Goal: Task Accomplishment & Management: Manage account settings

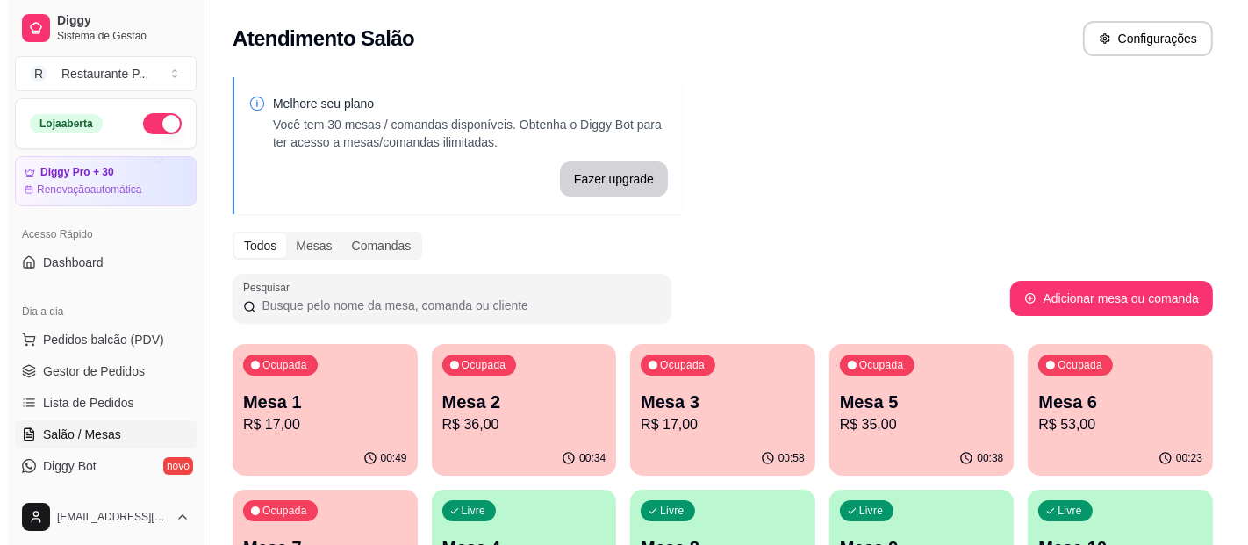
scroll to position [152, 0]
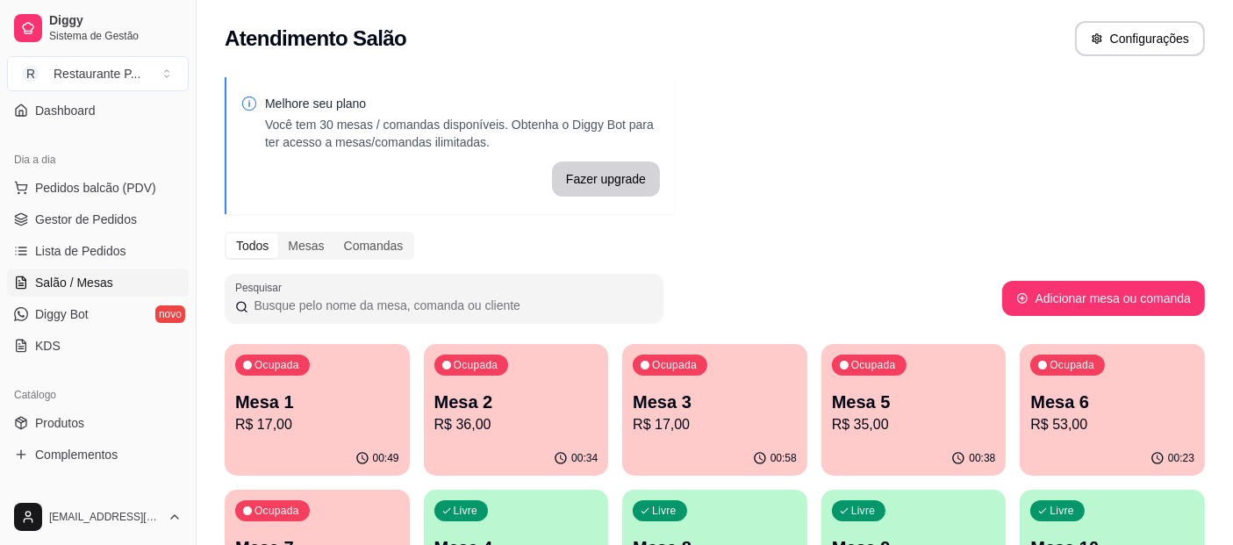
click at [1093, 390] on p "Mesa 6" at bounding box center [1112, 402] width 164 height 25
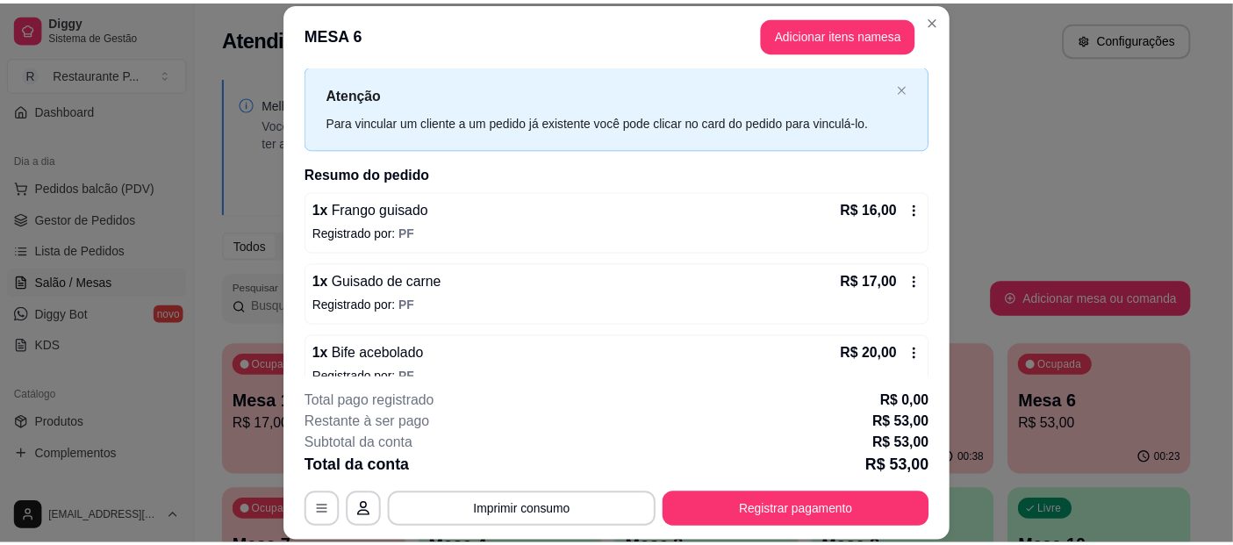
scroll to position [64, 0]
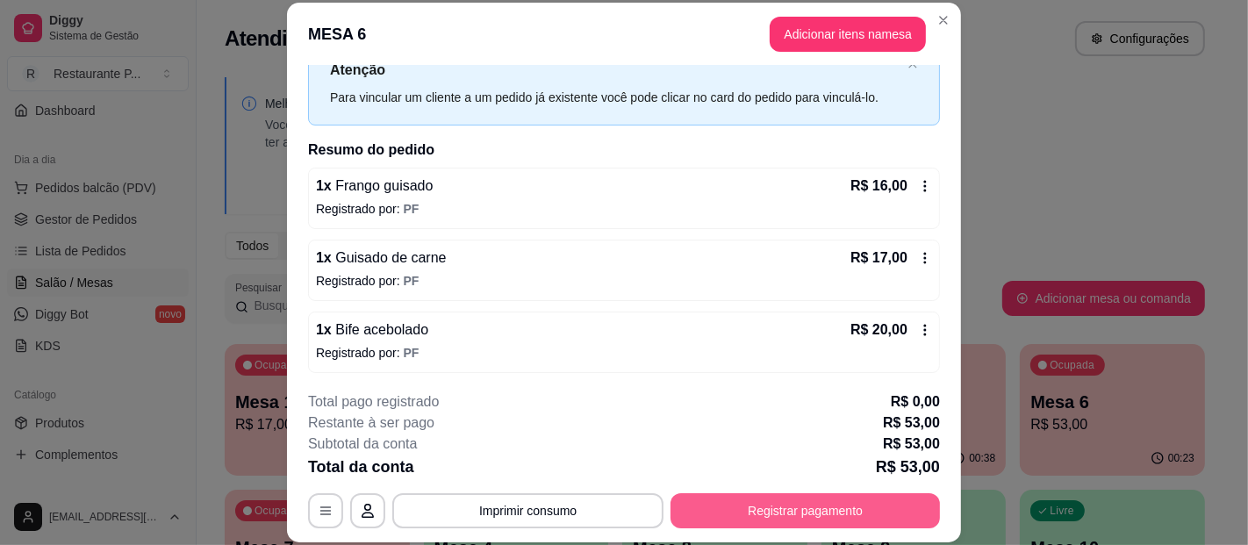
click at [787, 504] on button "Registrar pagamento" at bounding box center [804, 510] width 269 height 35
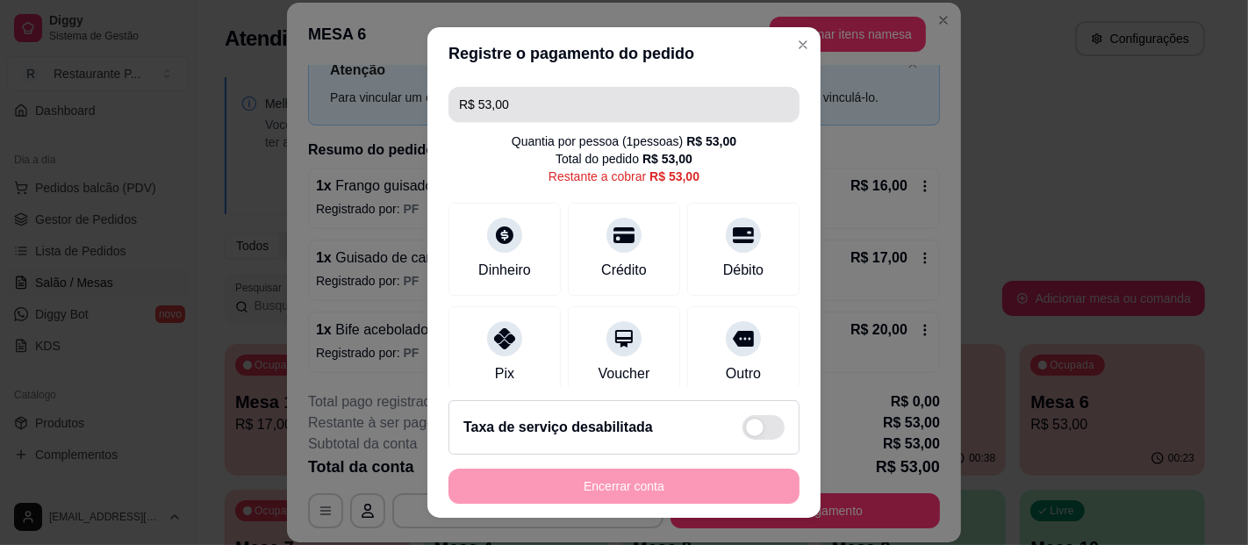
click at [545, 98] on input "R$ 53,00" at bounding box center [624, 104] width 330 height 35
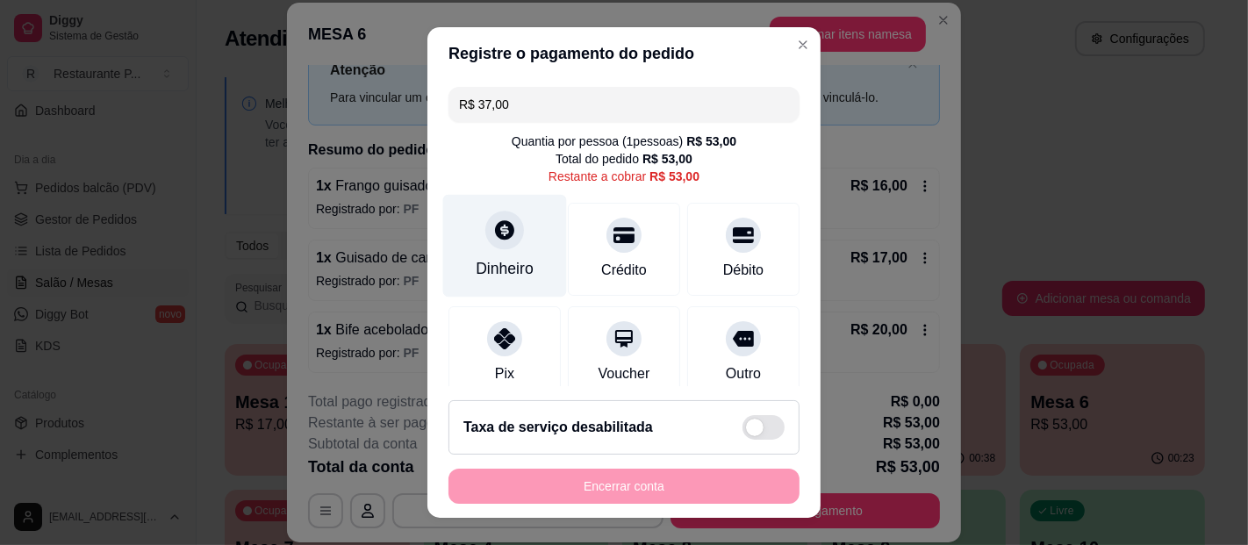
click at [485, 222] on div at bounding box center [504, 230] width 39 height 39
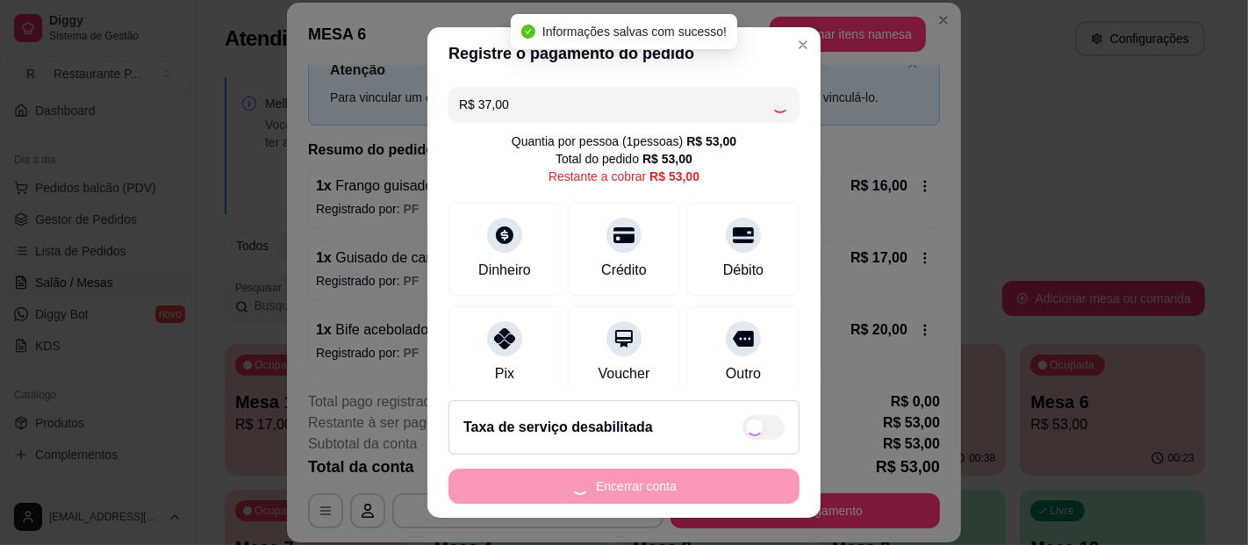
type input "R$ 16,00"
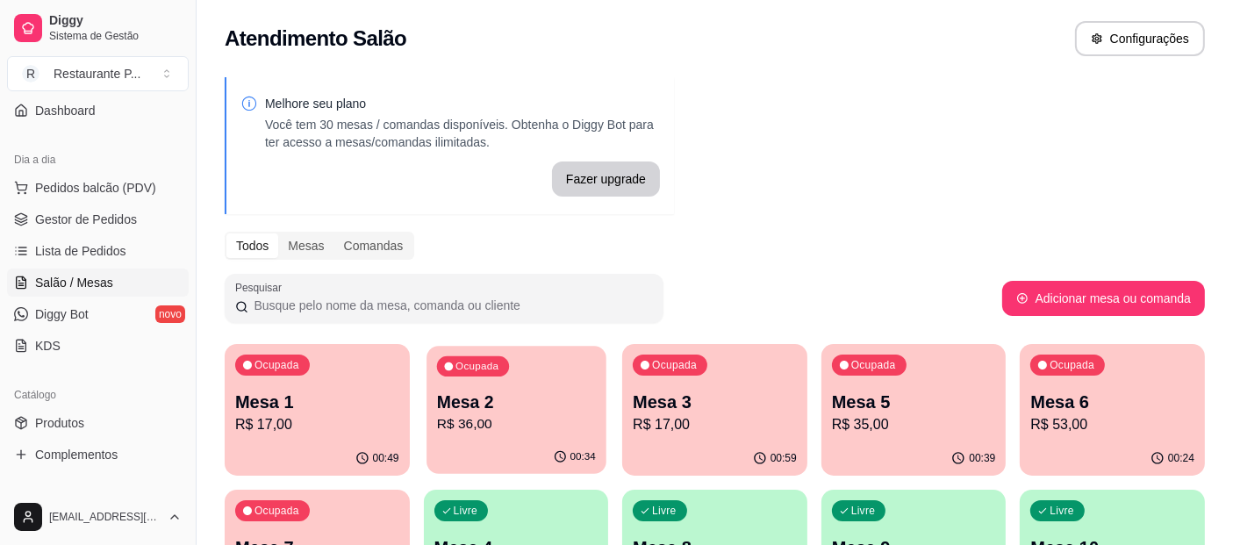
click at [503, 407] on p "Mesa 2" at bounding box center [515, 402] width 159 height 24
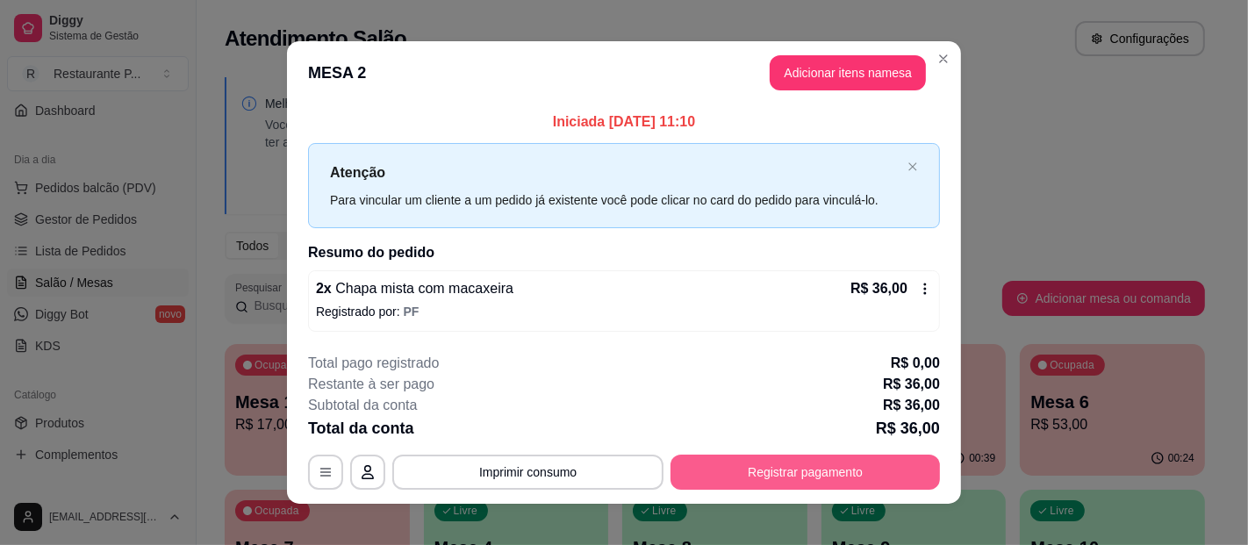
click at [780, 472] on button "Registrar pagamento" at bounding box center [804, 471] width 269 height 35
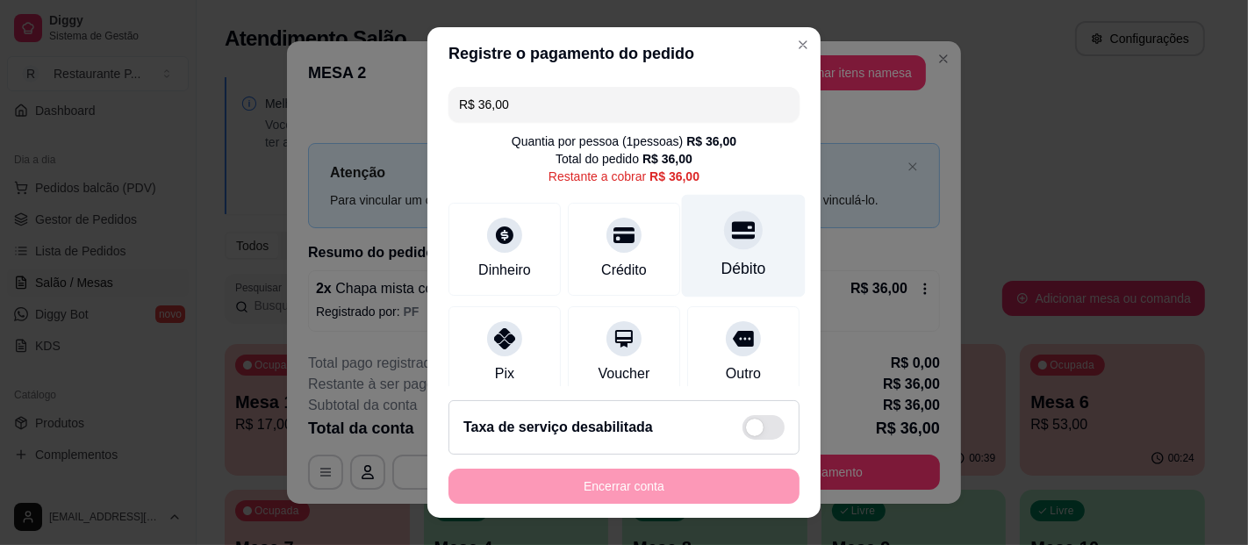
click at [721, 272] on div "Débito" at bounding box center [743, 268] width 45 height 23
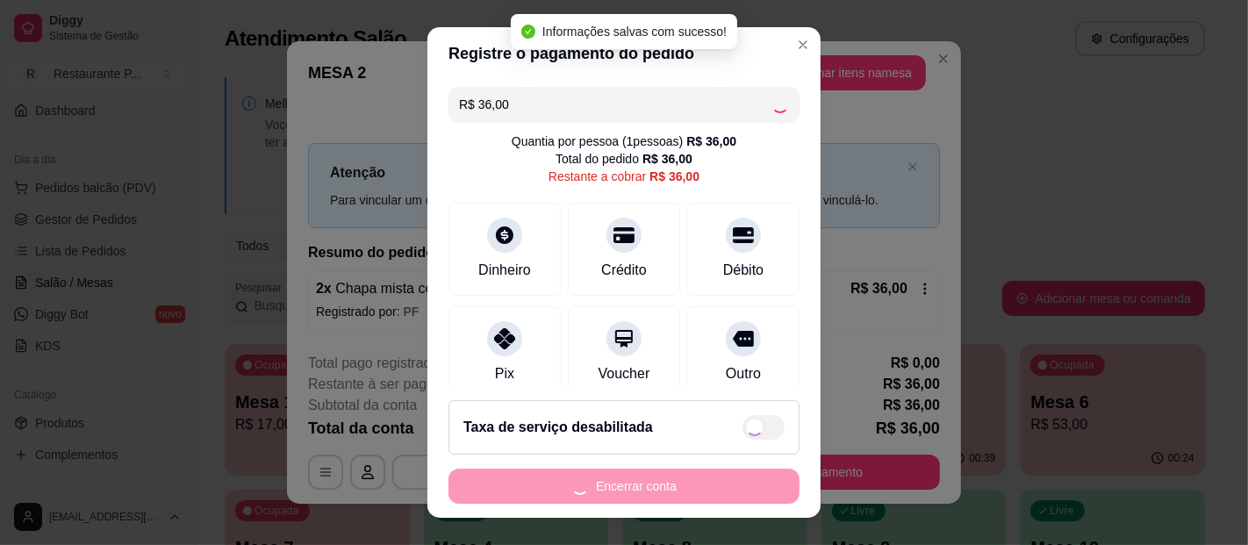
type input "R$ 0,00"
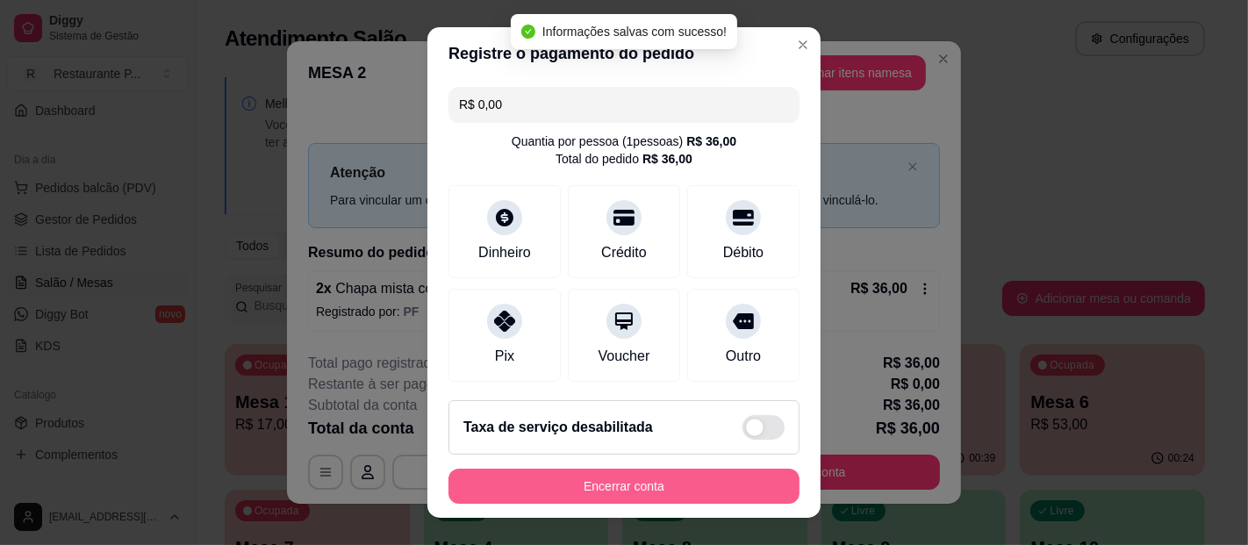
click at [678, 489] on button "Encerrar conta" at bounding box center [623, 486] width 351 height 35
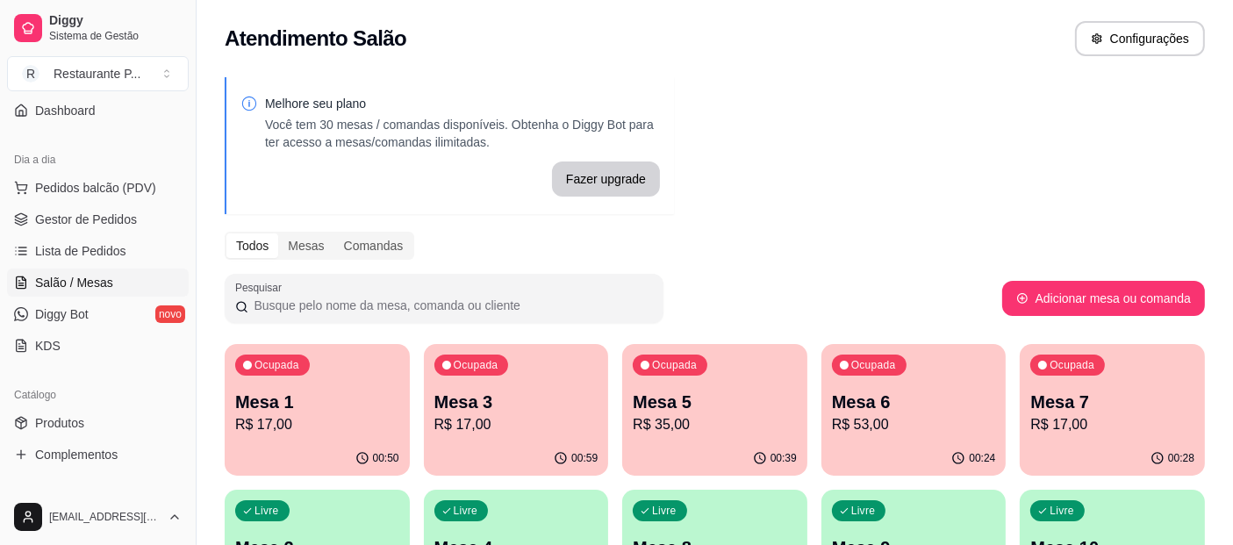
click at [739, 386] on div "Ocupada Mesa 5 R$ 35,00" at bounding box center [714, 392] width 185 height 97
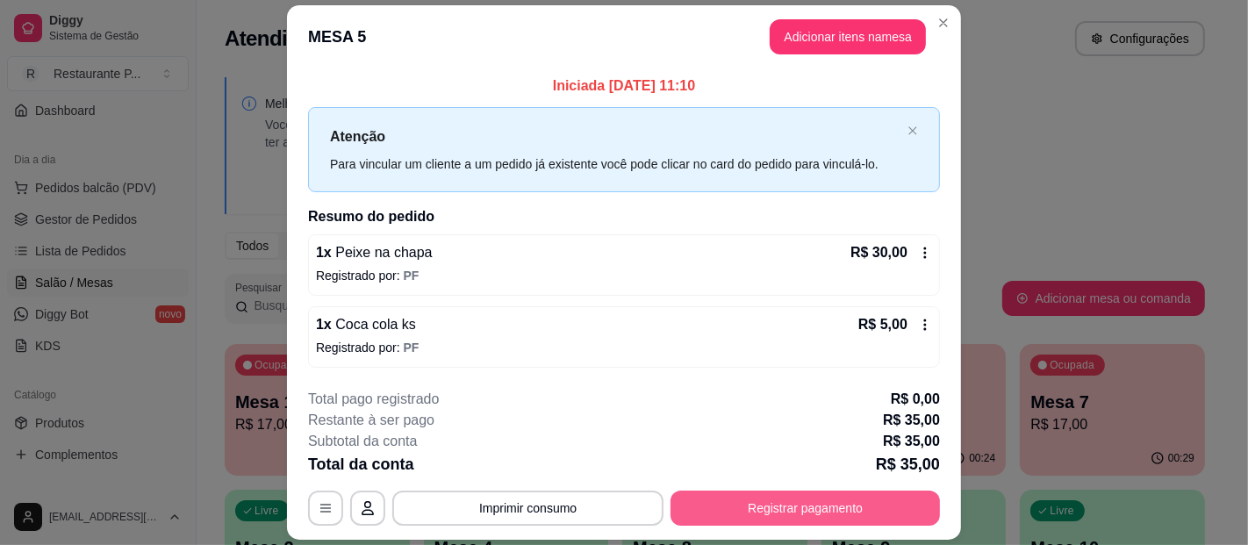
click at [799, 504] on button "Registrar pagamento" at bounding box center [804, 507] width 269 height 35
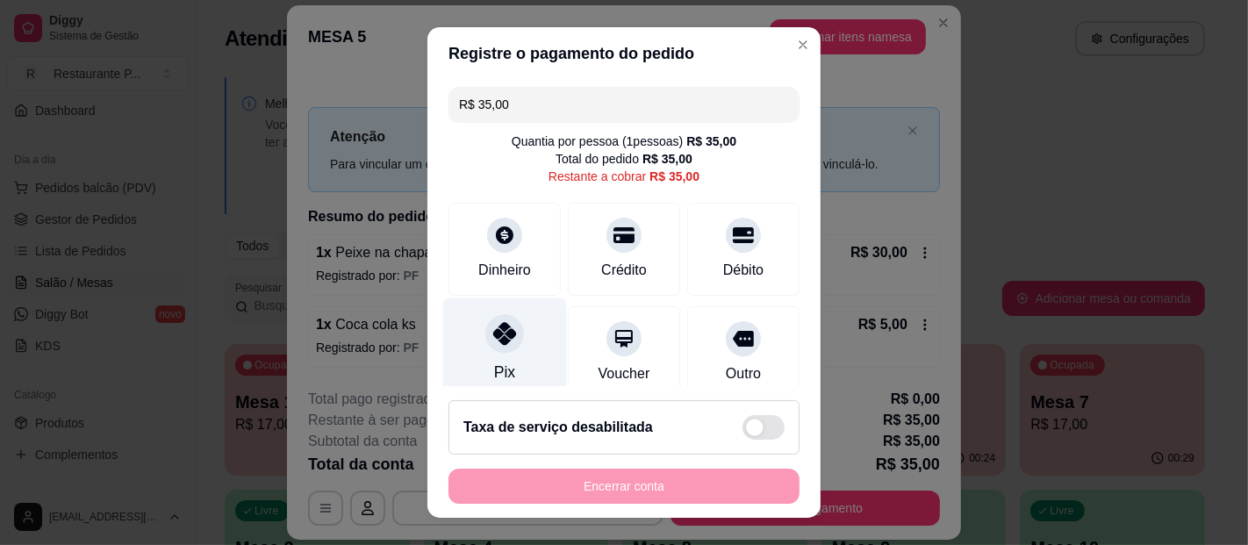
click at [501, 343] on icon at bounding box center [504, 333] width 23 height 23
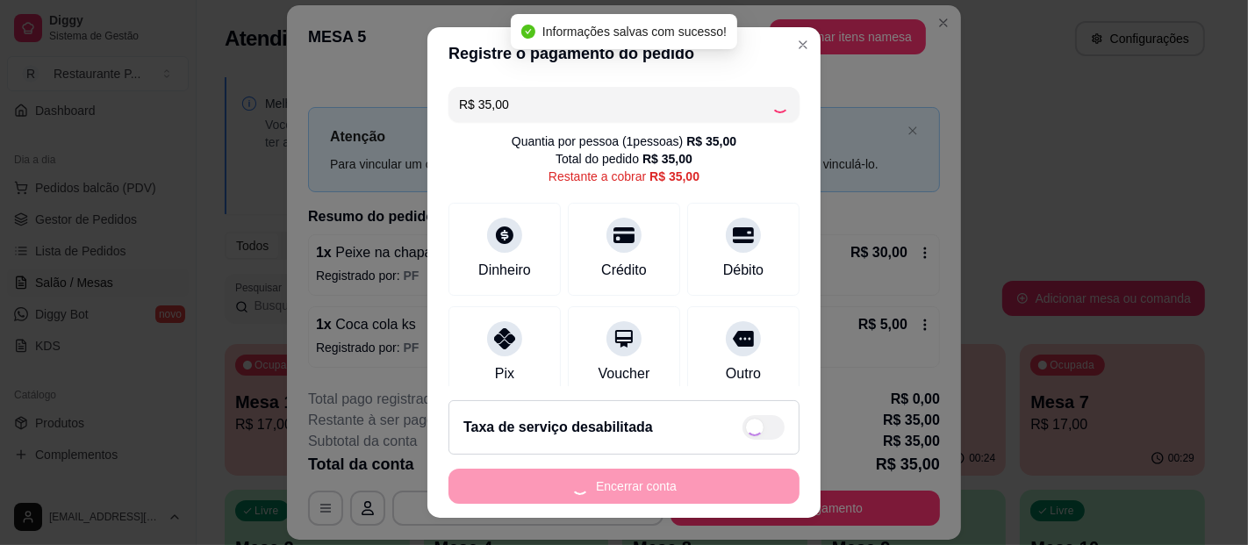
type input "R$ 0,00"
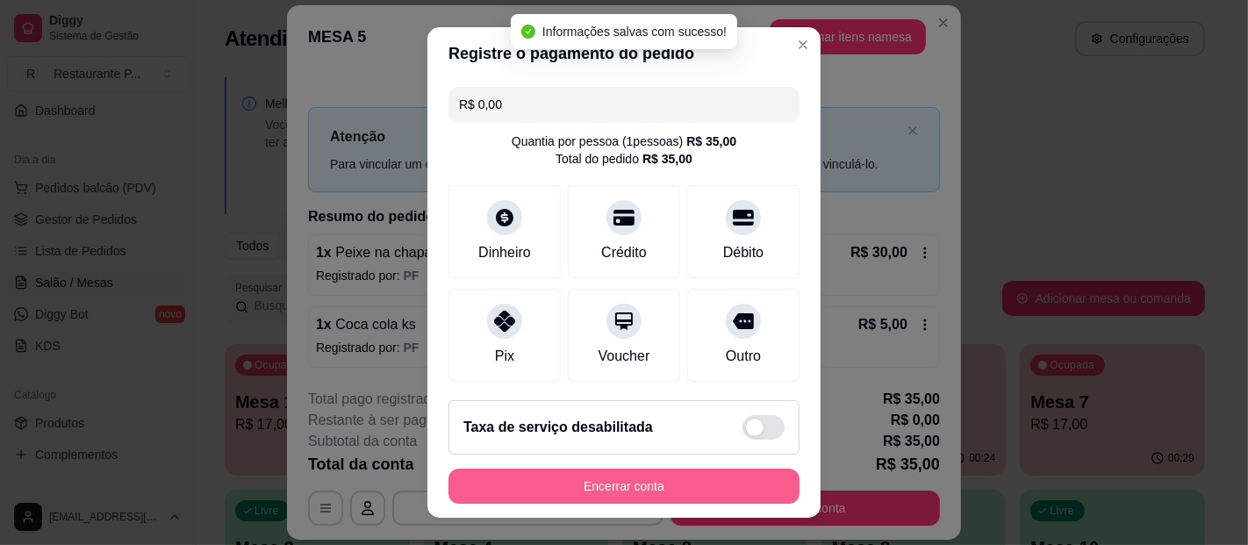
click at [670, 488] on button "Encerrar conta" at bounding box center [623, 486] width 351 height 35
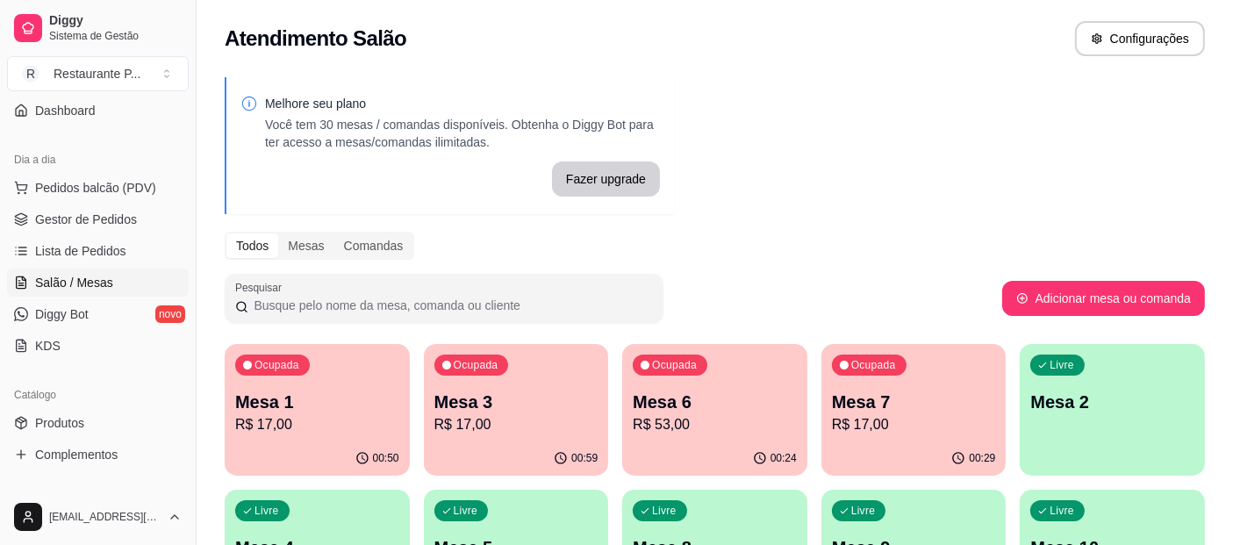
click at [480, 404] on p "Mesa 3" at bounding box center [516, 402] width 164 height 25
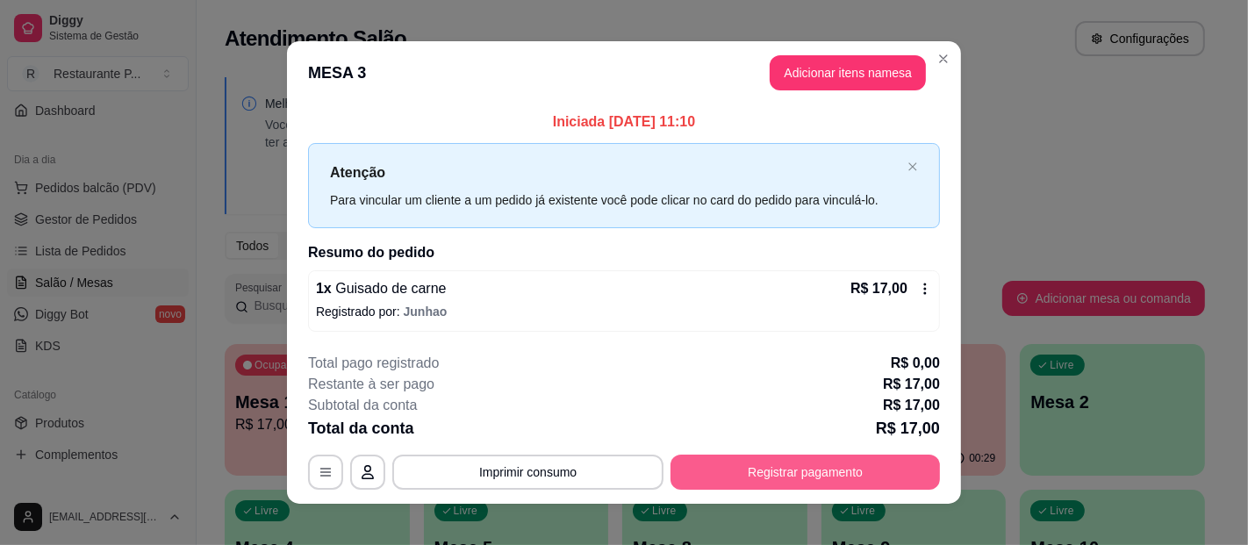
click at [780, 462] on button "Registrar pagamento" at bounding box center [804, 471] width 269 height 35
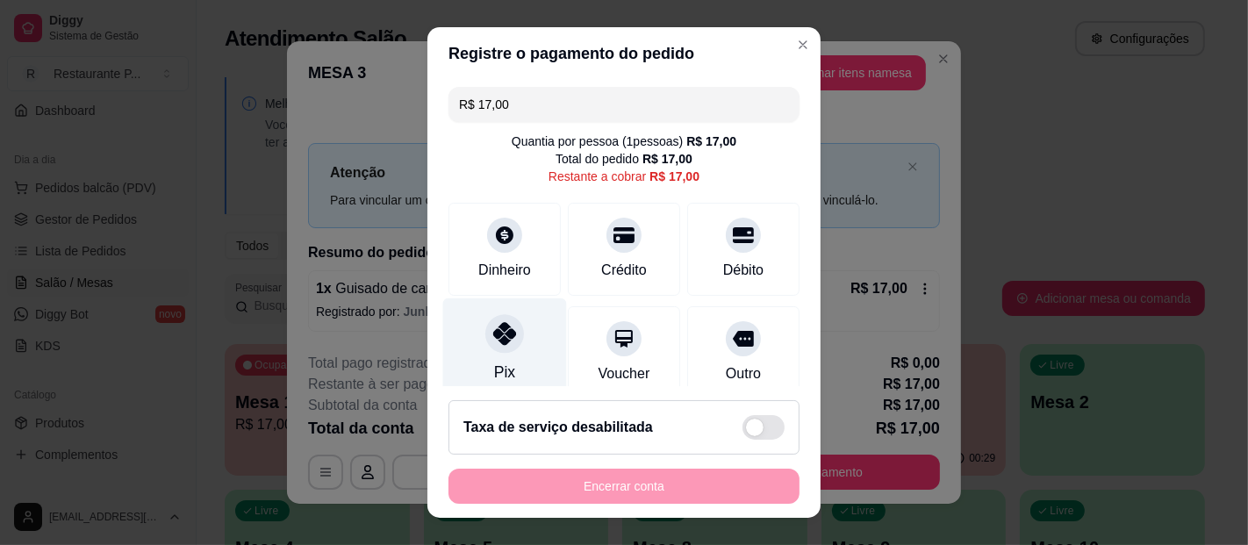
click at [511, 360] on div "Pix" at bounding box center [505, 349] width 124 height 103
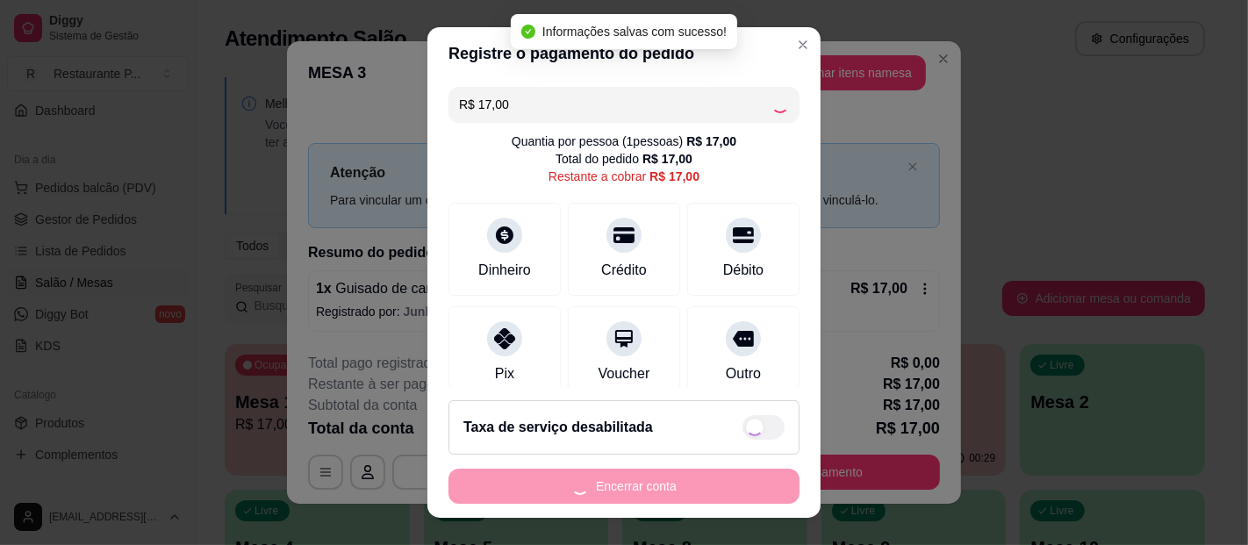
type input "R$ 0,00"
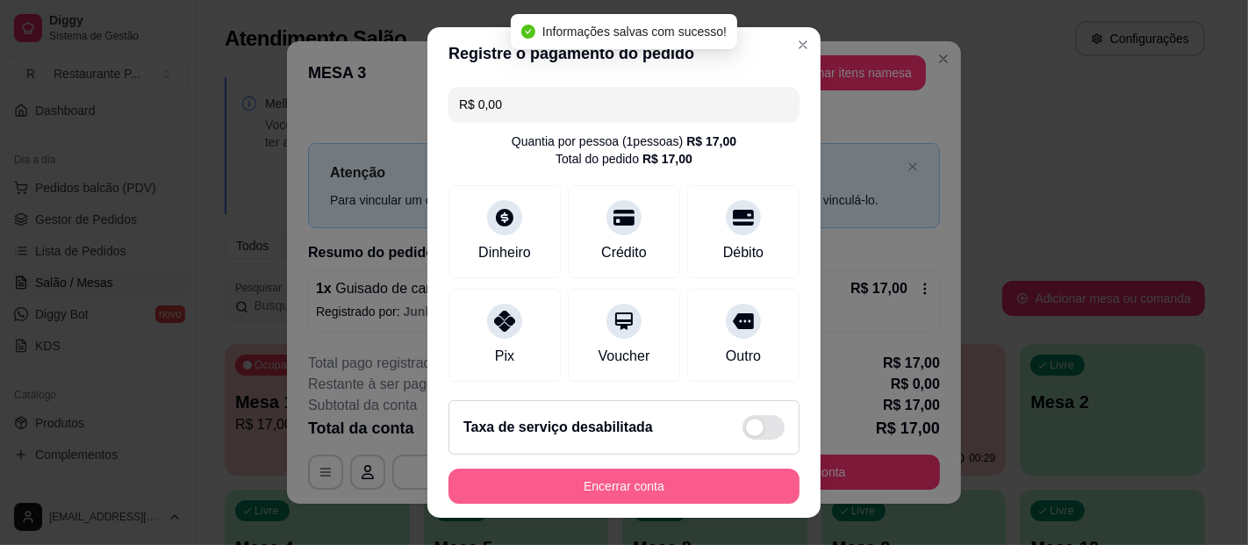
click at [650, 484] on button "Encerrar conta" at bounding box center [623, 486] width 351 height 35
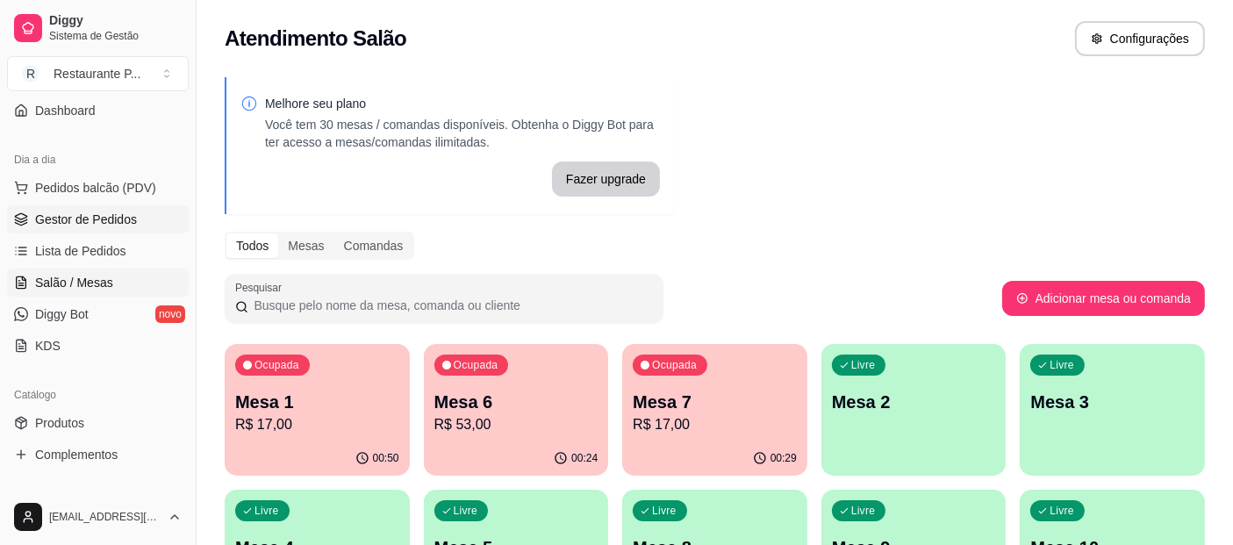
click at [110, 224] on span "Gestor de Pedidos" at bounding box center [86, 220] width 102 height 18
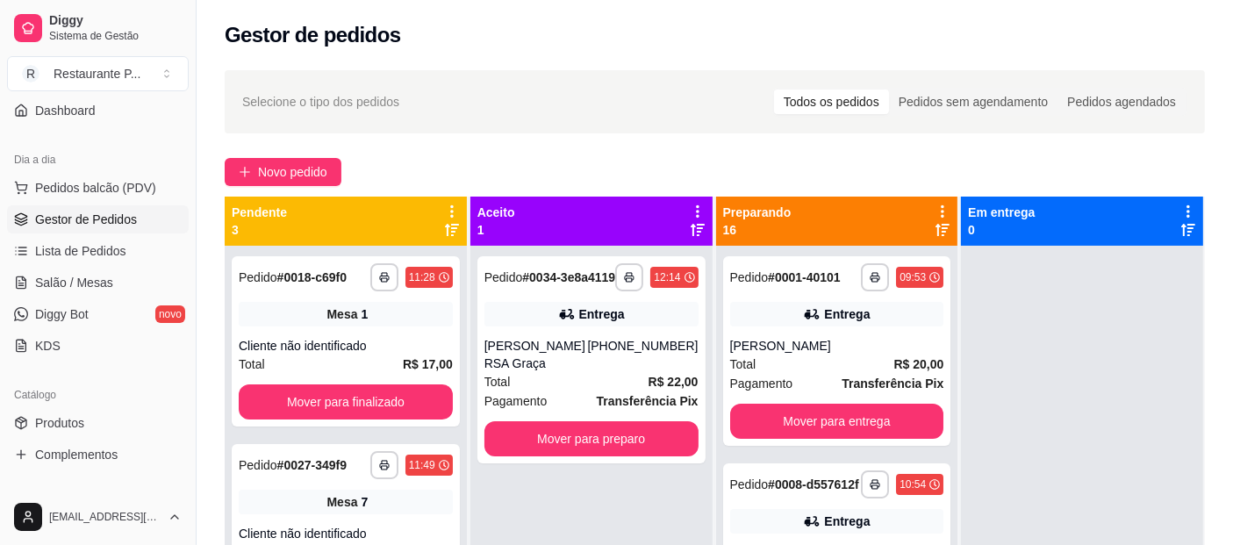
click at [936, 226] on icon at bounding box center [942, 230] width 14 height 14
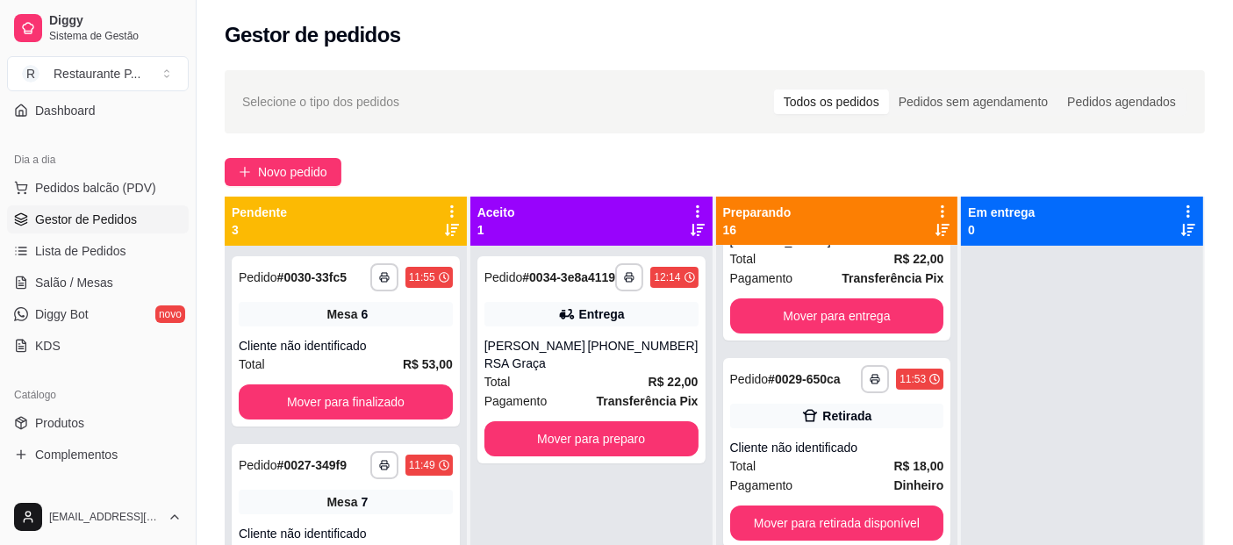
scroll to position [375, 0]
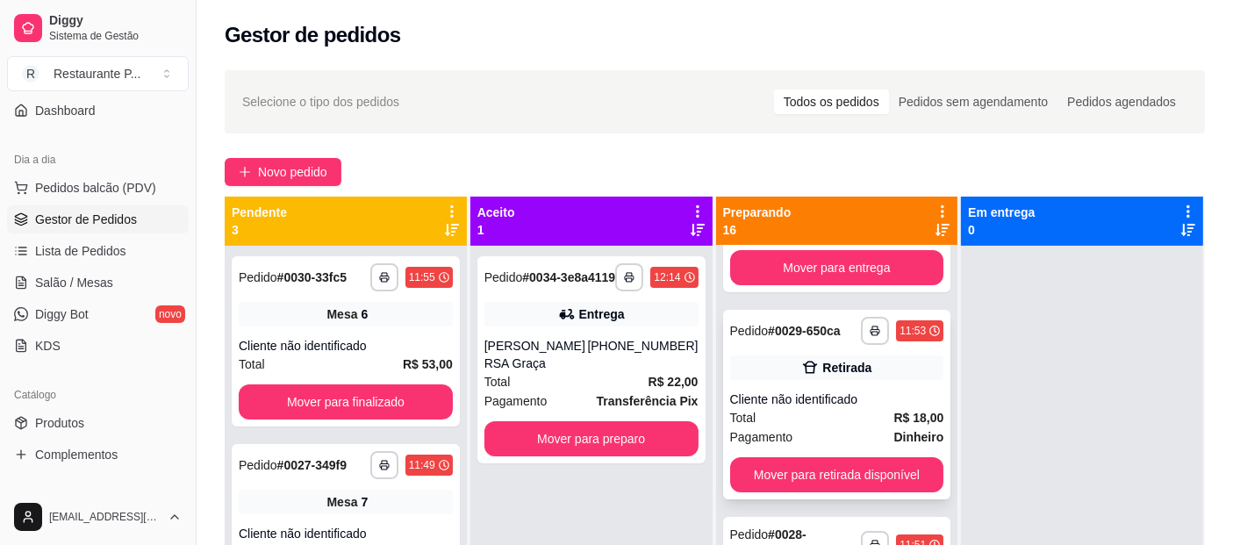
click at [814, 377] on div "Retirada" at bounding box center [837, 367] width 214 height 25
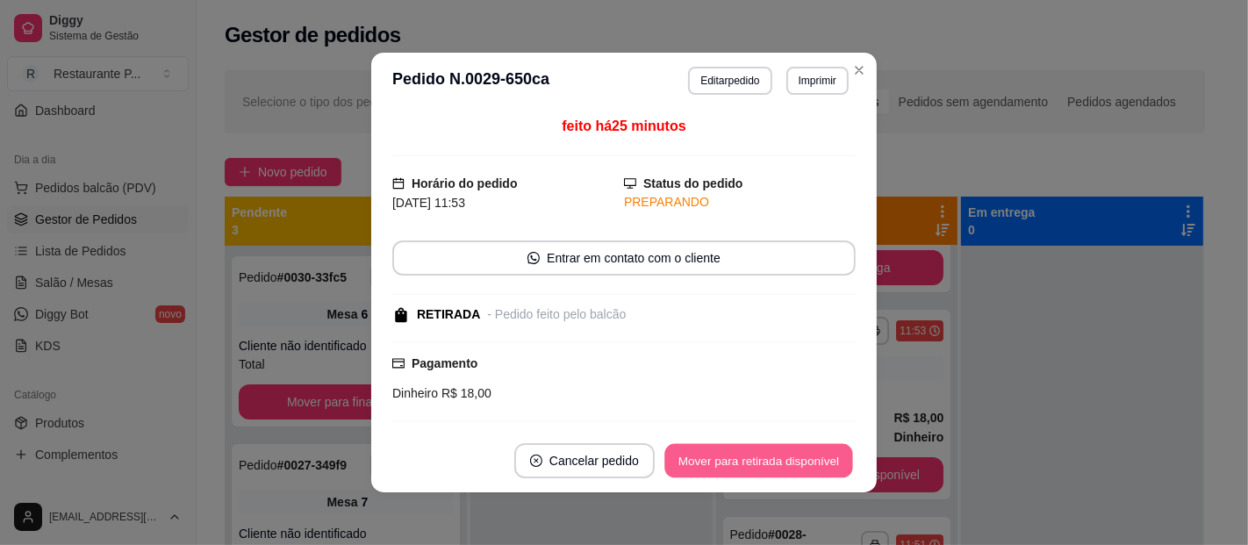
click at [811, 456] on button "Mover para retirada disponível" at bounding box center [758, 461] width 188 height 34
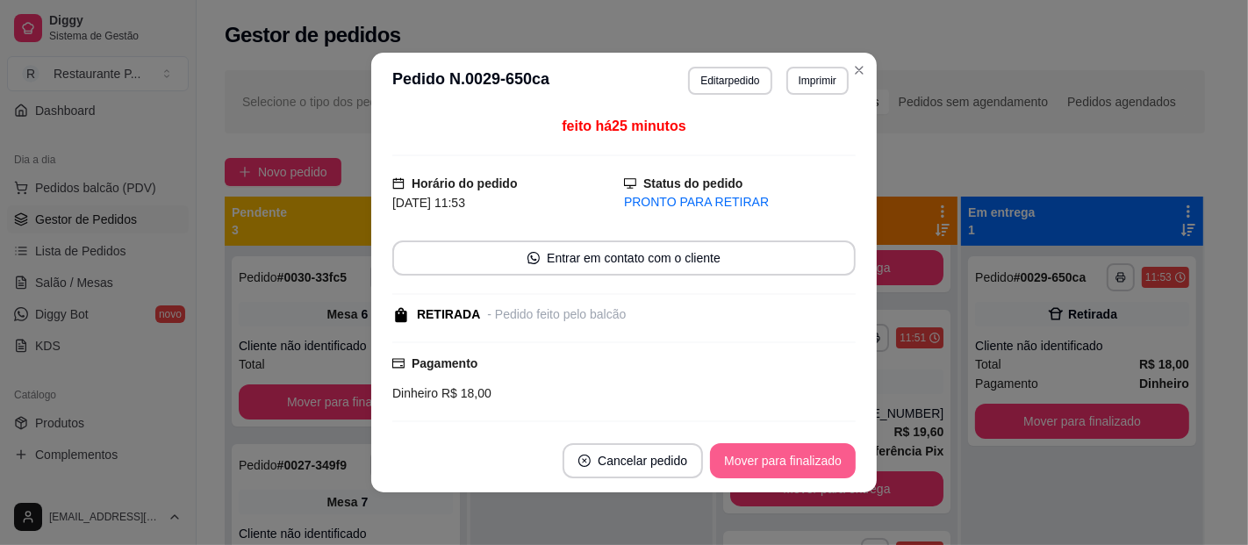
click at [799, 461] on button "Mover para finalizado" at bounding box center [783, 460] width 146 height 35
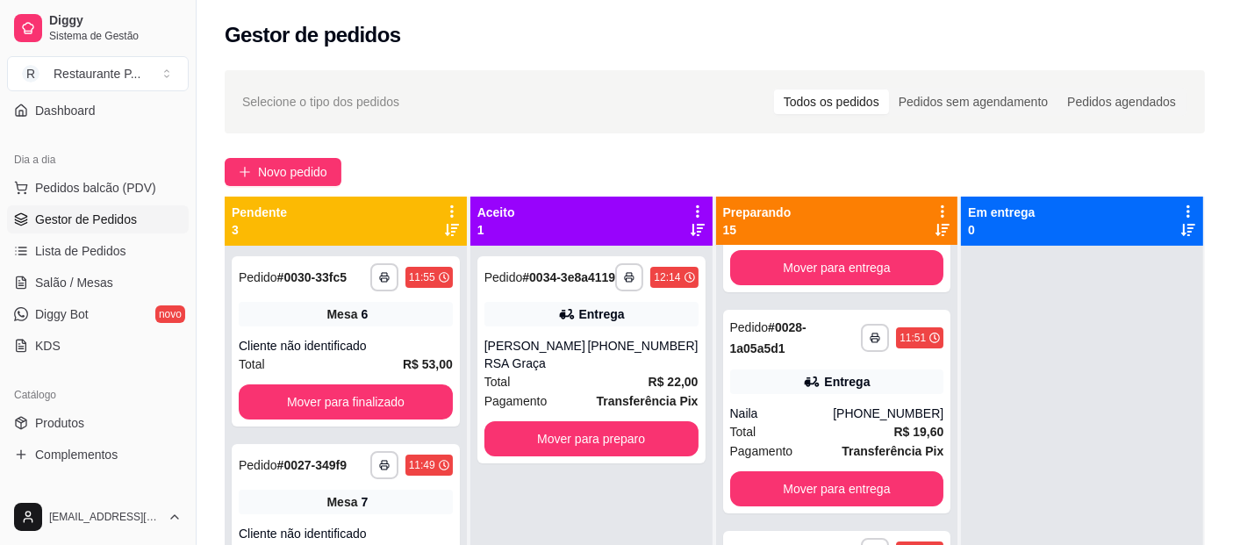
scroll to position [0, 0]
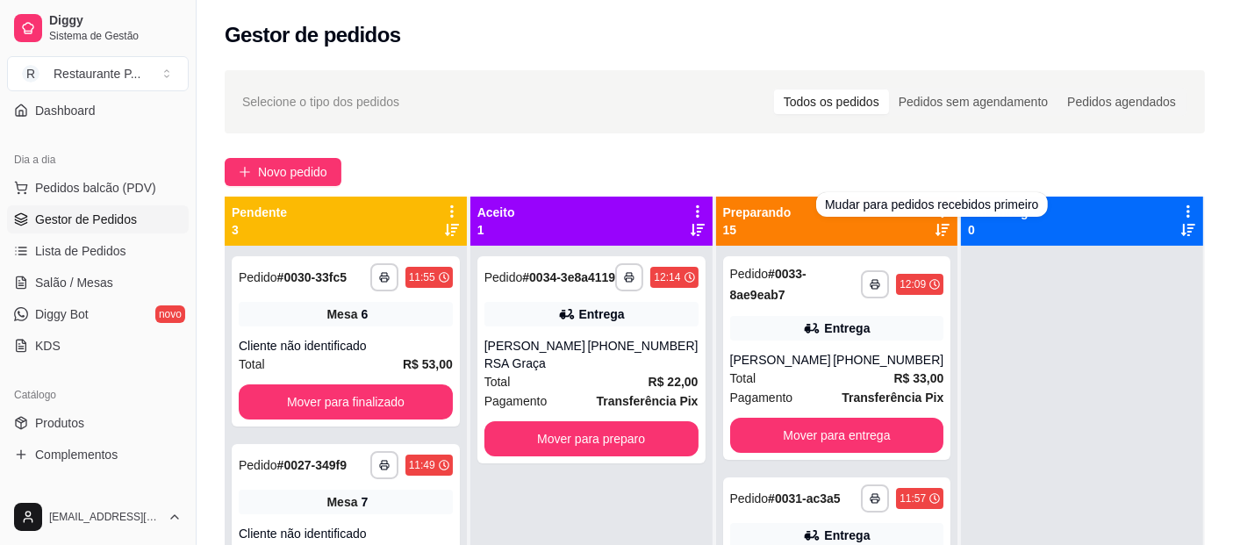
click at [935, 229] on icon at bounding box center [942, 230] width 14 height 14
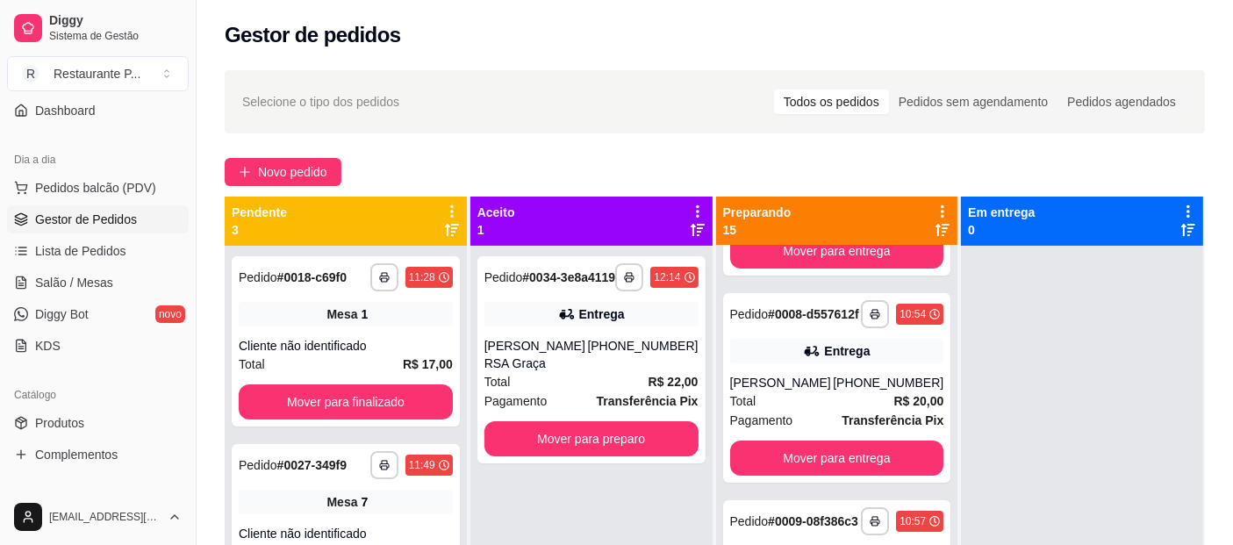
scroll to position [195, 0]
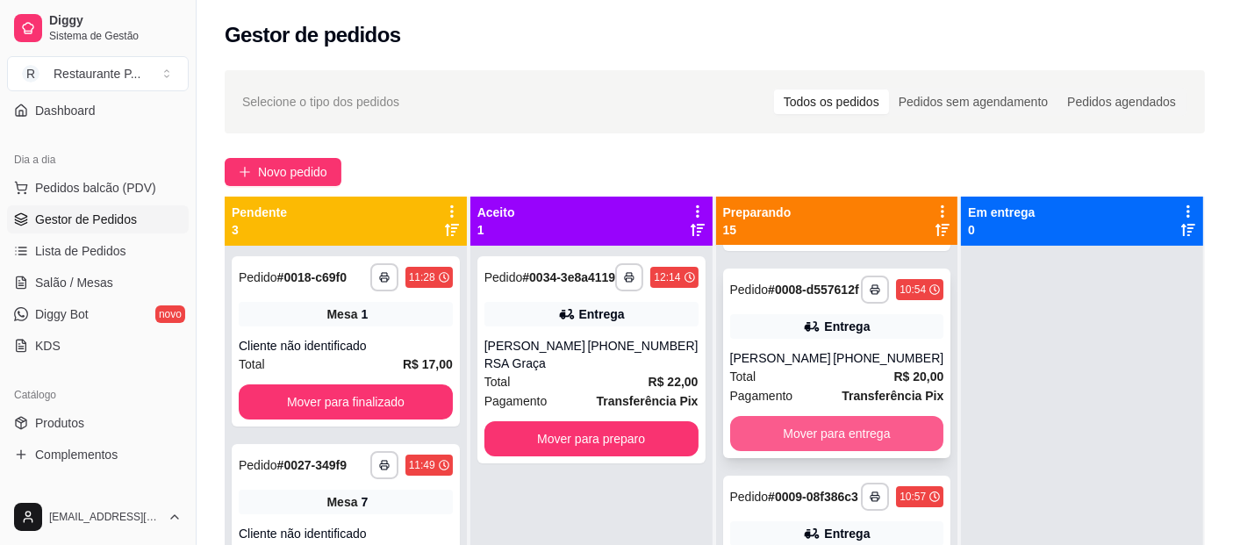
click at [826, 436] on button "Mover para entrega" at bounding box center [837, 433] width 214 height 35
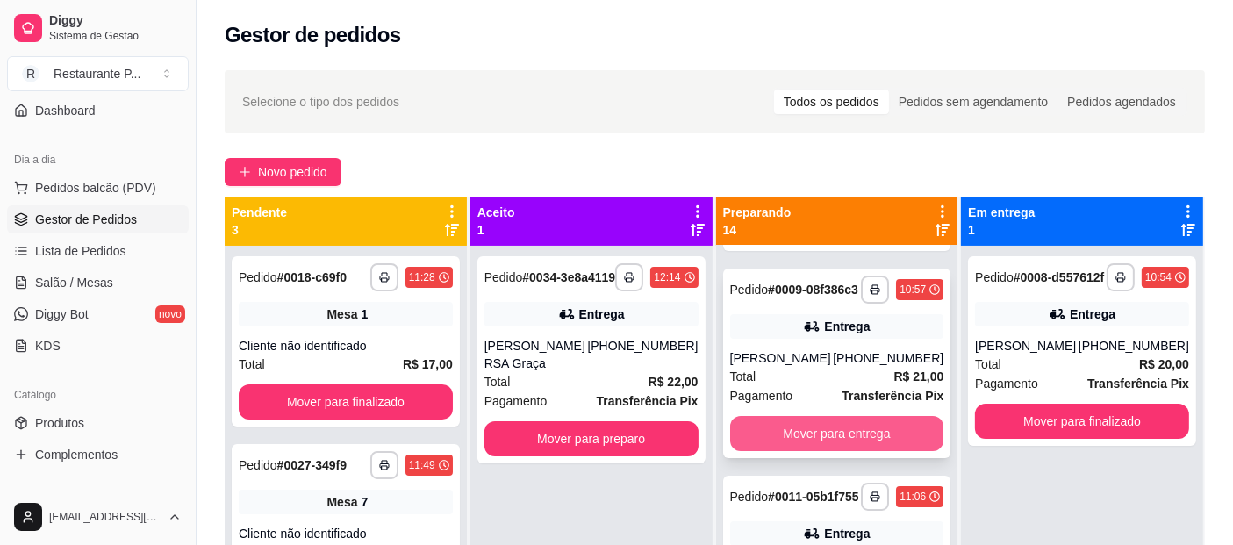
click at [815, 437] on button "Mover para entrega" at bounding box center [837, 433] width 214 height 35
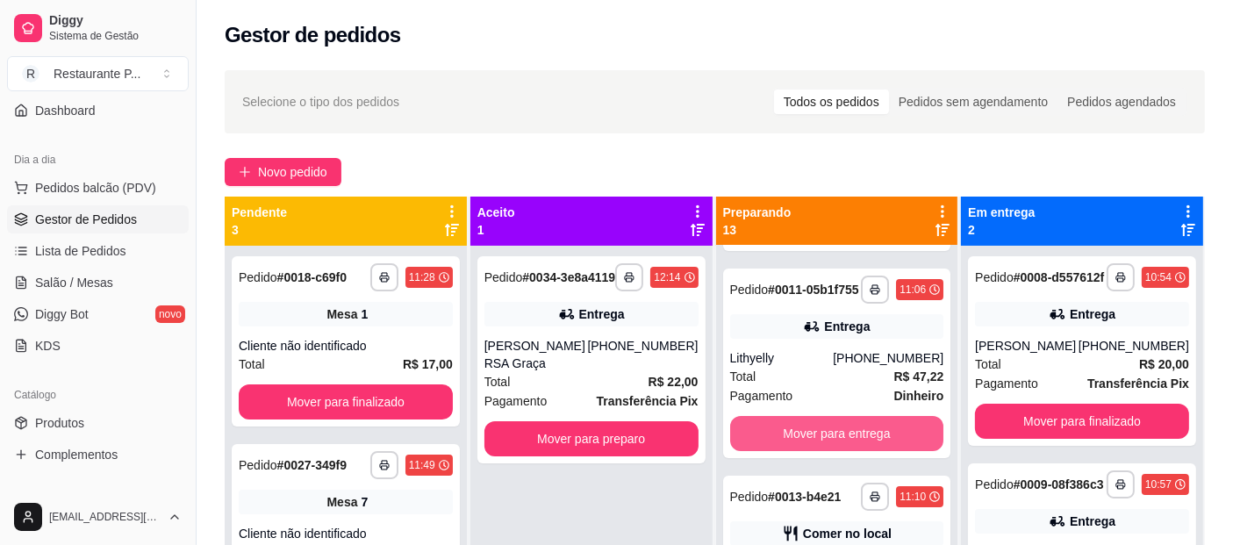
click at [815, 437] on button "Mover para entrega" at bounding box center [837, 433] width 214 height 35
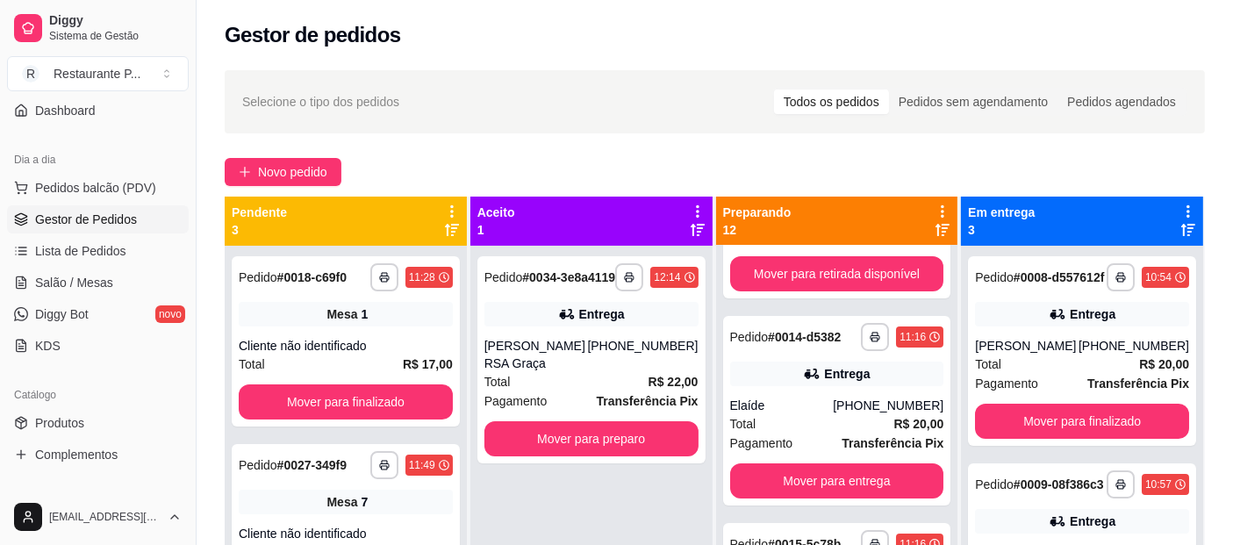
scroll to position [381, 0]
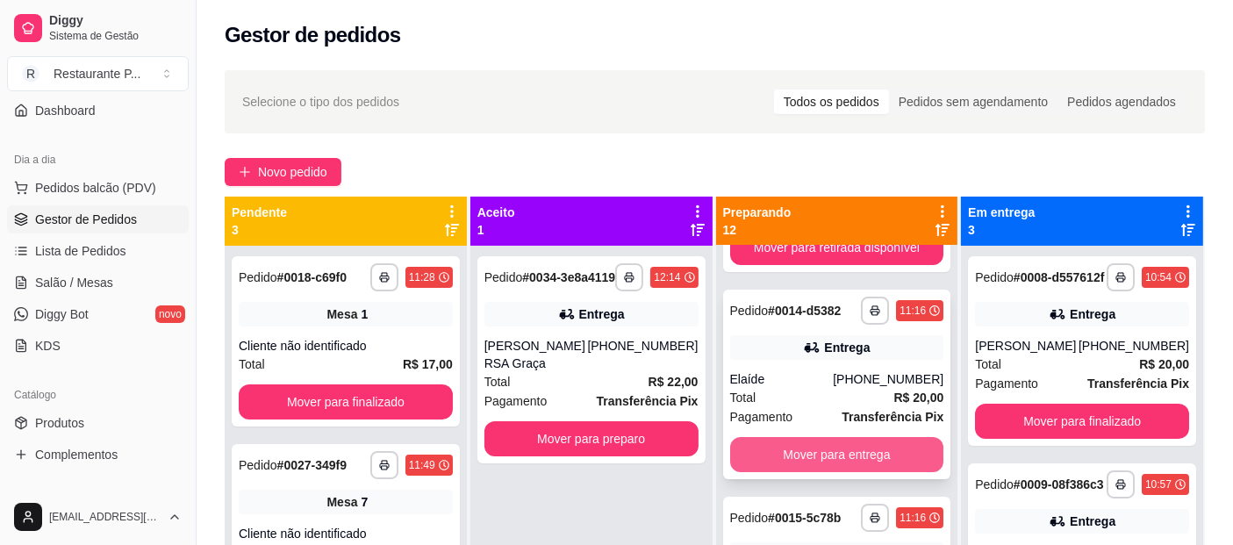
click at [874, 445] on button "Mover para entrega" at bounding box center [837, 454] width 214 height 35
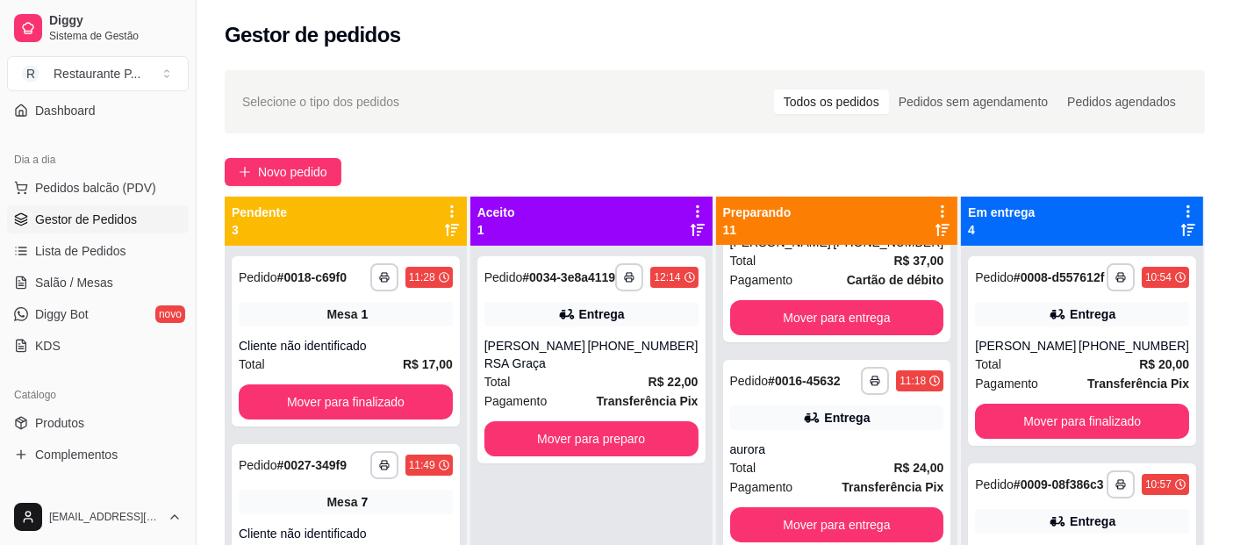
scroll to position [524, 0]
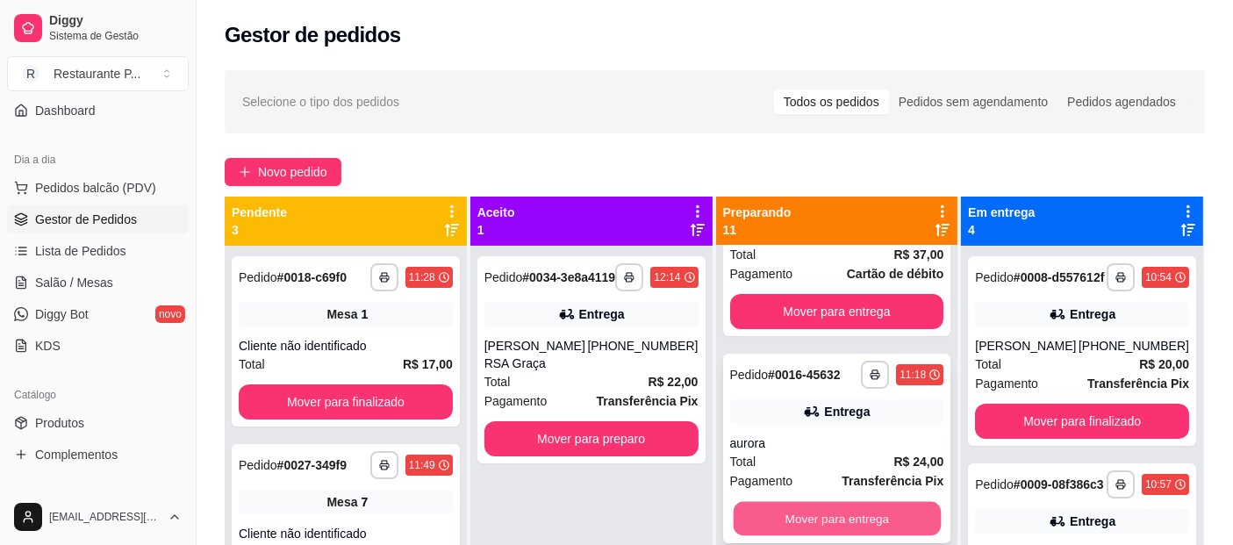
click at [767, 504] on button "Mover para entrega" at bounding box center [836, 519] width 207 height 34
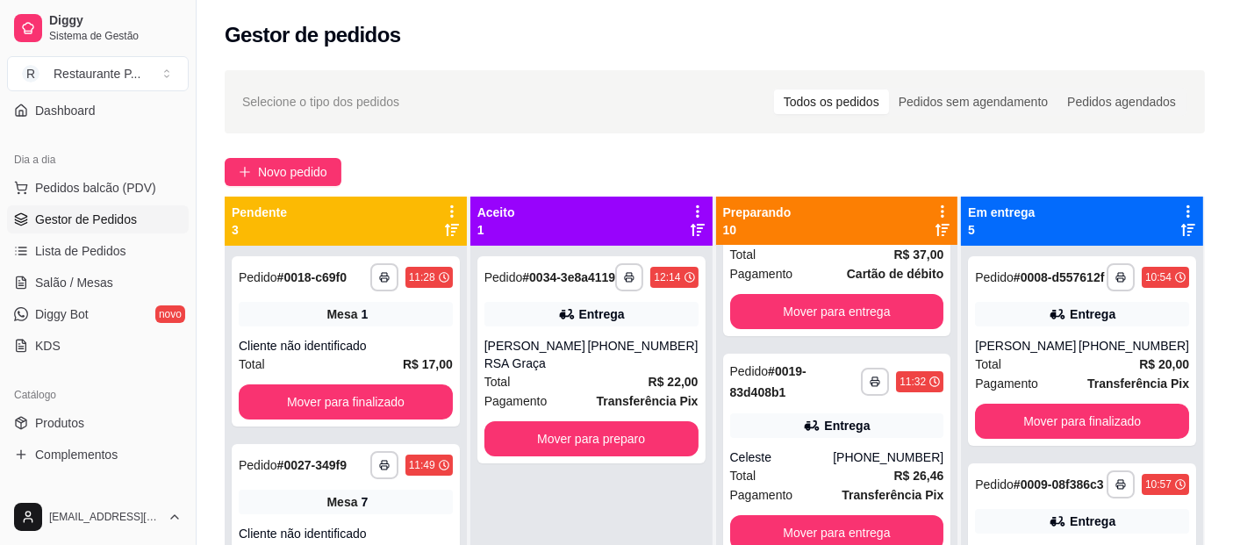
click at [1180, 211] on icon at bounding box center [1188, 212] width 16 height 16
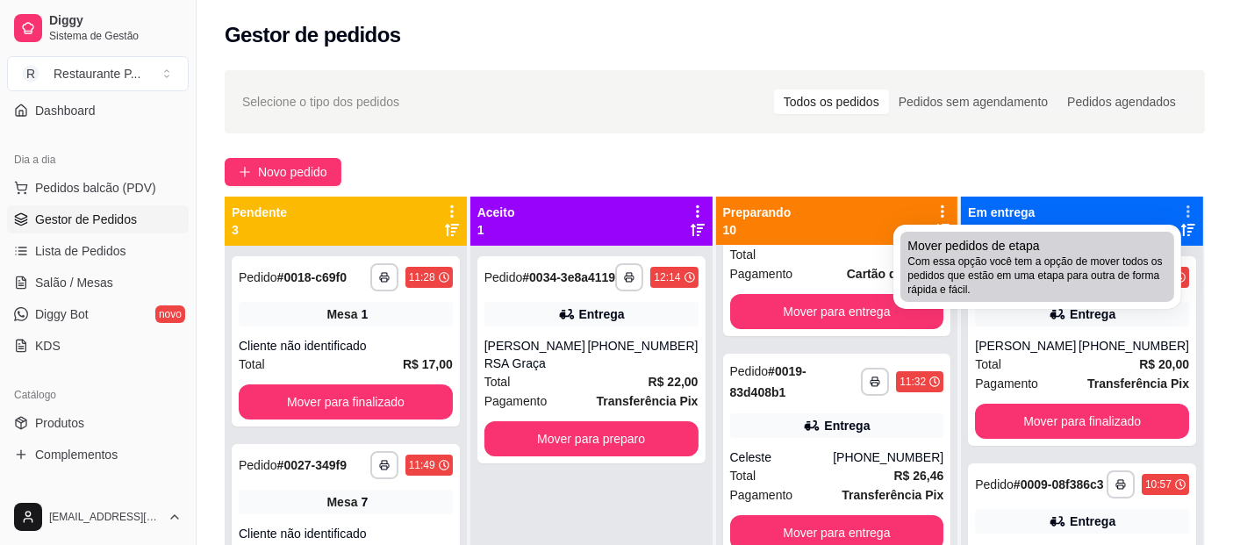
click at [998, 289] on span "Com essa opção você tem a opção de mover todos os pedidos que estão em uma etap…" at bounding box center [1037, 275] width 260 height 42
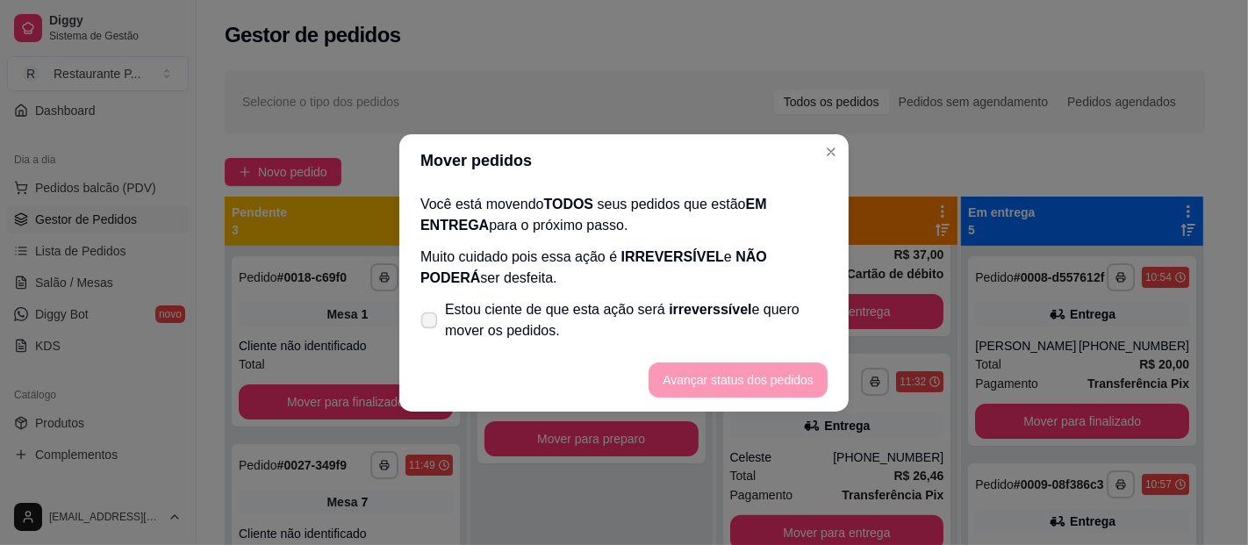
click at [435, 310] on label "Estou ciente de que esta ação será irreverssível e quero mover os pedidos." at bounding box center [623, 320] width 421 height 56
click at [431, 323] on input "Estou ciente de que esta ação será irreverssível e quero mover os pedidos." at bounding box center [424, 328] width 11 height 11
checkbox input "true"
click at [709, 377] on button "Avançar status dos pedidos" at bounding box center [738, 379] width 174 height 34
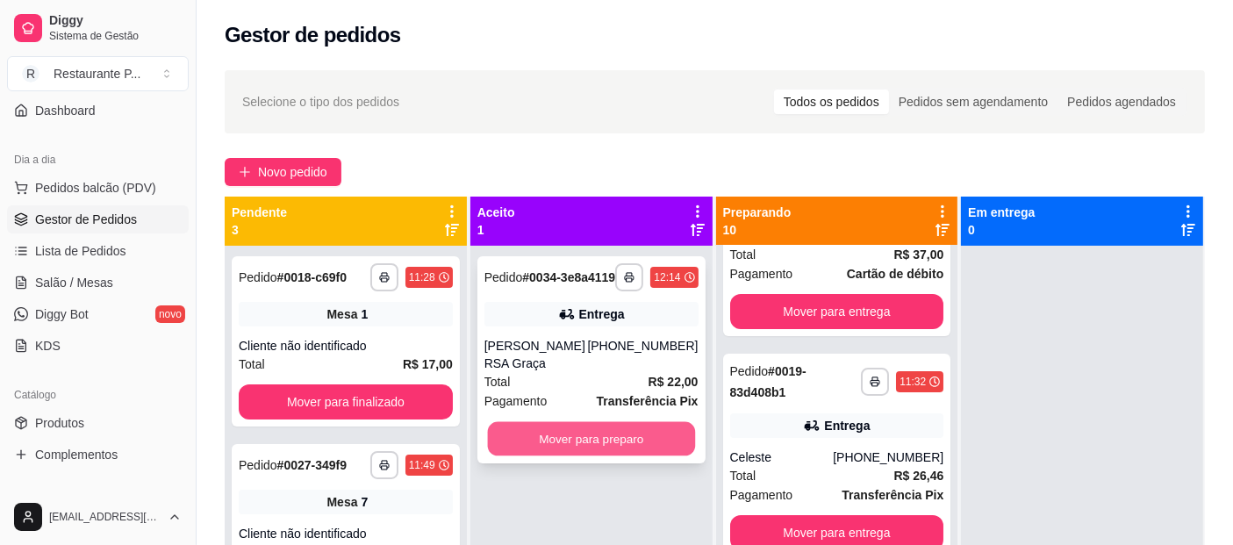
click at [611, 434] on button "Mover para preparo" at bounding box center [590, 439] width 207 height 34
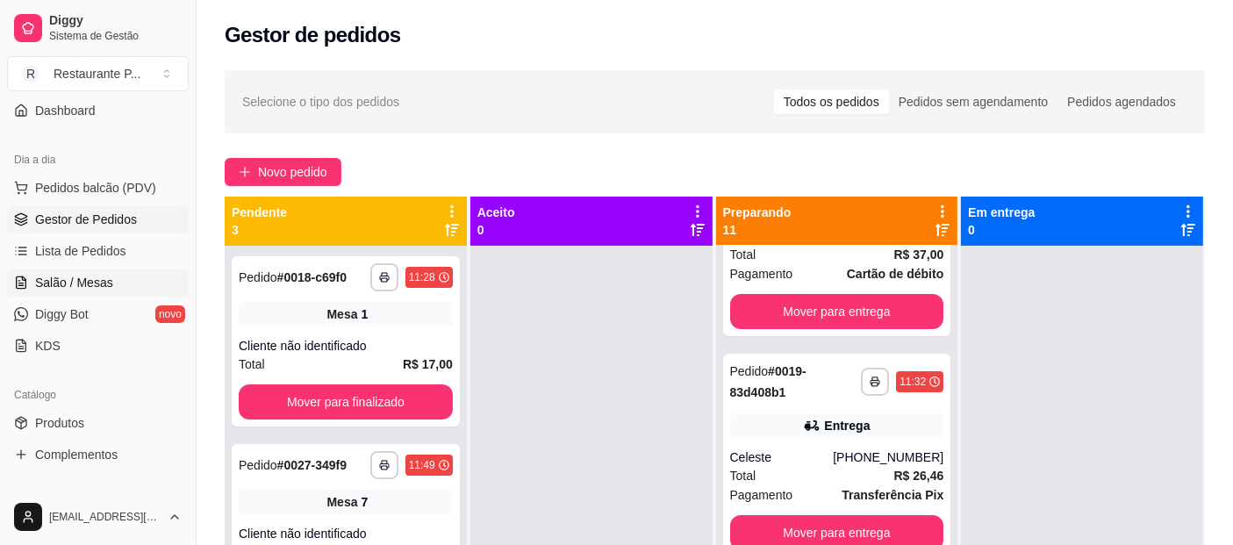
click at [83, 281] on span "Salão / Mesas" at bounding box center [74, 283] width 78 height 18
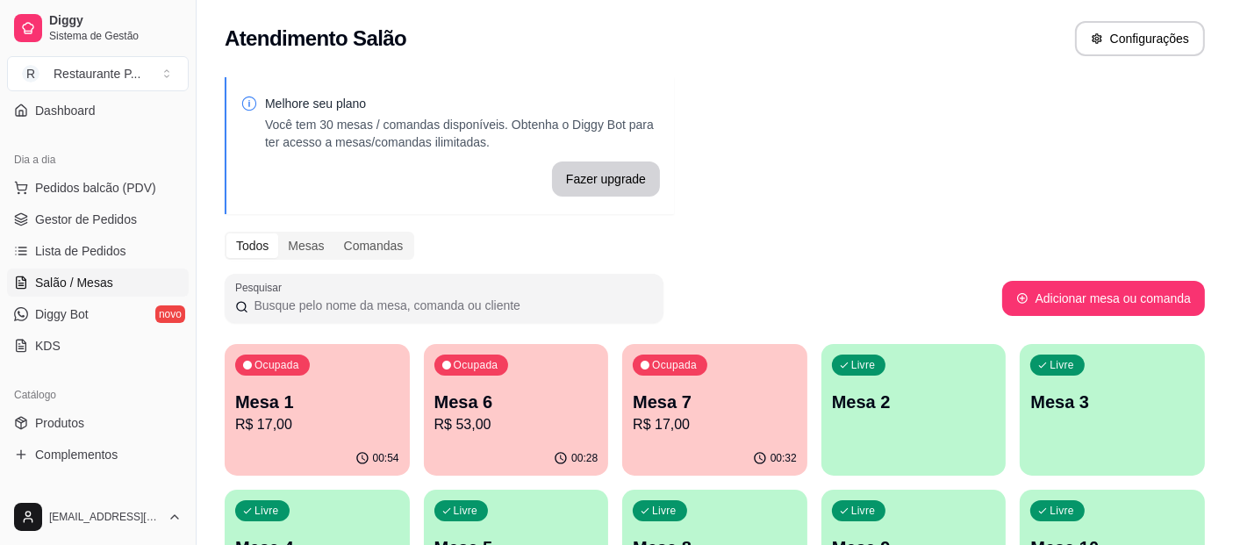
click at [536, 432] on p "R$ 53,00" at bounding box center [516, 424] width 164 height 21
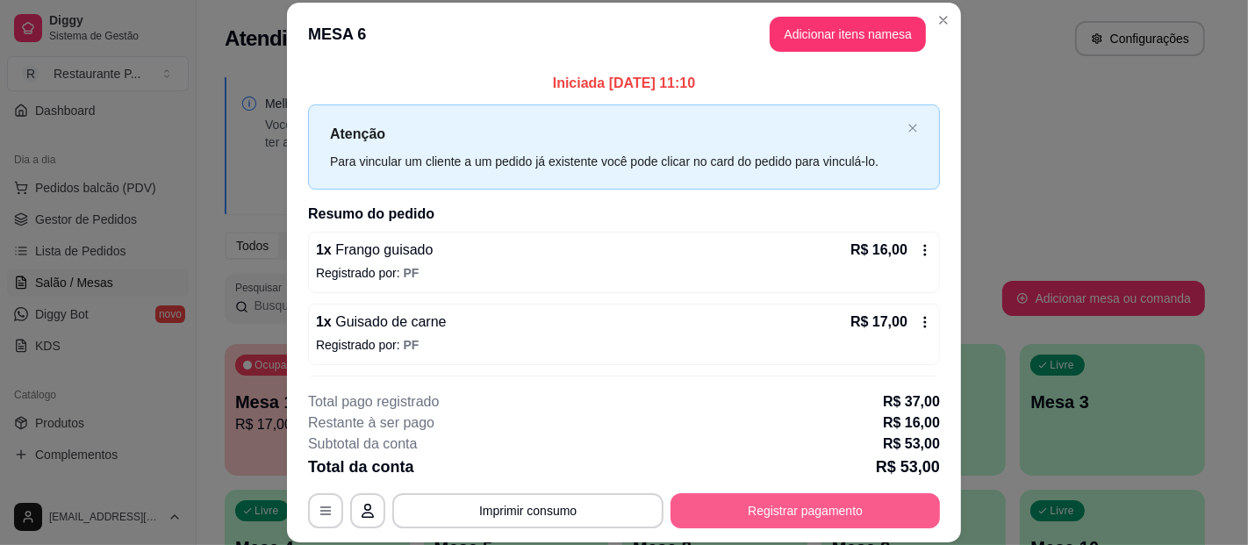
click at [796, 504] on button "Registrar pagamento" at bounding box center [804, 510] width 269 height 35
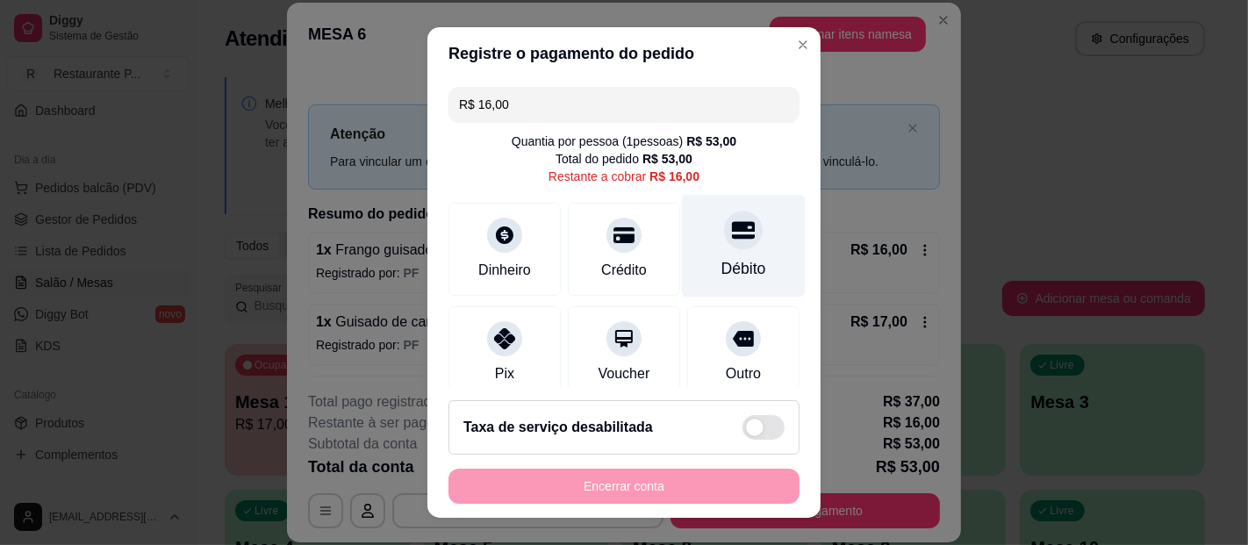
click at [712, 254] on div "Débito" at bounding box center [744, 246] width 124 height 103
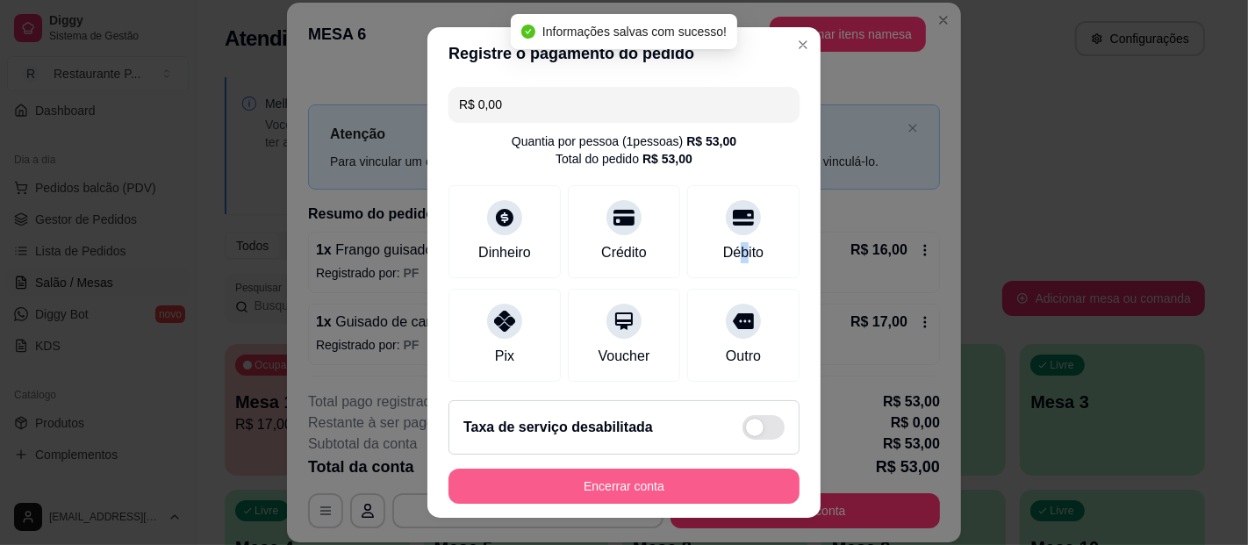
type input "R$ 0,00"
click at [588, 480] on button "Encerrar conta" at bounding box center [623, 486] width 351 height 35
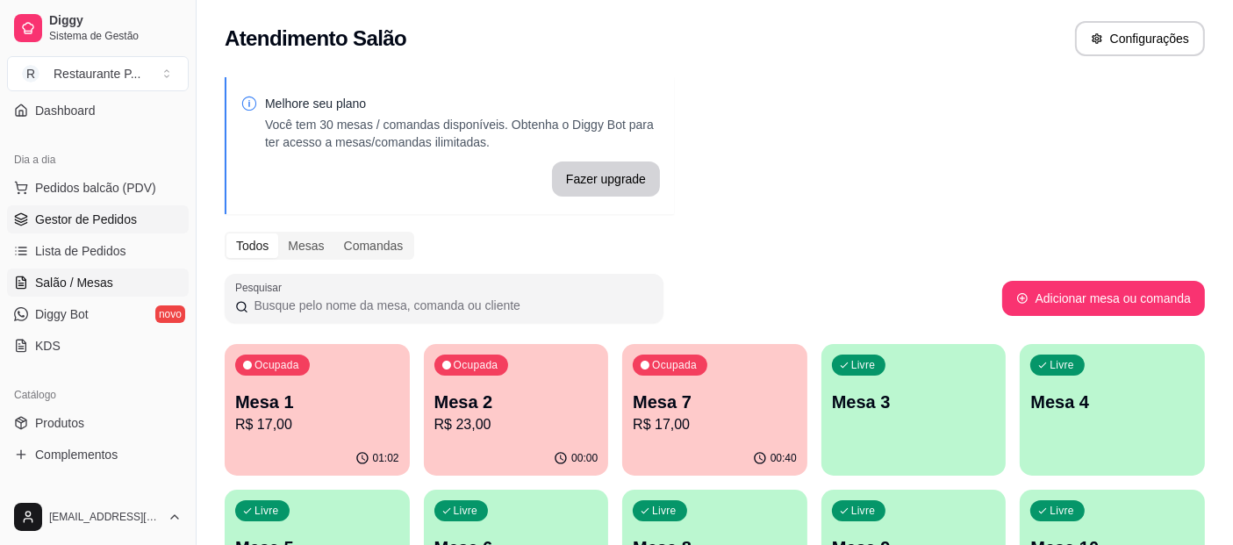
click at [89, 215] on span "Gestor de Pedidos" at bounding box center [86, 220] width 102 height 18
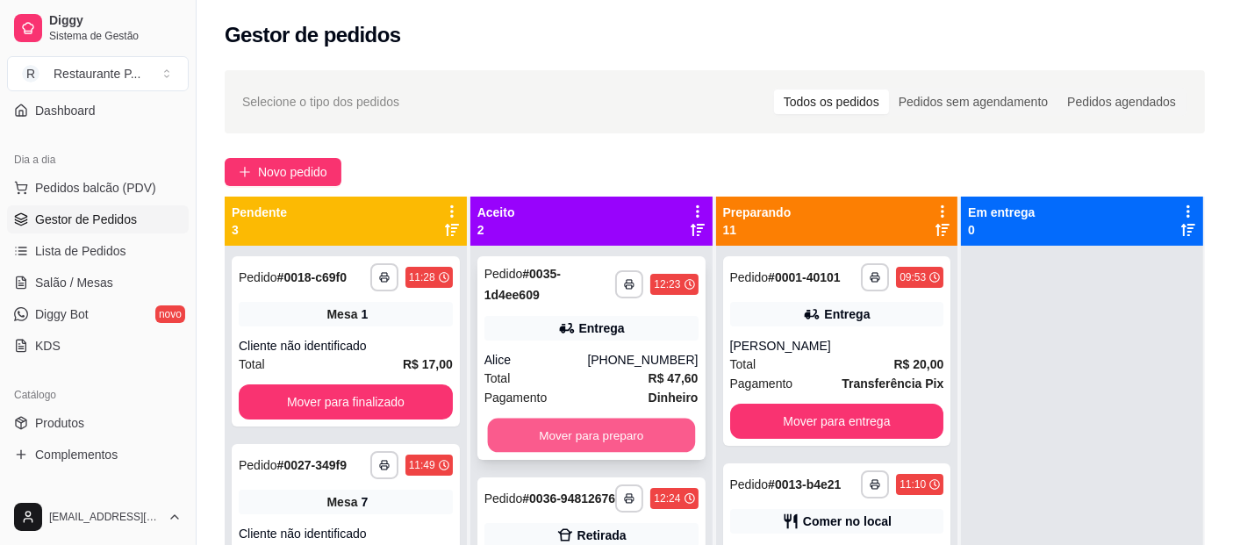
click at [589, 427] on button "Mover para preparo" at bounding box center [590, 436] width 207 height 34
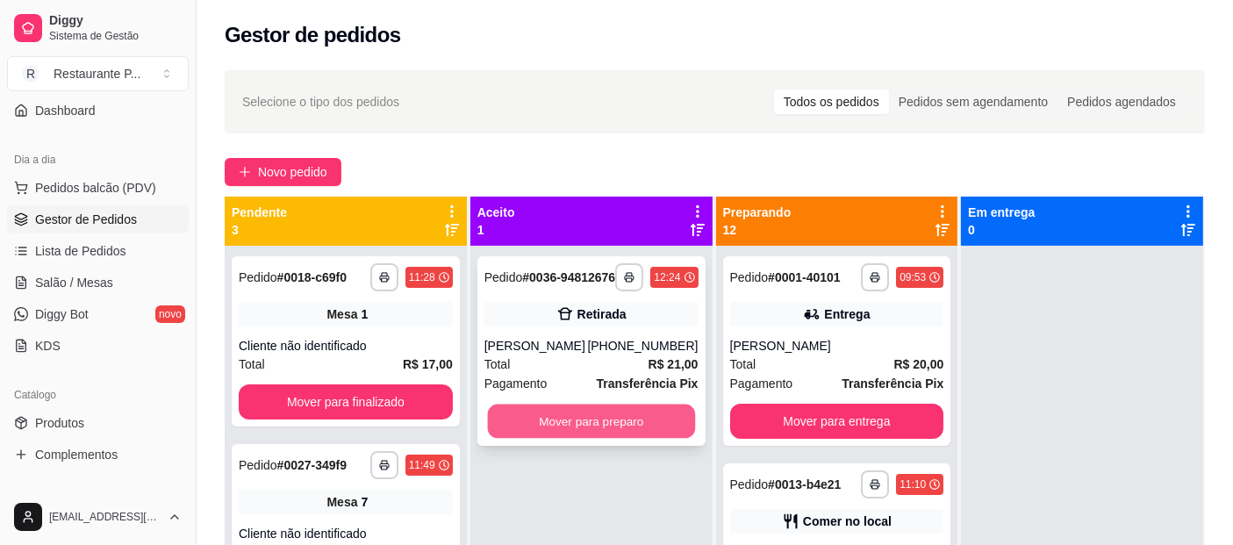
click at [529, 432] on button "Mover para preparo" at bounding box center [590, 421] width 207 height 34
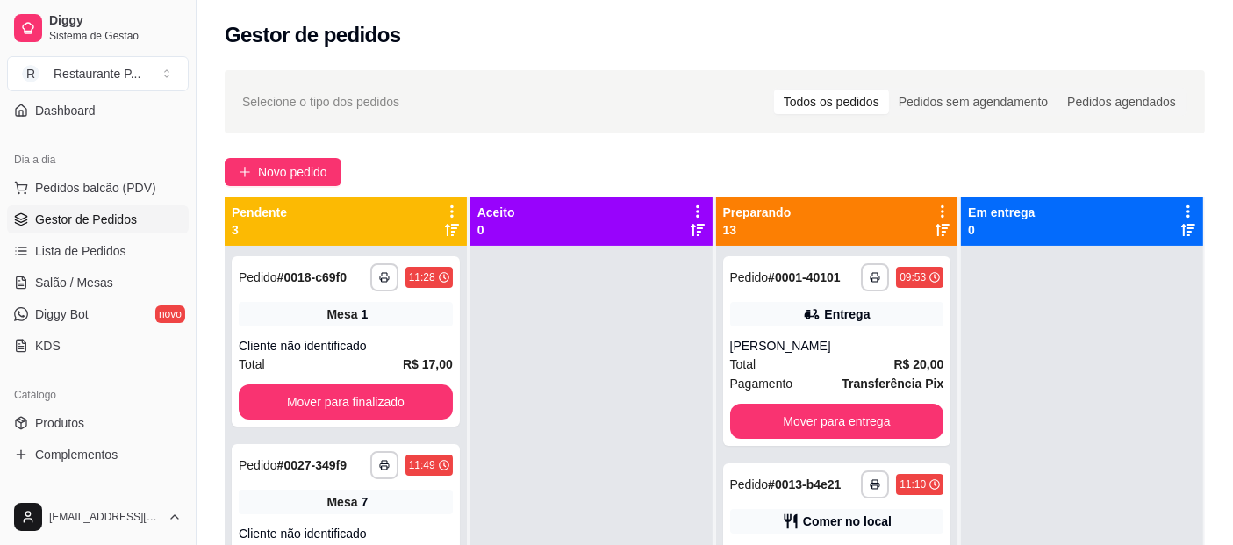
click at [935, 224] on icon at bounding box center [942, 230] width 14 height 12
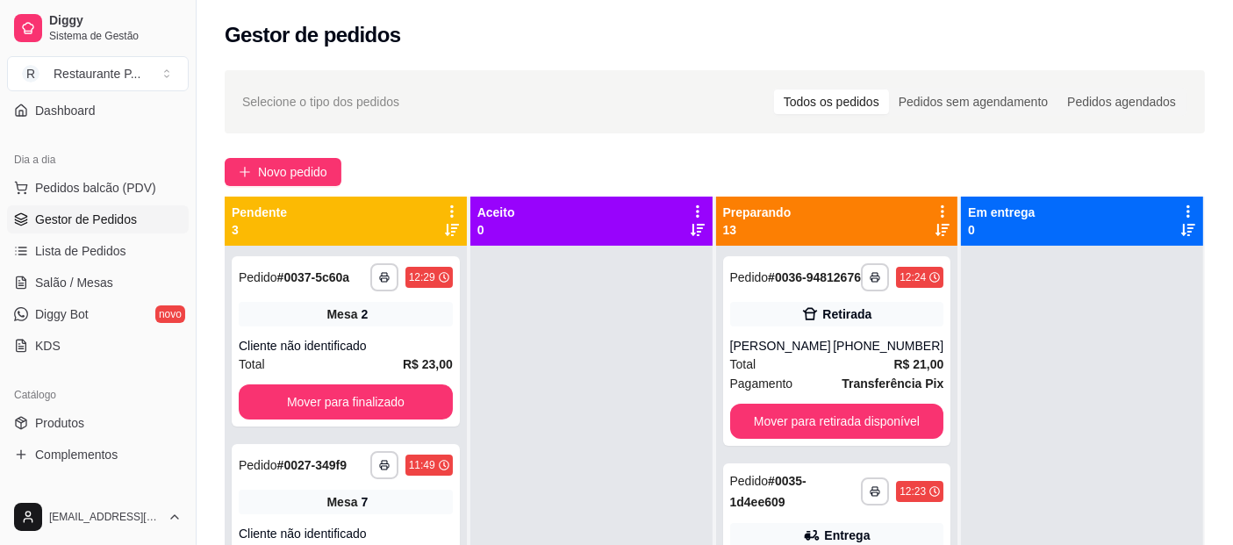
click at [935, 224] on icon at bounding box center [942, 230] width 14 height 12
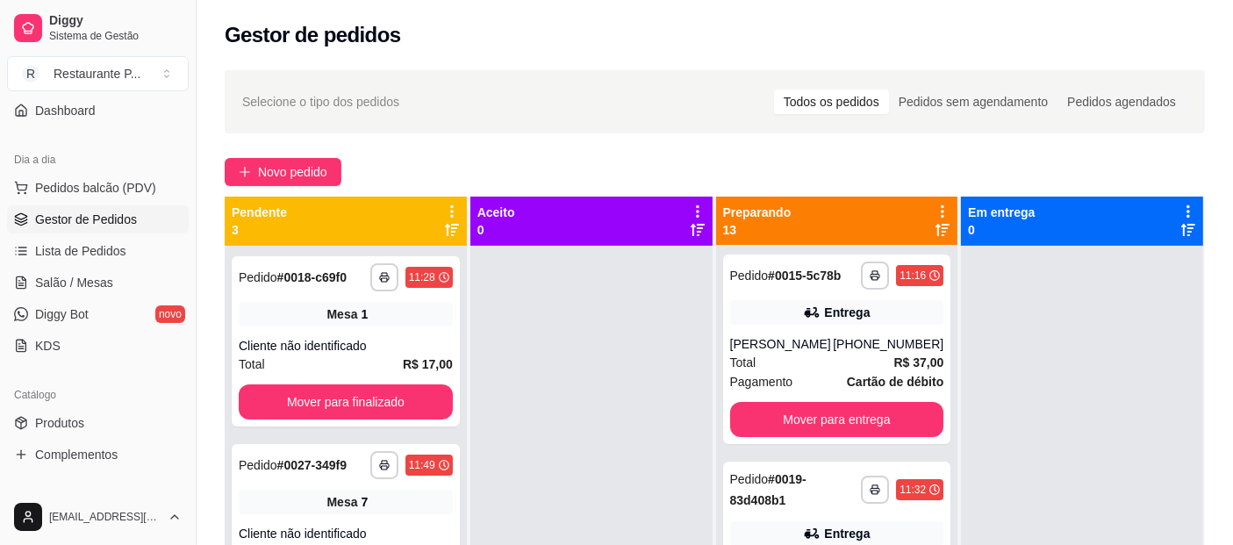
scroll to position [419, 0]
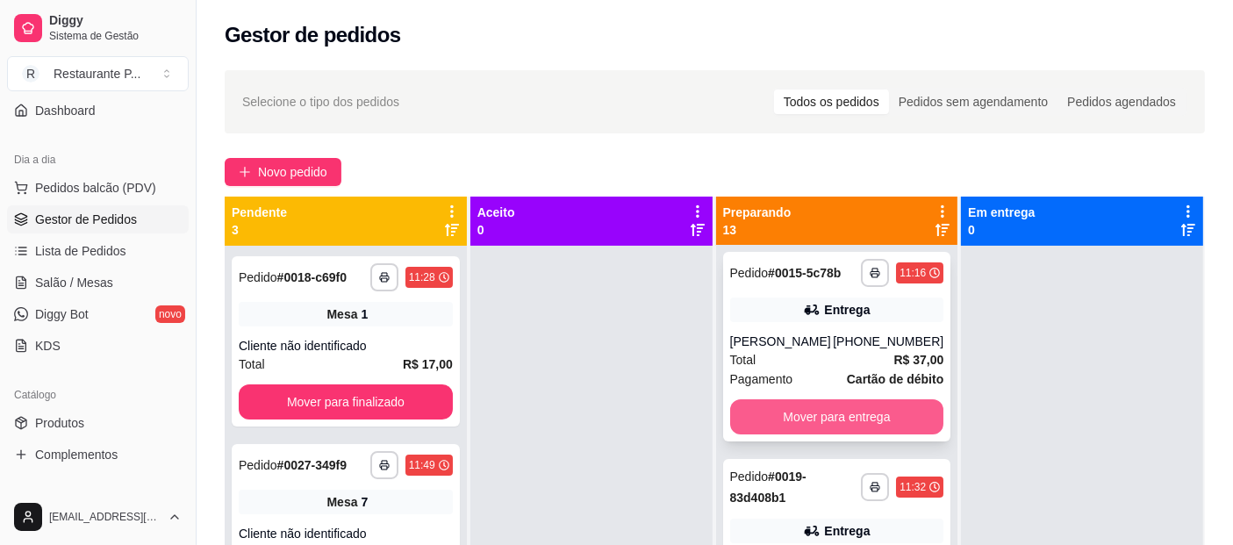
click at [879, 404] on button "Mover para entrega" at bounding box center [837, 416] width 214 height 35
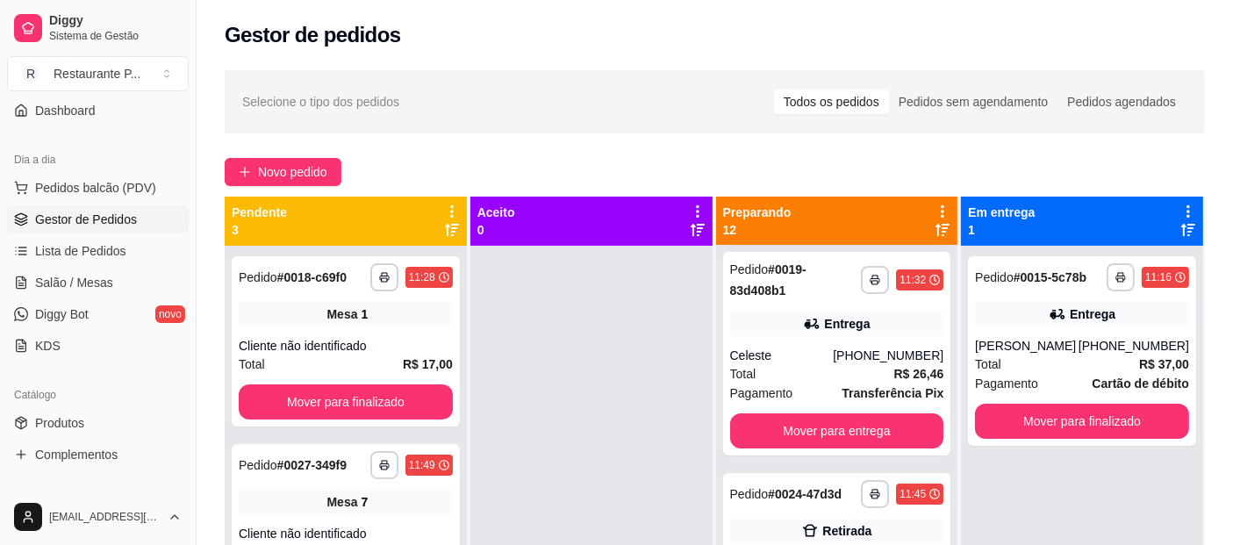
scroll to position [211, 0]
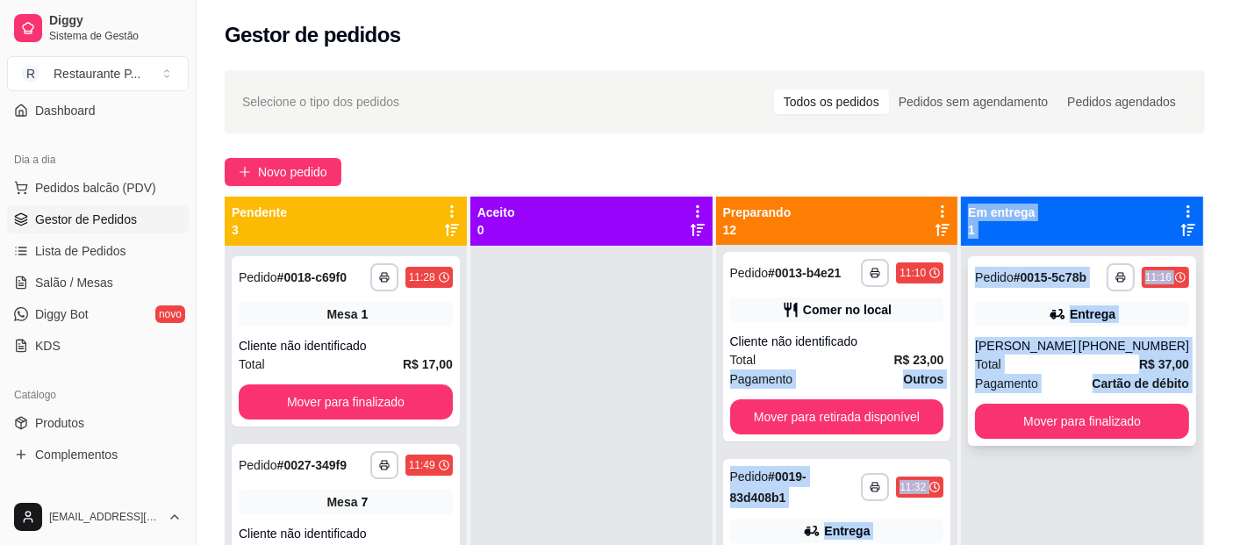
drag, startPoint x: 948, startPoint y: 360, endPoint x: 956, endPoint y: 400, distance: 41.3
click at [956, 400] on div "**********" at bounding box center [715, 469] width 980 height 545
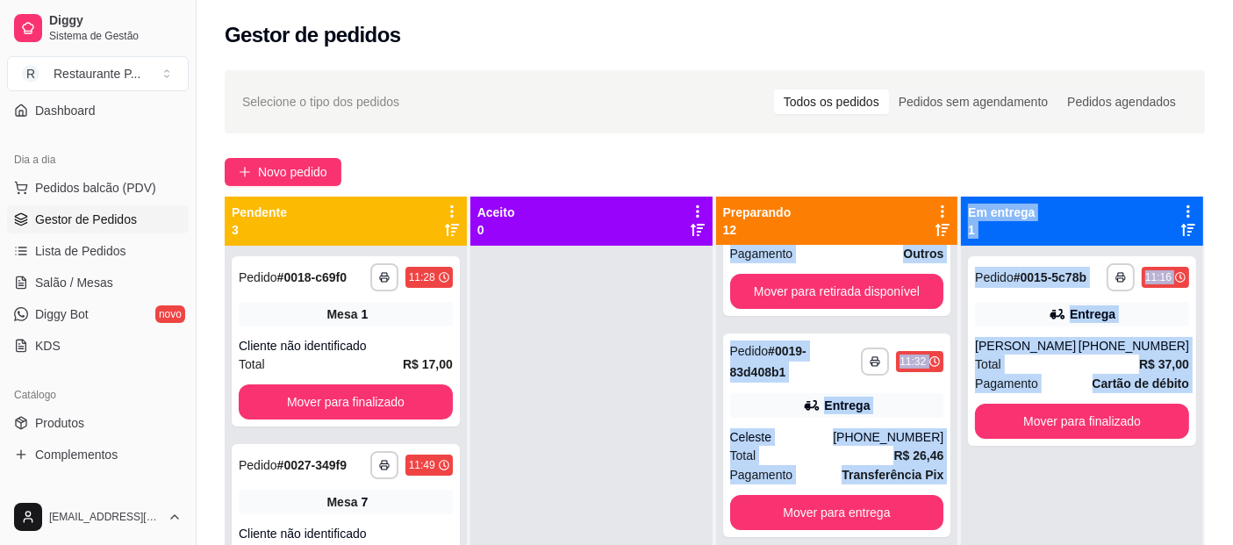
scroll to position [381, 0]
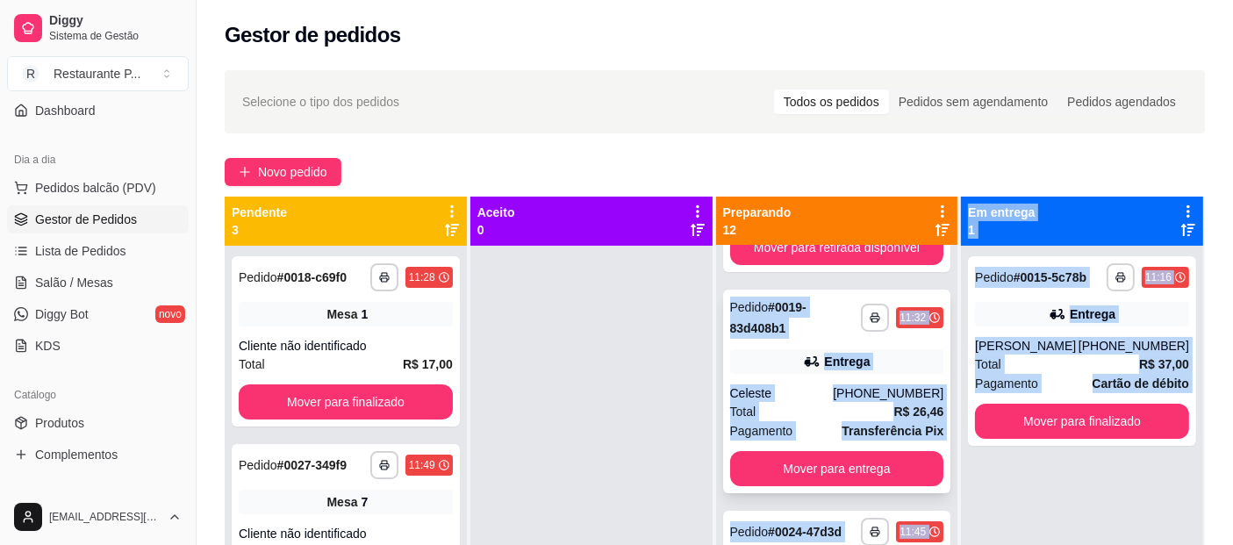
click at [888, 368] on div "Entrega" at bounding box center [837, 361] width 214 height 25
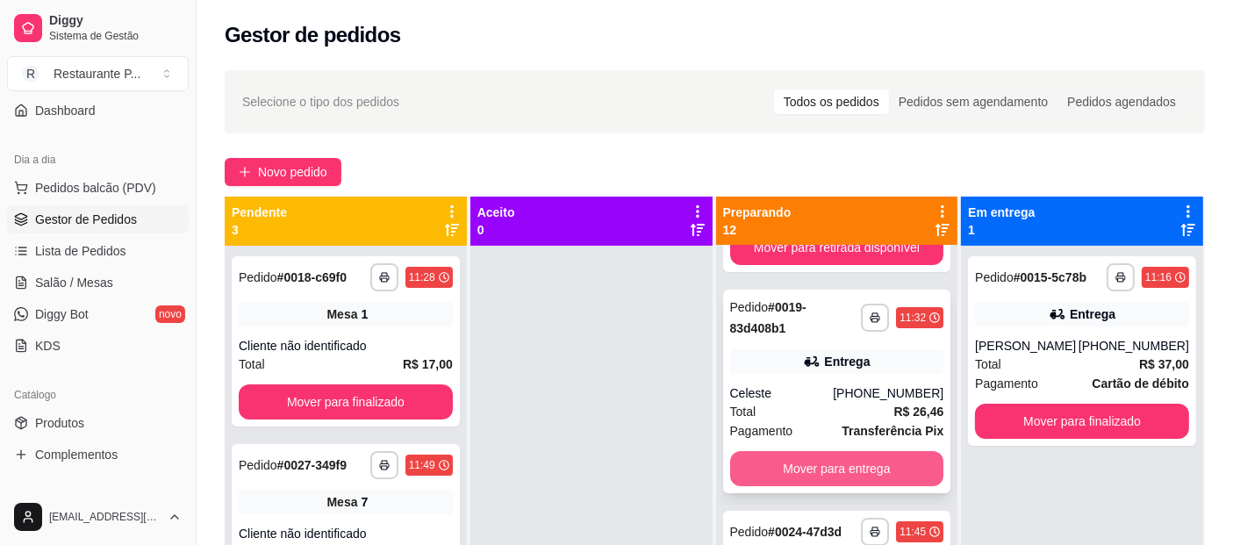
click at [829, 457] on button "Mover para entrega" at bounding box center [837, 468] width 214 height 35
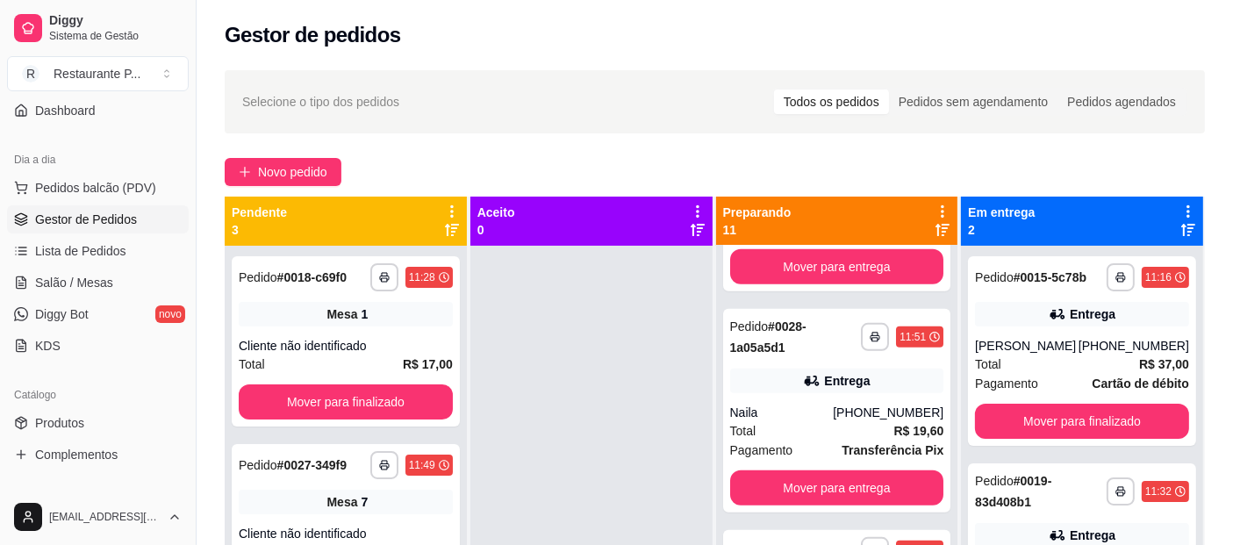
scroll to position [998, 0]
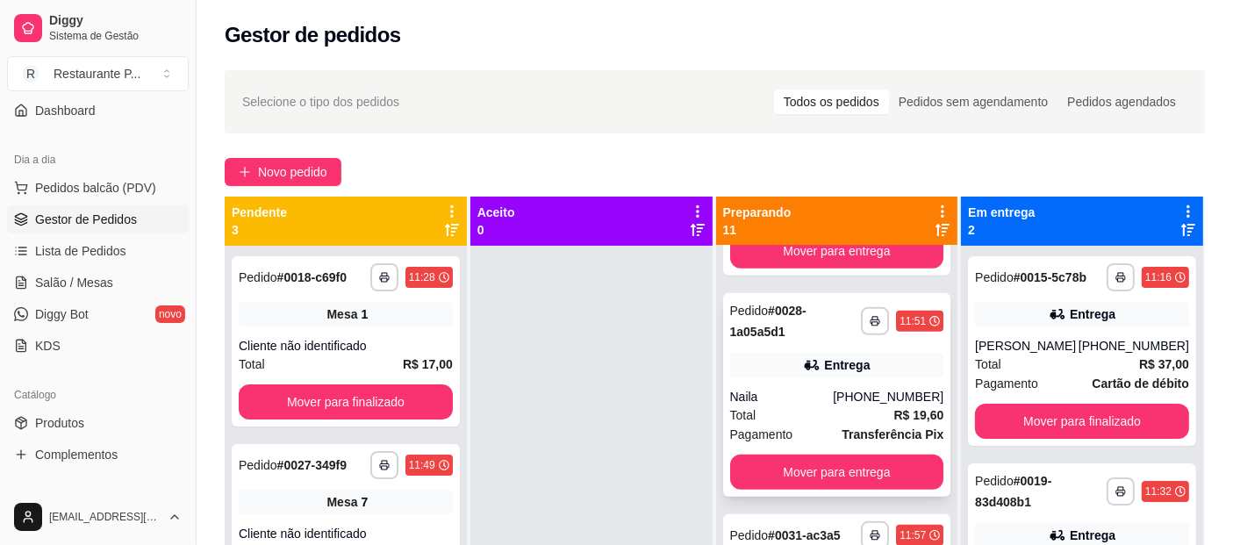
click at [824, 374] on div "Entrega" at bounding box center [847, 365] width 46 height 18
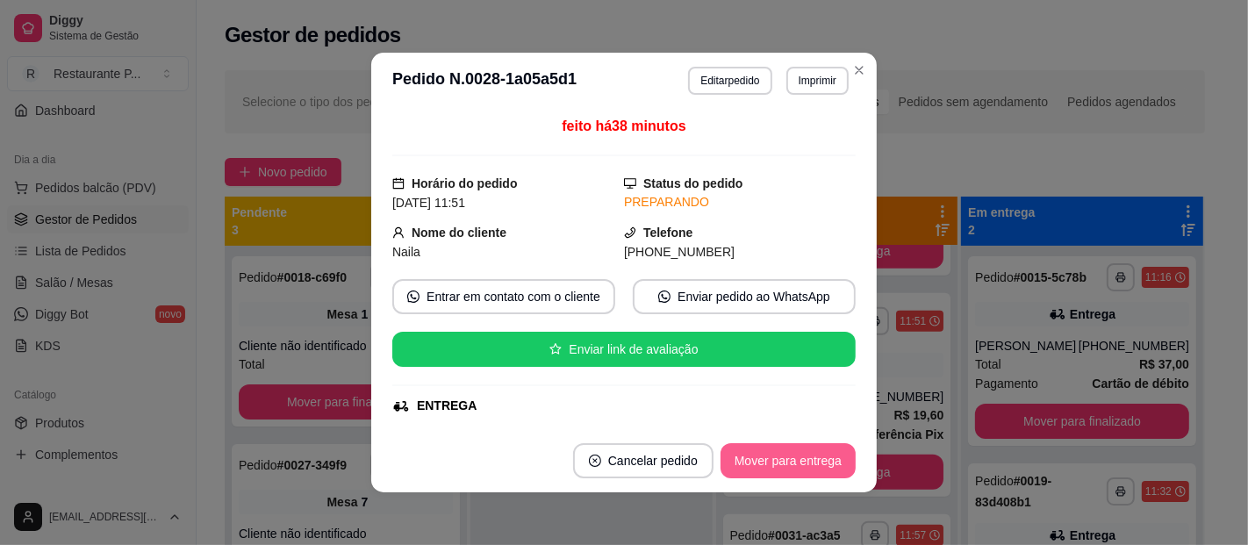
click at [762, 449] on button "Mover para entrega" at bounding box center [787, 460] width 135 height 35
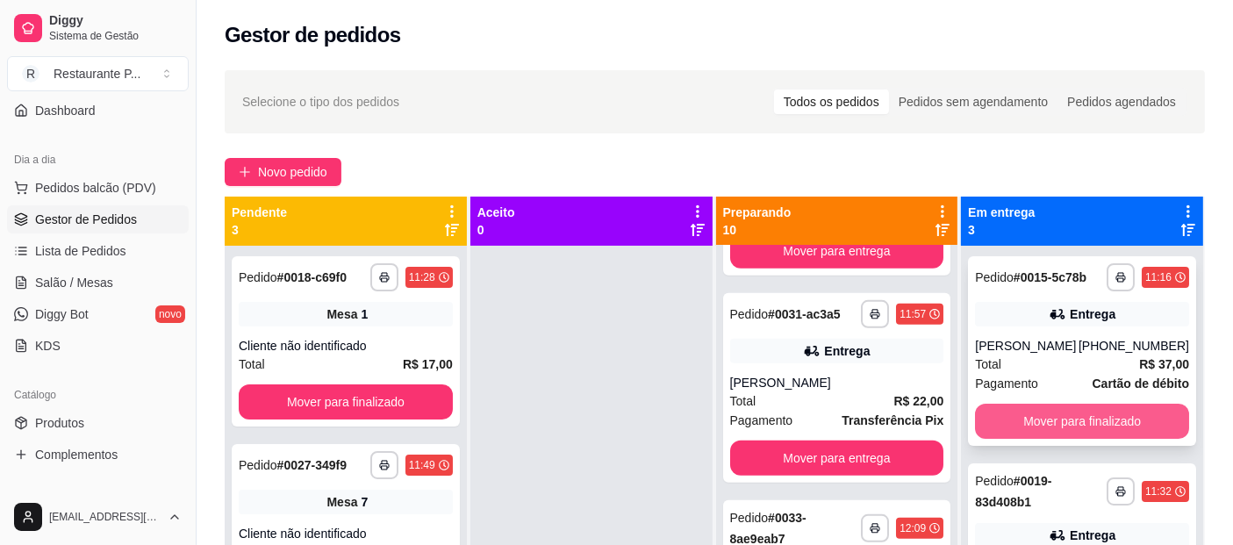
click at [1023, 411] on button "Mover para finalizado" at bounding box center [1082, 421] width 214 height 35
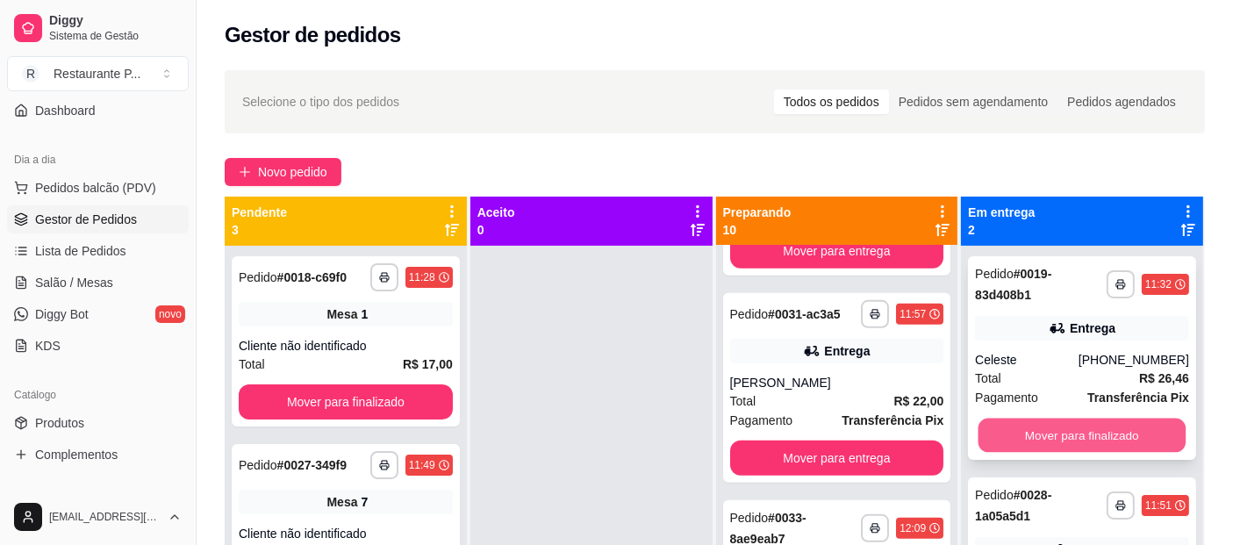
click at [1125, 428] on button "Mover para finalizado" at bounding box center [1081, 436] width 207 height 34
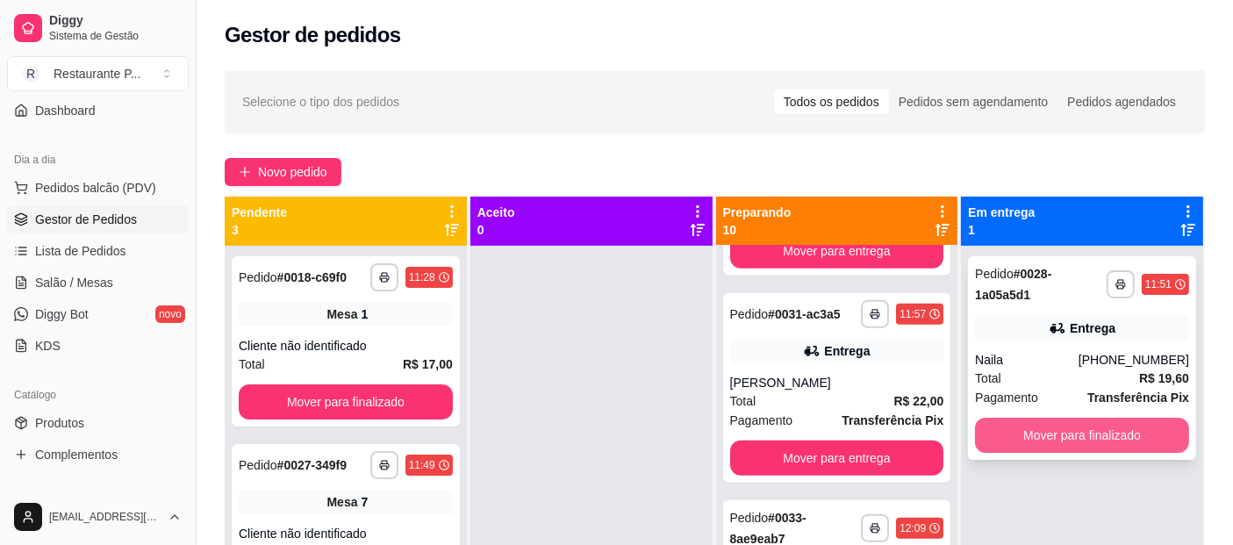
click at [1048, 422] on button "Mover para finalizado" at bounding box center [1082, 435] width 214 height 35
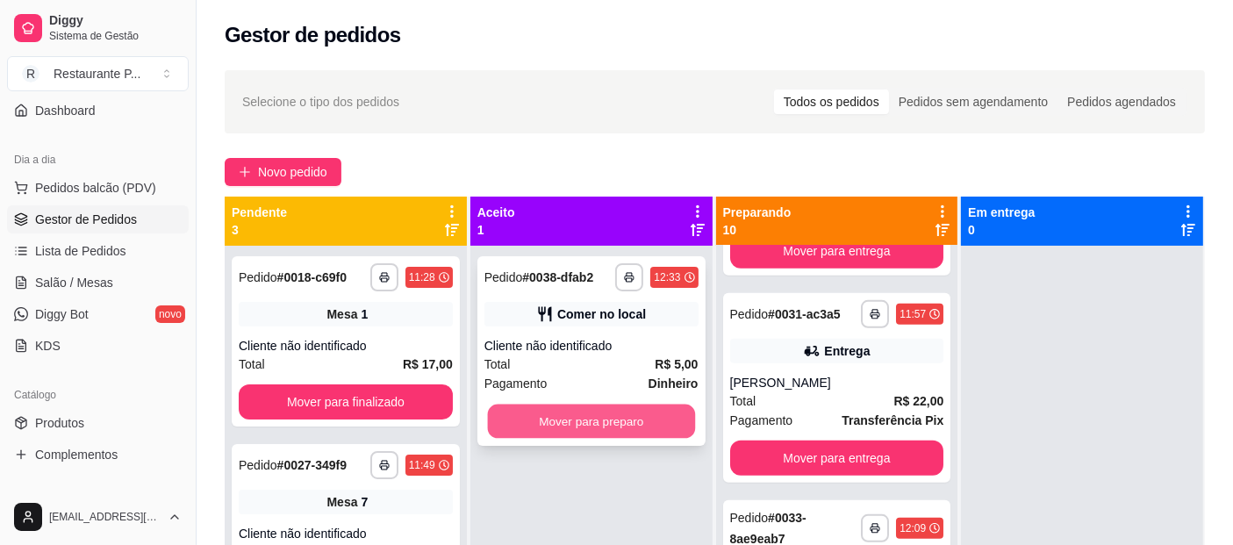
click at [552, 414] on button "Mover para preparo" at bounding box center [590, 421] width 207 height 34
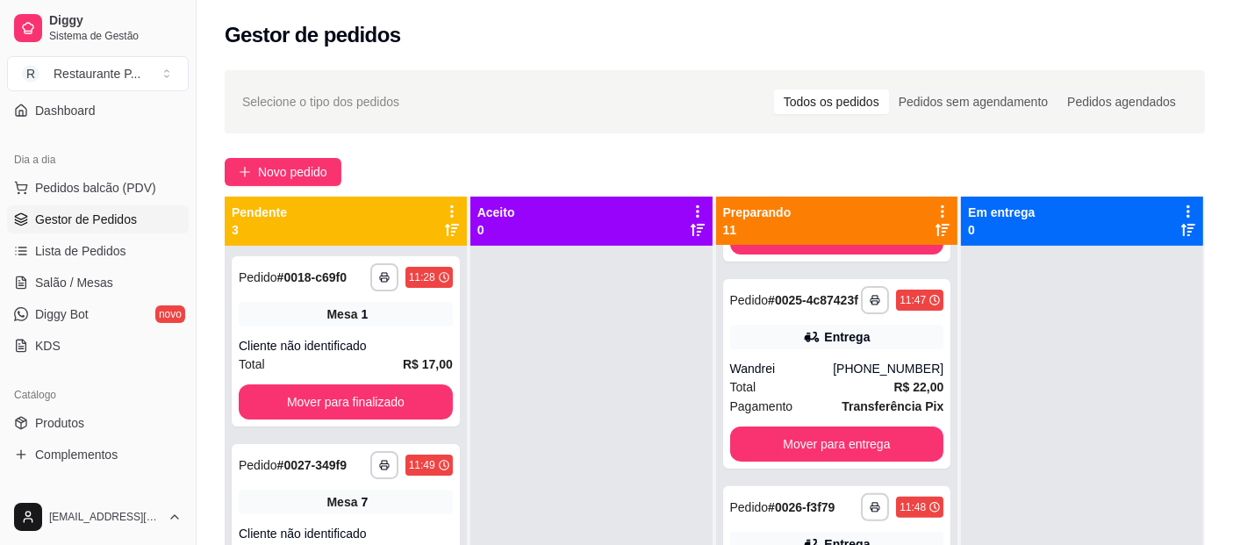
scroll to position [620, 0]
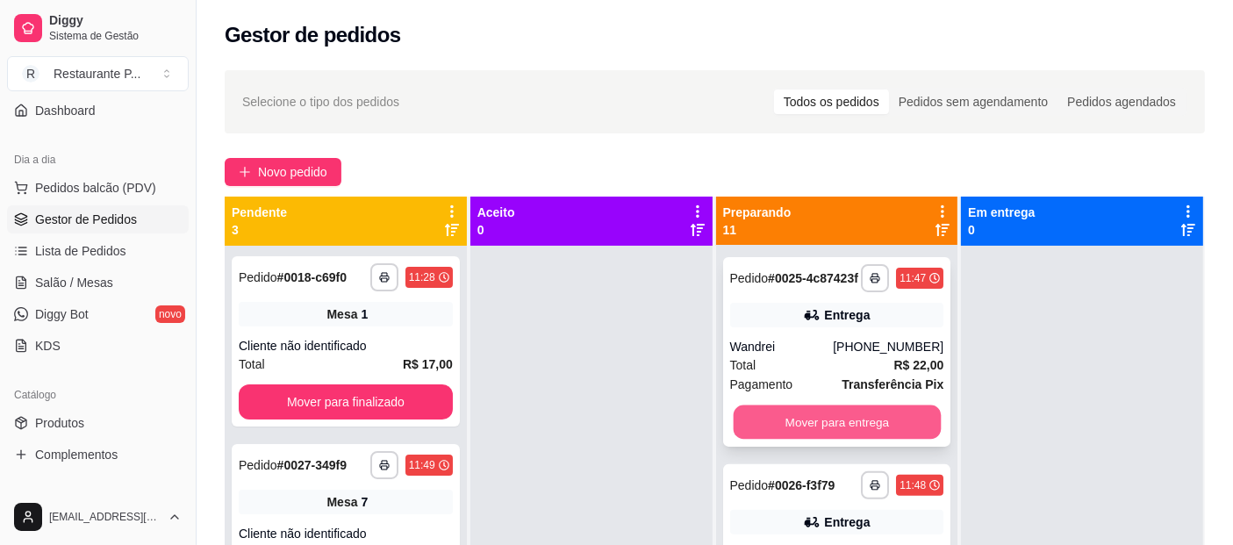
click at [855, 440] on button "Mover para entrega" at bounding box center [836, 422] width 207 height 34
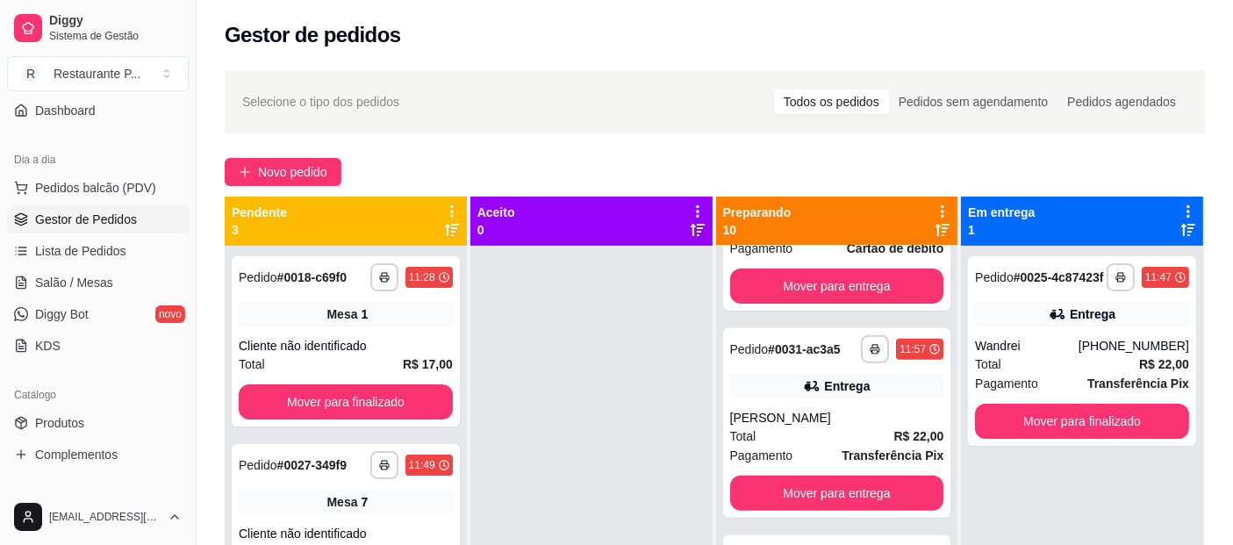
scroll to position [764, 0]
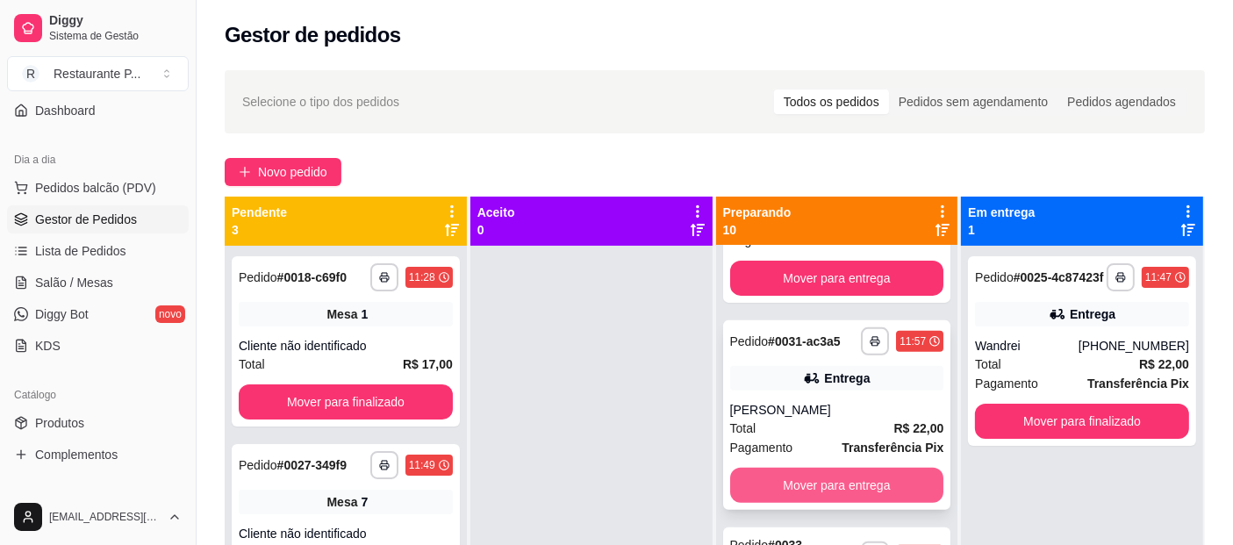
click at [875, 502] on button "Mover para entrega" at bounding box center [837, 485] width 214 height 35
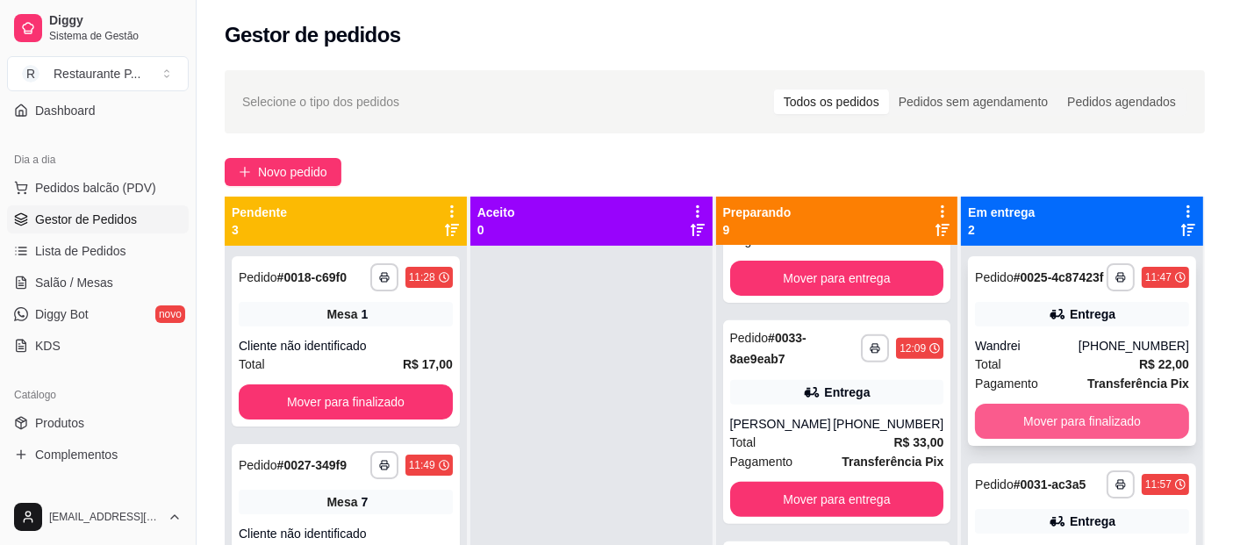
click at [1057, 439] on button "Mover para finalizado" at bounding box center [1082, 421] width 214 height 35
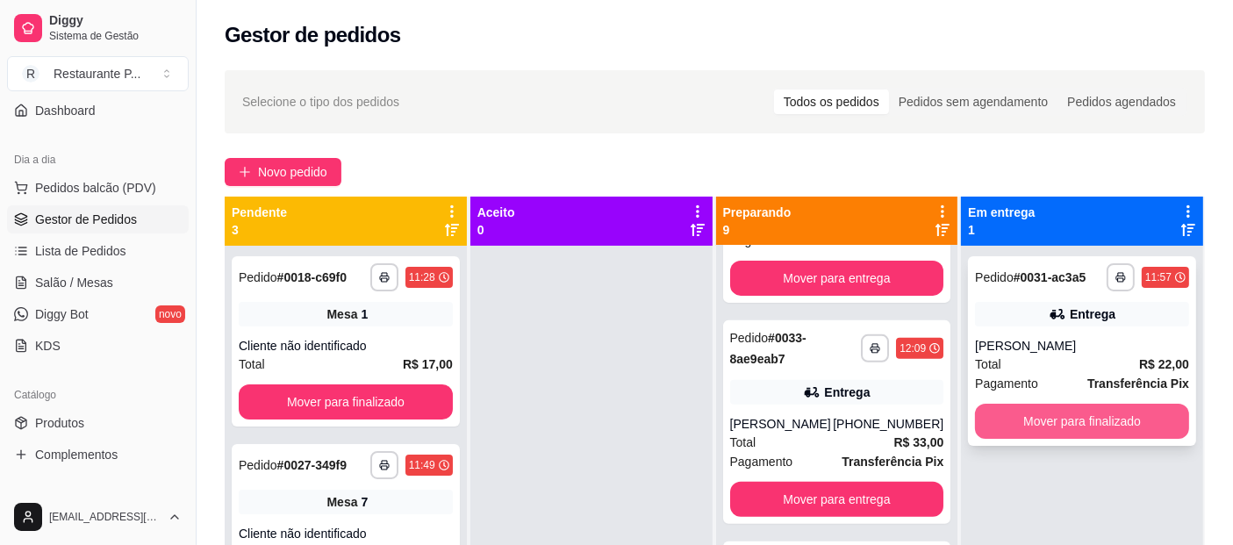
click at [1095, 422] on button "Mover para finalizado" at bounding box center [1082, 421] width 214 height 35
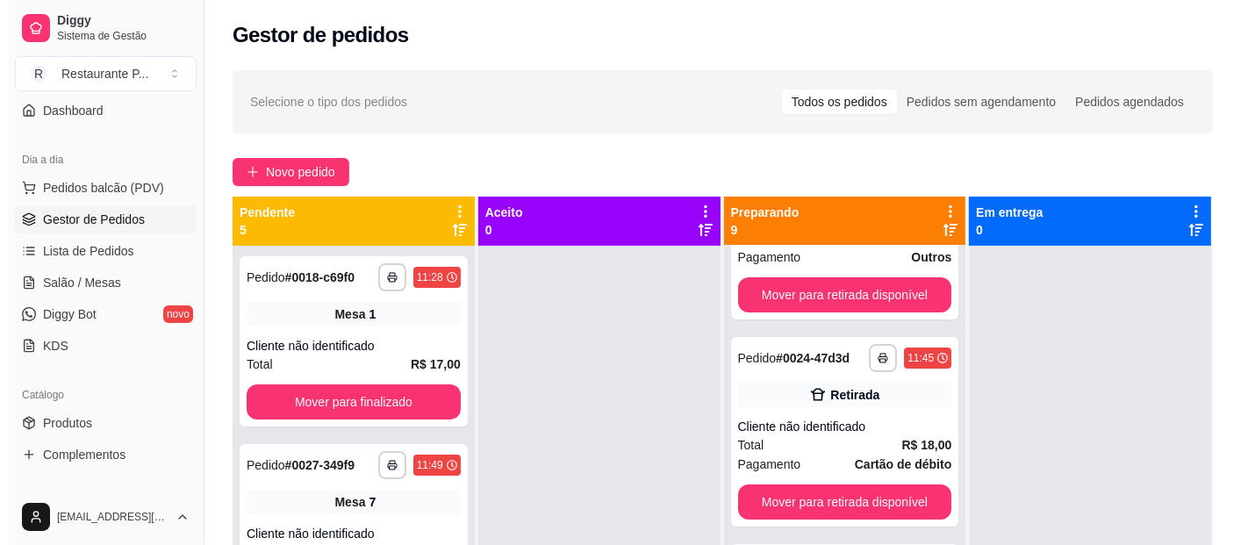
scroll to position [383, 0]
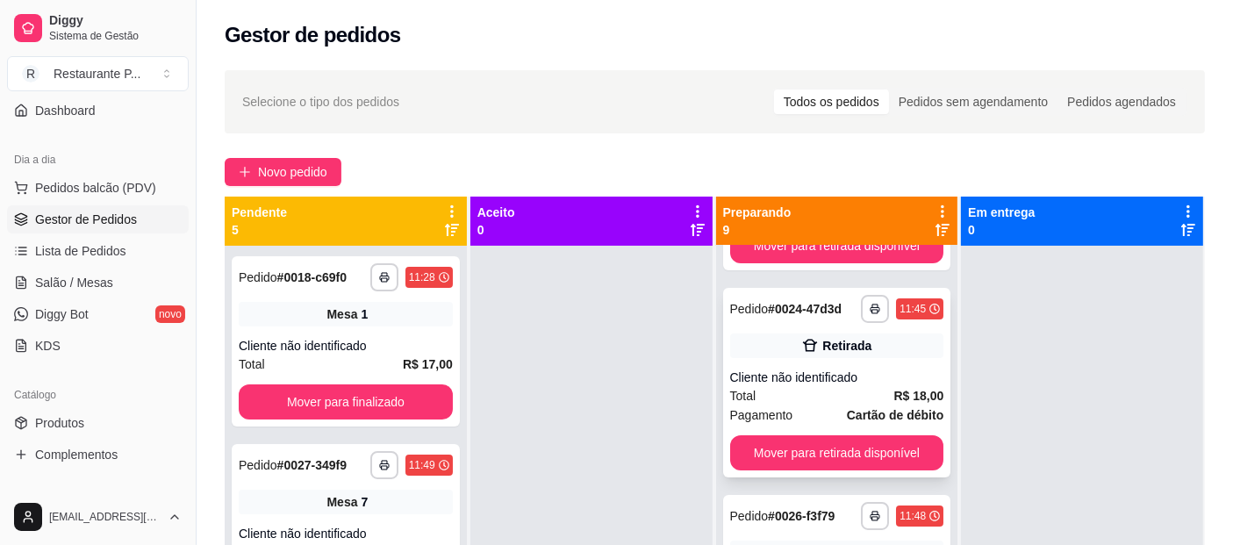
click at [789, 386] on div "Cliente não identificado" at bounding box center [837, 377] width 214 height 18
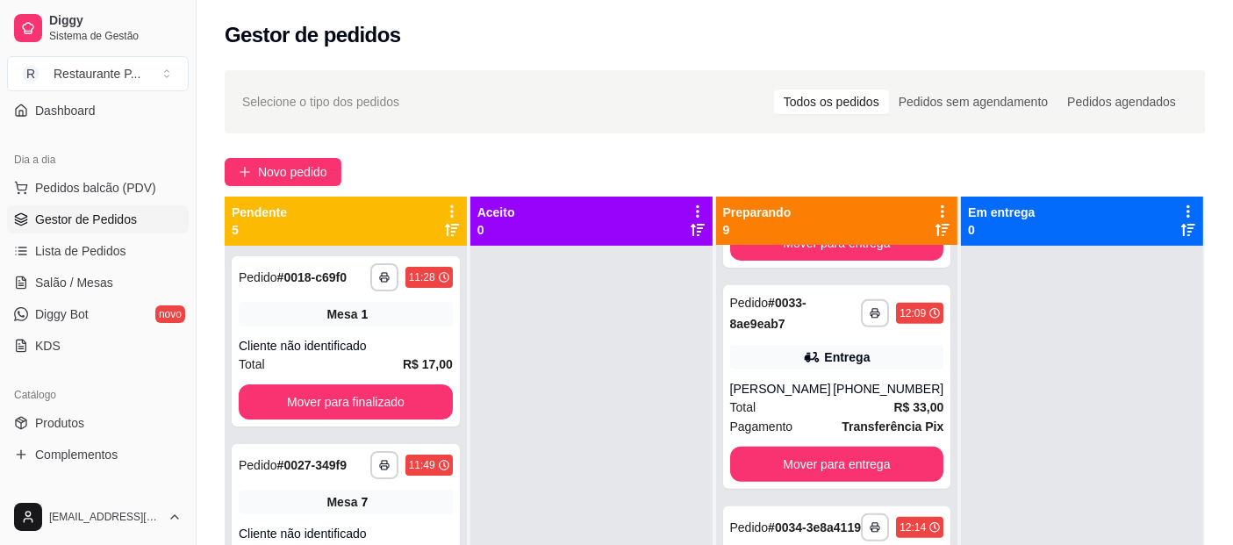
scroll to position [821, 0]
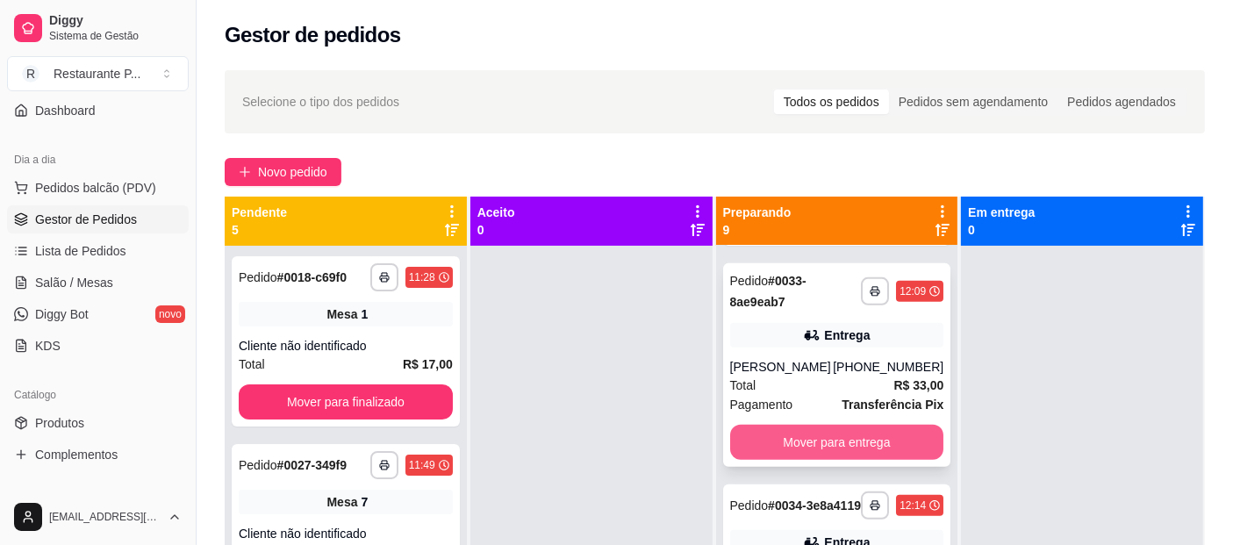
click at [802, 457] on button "Mover para entrega" at bounding box center [837, 442] width 214 height 35
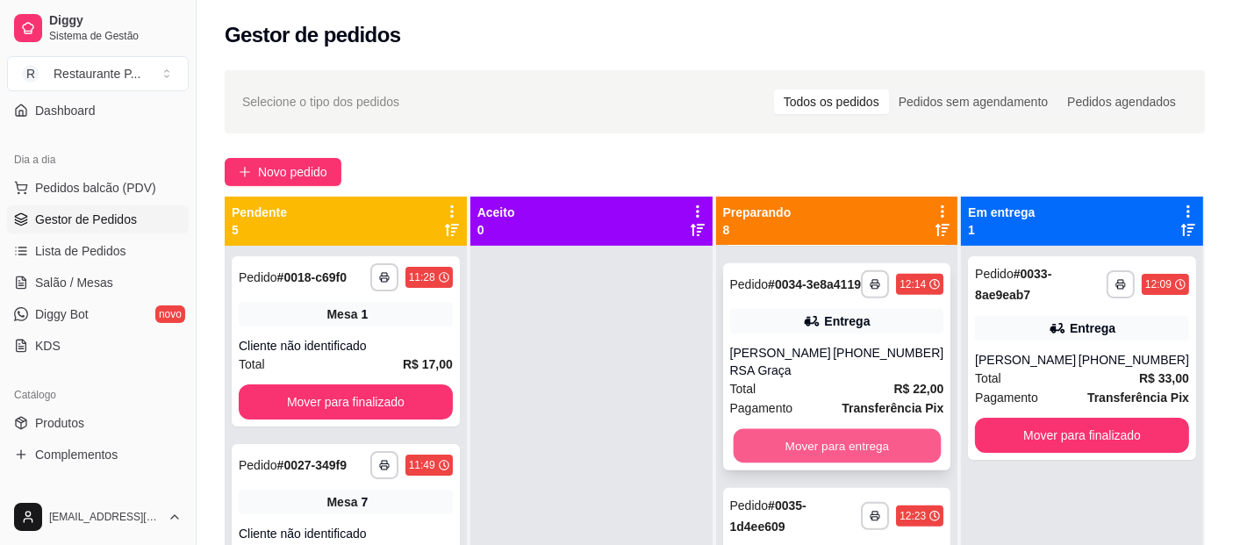
click at [852, 462] on button "Mover para entrega" at bounding box center [836, 446] width 207 height 34
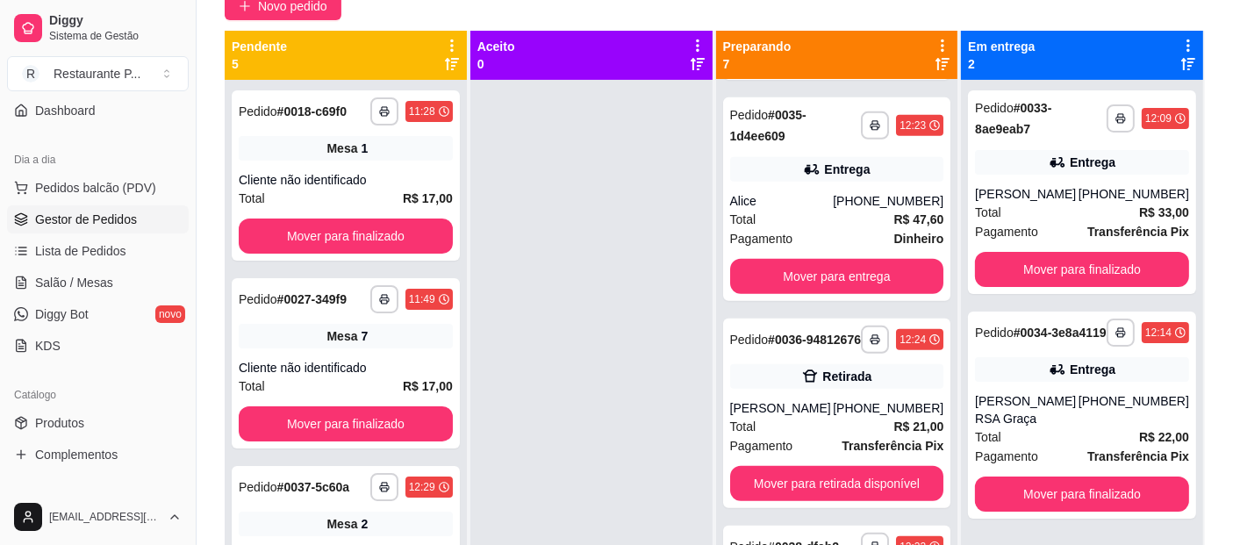
scroll to position [175, 0]
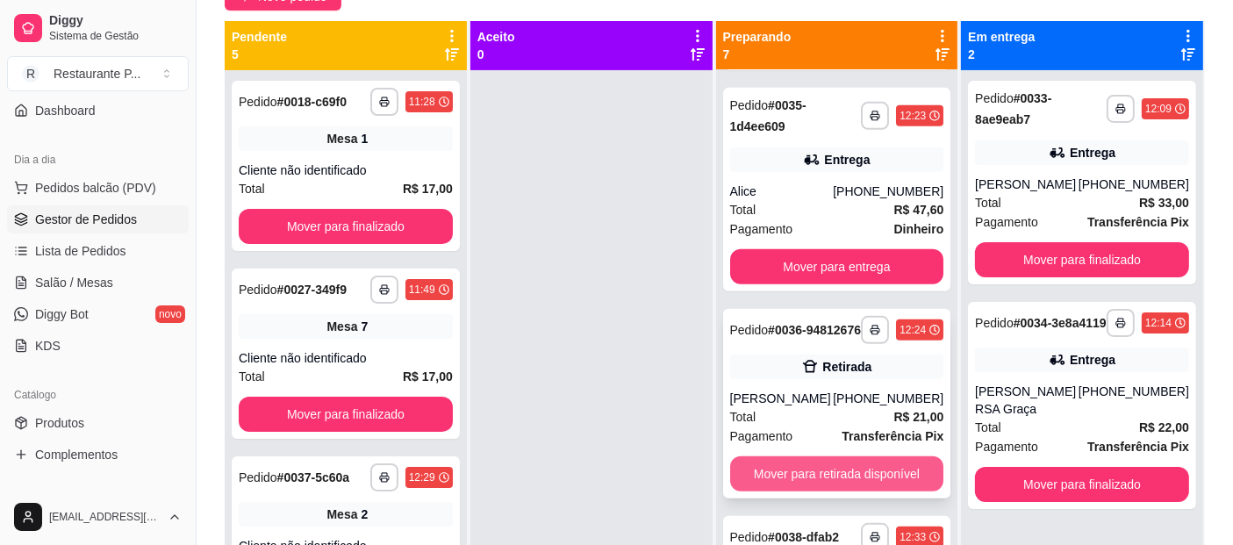
click at [829, 491] on button "Mover para retirada disponível" at bounding box center [837, 473] width 214 height 35
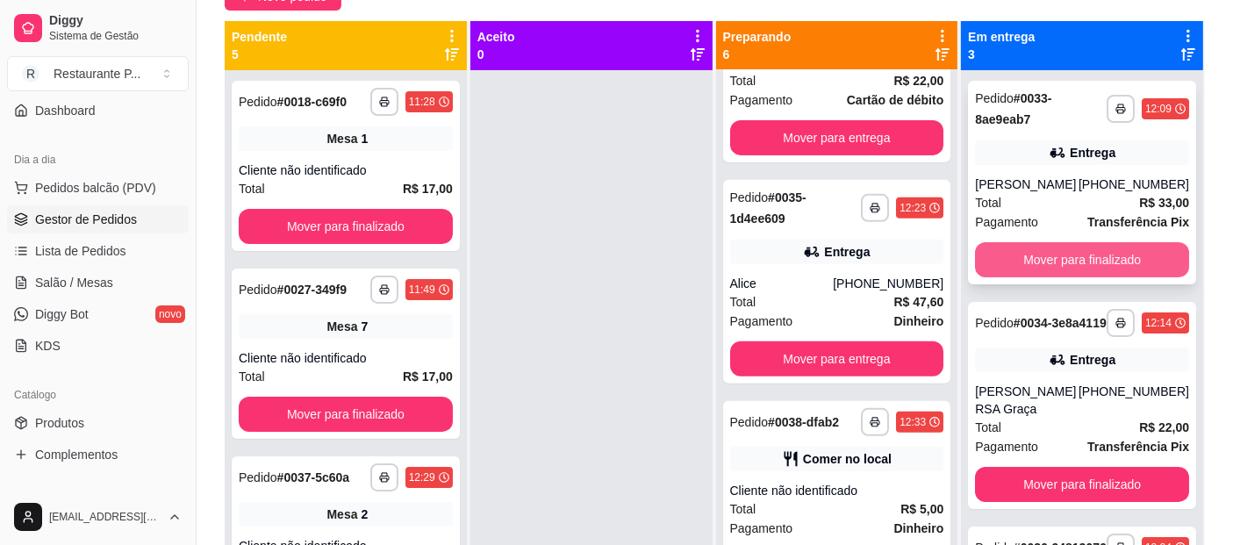
scroll to position [742, 0]
click at [1114, 243] on button "Mover para finalizado" at bounding box center [1082, 259] width 214 height 35
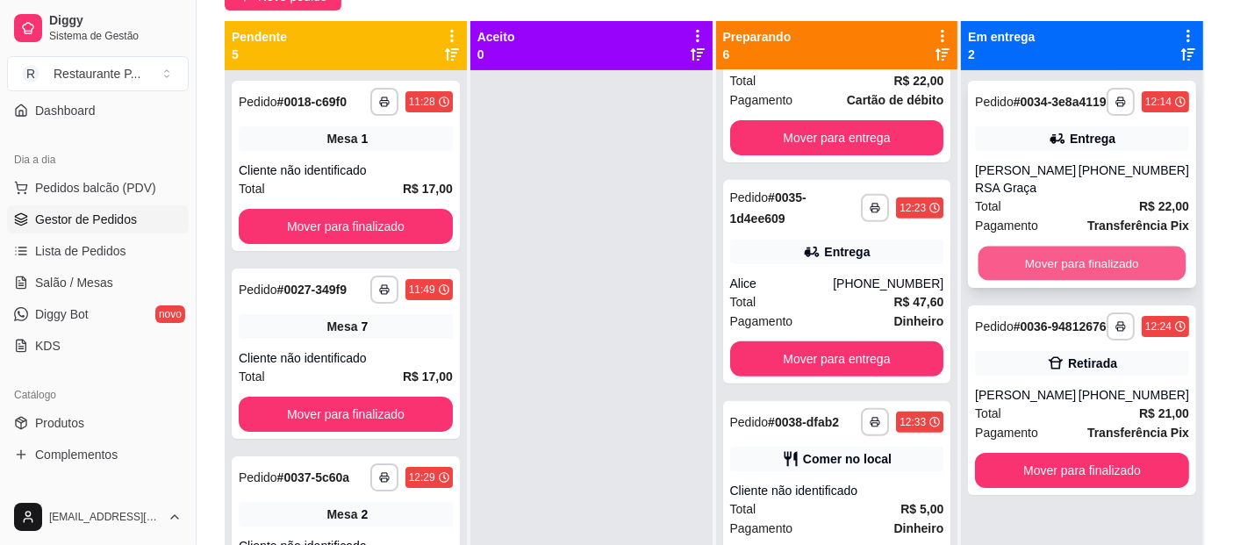
click at [1095, 254] on button "Mover para finalizado" at bounding box center [1081, 264] width 207 height 34
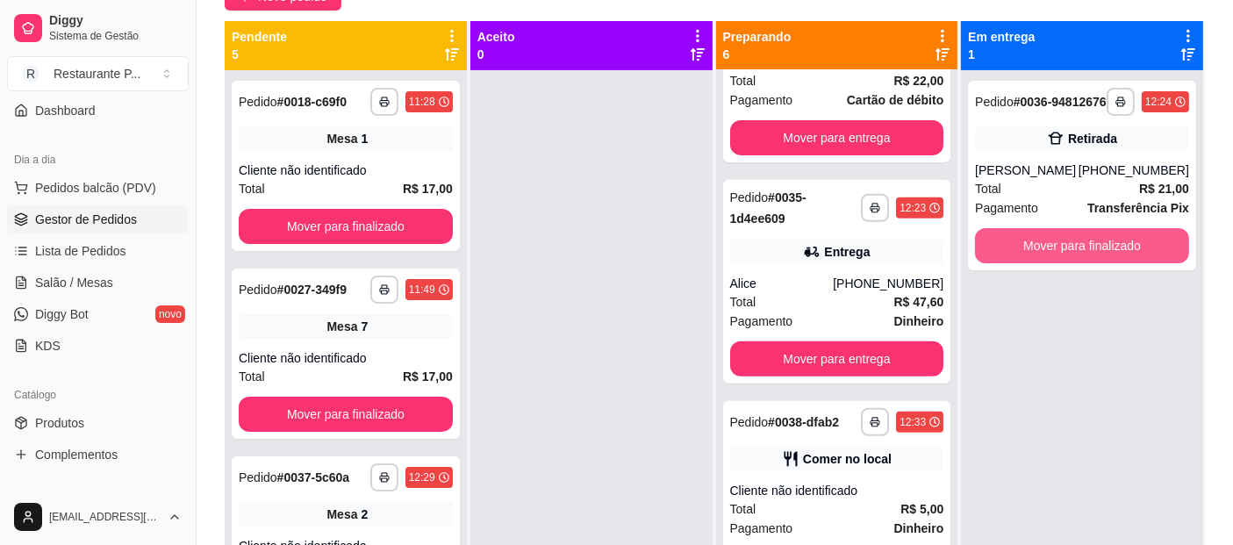
click at [1095, 254] on button "Mover para finalizado" at bounding box center [1082, 245] width 214 height 35
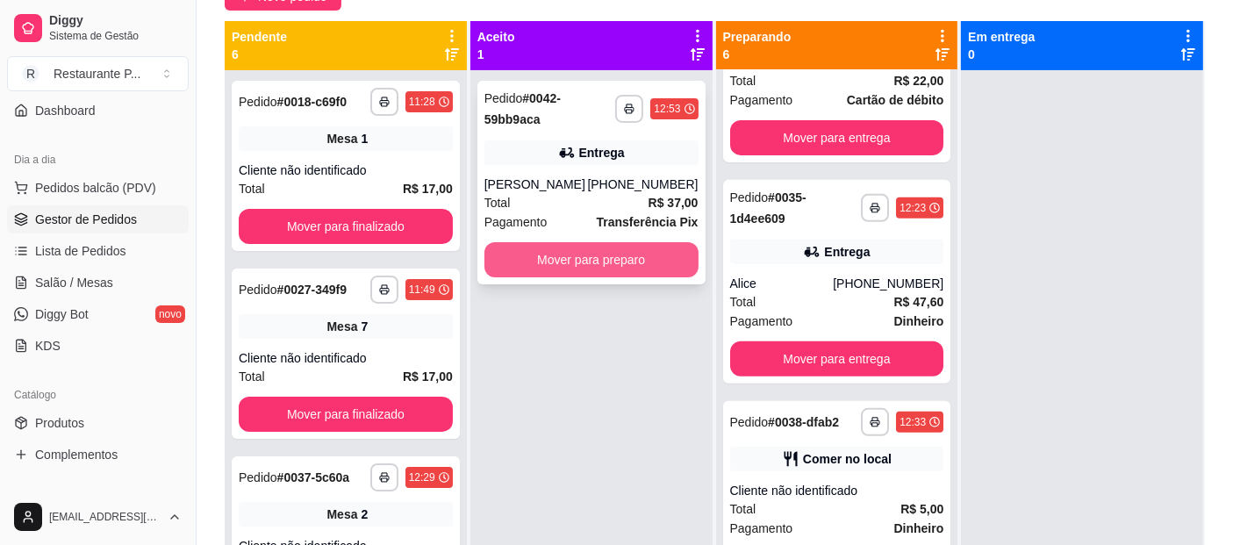
click at [627, 264] on button "Mover para preparo" at bounding box center [591, 259] width 214 height 35
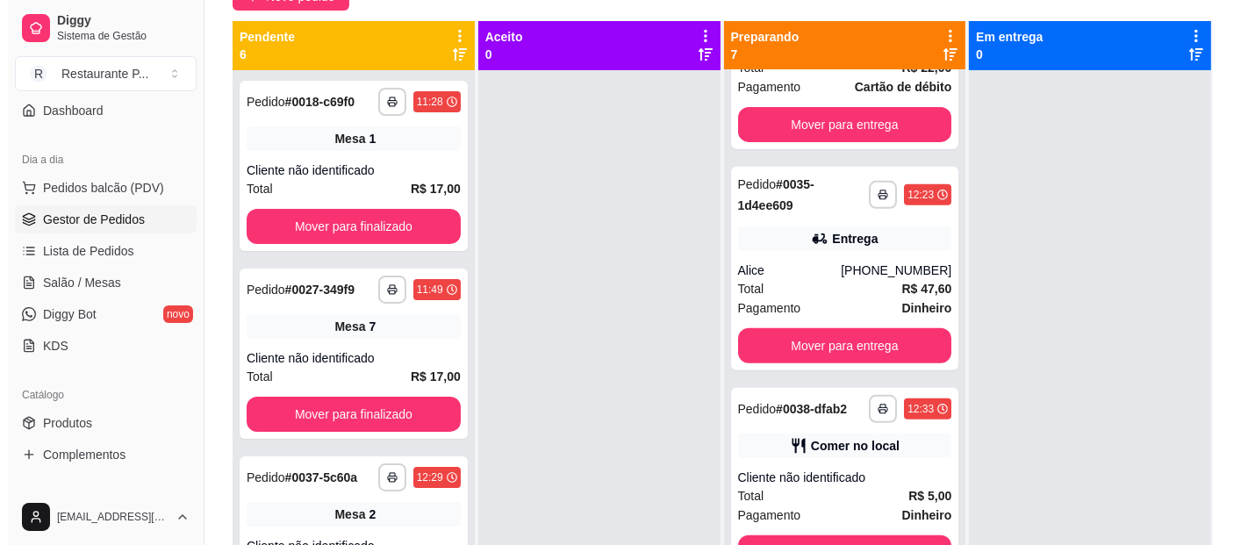
scroll to position [821, 0]
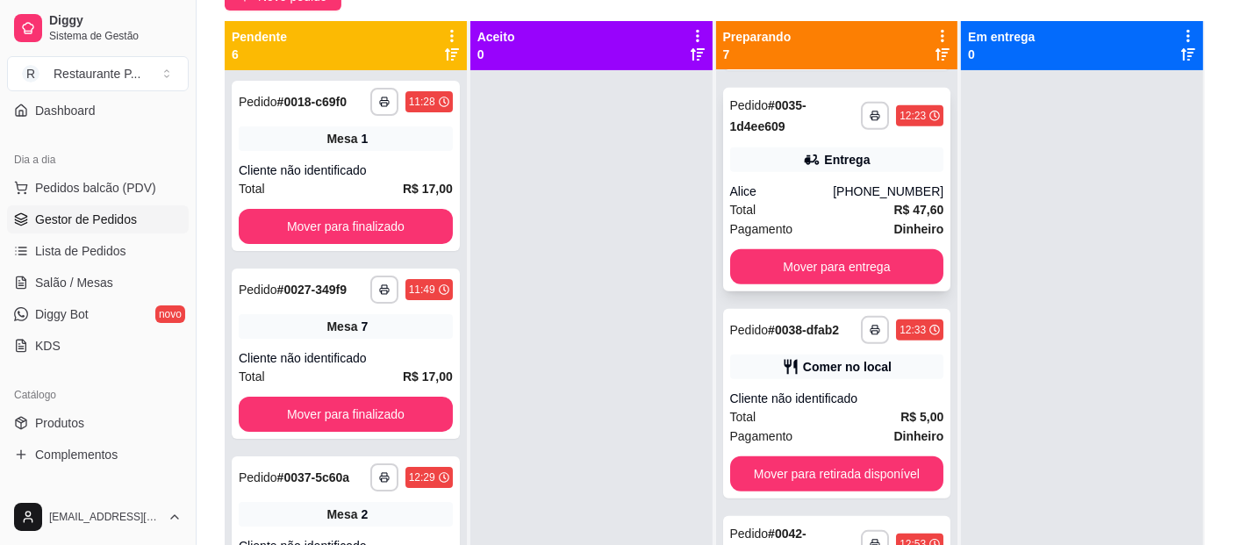
click at [829, 219] on div "Total R$ 47,60" at bounding box center [837, 209] width 214 height 19
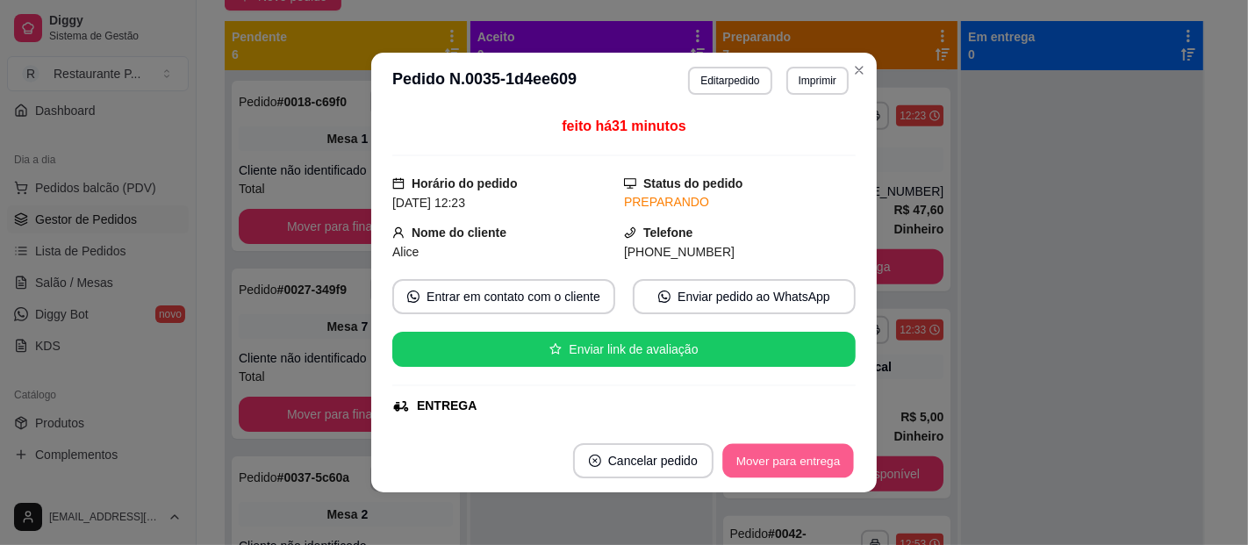
click at [814, 467] on button "Mover para entrega" at bounding box center [788, 461] width 132 height 34
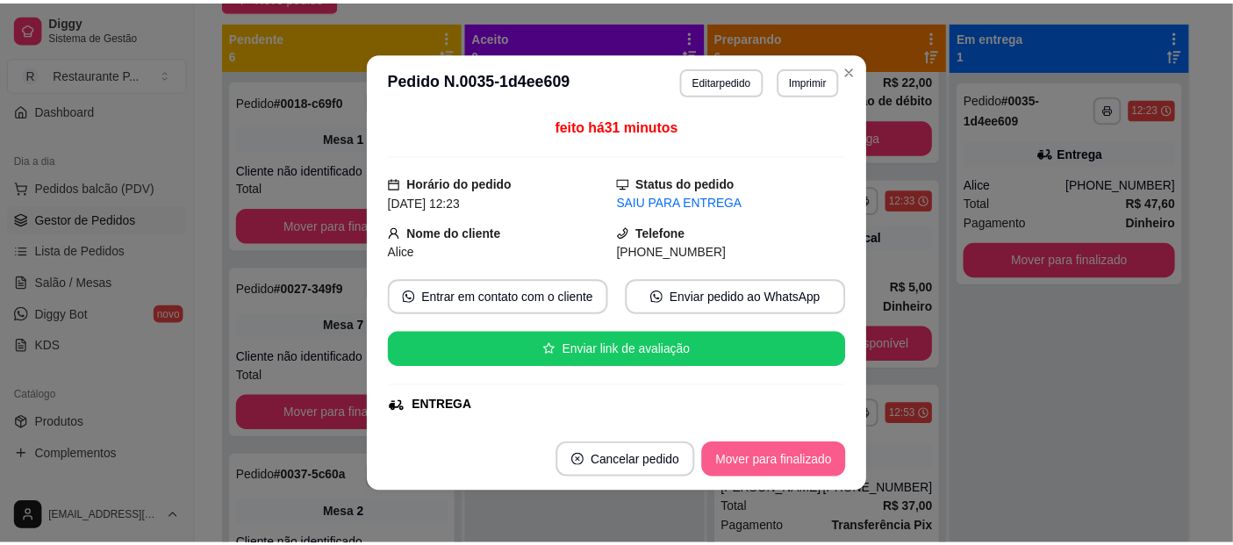
scroll to position [742, 0]
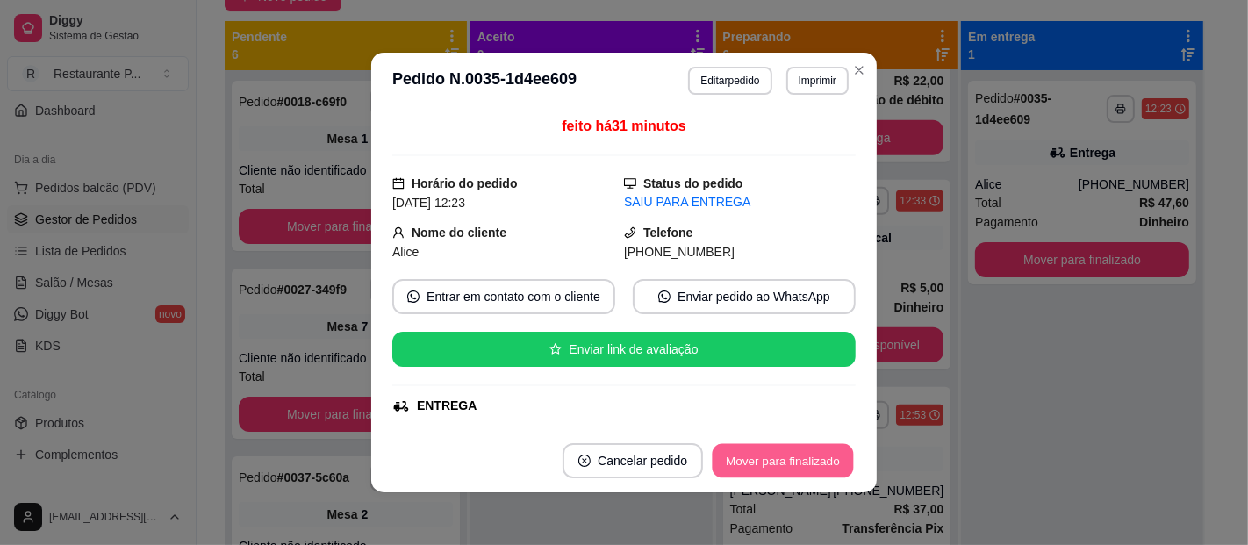
click at [805, 457] on button "Mover para finalizado" at bounding box center [782, 461] width 141 height 34
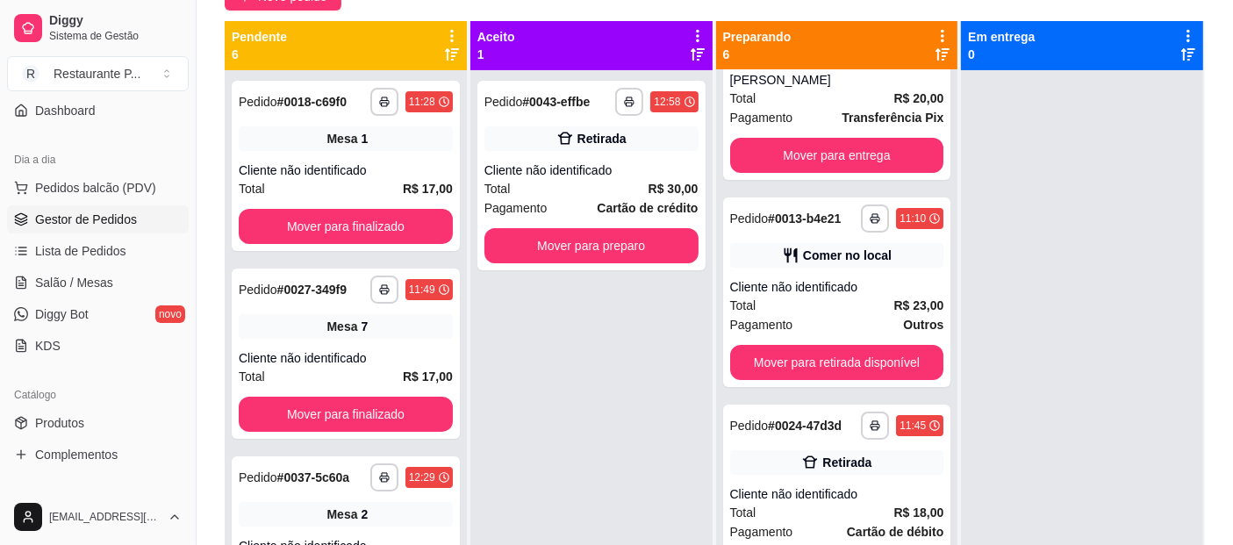
scroll to position [86, 0]
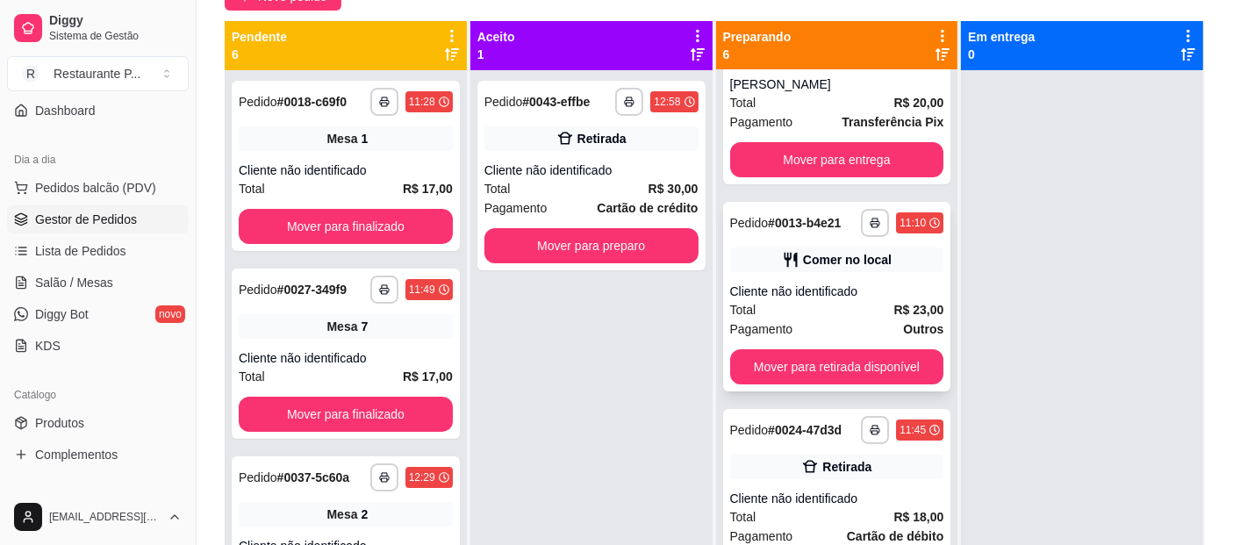
click at [855, 288] on div "Cliente não identificado" at bounding box center [837, 292] width 214 height 18
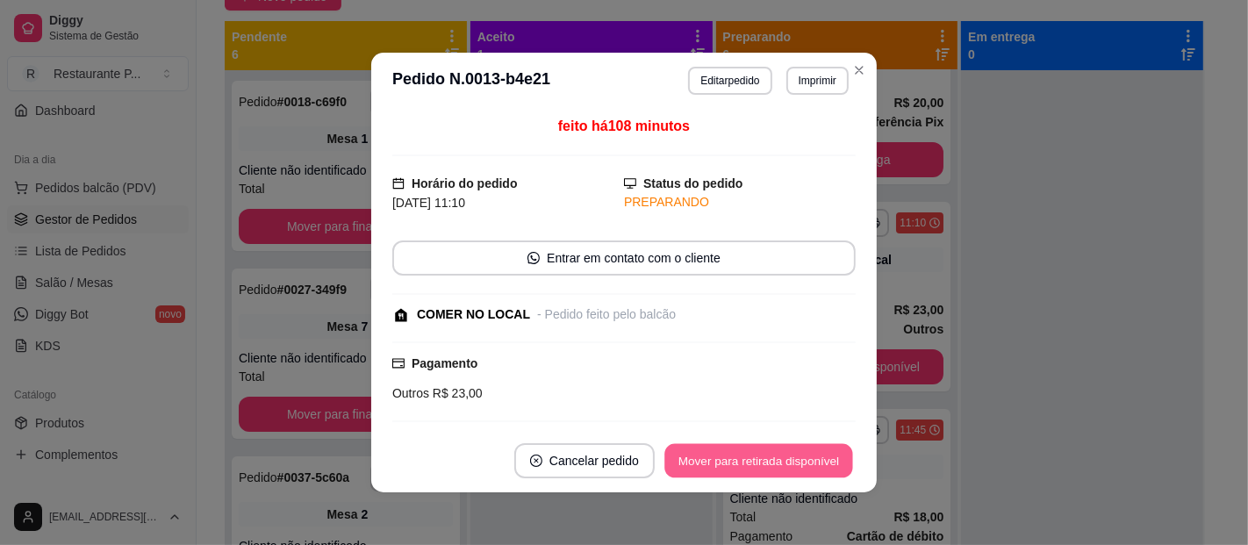
click at [801, 454] on button "Mover para retirada disponível" at bounding box center [758, 461] width 188 height 34
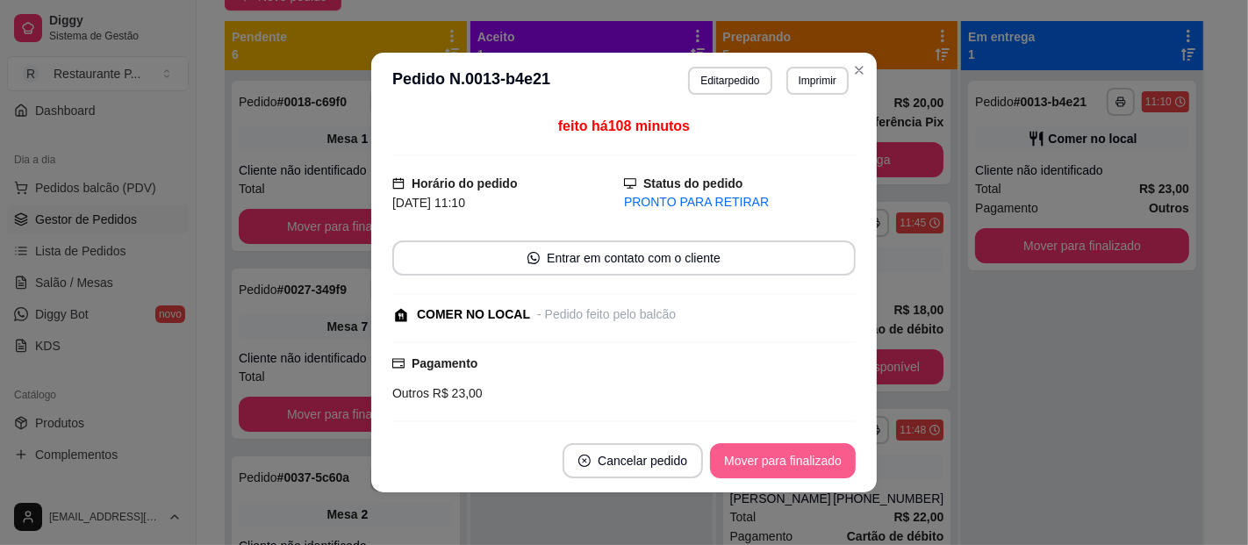
click at [769, 457] on button "Mover para finalizado" at bounding box center [783, 460] width 146 height 35
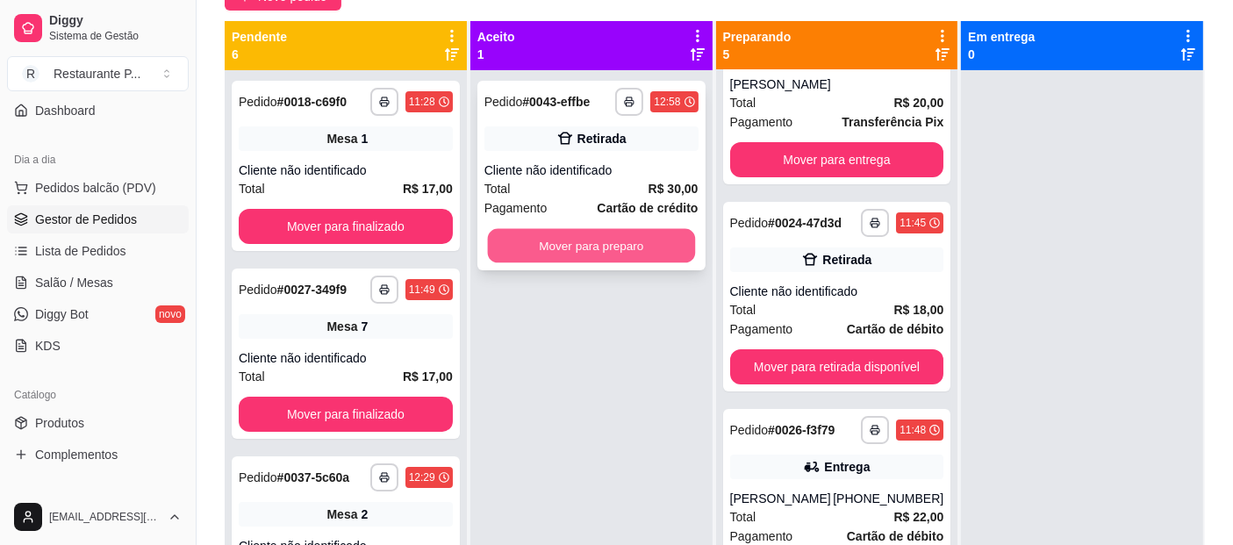
click at [660, 253] on button "Mover para preparo" at bounding box center [590, 246] width 207 height 34
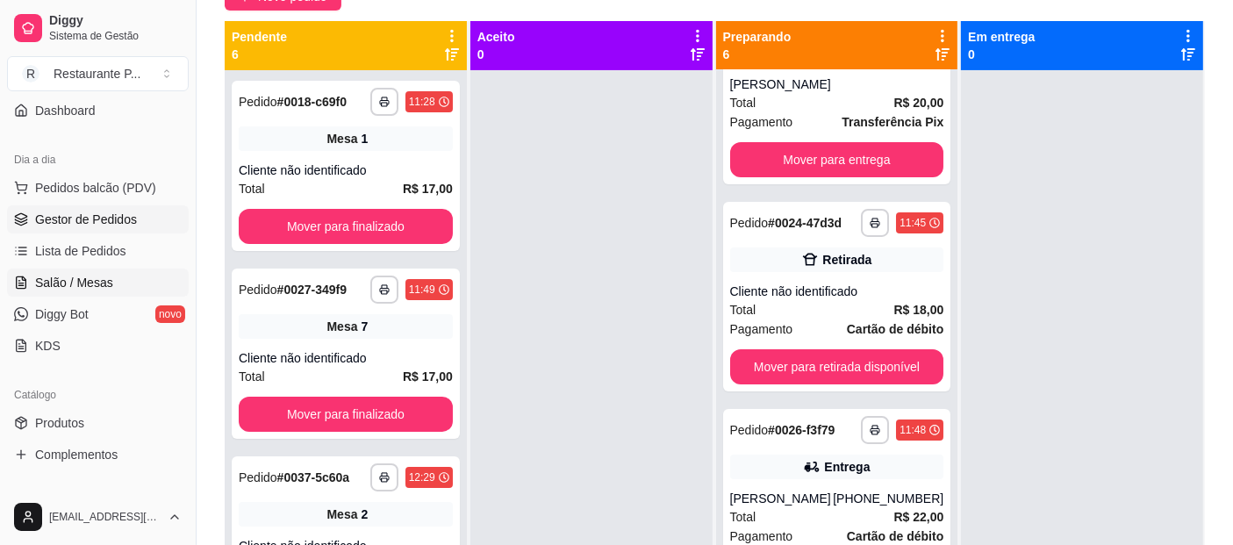
click at [62, 283] on span "Salão / Mesas" at bounding box center [74, 283] width 78 height 18
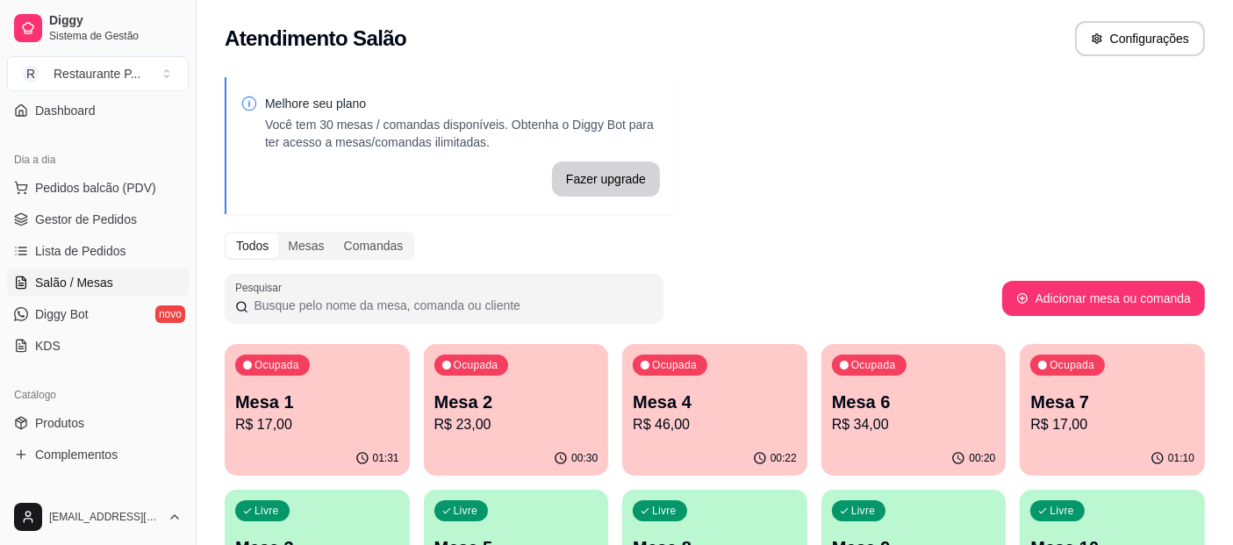
click at [878, 405] on p "Mesa 6" at bounding box center [914, 402] width 164 height 25
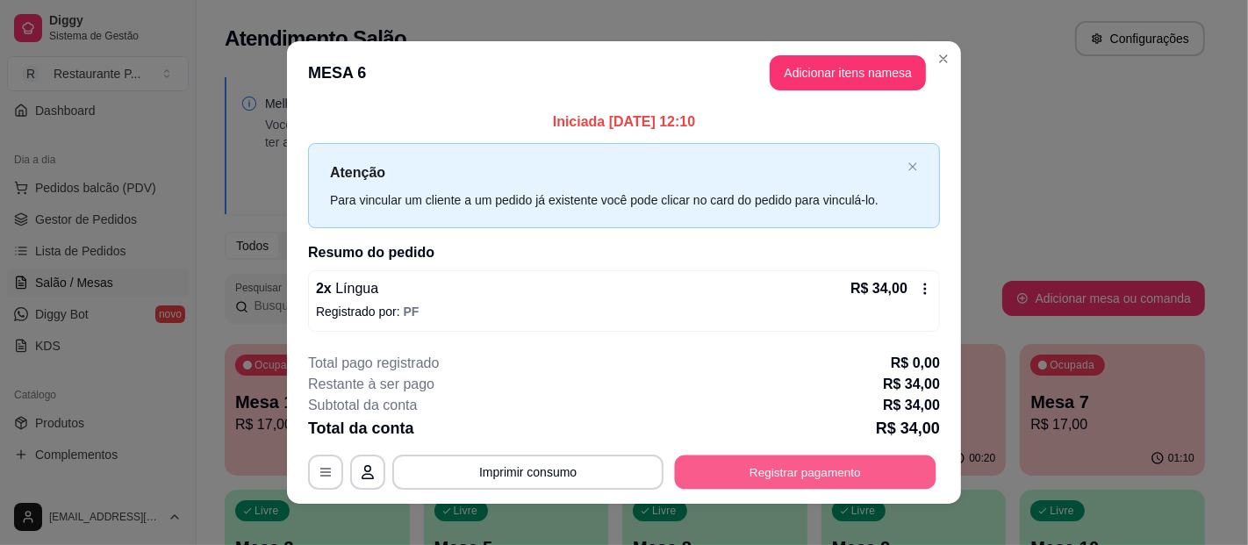
click at [763, 470] on button "Registrar pagamento" at bounding box center [805, 472] width 261 height 34
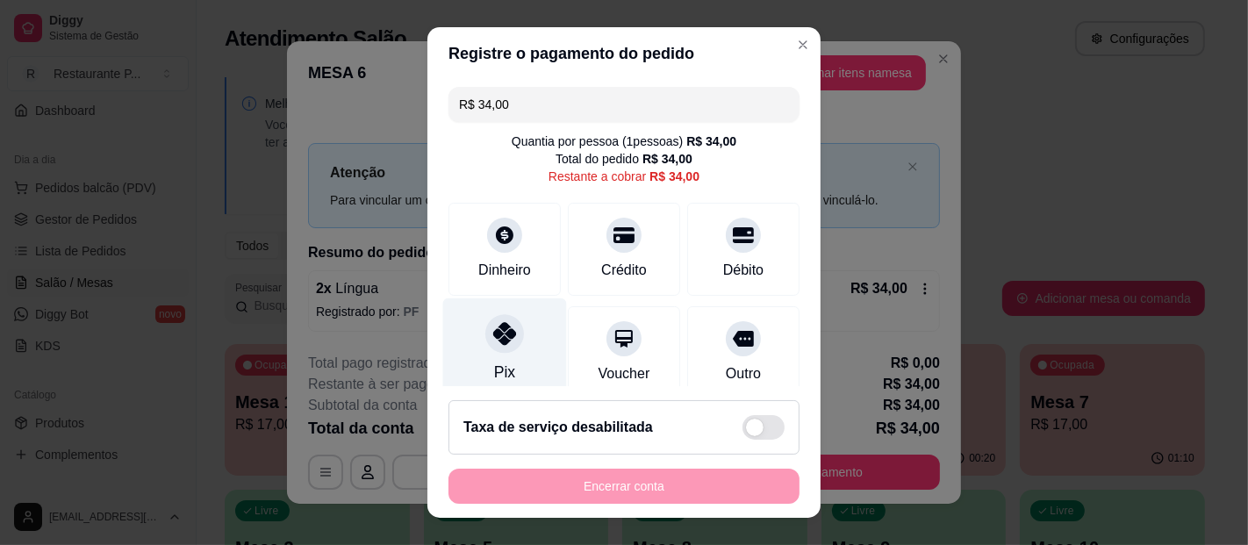
click at [490, 358] on div "Pix" at bounding box center [505, 349] width 124 height 103
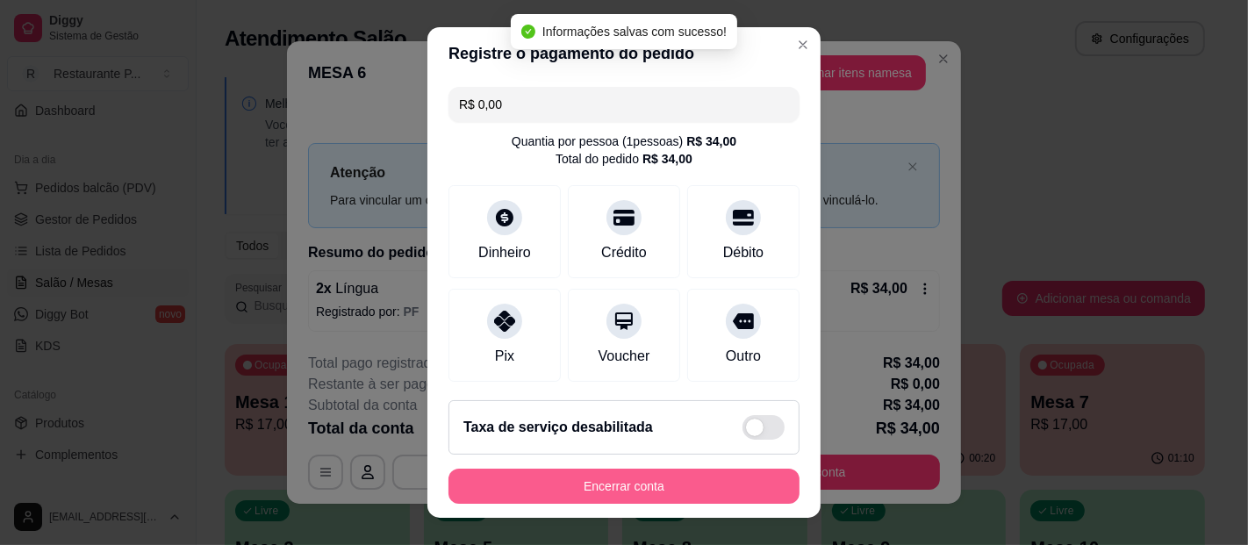
type input "R$ 0,00"
click at [606, 482] on button "Encerrar conta" at bounding box center [623, 486] width 351 height 35
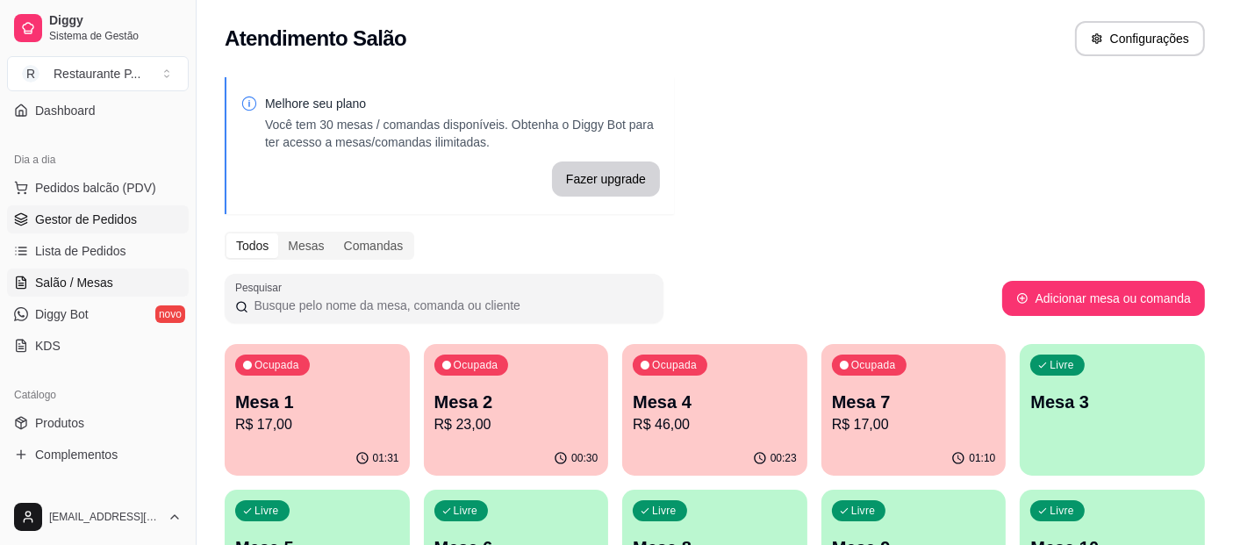
click at [84, 220] on span "Gestor de Pedidos" at bounding box center [86, 220] width 102 height 18
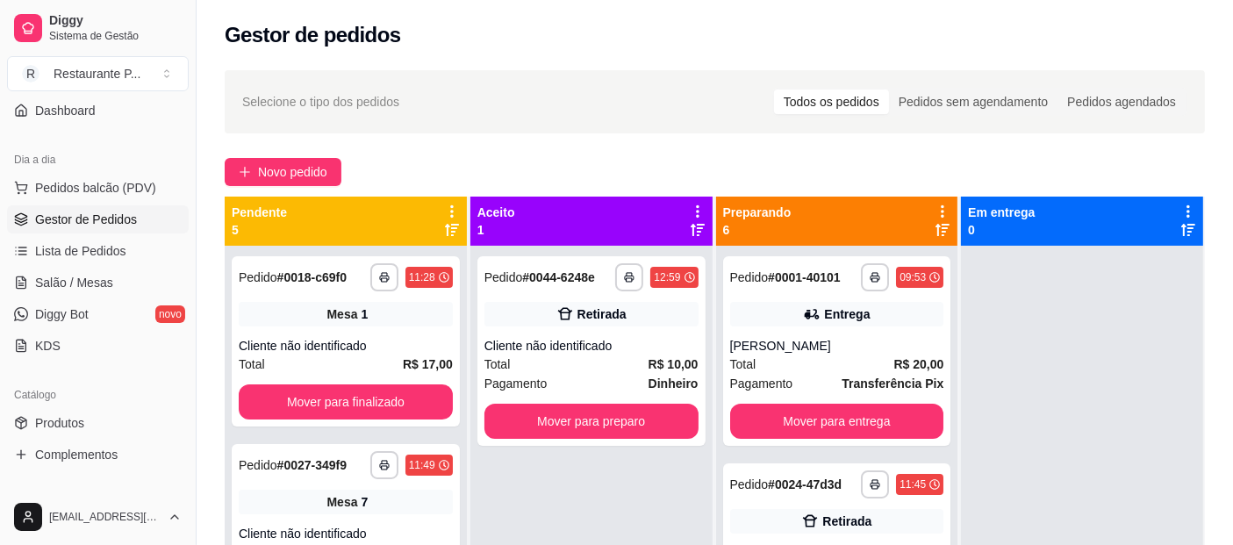
click at [935, 226] on icon at bounding box center [942, 230] width 14 height 12
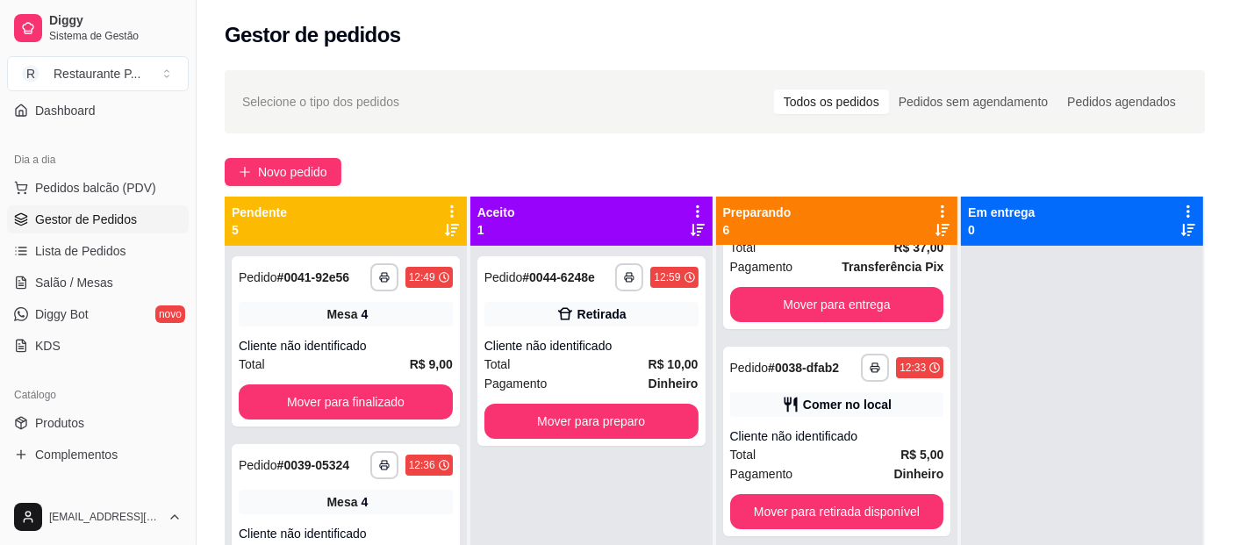
scroll to position [361, 0]
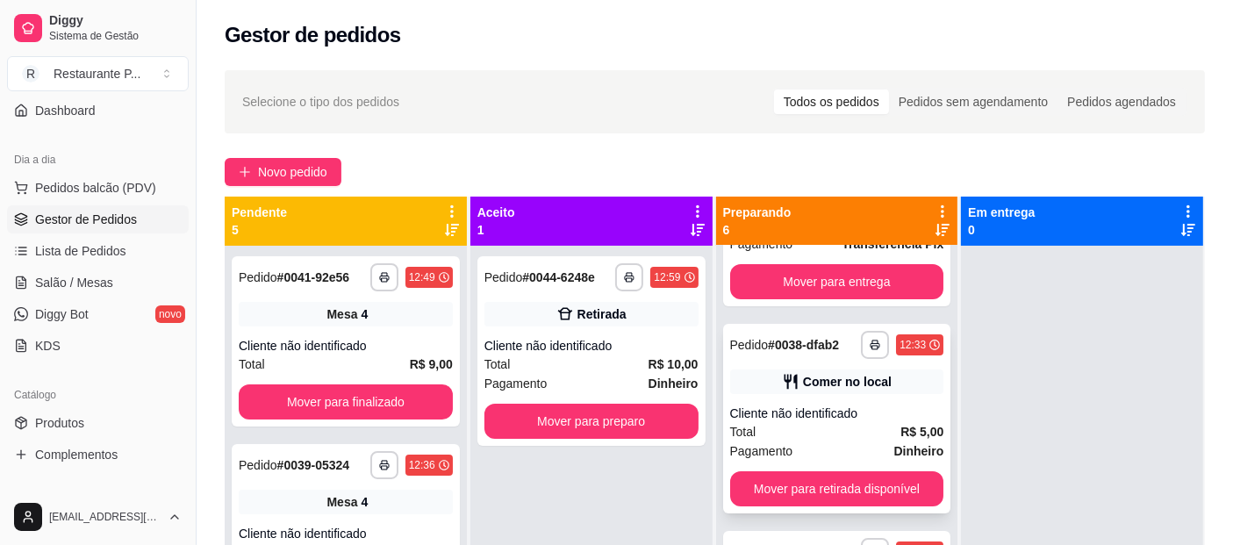
click at [875, 426] on div "Total R$ 5,00" at bounding box center [837, 431] width 214 height 19
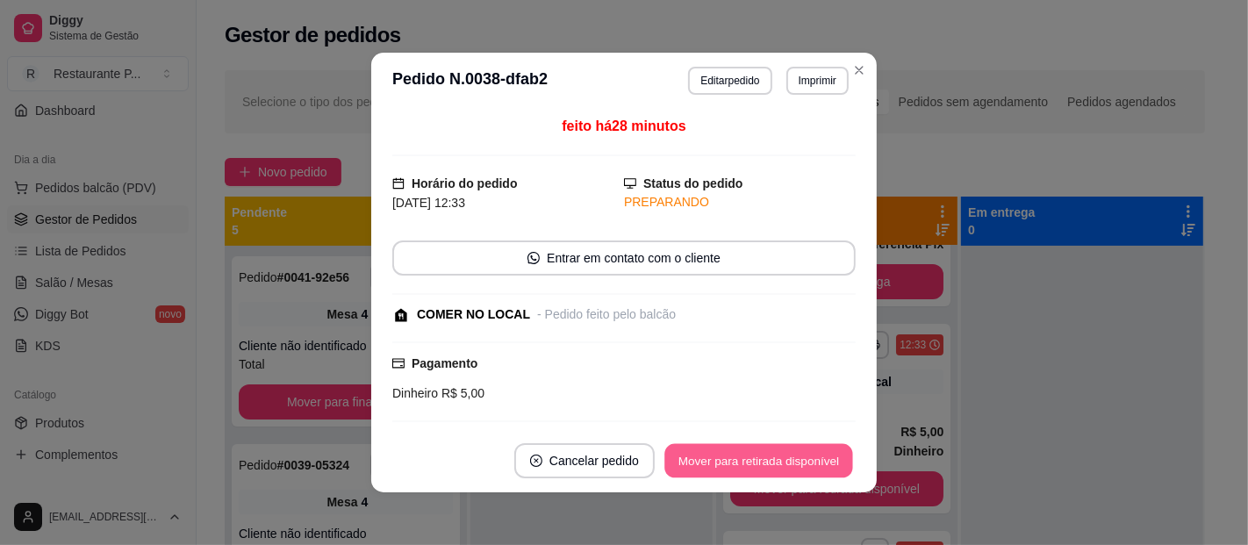
click at [778, 457] on button "Mover para retirada disponível" at bounding box center [758, 461] width 188 height 34
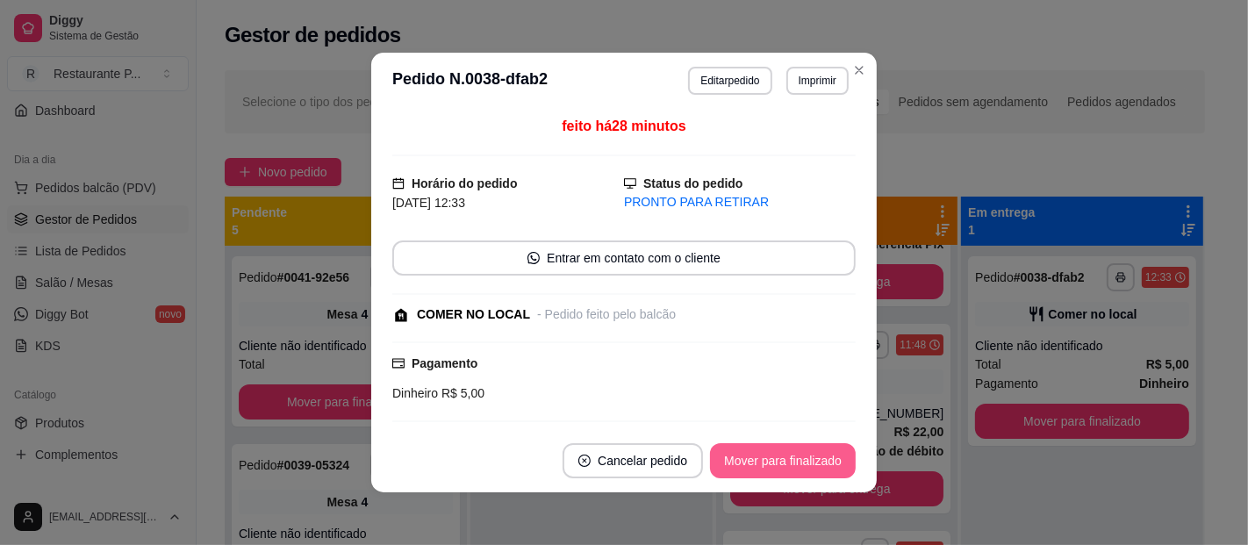
click at [778, 457] on button "Mover para finalizado" at bounding box center [783, 460] width 146 height 35
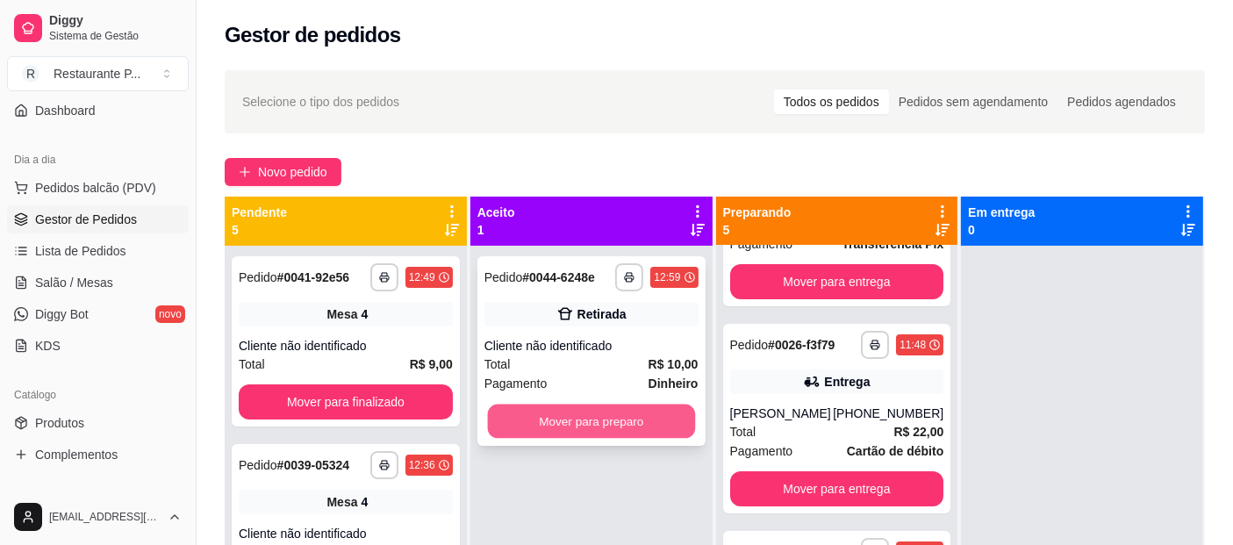
click at [608, 404] on button "Mover para preparo" at bounding box center [590, 421] width 207 height 34
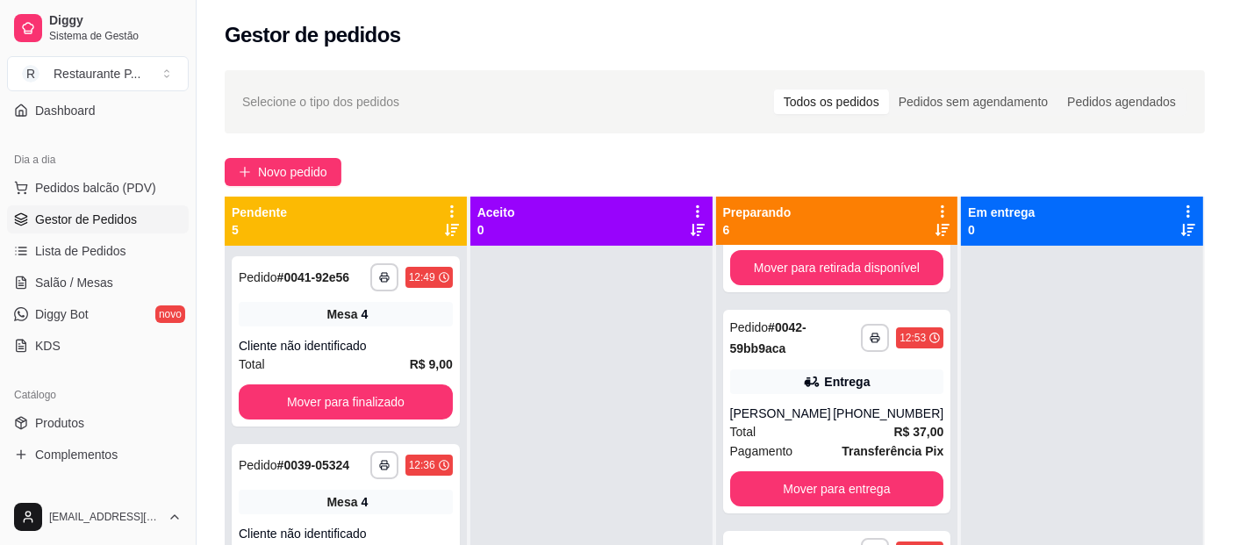
scroll to position [568, 0]
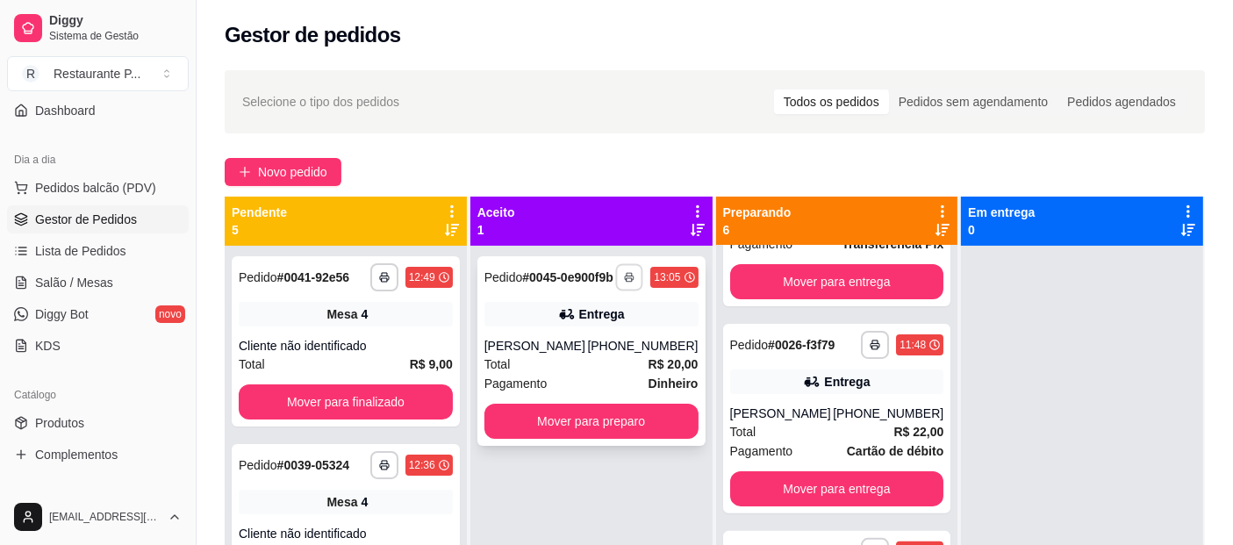
click at [629, 283] on icon "button" at bounding box center [630, 277] width 11 height 11
click at [519, 336] on button "Impressora" at bounding box center [576, 345] width 123 height 27
click at [603, 430] on button "Mover para preparo" at bounding box center [590, 421] width 207 height 34
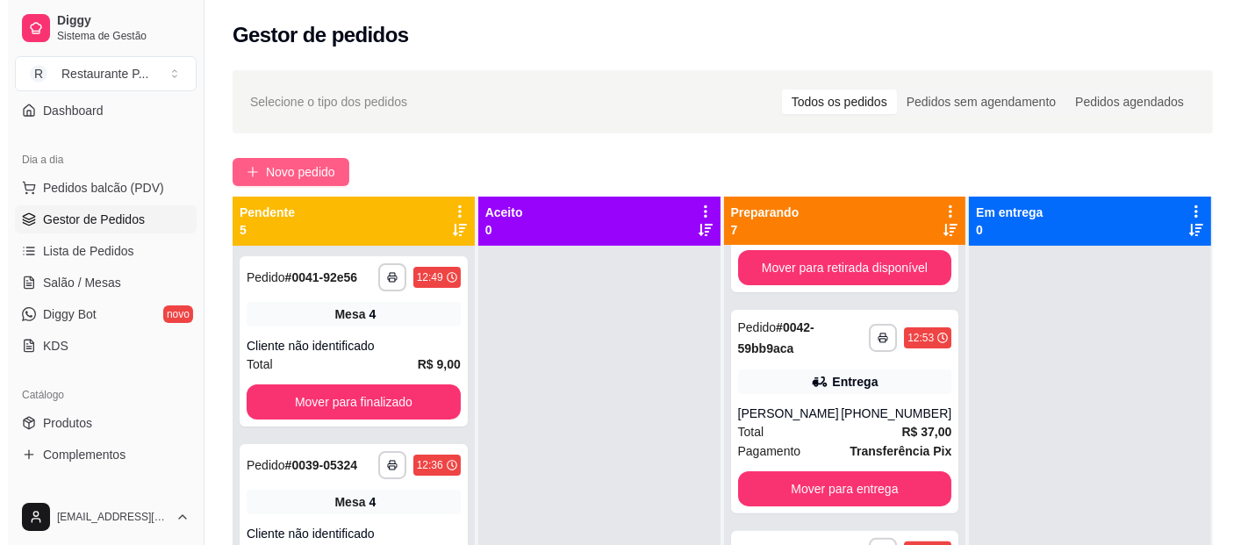
scroll to position [790, 0]
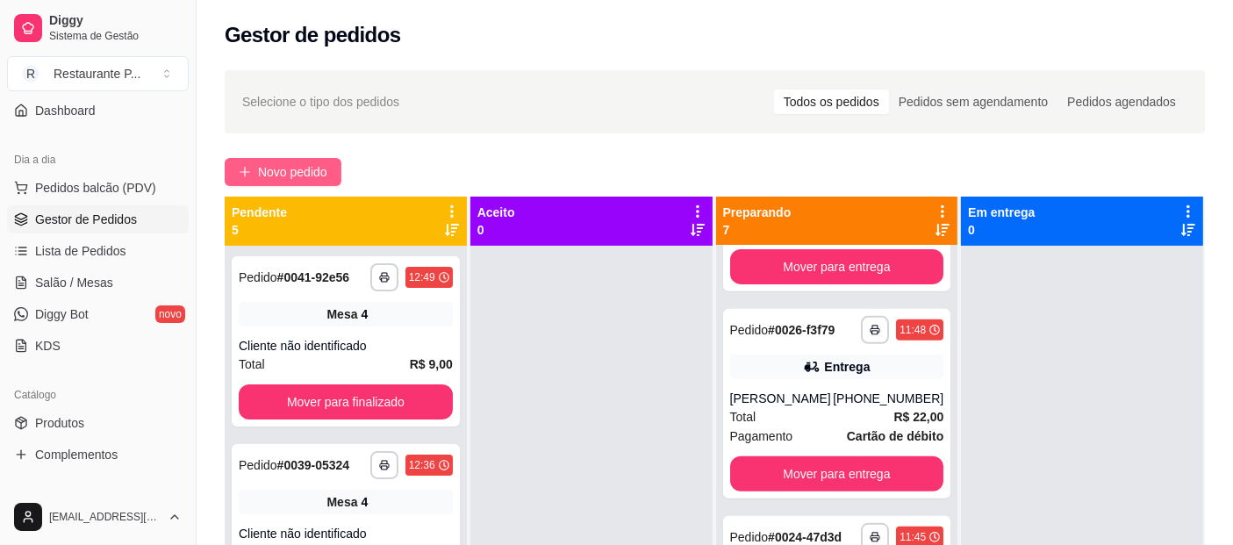
click at [303, 160] on button "Novo pedido" at bounding box center [283, 172] width 117 height 28
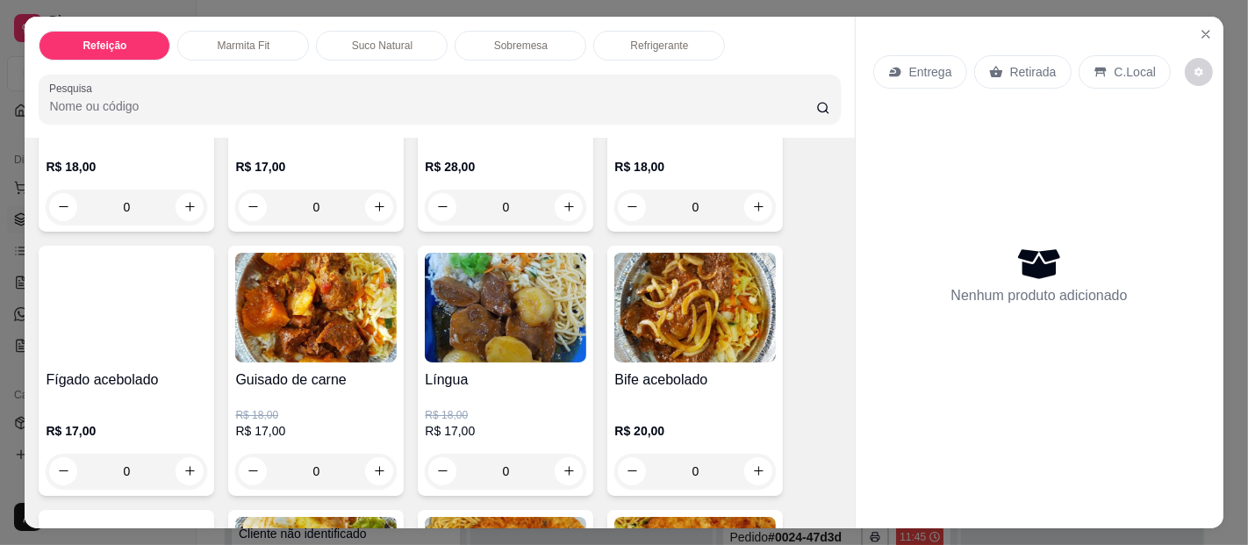
scroll to position [612, 0]
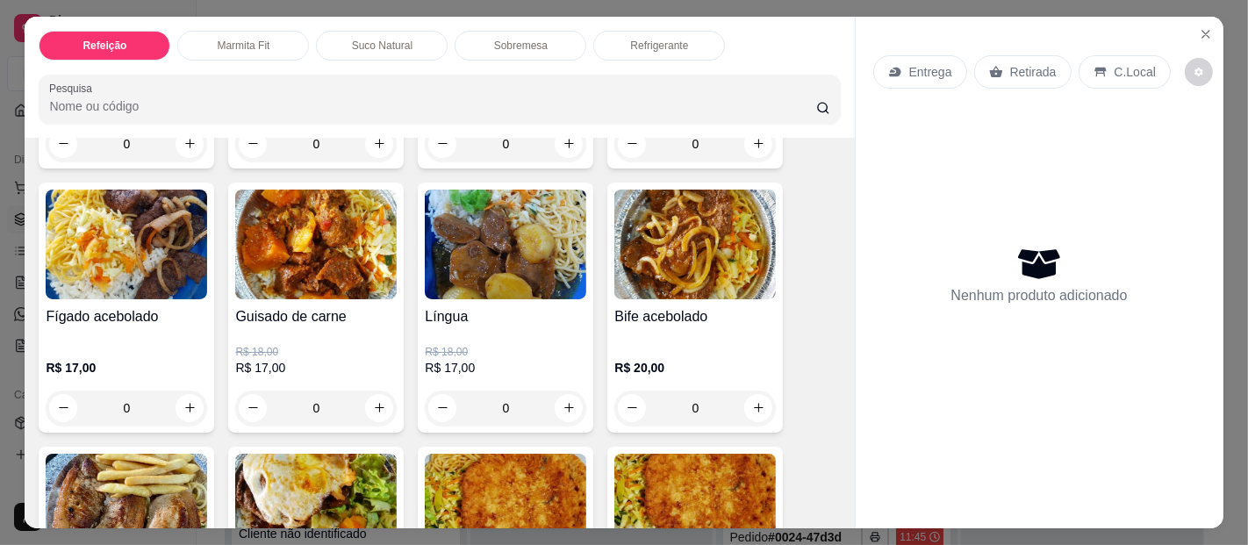
click at [526, 213] on img at bounding box center [505, 245] width 161 height 110
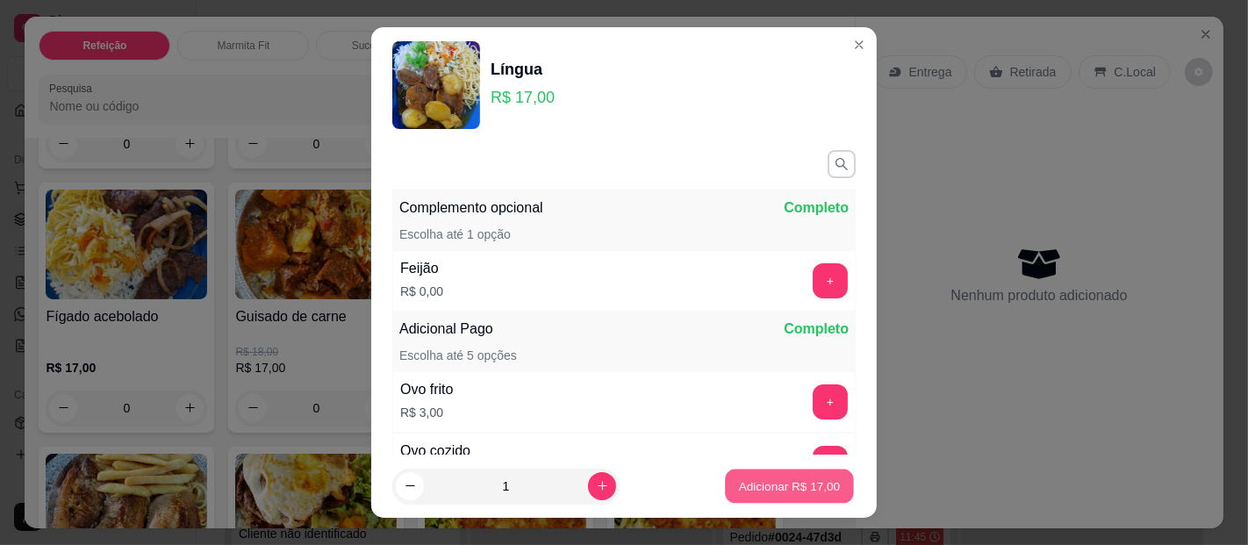
click at [746, 475] on button "Adicionar R$ 17,00" at bounding box center [789, 486] width 129 height 34
type input "1"
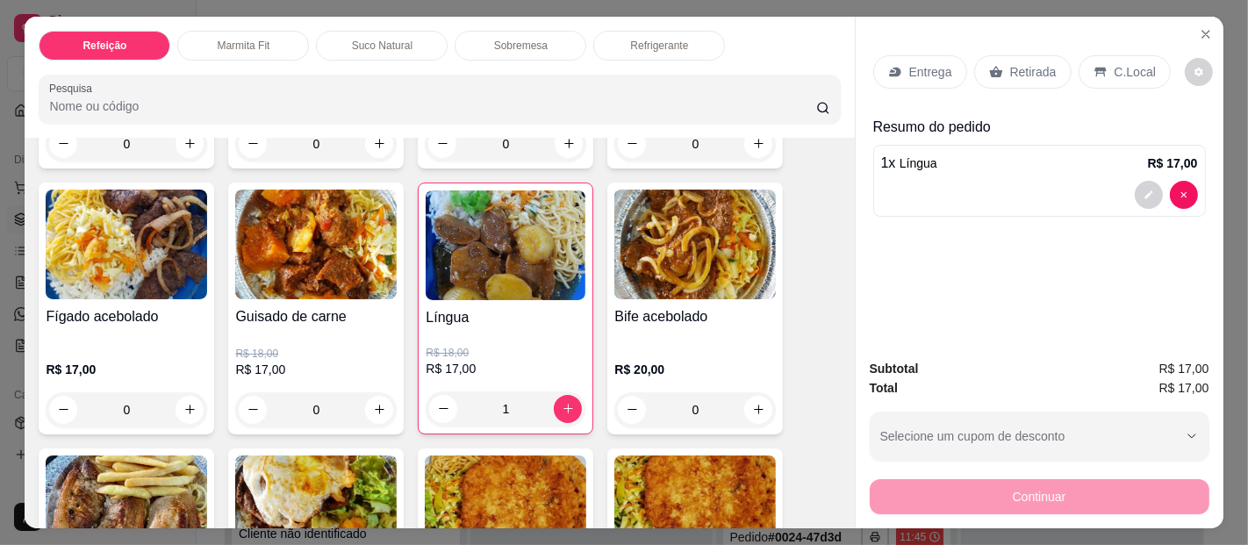
click at [926, 64] on p "Entrega" at bounding box center [930, 72] width 43 height 18
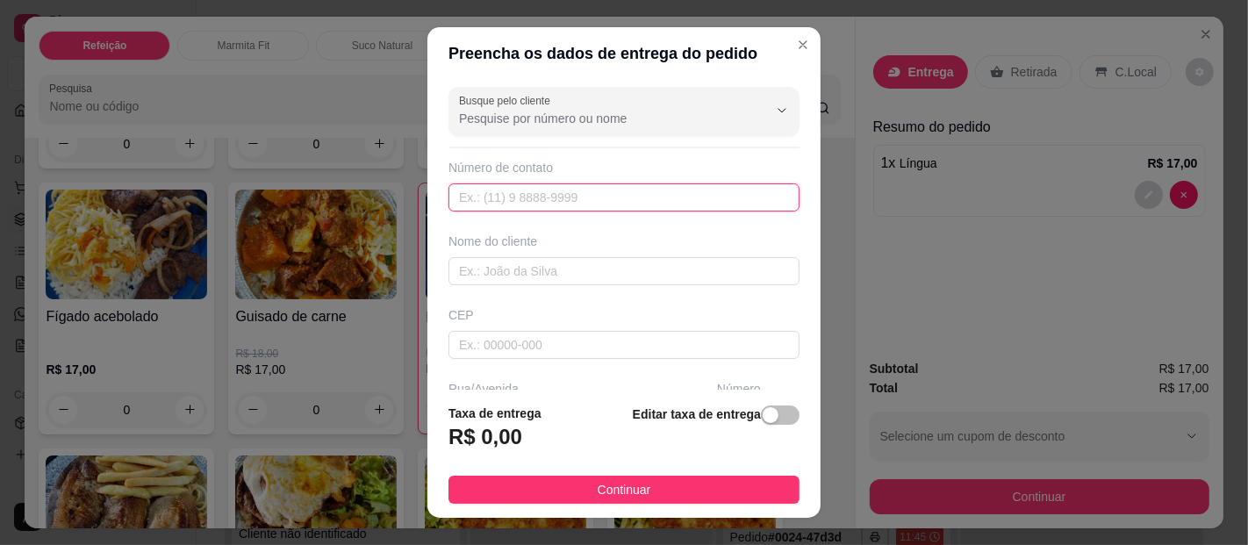
click at [497, 189] on input "text" at bounding box center [623, 197] width 351 height 28
click at [490, 267] on input "text" at bounding box center [623, 271] width 351 height 28
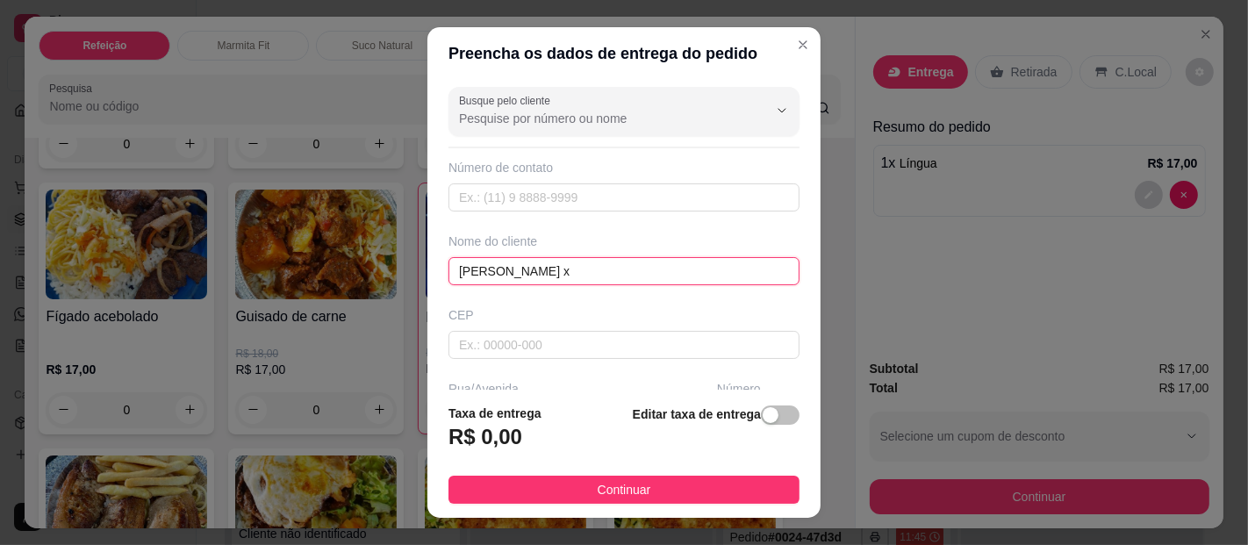
type input "[PERSON_NAME] x"
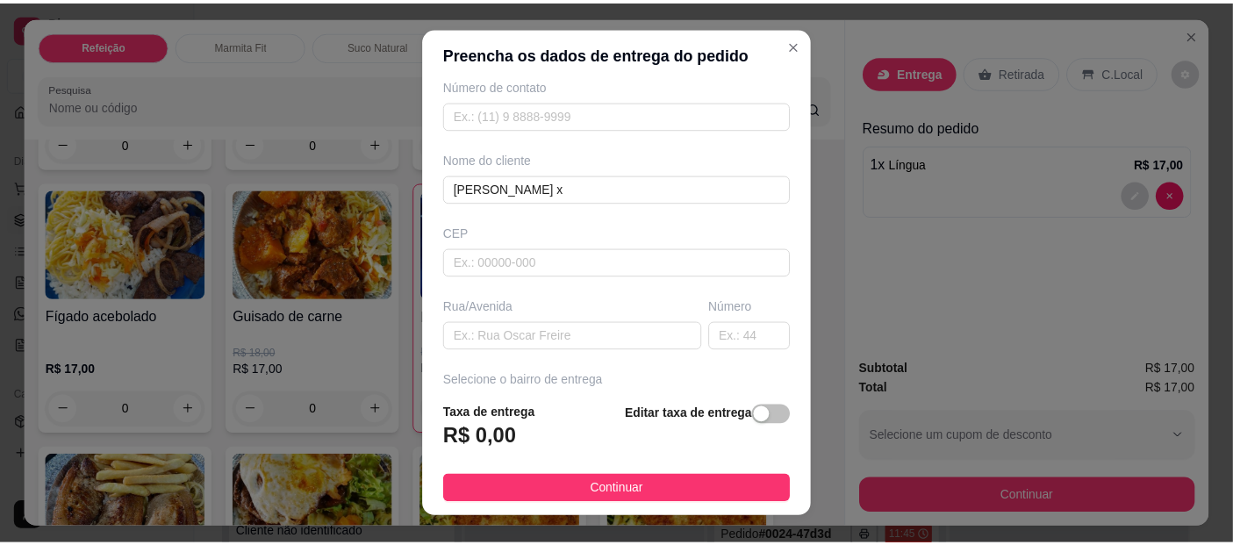
scroll to position [117, 0]
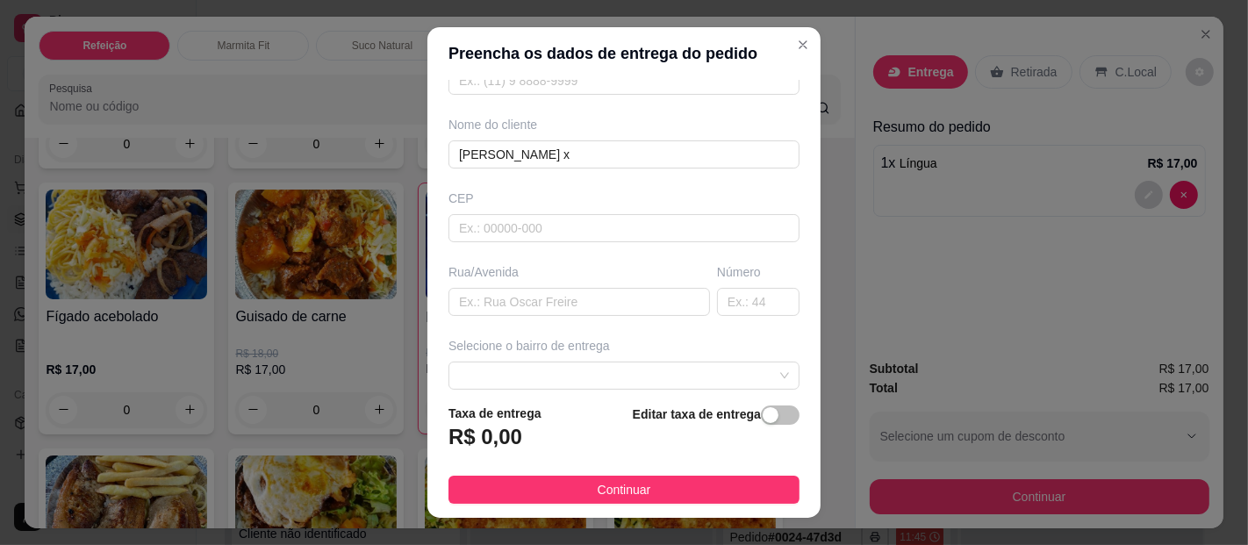
click at [548, 354] on div "Selecione o bairro de entrega" at bounding box center [624, 363] width 358 height 53
click at [552, 365] on span at bounding box center [624, 375] width 330 height 26
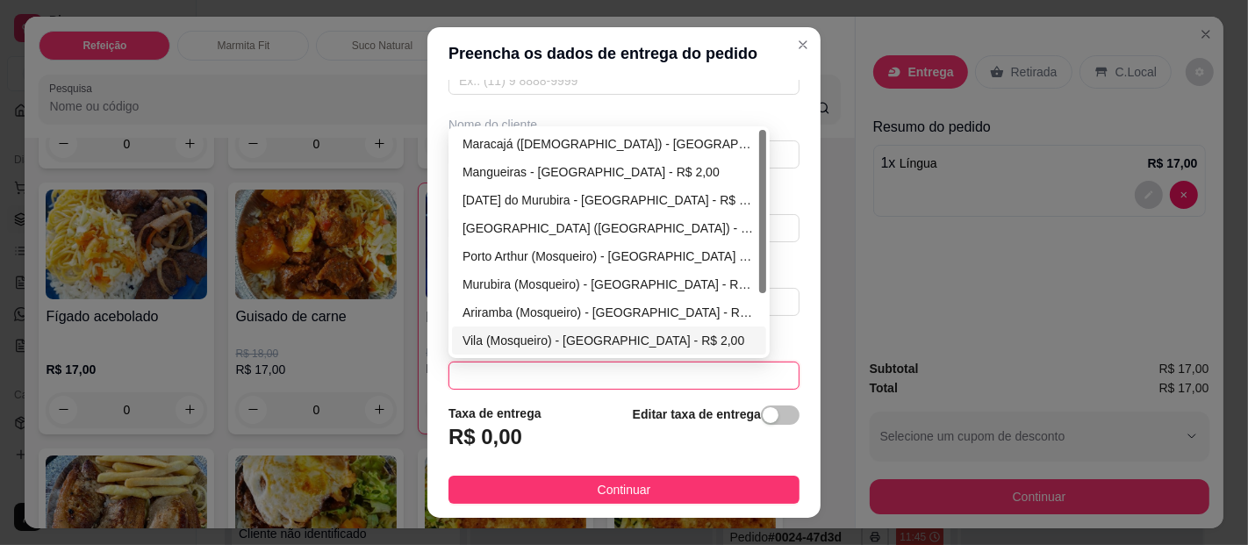
click at [519, 340] on div "Vila (Mosqueiro) - [GEOGRAPHIC_DATA] - R$ 2,00" at bounding box center [608, 340] width 293 height 19
type input "[GEOGRAPHIC_DATA]"
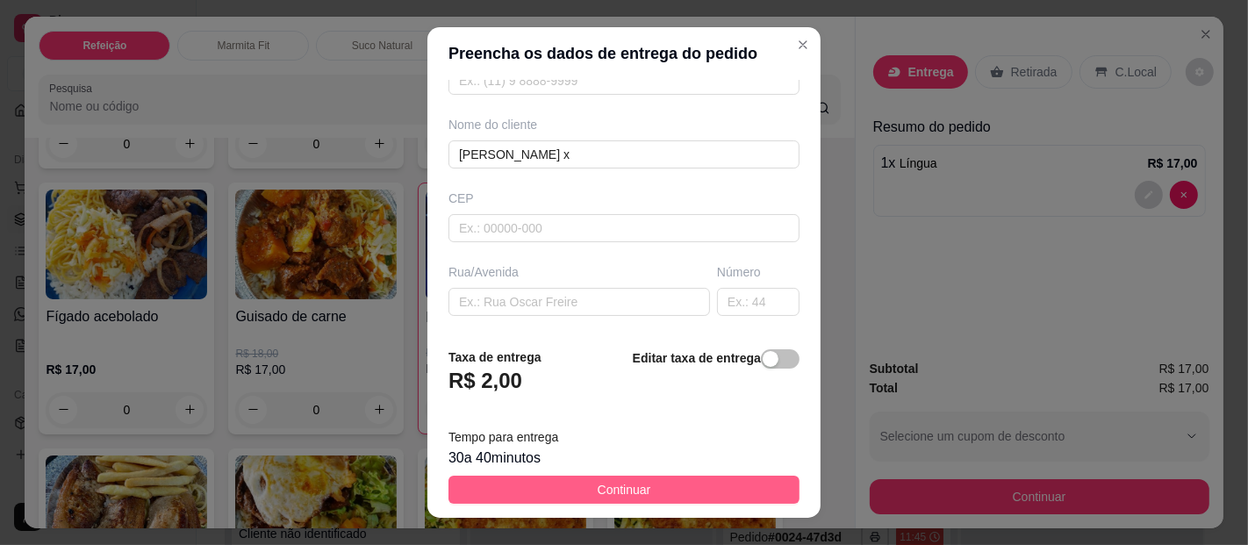
click at [573, 489] on button "Continuar" at bounding box center [623, 490] width 351 height 28
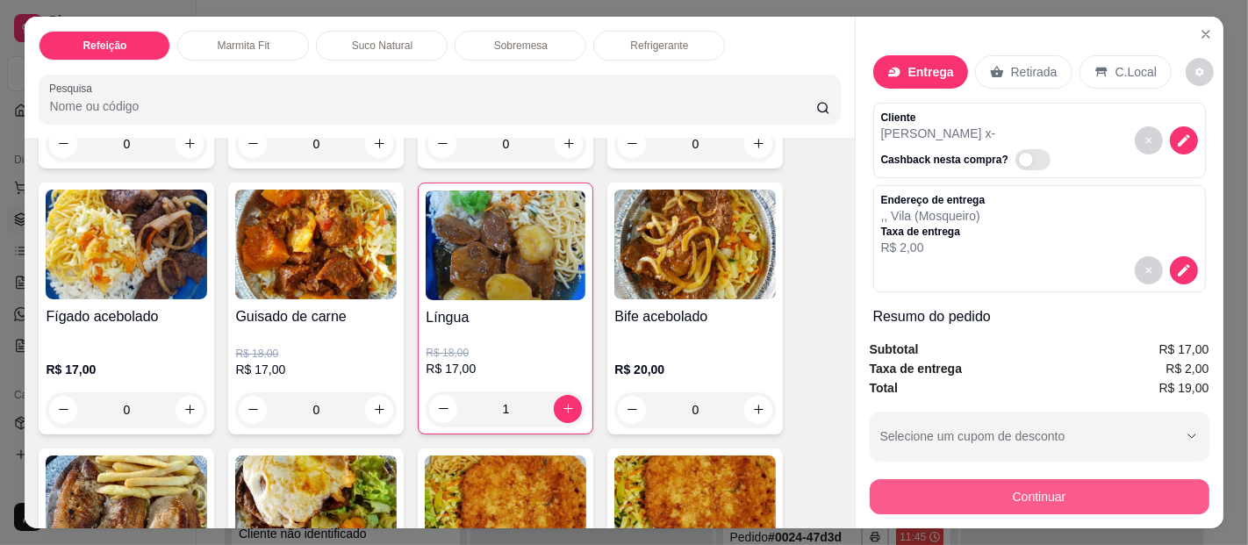
click at [938, 494] on button "Continuar" at bounding box center [1039, 496] width 340 height 35
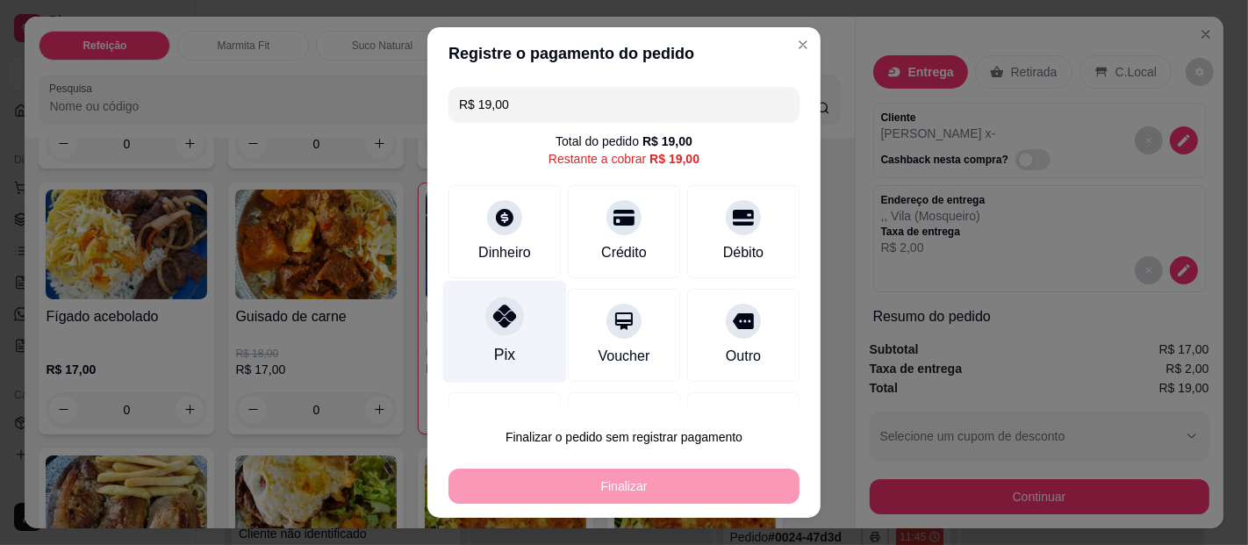
click at [507, 332] on div "Pix" at bounding box center [505, 332] width 124 height 103
type input "R$ 0,00"
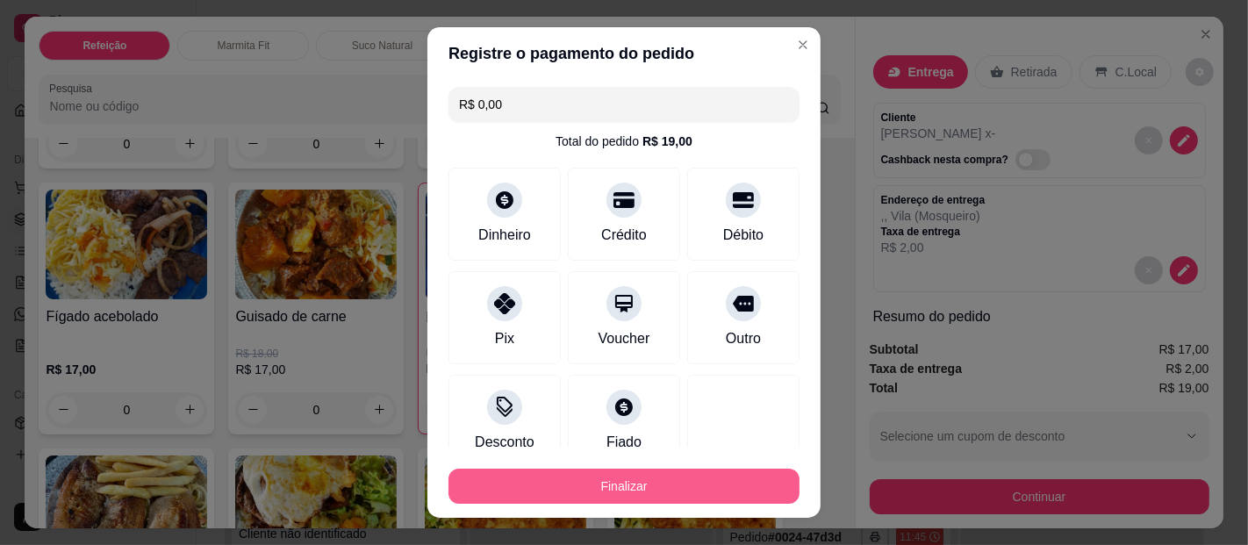
click at [555, 476] on button "Finalizar" at bounding box center [623, 486] width 351 height 35
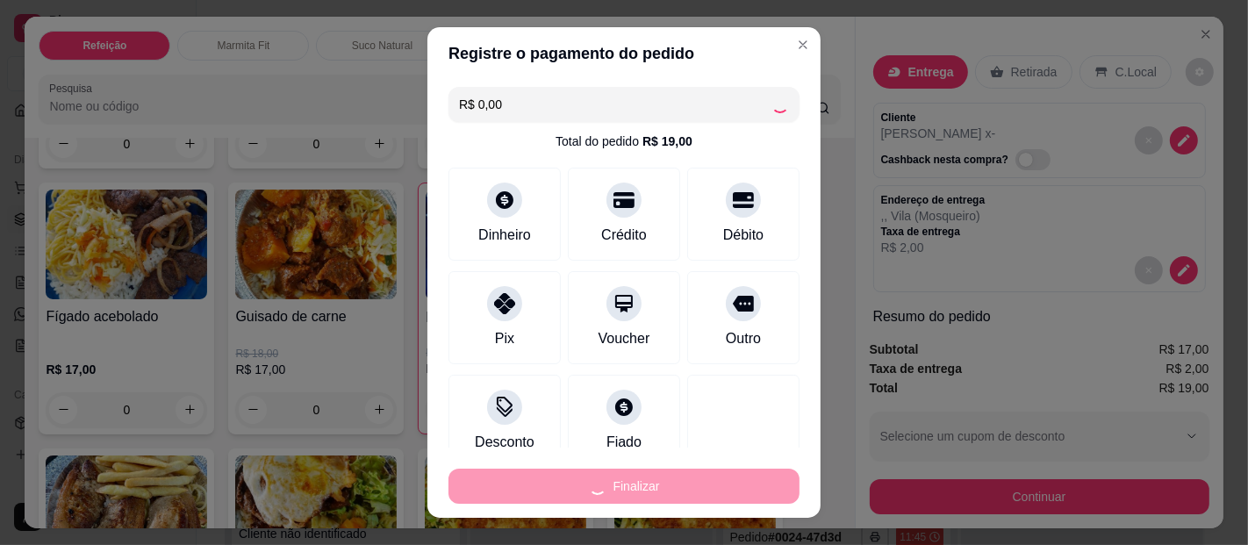
type input "0"
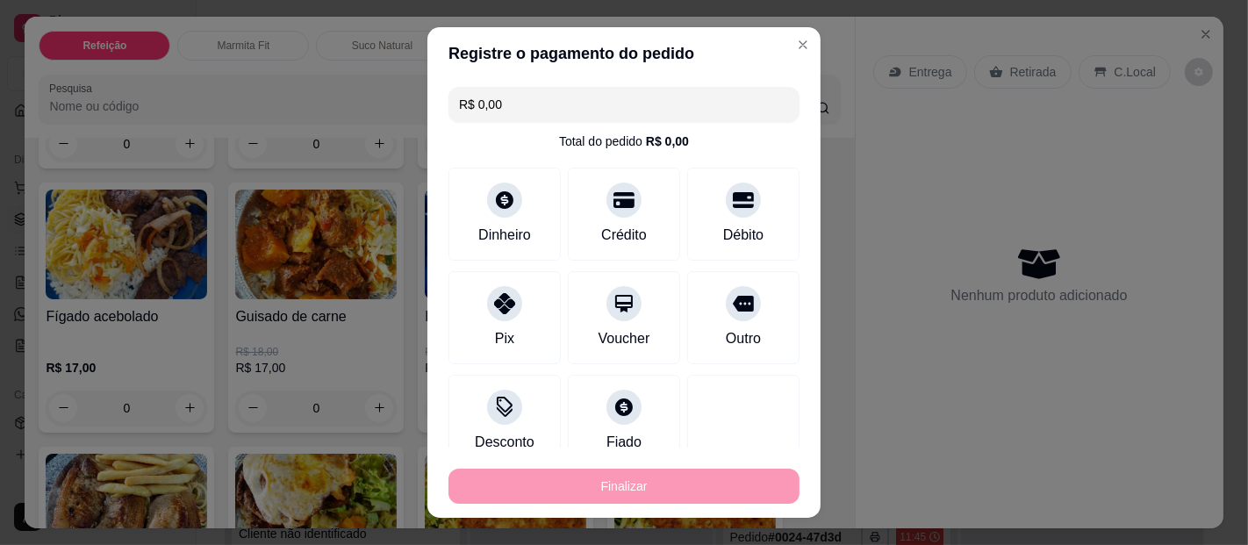
type input "-R$ 19,00"
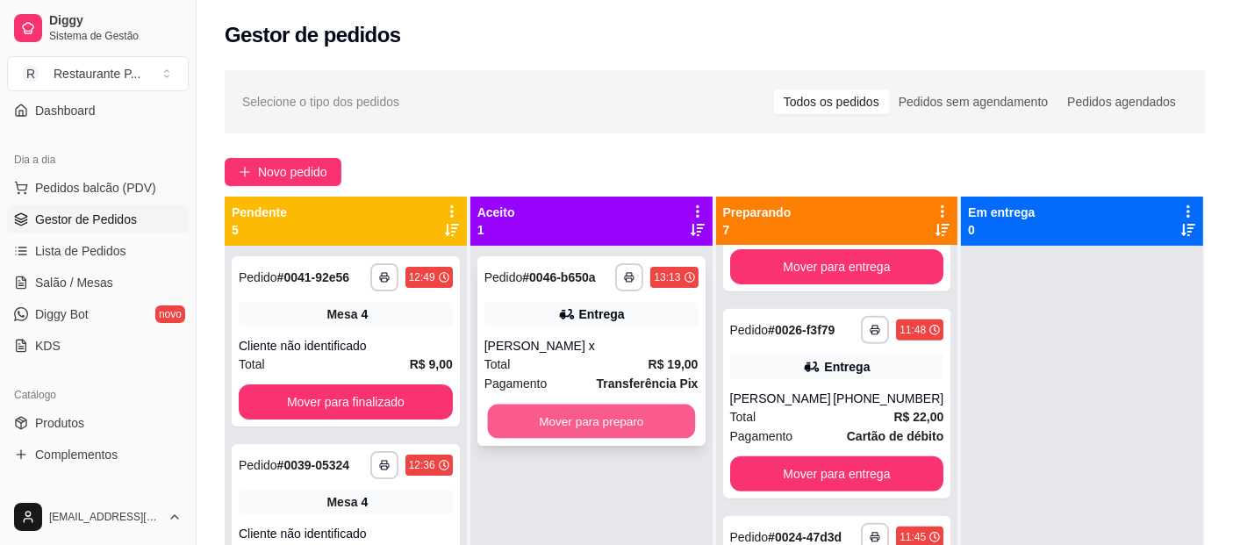
click at [579, 411] on button "Mover para preparo" at bounding box center [590, 421] width 207 height 34
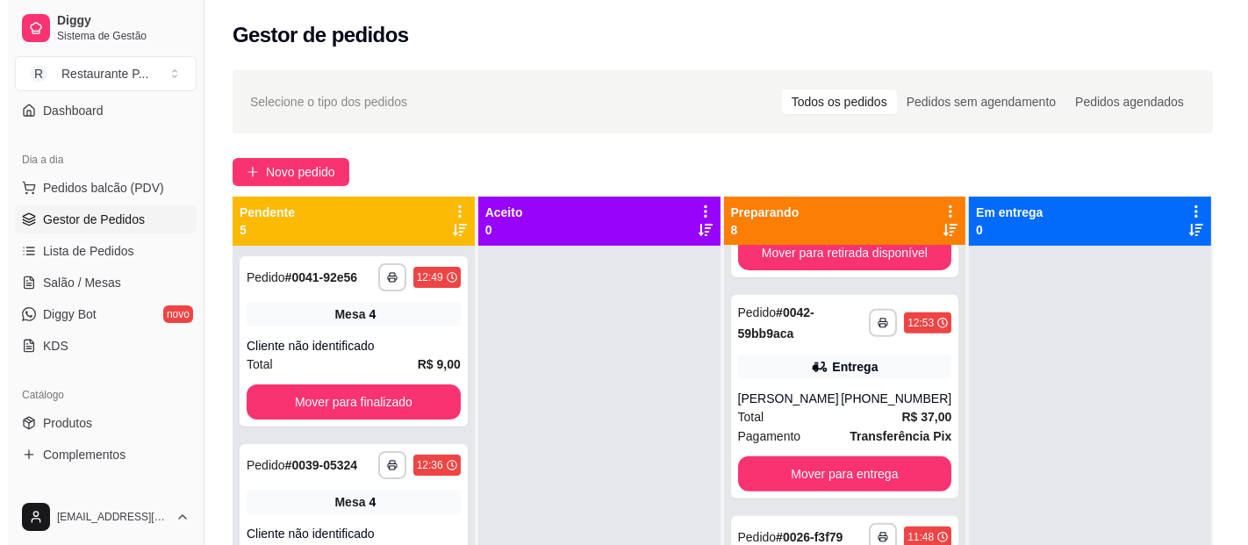
scroll to position [996, 0]
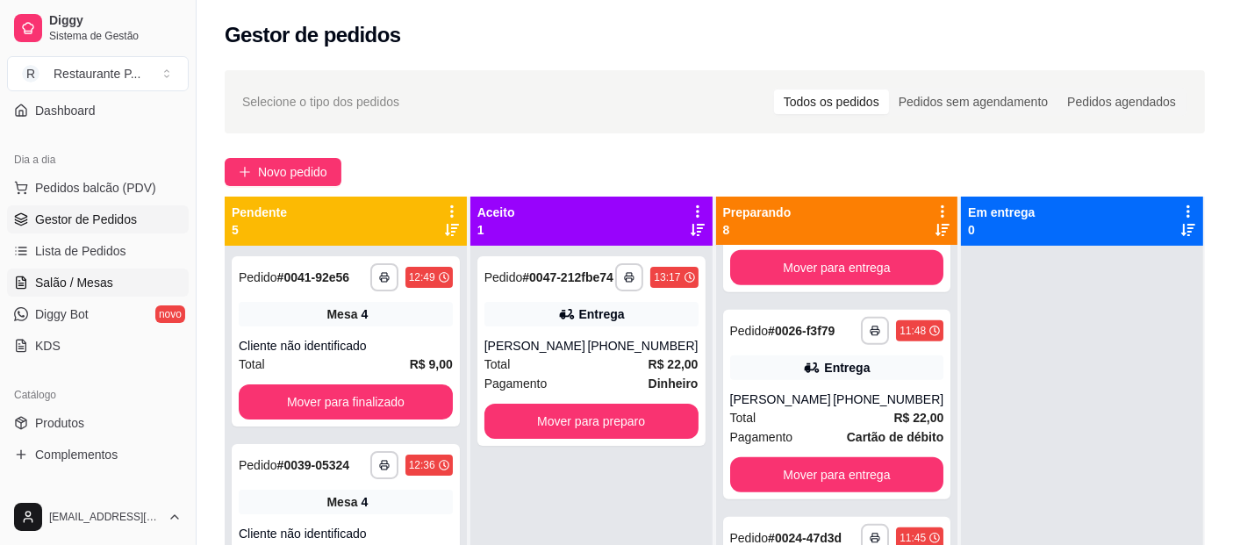
click at [65, 282] on span "Salão / Mesas" at bounding box center [74, 283] width 78 height 18
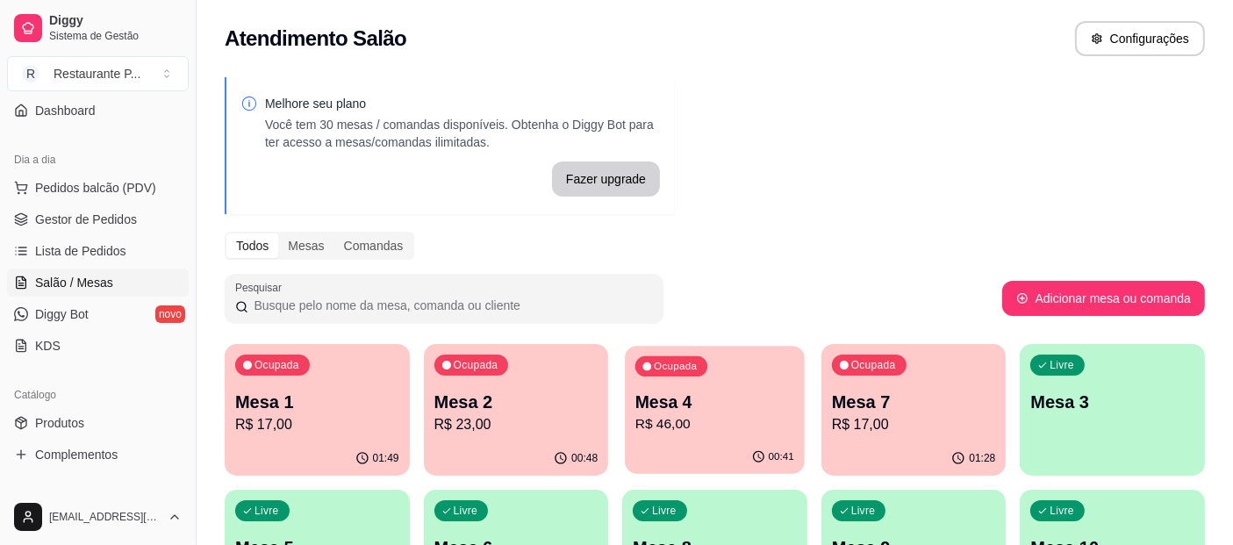
click at [666, 407] on p "Mesa 4" at bounding box center [714, 402] width 159 height 24
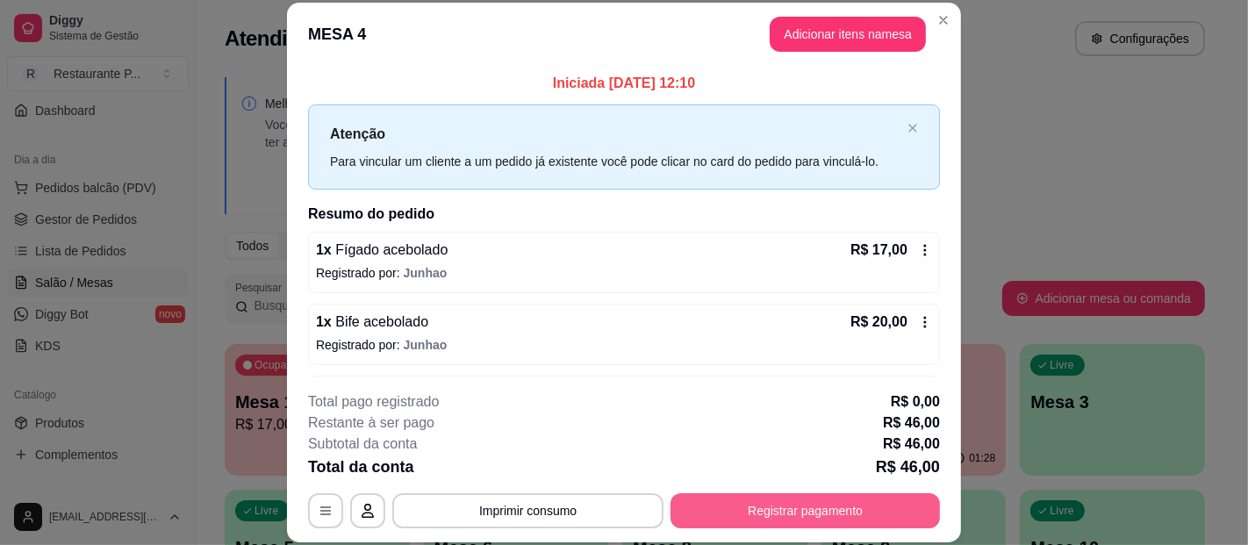
click at [741, 504] on button "Registrar pagamento" at bounding box center [804, 510] width 269 height 35
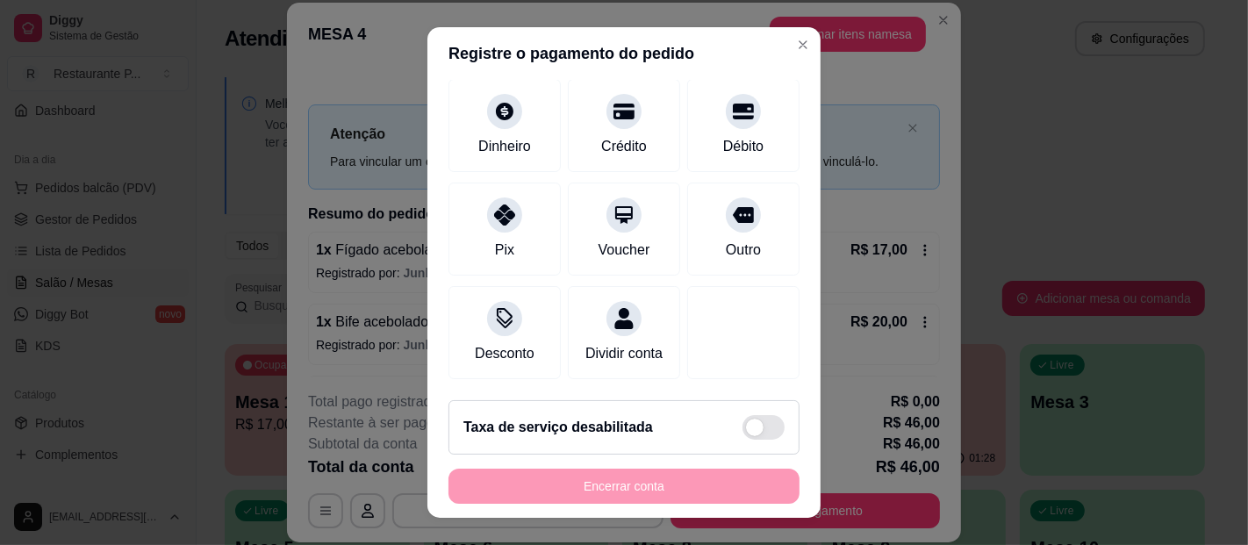
scroll to position [140, 0]
click at [504, 340] on div "Desconto" at bounding box center [504, 351] width 65 height 23
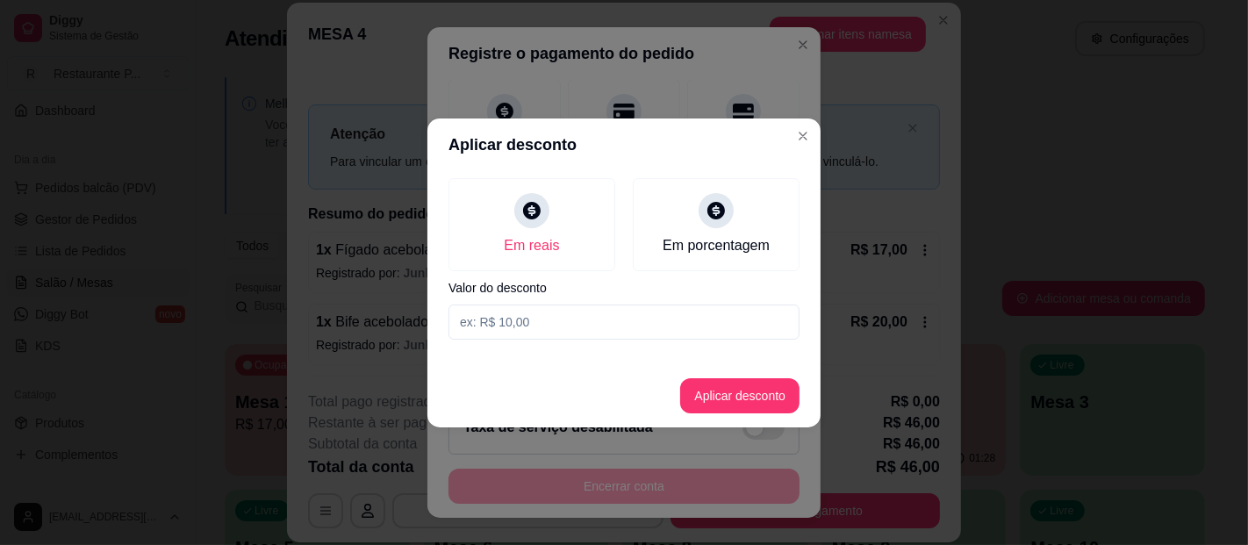
click at [517, 293] on label "Valor do desconto" at bounding box center [623, 288] width 351 height 12
click at [523, 326] on input at bounding box center [623, 321] width 351 height 35
type input "1,00"
click at [752, 404] on button "Aplicar desconto" at bounding box center [740, 395] width 115 height 34
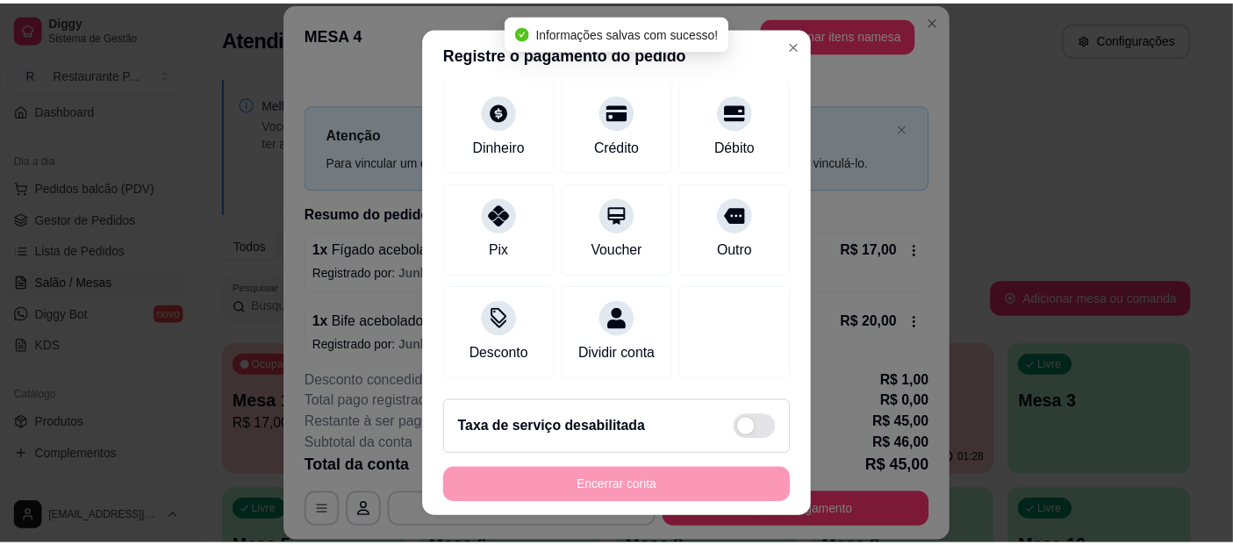
scroll to position [0, 0]
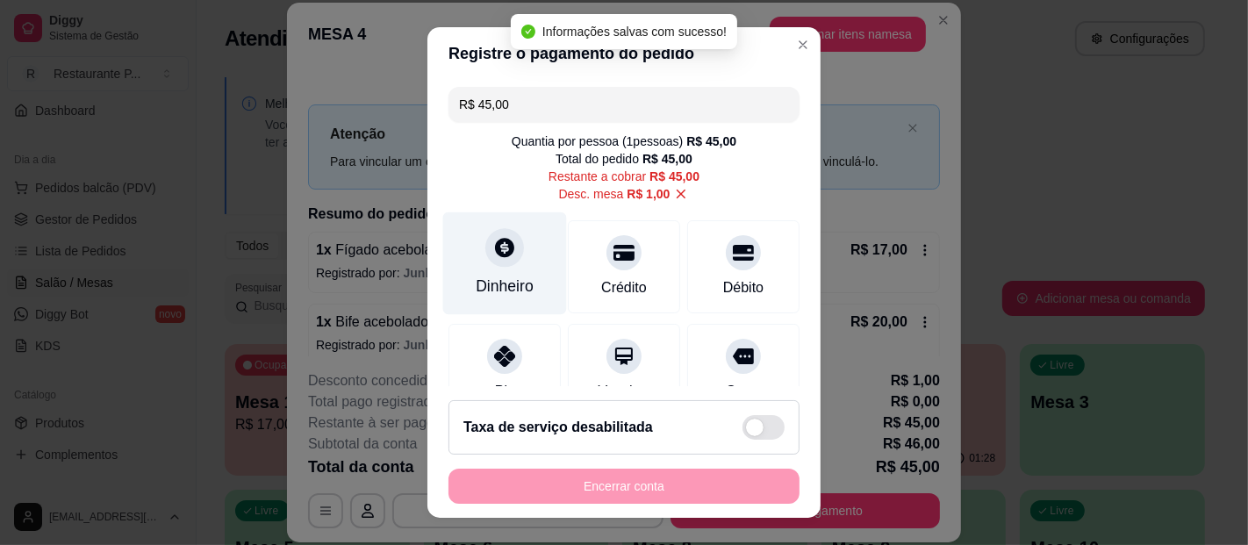
click at [476, 283] on div "Dinheiro" at bounding box center [505, 286] width 58 height 23
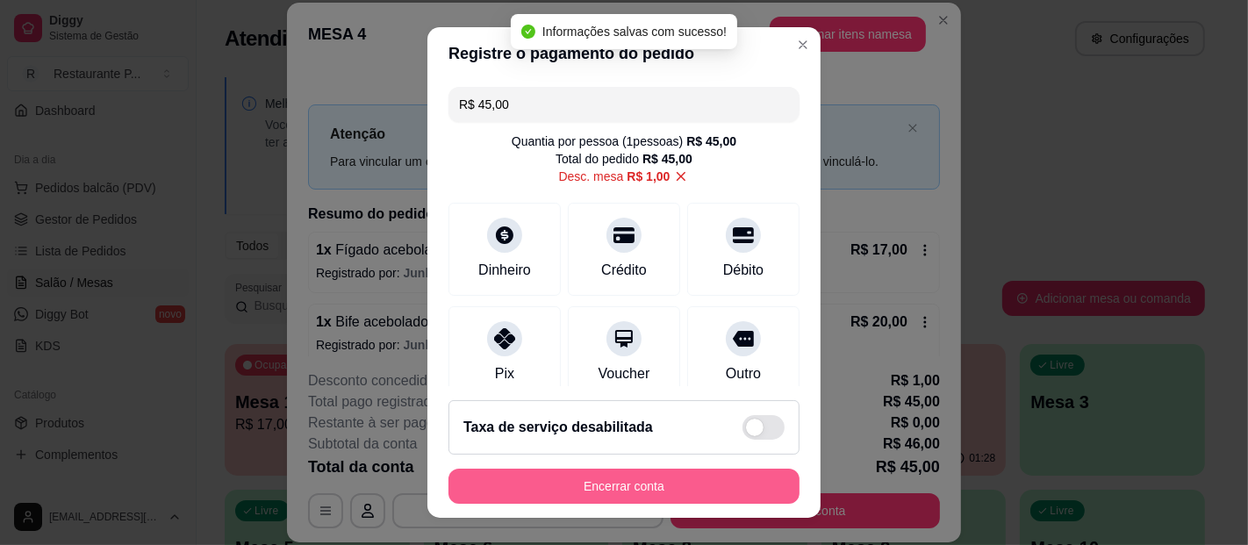
type input "R$ 0,00"
click at [645, 477] on button "Encerrar conta" at bounding box center [624, 486] width 340 height 34
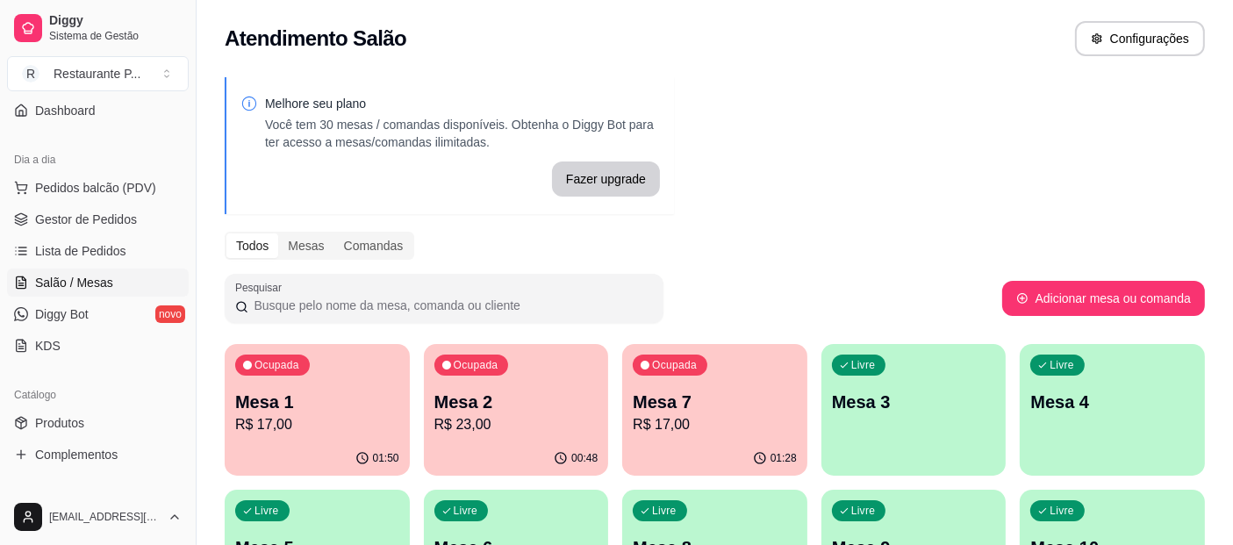
click at [541, 443] on div "00:48" at bounding box center [516, 458] width 185 height 34
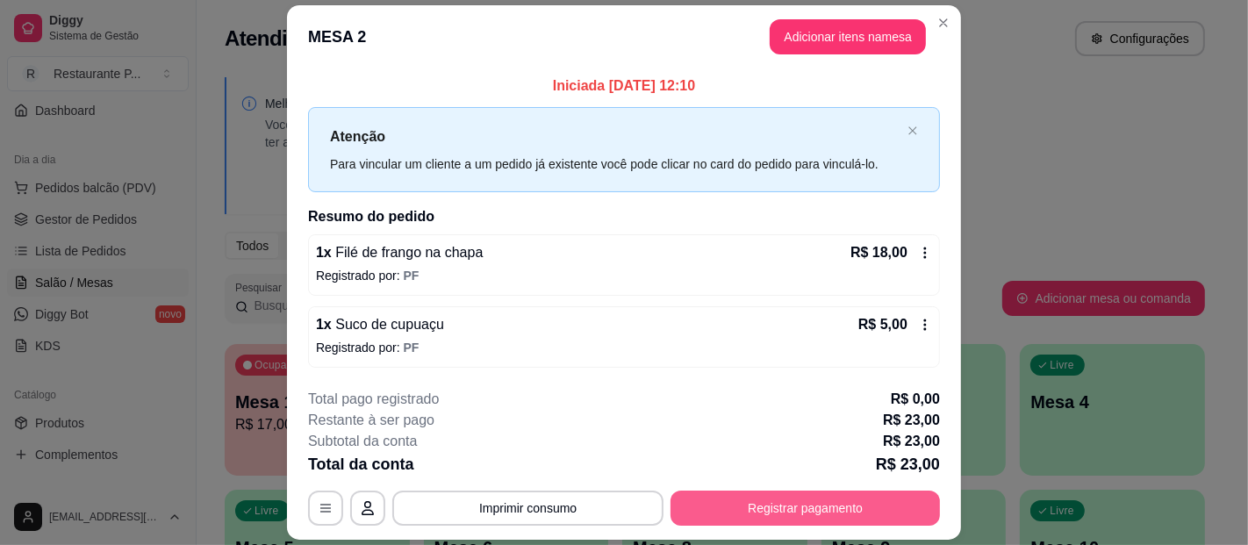
click at [769, 497] on button "Registrar pagamento" at bounding box center [804, 507] width 269 height 35
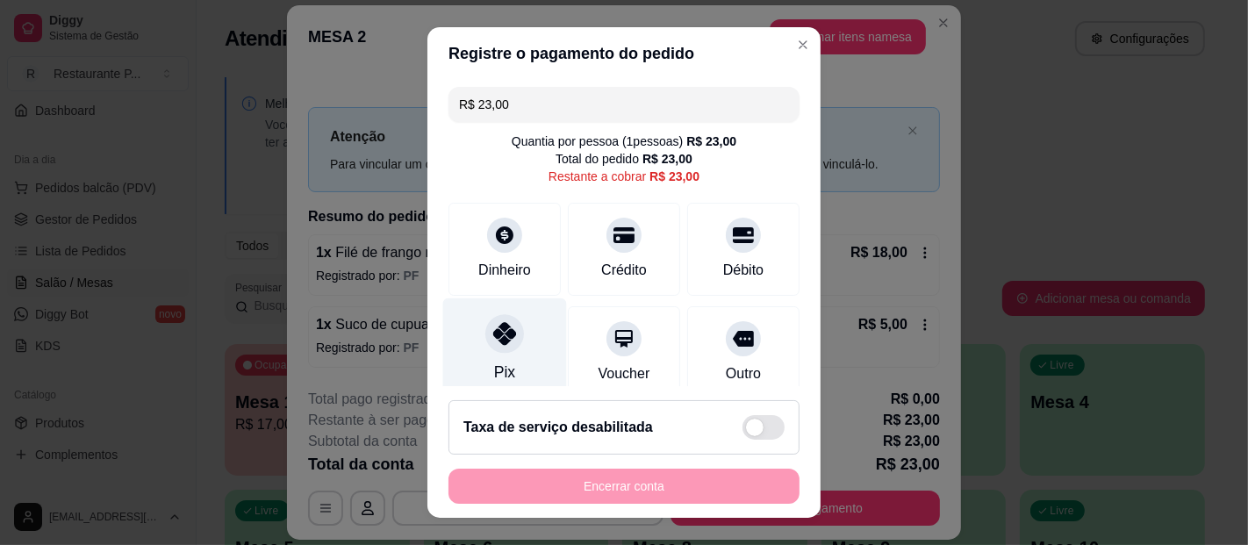
click at [500, 361] on div "Pix" at bounding box center [504, 372] width 21 height 23
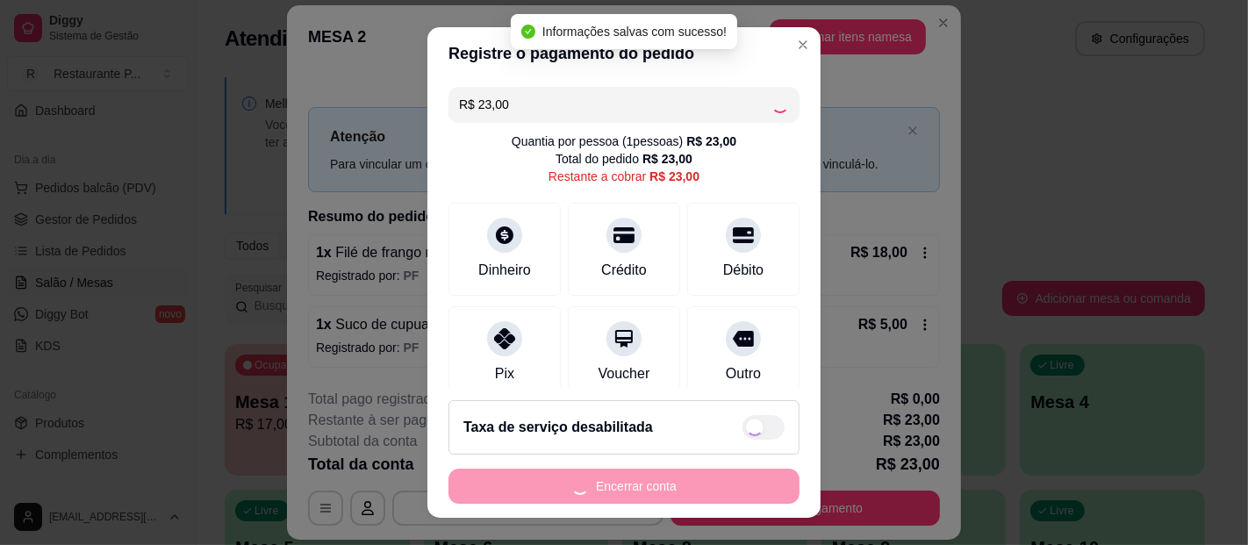
type input "R$ 0,00"
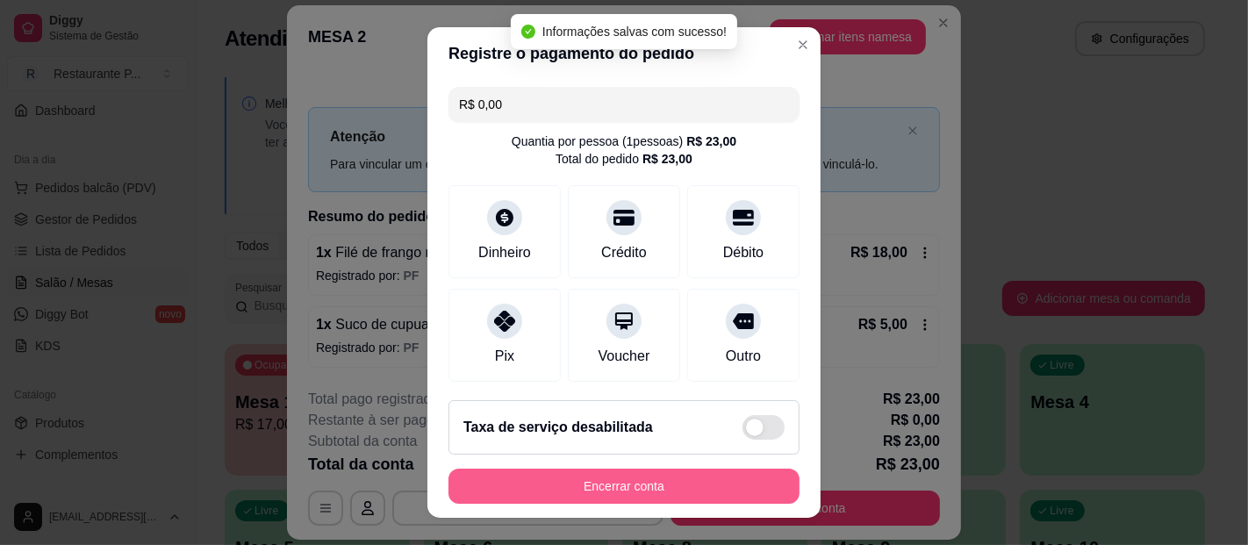
click at [580, 490] on button "Encerrar conta" at bounding box center [623, 486] width 351 height 35
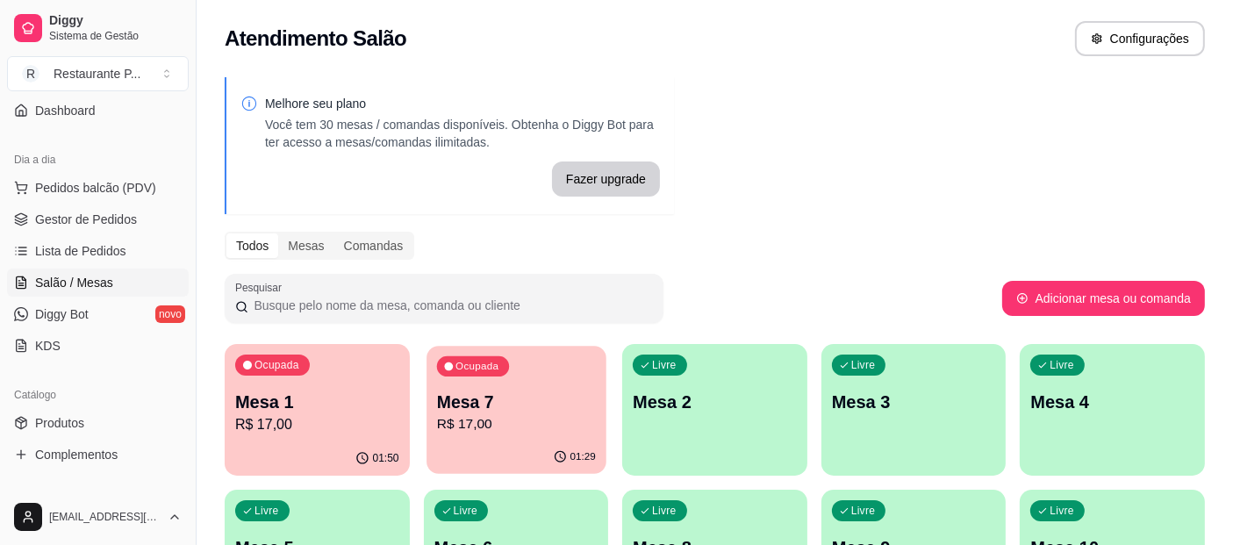
click at [490, 410] on p "Mesa 7" at bounding box center [515, 402] width 159 height 24
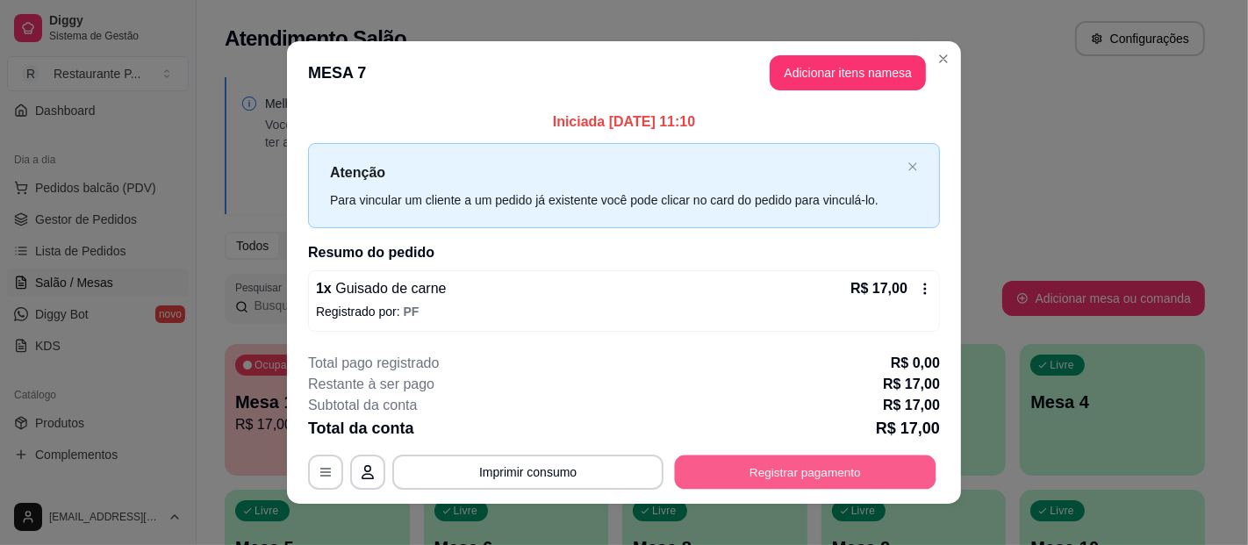
click at [817, 470] on button "Registrar pagamento" at bounding box center [805, 472] width 261 height 34
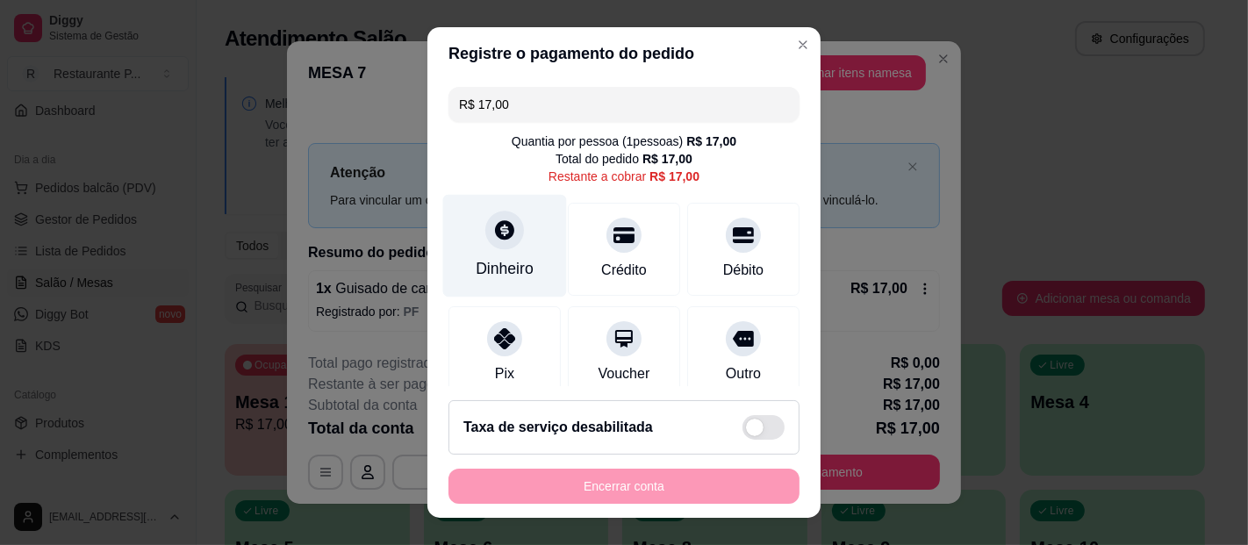
click at [533, 262] on div "Dinheiro" at bounding box center [505, 246] width 124 height 103
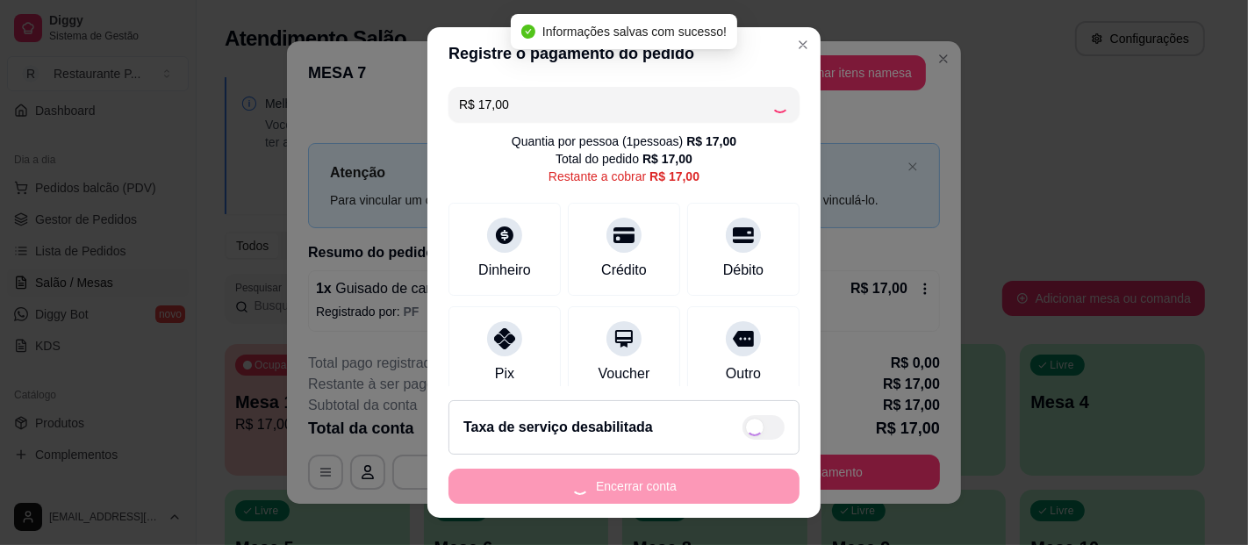
type input "R$ 0,00"
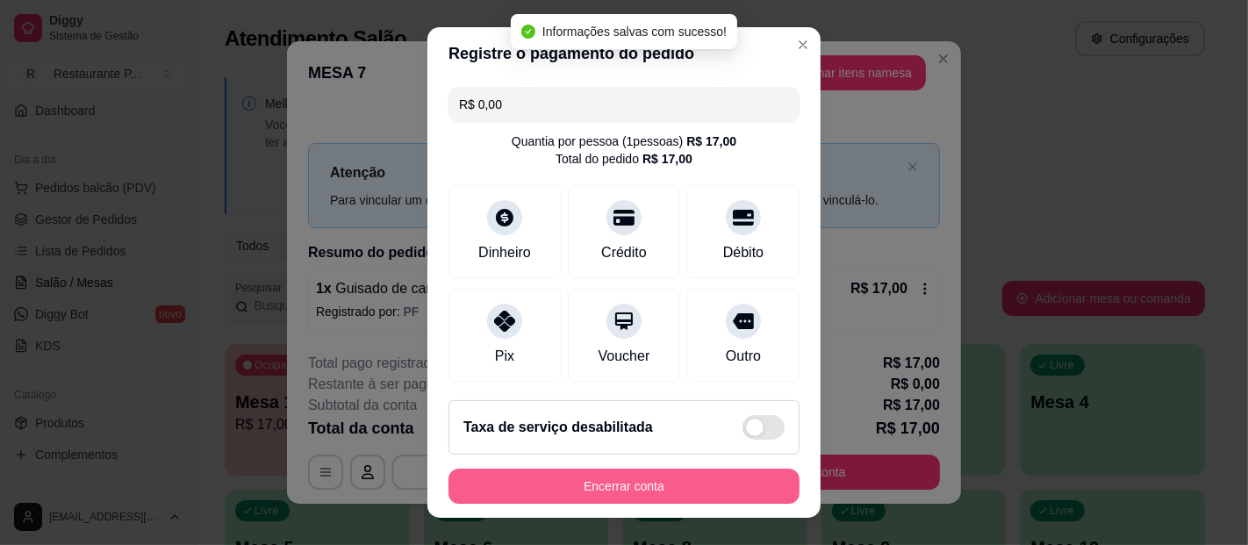
click at [662, 477] on button "Encerrar conta" at bounding box center [623, 486] width 351 height 35
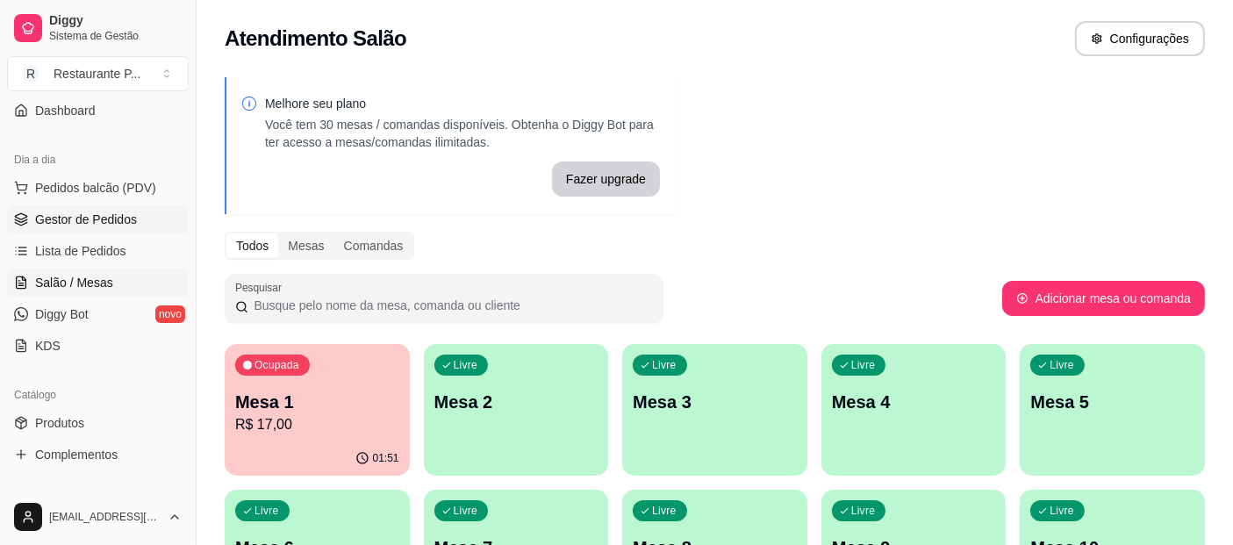
click at [89, 225] on span "Gestor de Pedidos" at bounding box center [86, 220] width 102 height 18
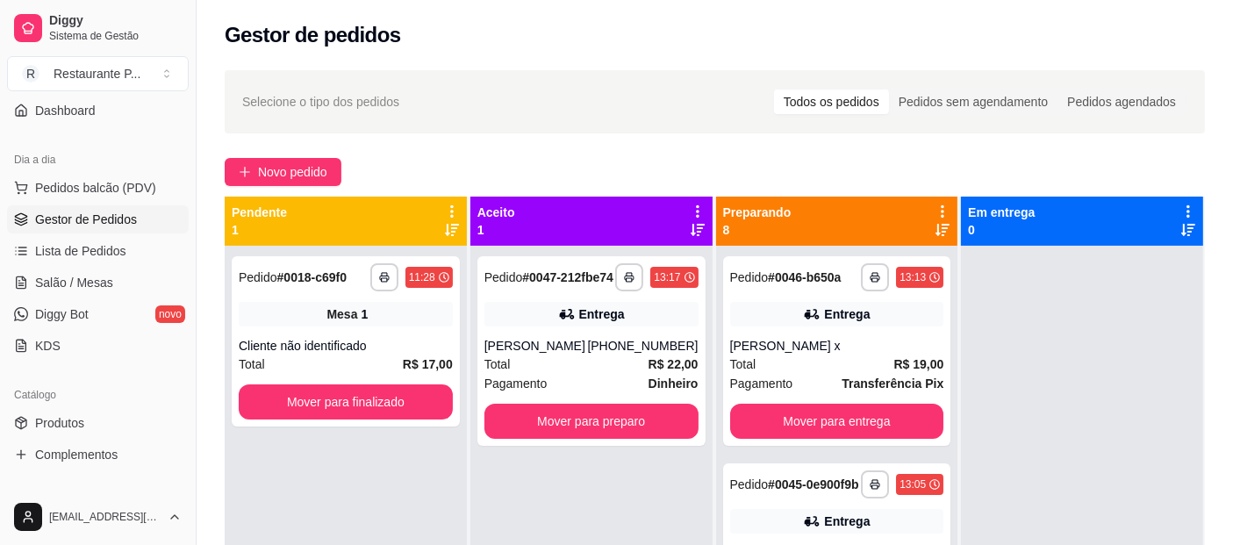
click at [935, 233] on icon at bounding box center [942, 230] width 14 height 12
click at [829, 418] on button "Mover para entrega" at bounding box center [837, 421] width 214 height 35
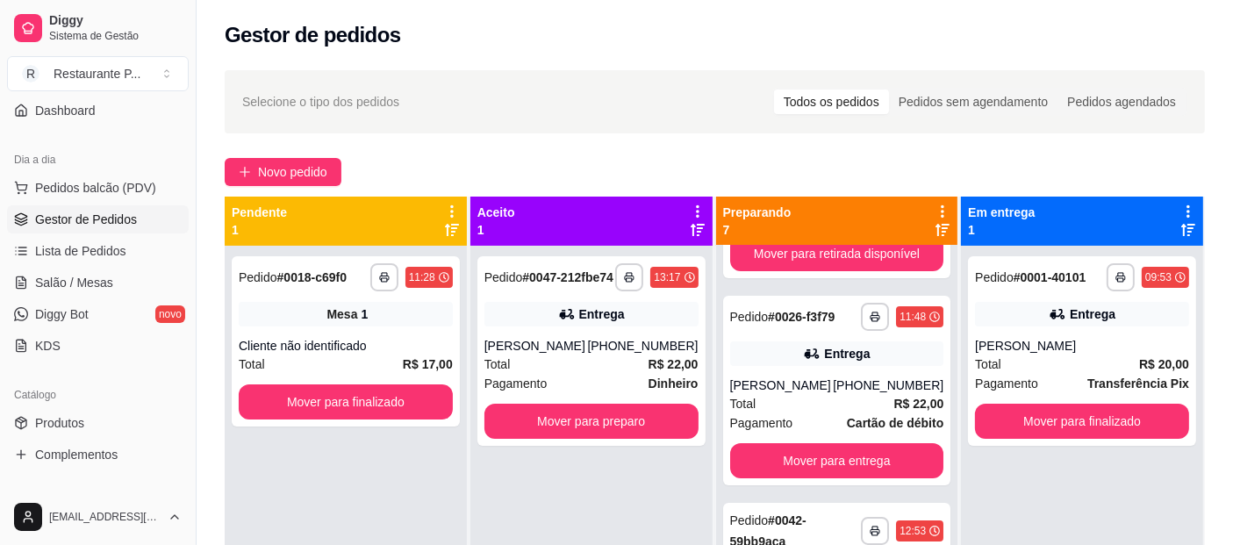
scroll to position [193, 0]
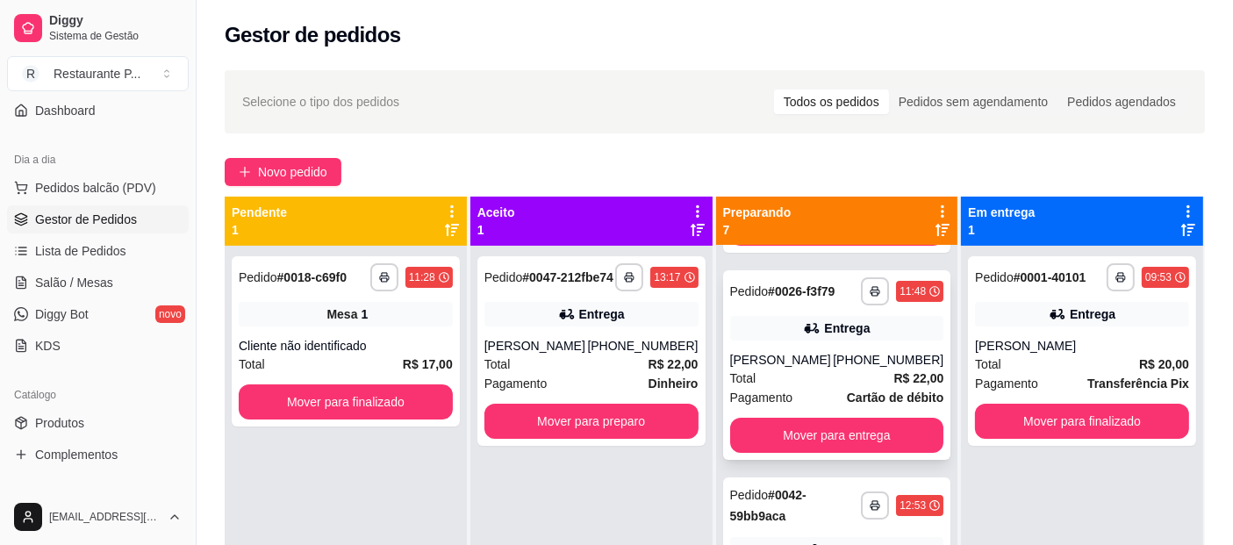
click at [852, 430] on div "**********" at bounding box center [837, 365] width 228 height 190
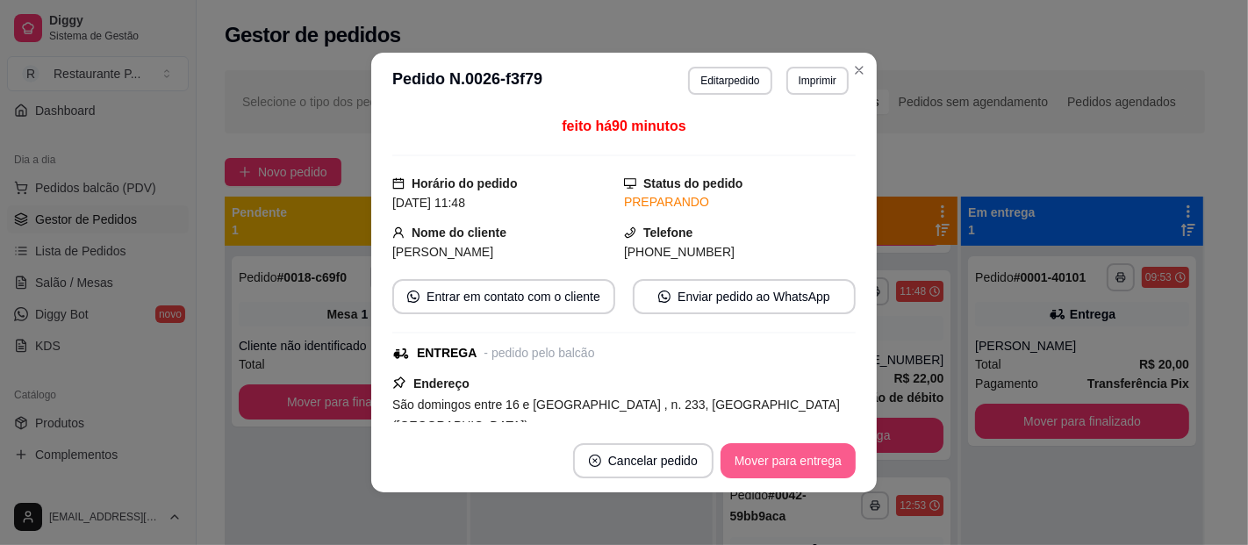
click at [771, 467] on button "Mover para entrega" at bounding box center [787, 460] width 135 height 35
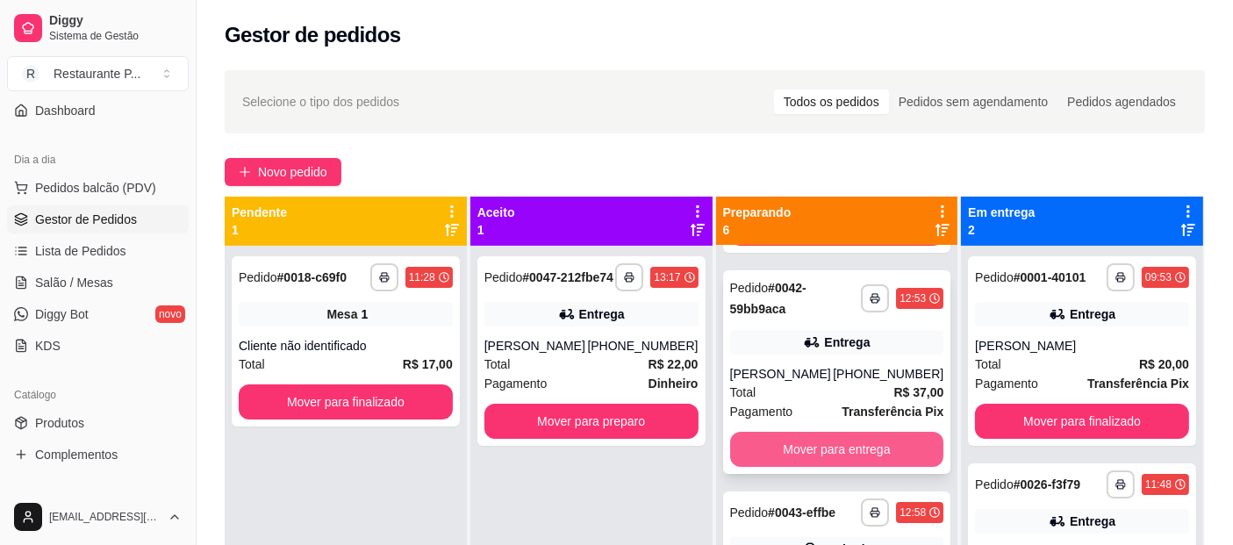
click at [837, 453] on button "Mover para entrega" at bounding box center [837, 449] width 214 height 35
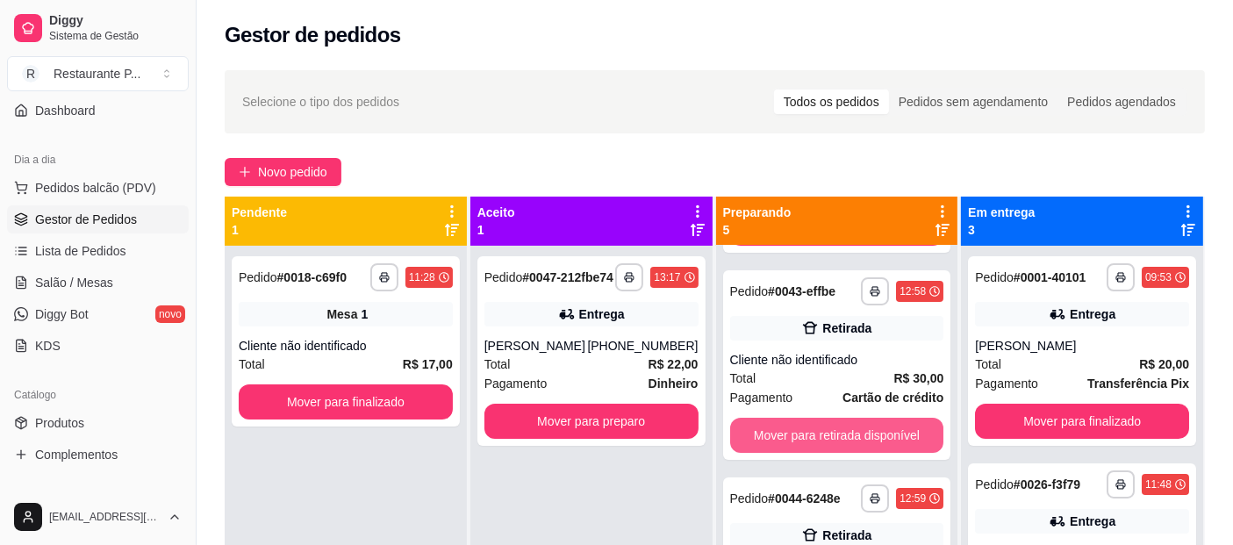
click at [839, 452] on button "Mover para retirada disponível" at bounding box center [837, 435] width 214 height 35
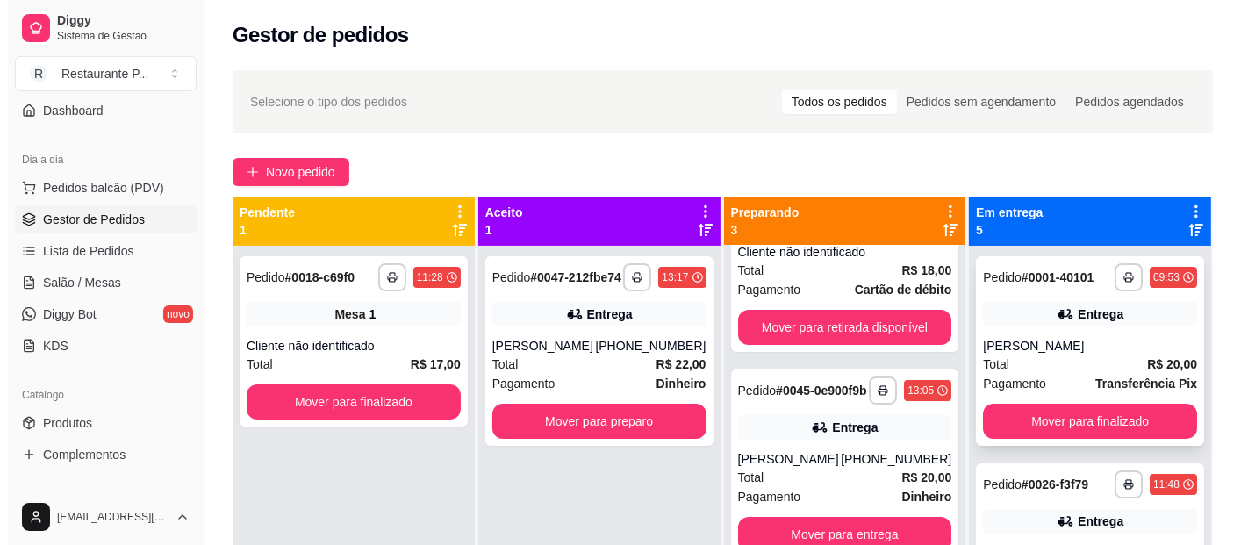
scroll to position [122, 0]
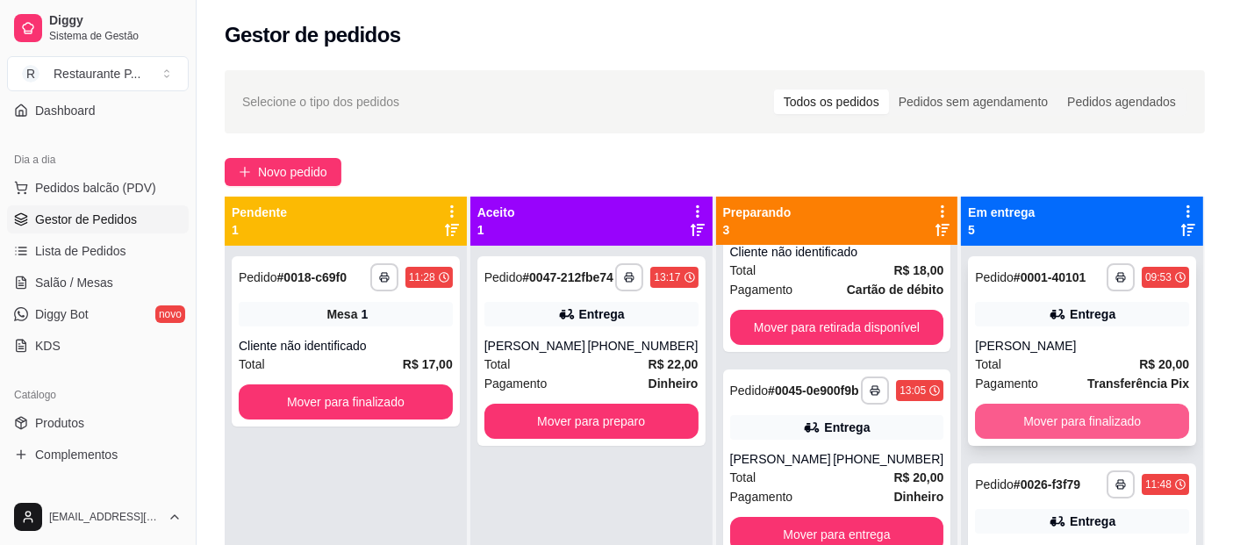
click at [1080, 410] on button "Mover para finalizado" at bounding box center [1082, 421] width 214 height 35
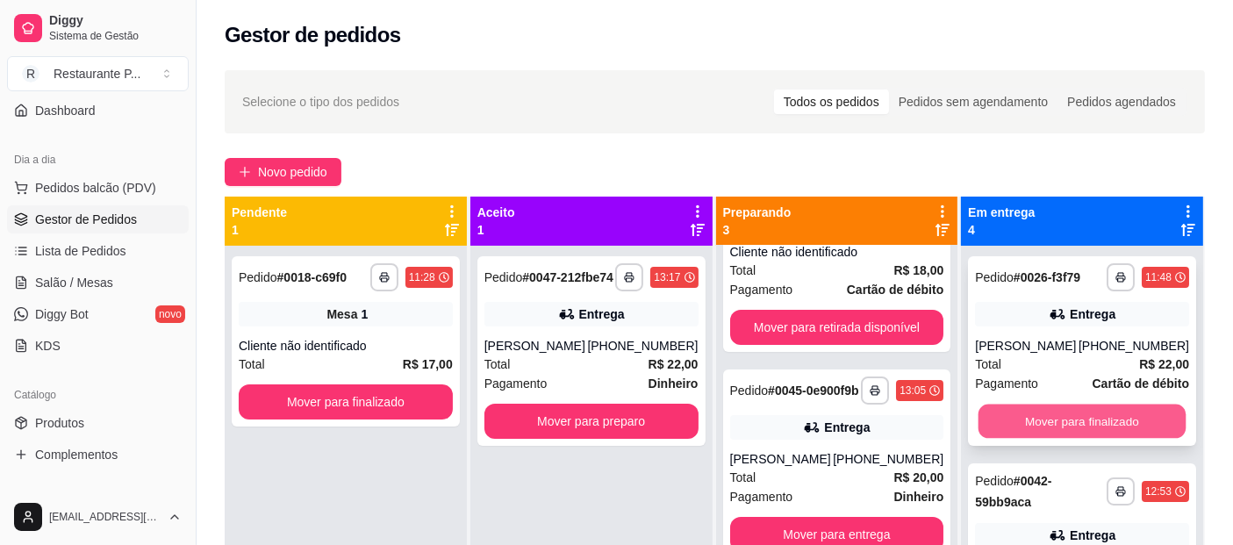
click at [1057, 412] on button "Mover para finalizado" at bounding box center [1081, 421] width 207 height 34
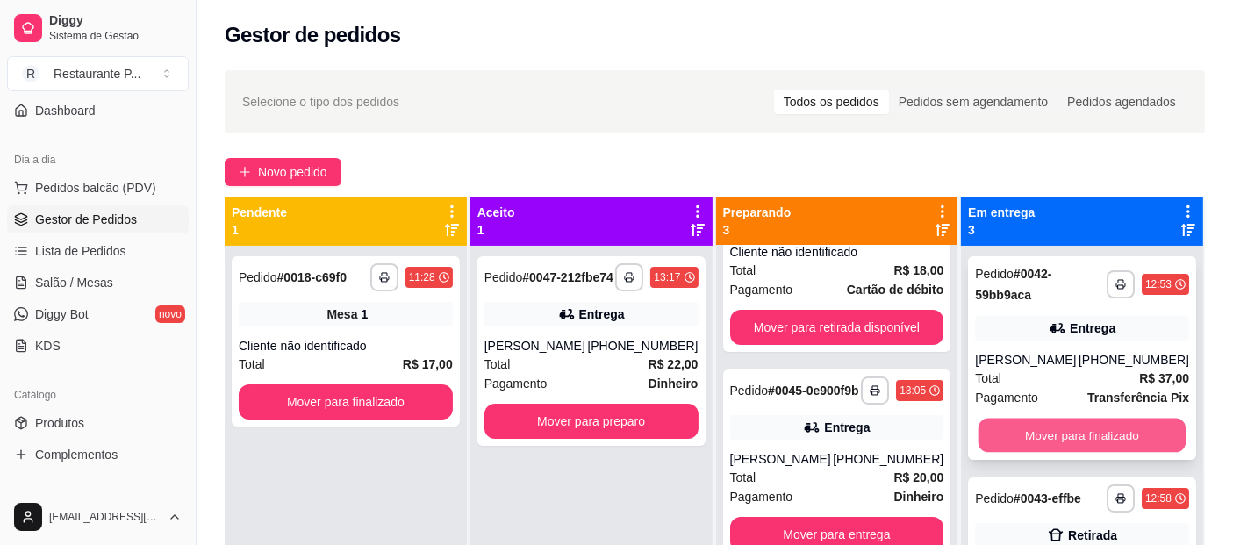
click at [1050, 425] on button "Mover para finalizado" at bounding box center [1081, 436] width 207 height 34
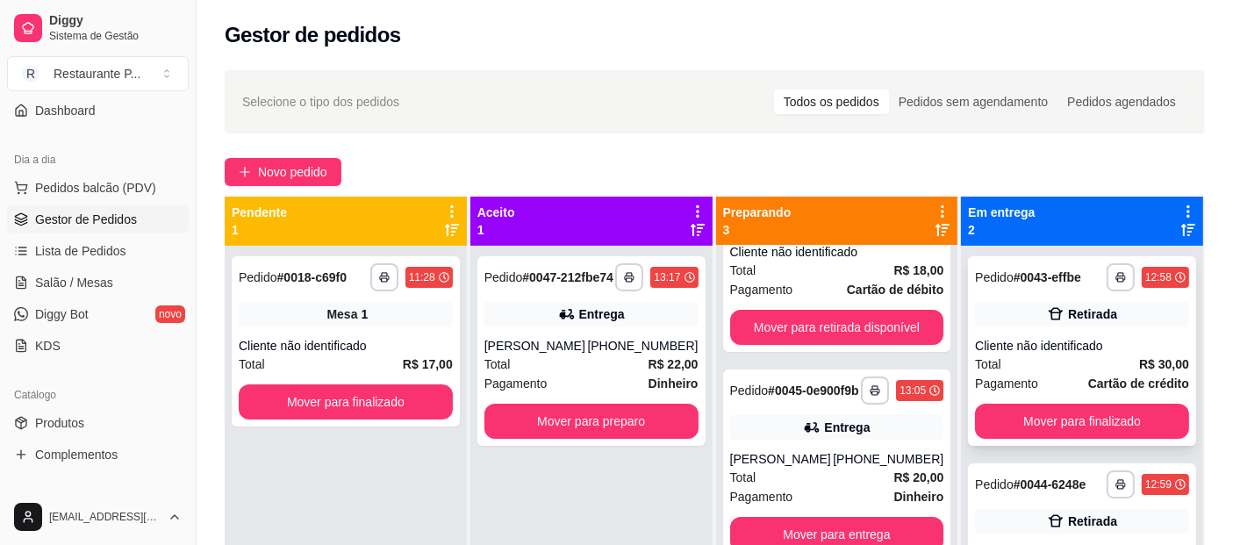
click at [1041, 397] on div "**********" at bounding box center [1082, 351] width 228 height 190
click at [1050, 422] on button "Mover para finalizado" at bounding box center [1082, 421] width 214 height 35
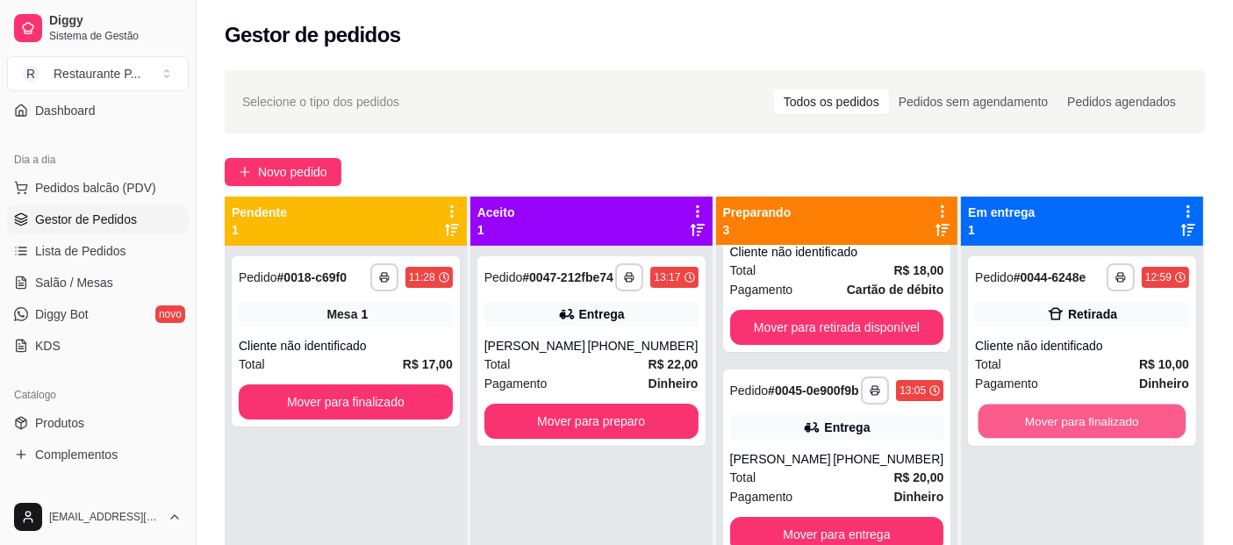
click at [1050, 422] on button "Mover para finalizado" at bounding box center [1081, 421] width 207 height 34
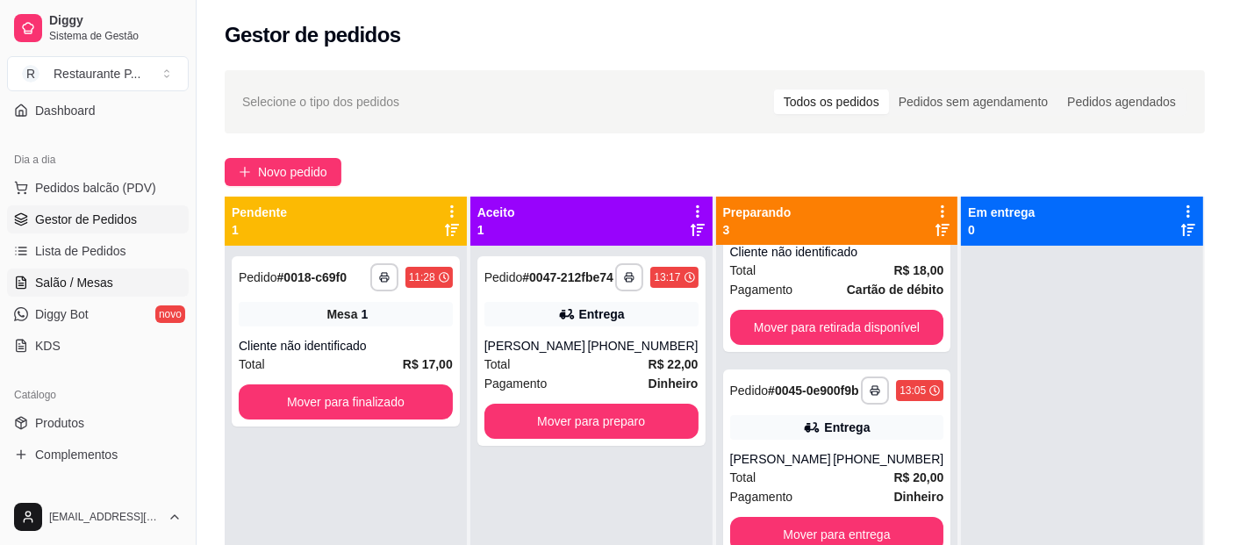
click at [78, 269] on link "Salão / Mesas" at bounding box center [98, 282] width 182 height 28
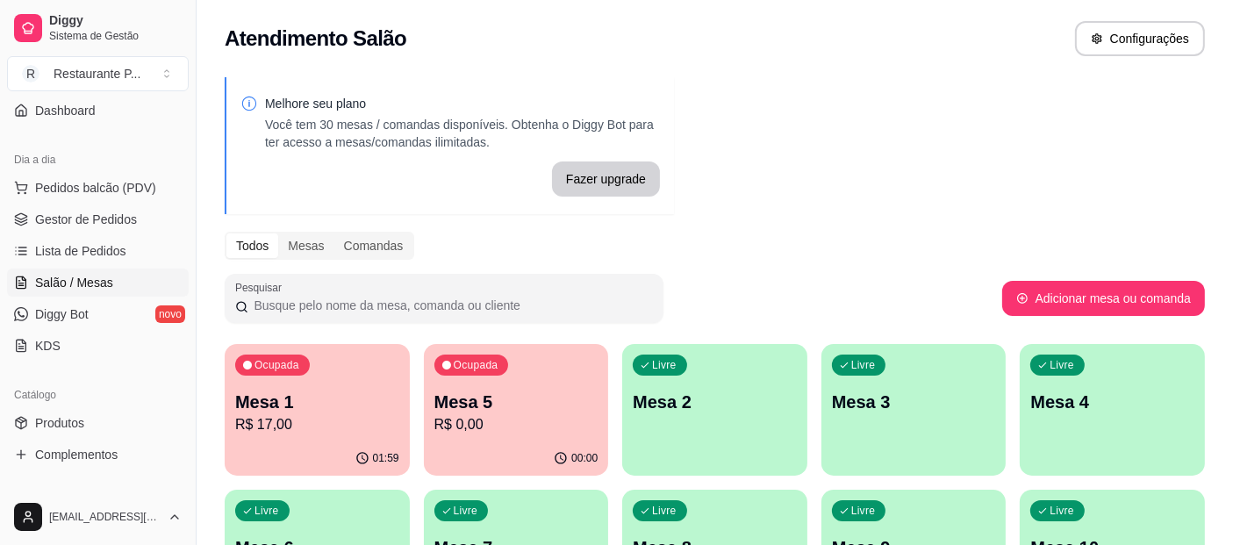
click at [337, 401] on p "Mesa 1" at bounding box center [317, 402] width 164 height 25
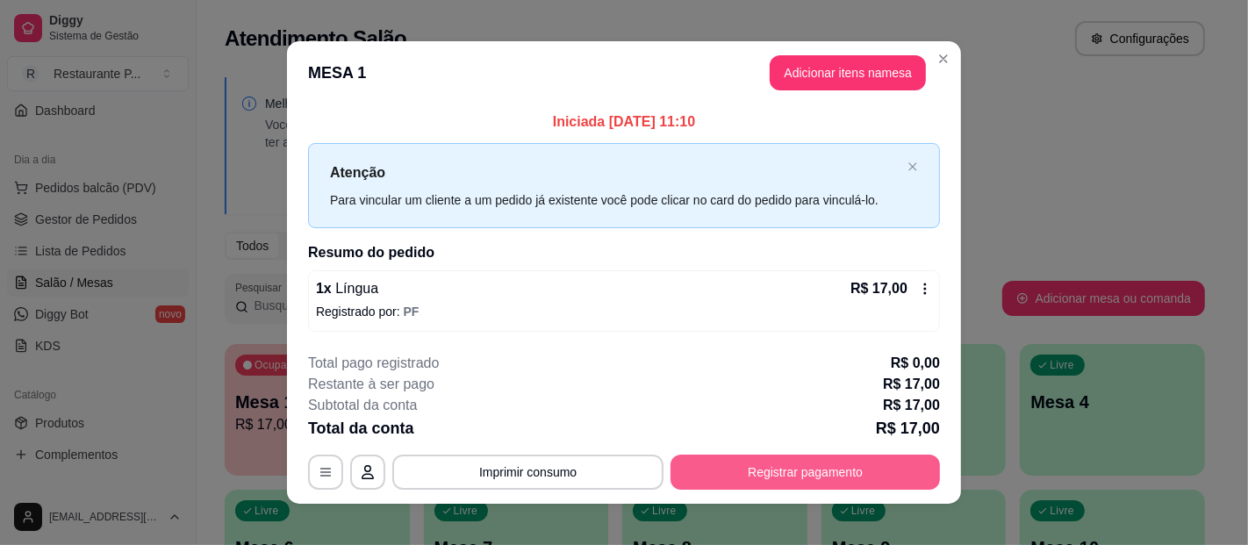
click at [759, 467] on button "Registrar pagamento" at bounding box center [804, 471] width 269 height 35
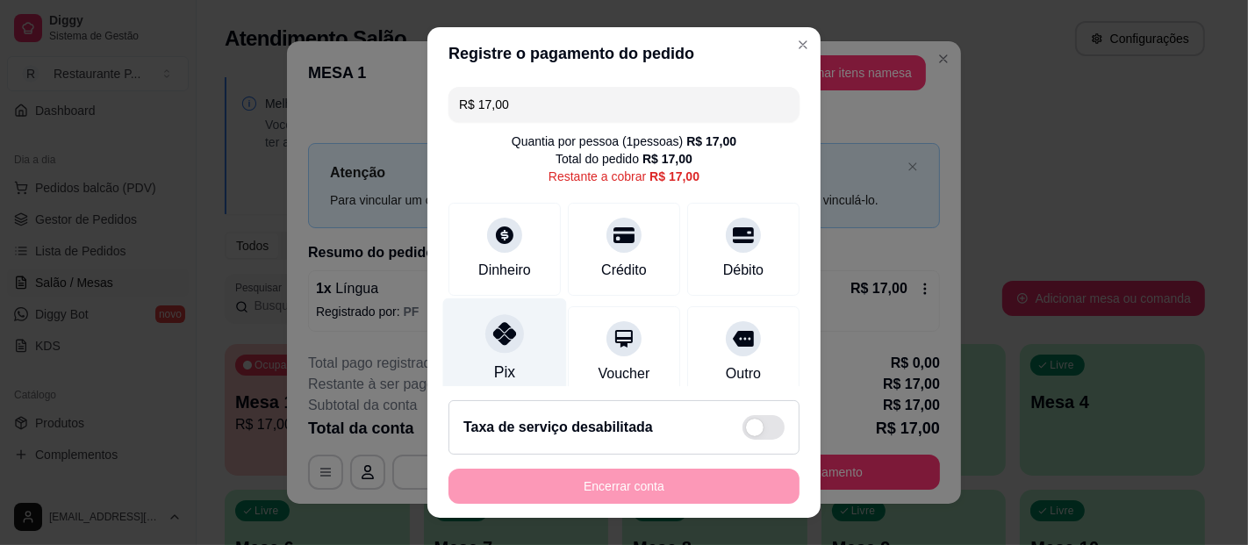
click at [498, 348] on div at bounding box center [504, 333] width 39 height 39
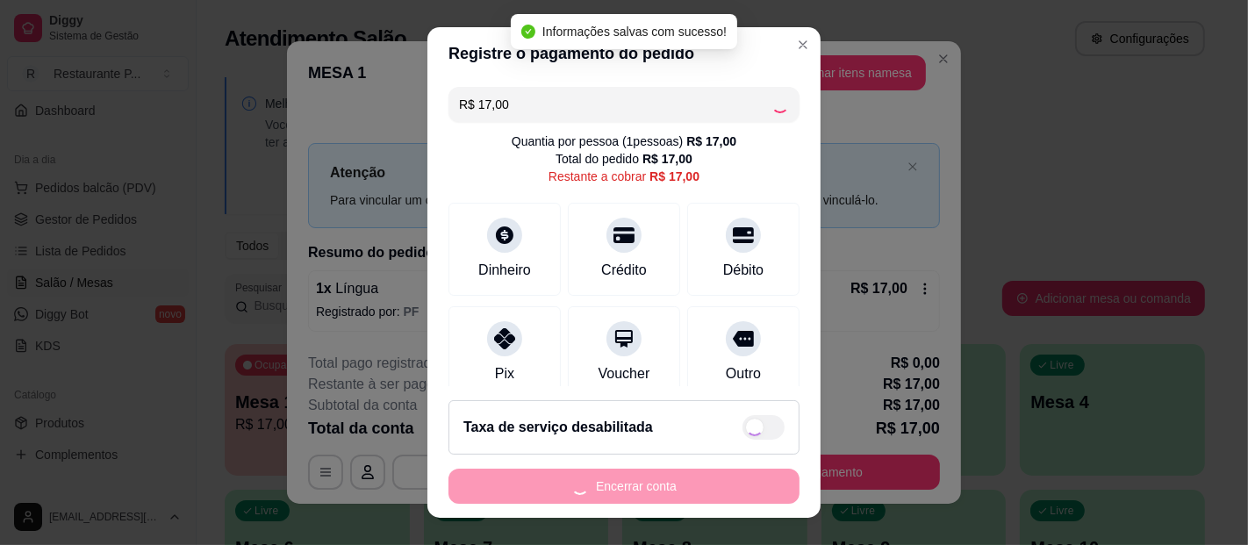
type input "R$ 0,00"
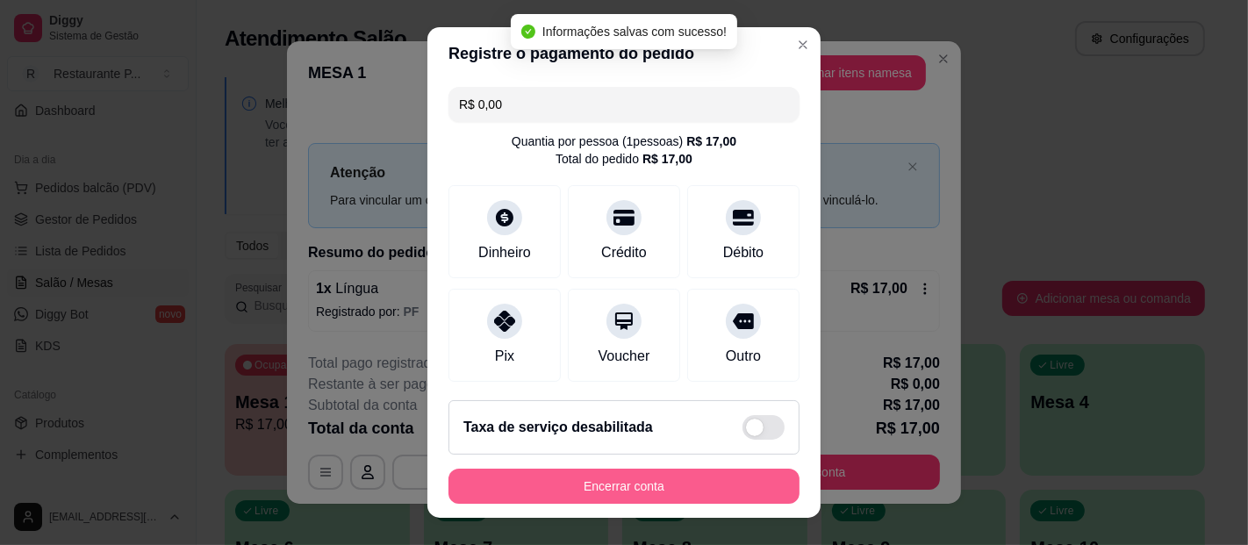
click at [701, 480] on button "Encerrar conta" at bounding box center [623, 486] width 351 height 35
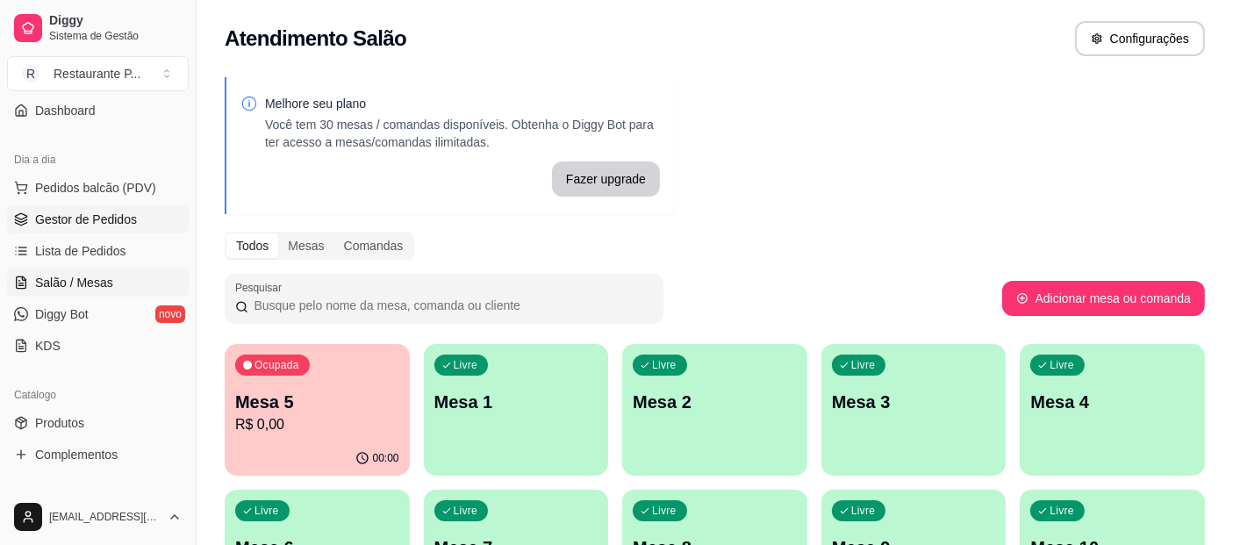
click at [106, 221] on span "Gestor de Pedidos" at bounding box center [86, 220] width 102 height 18
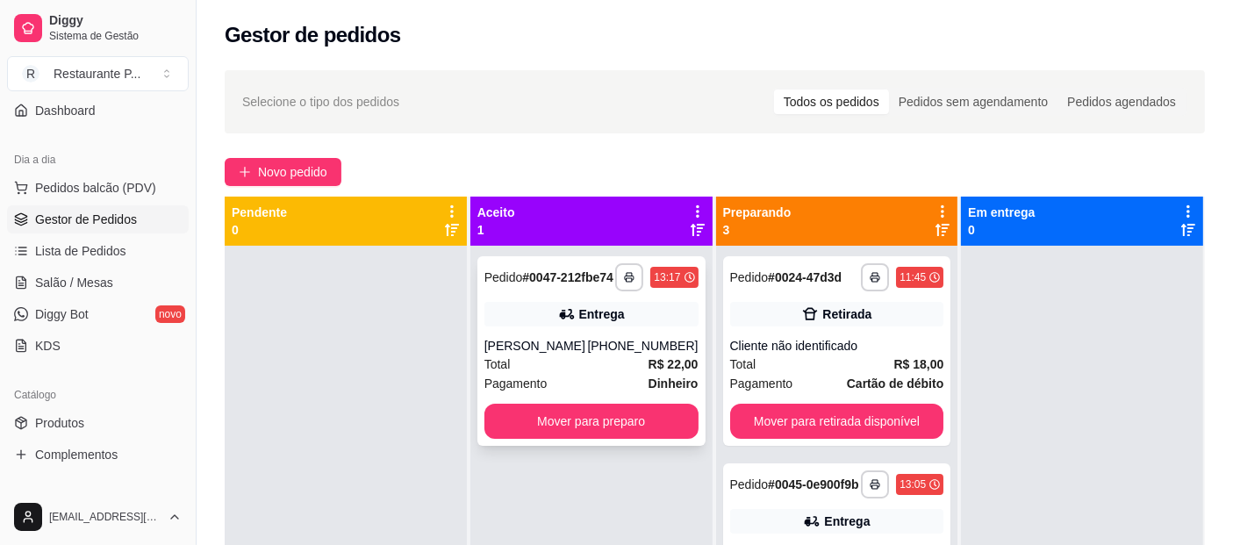
click at [563, 354] on div "[PERSON_NAME]" at bounding box center [536, 346] width 104 height 18
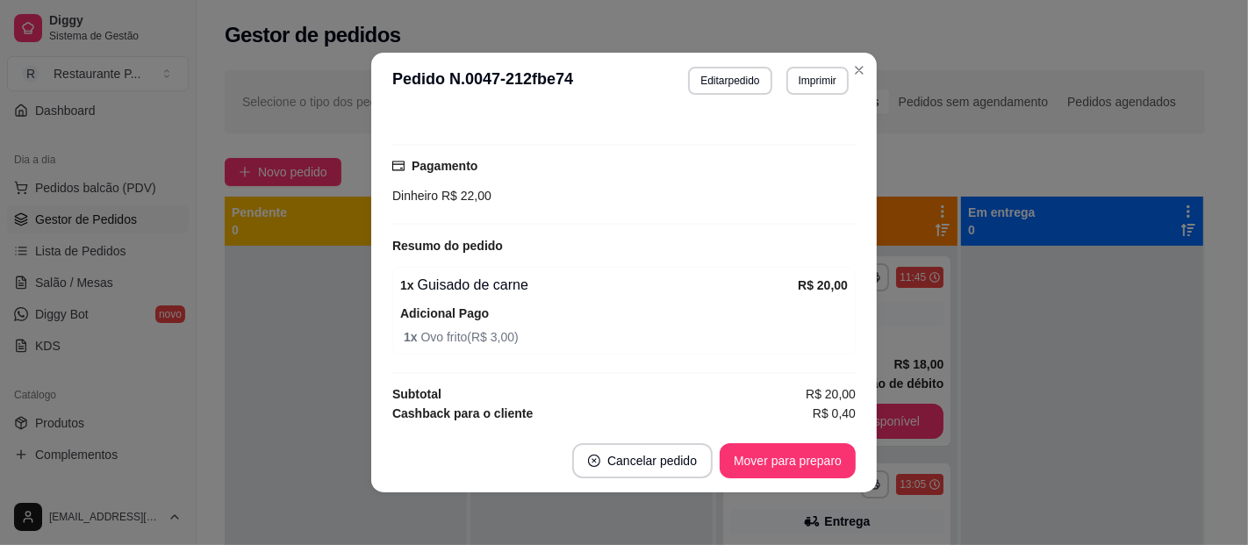
scroll to position [443, 0]
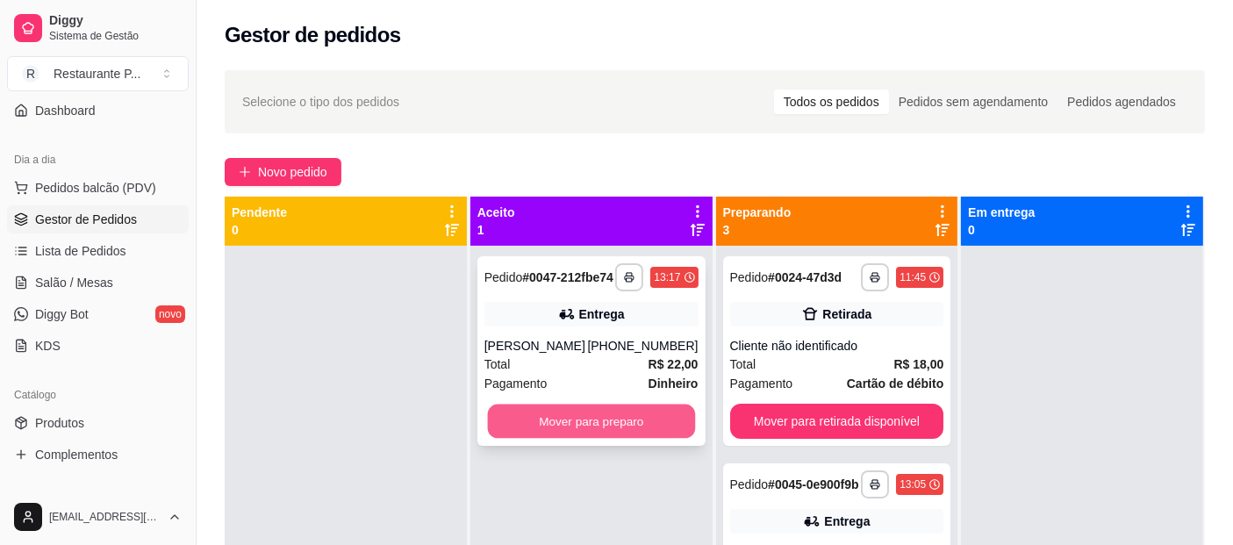
click at [593, 439] on button "Mover para preparo" at bounding box center [590, 421] width 207 height 34
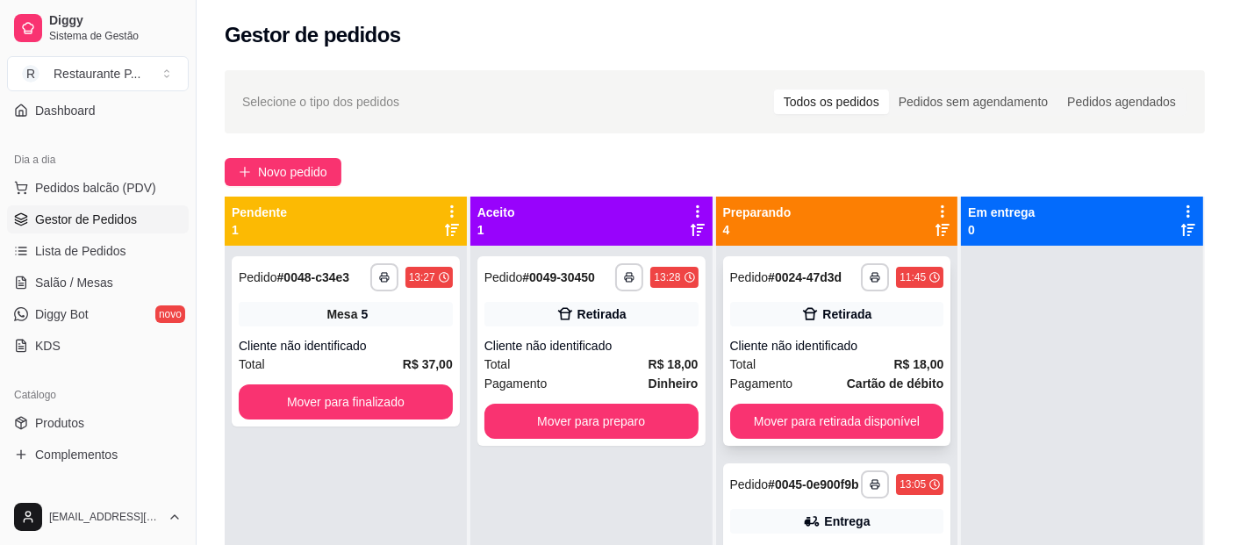
click at [893, 371] on strong "R$ 18,00" at bounding box center [918, 364] width 50 height 14
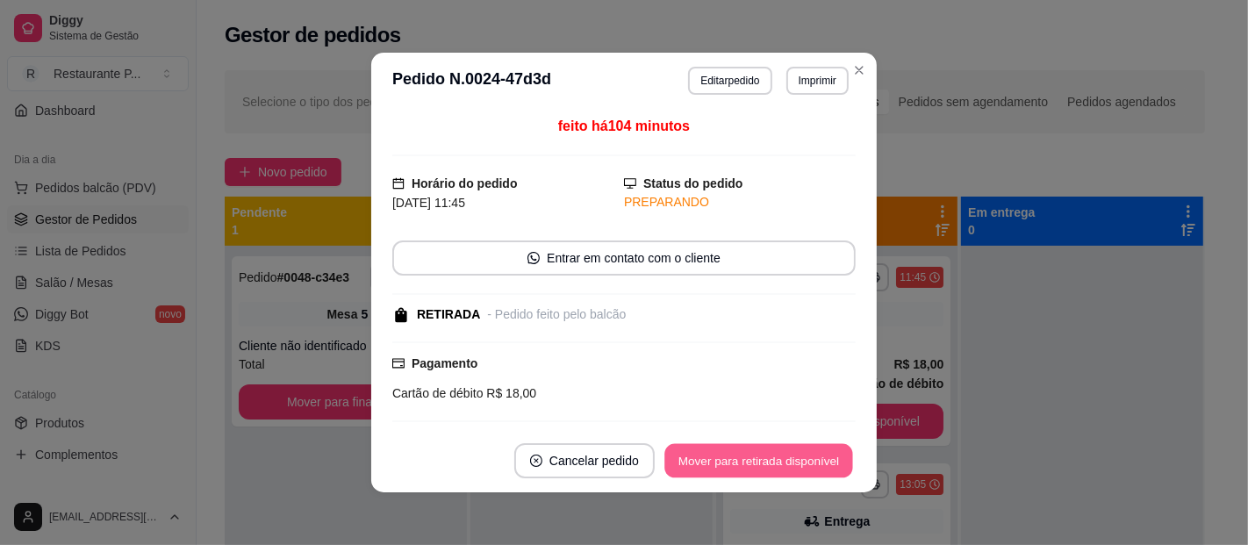
click at [801, 461] on button "Mover para retirada disponível" at bounding box center [758, 461] width 188 height 34
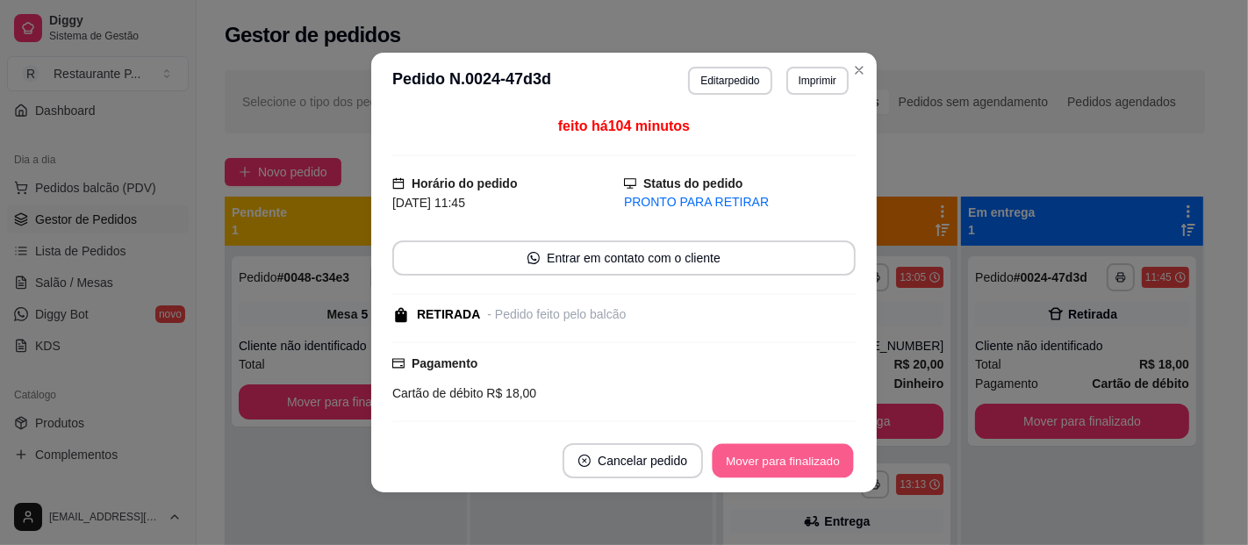
click at [801, 461] on button "Mover para finalizado" at bounding box center [782, 461] width 141 height 34
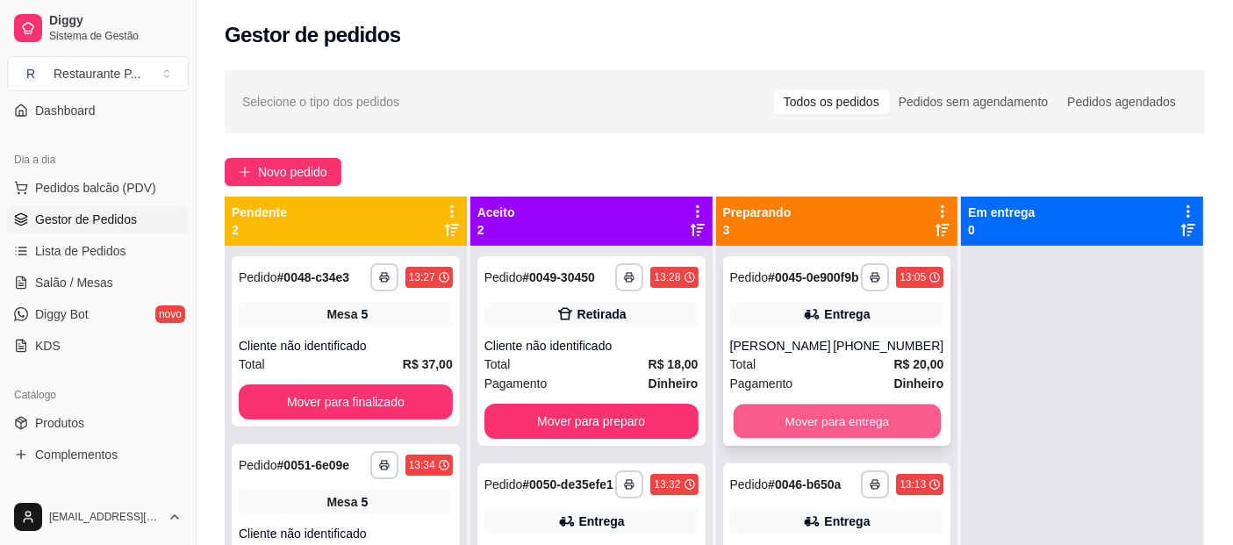
click at [837, 425] on button "Mover para entrega" at bounding box center [836, 421] width 207 height 34
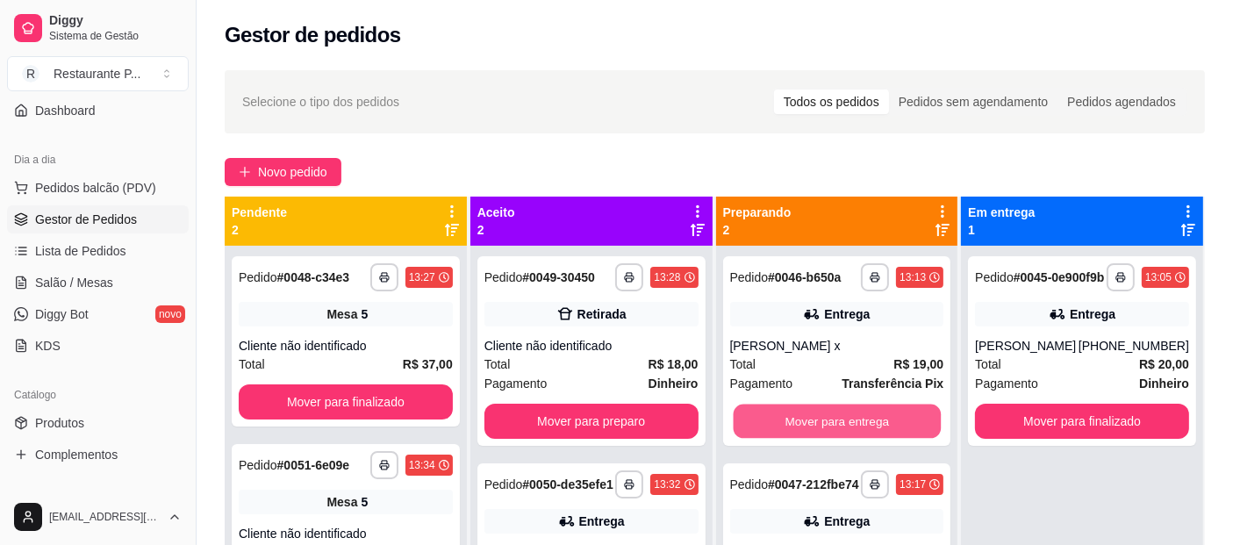
click at [837, 425] on button "Mover para entrega" at bounding box center [836, 421] width 207 height 34
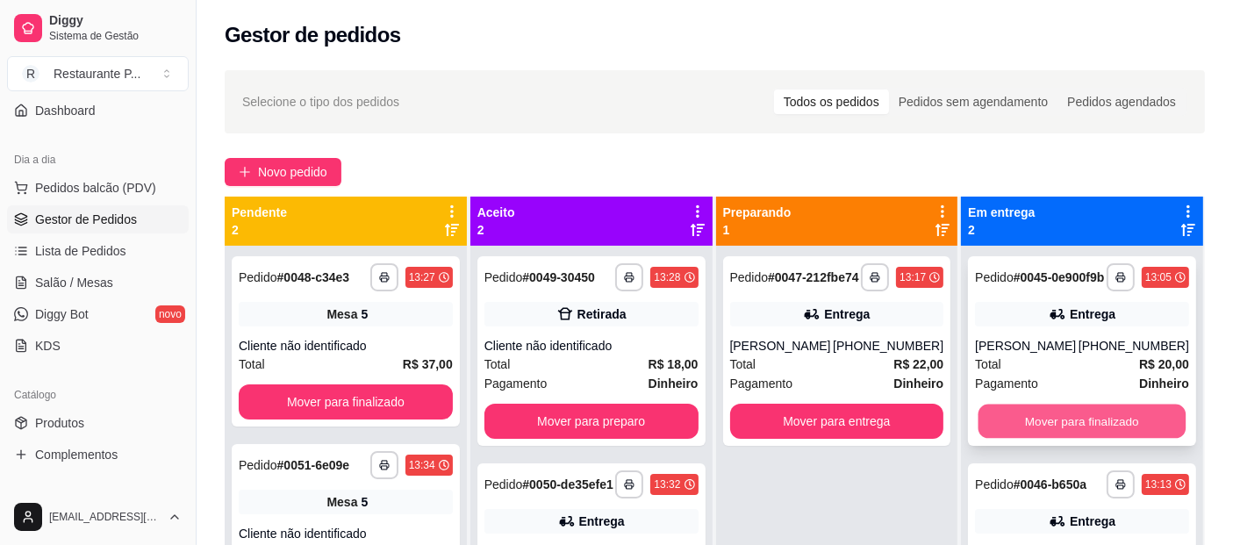
click at [1027, 419] on button "Mover para finalizado" at bounding box center [1081, 421] width 207 height 34
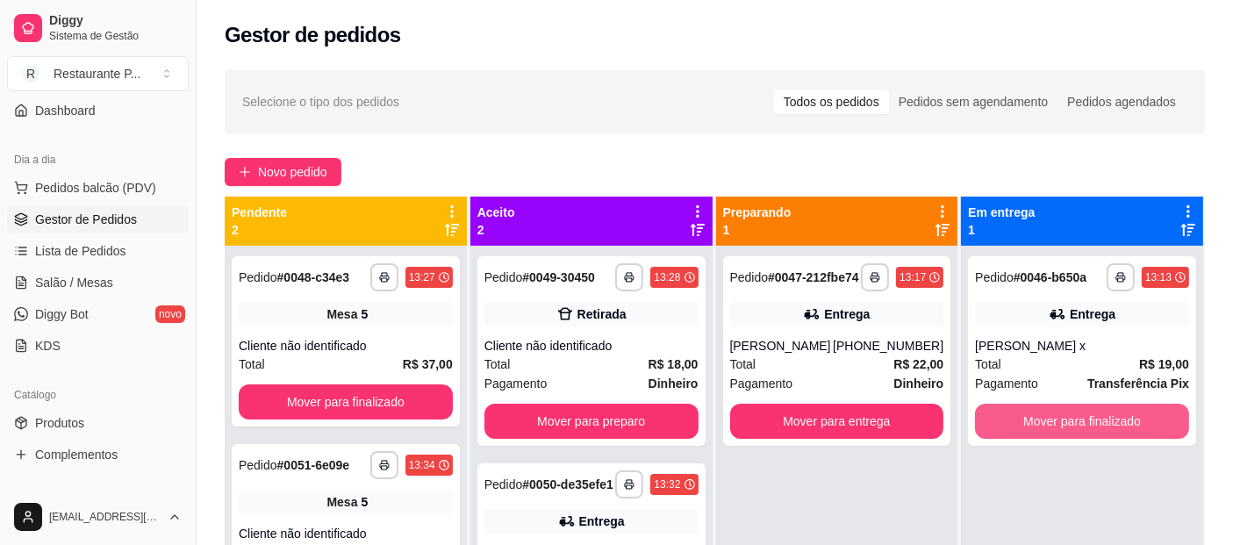
click at [1027, 419] on button "Mover para finalizado" at bounding box center [1082, 421] width 214 height 35
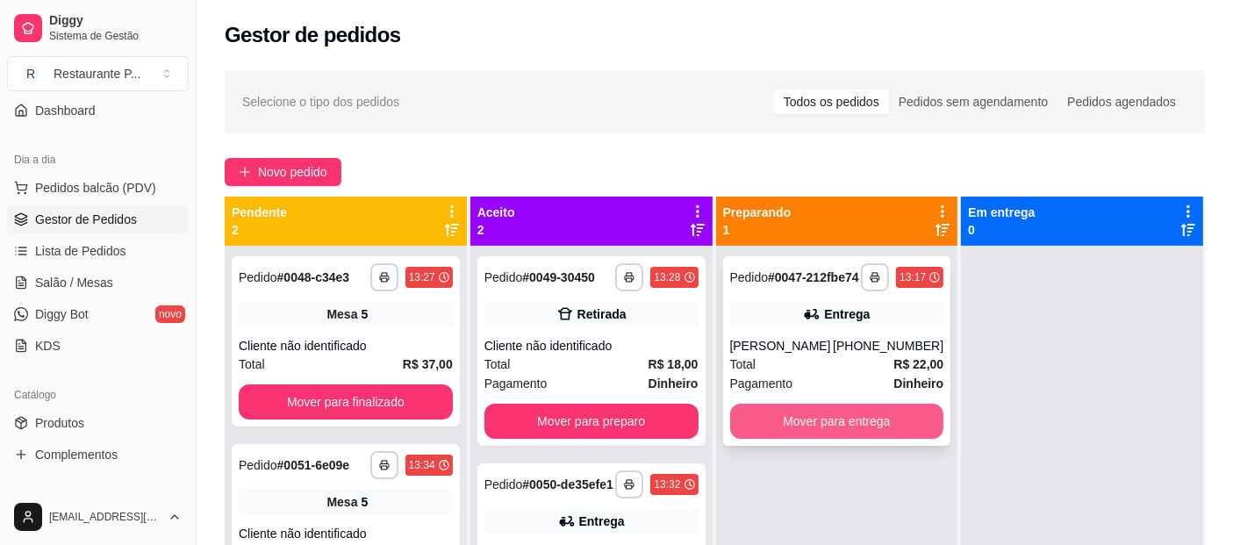
click at [840, 439] on button "Mover para entrega" at bounding box center [837, 421] width 214 height 35
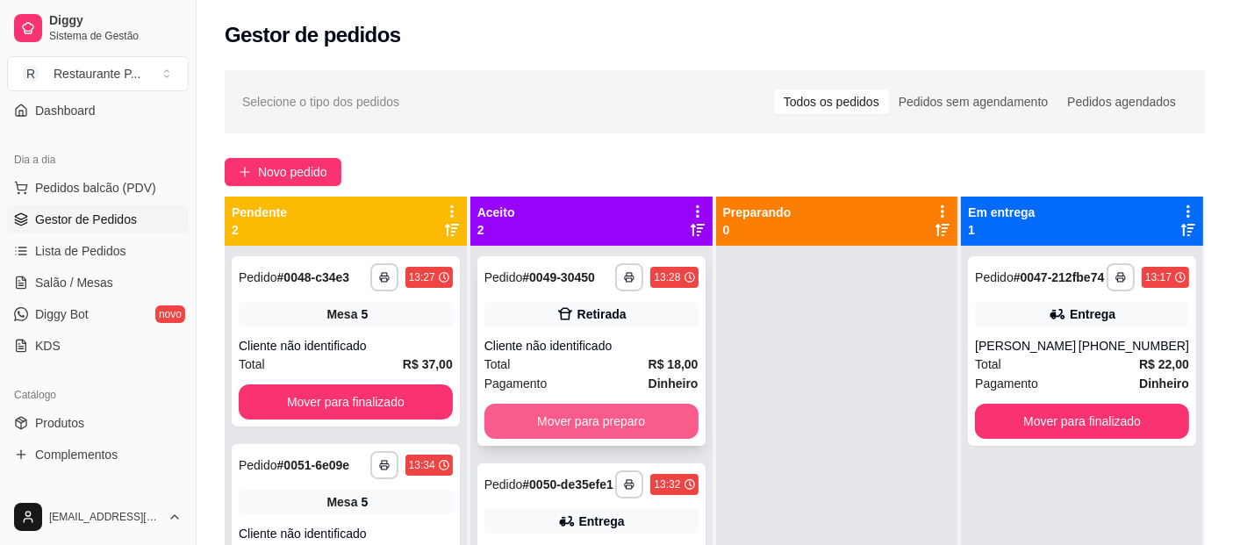
click at [594, 413] on button "Mover para preparo" at bounding box center [591, 421] width 214 height 35
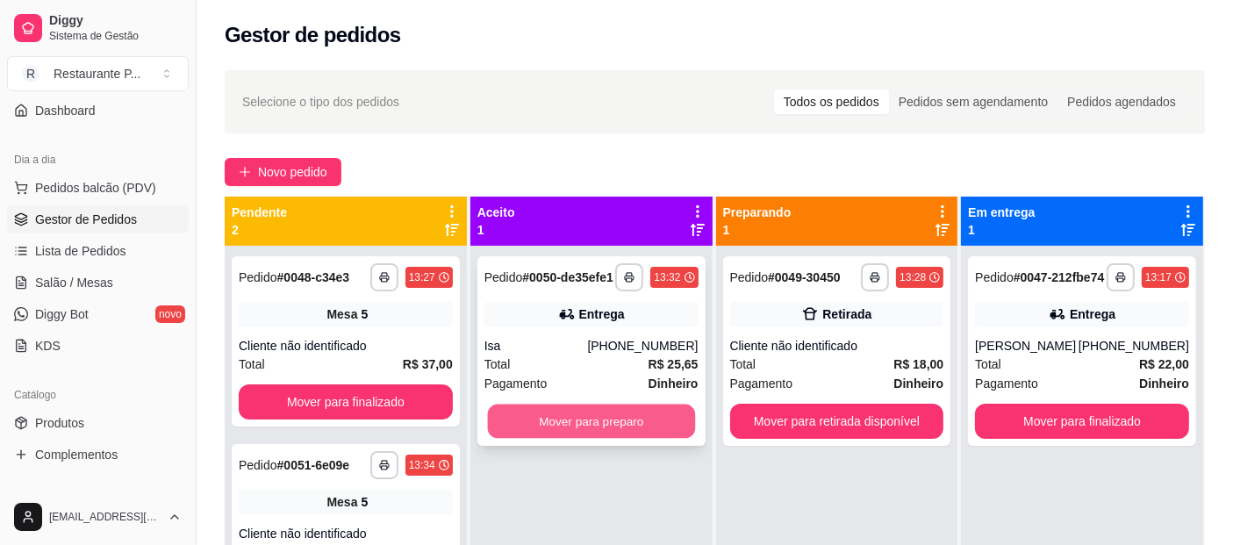
click at [554, 427] on button "Mover para preparo" at bounding box center [590, 421] width 207 height 34
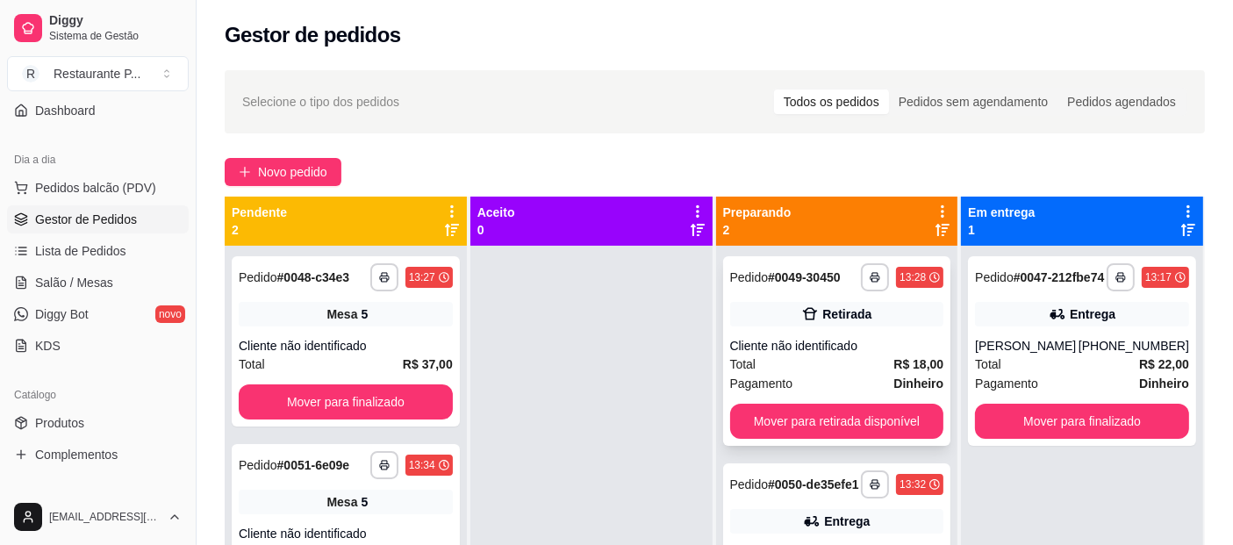
click at [893, 357] on strong "R$ 18,00" at bounding box center [918, 364] width 50 height 14
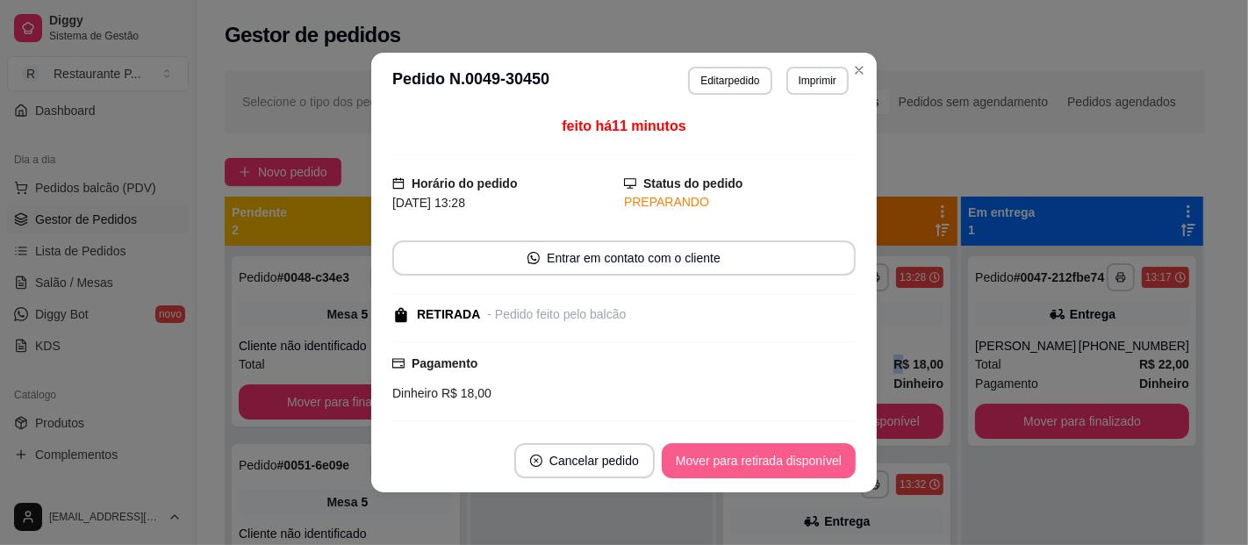
click at [760, 460] on button "Mover para retirada disponível" at bounding box center [759, 460] width 194 height 35
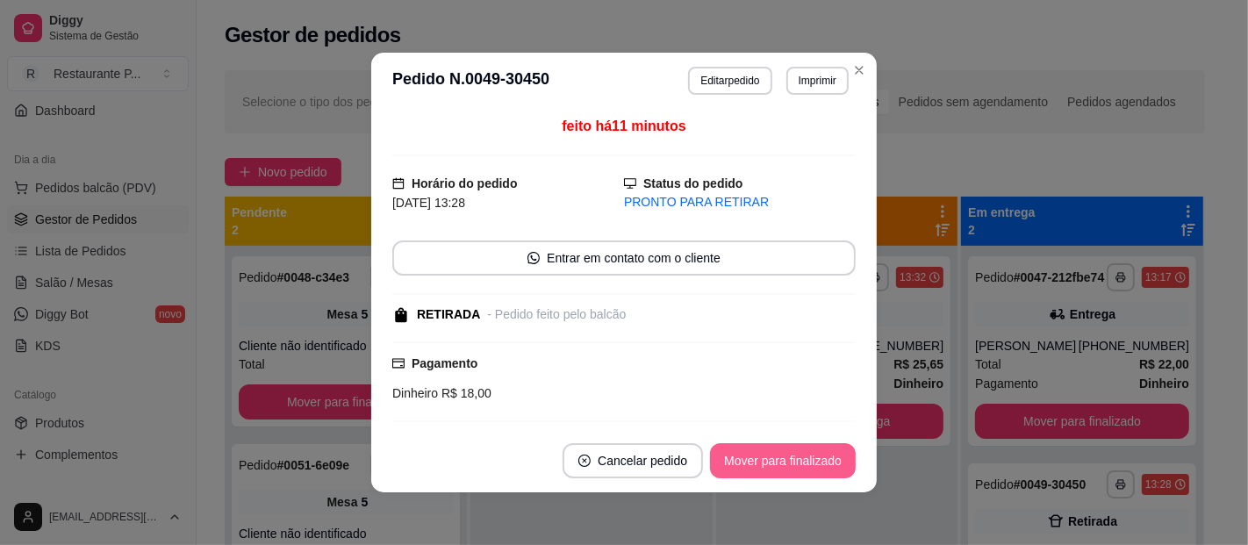
click at [760, 460] on button "Mover para finalizado" at bounding box center [783, 460] width 146 height 35
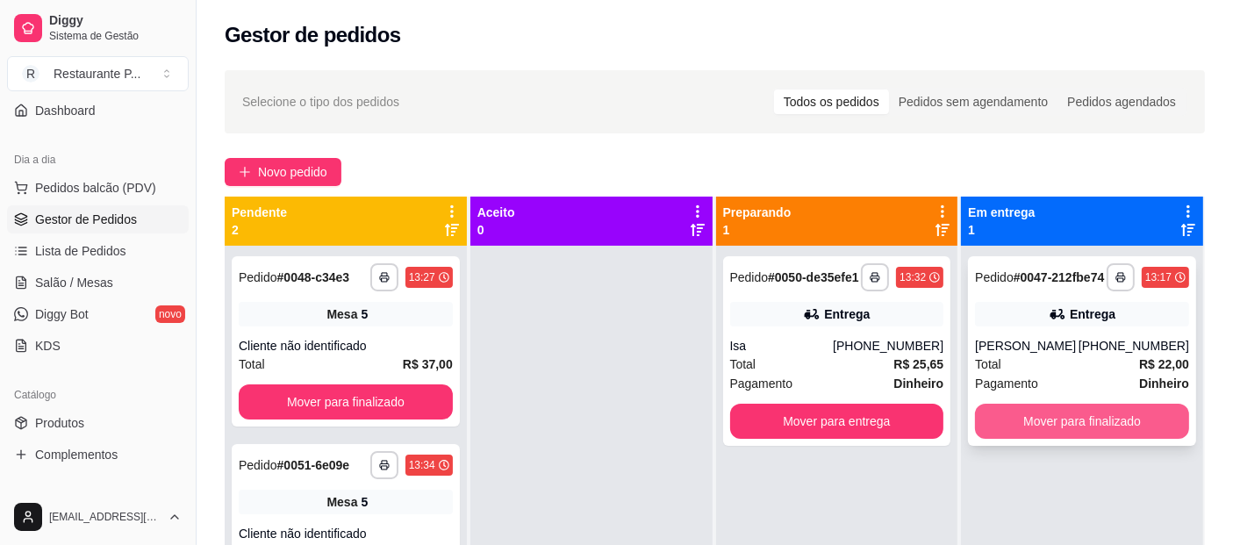
click at [1122, 439] on button "Mover para finalizado" at bounding box center [1082, 421] width 214 height 35
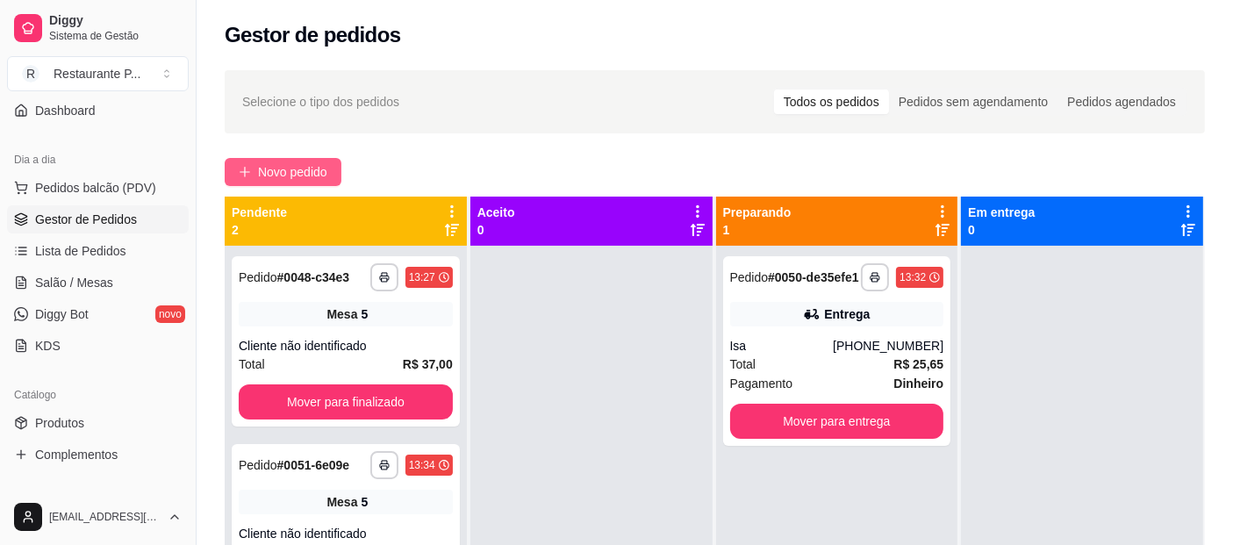
click at [302, 181] on span "Novo pedido" at bounding box center [292, 171] width 69 height 19
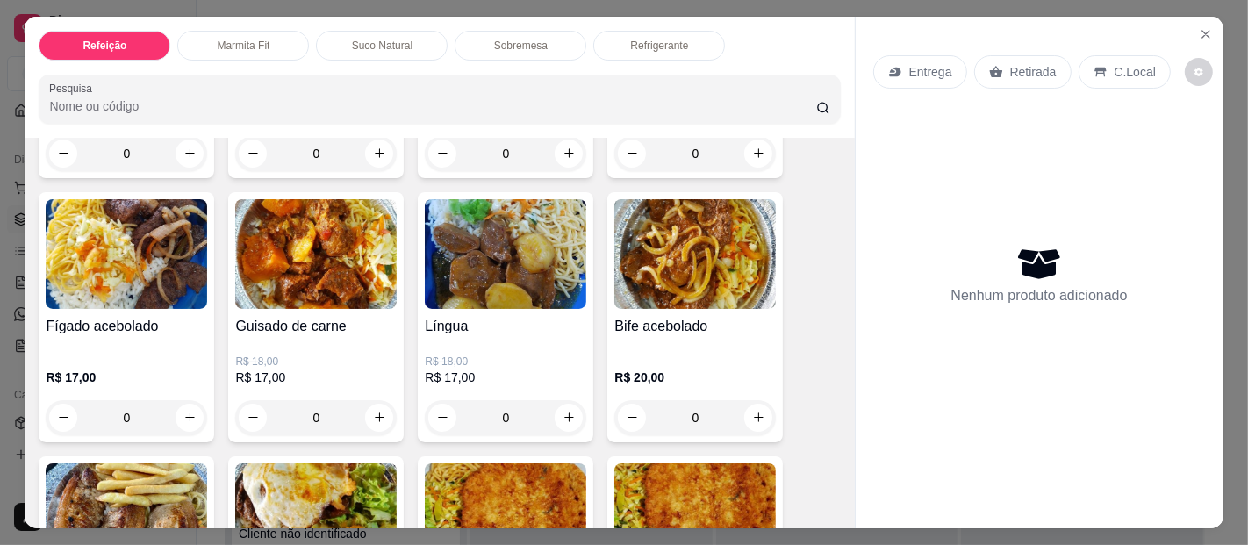
scroll to position [647, 0]
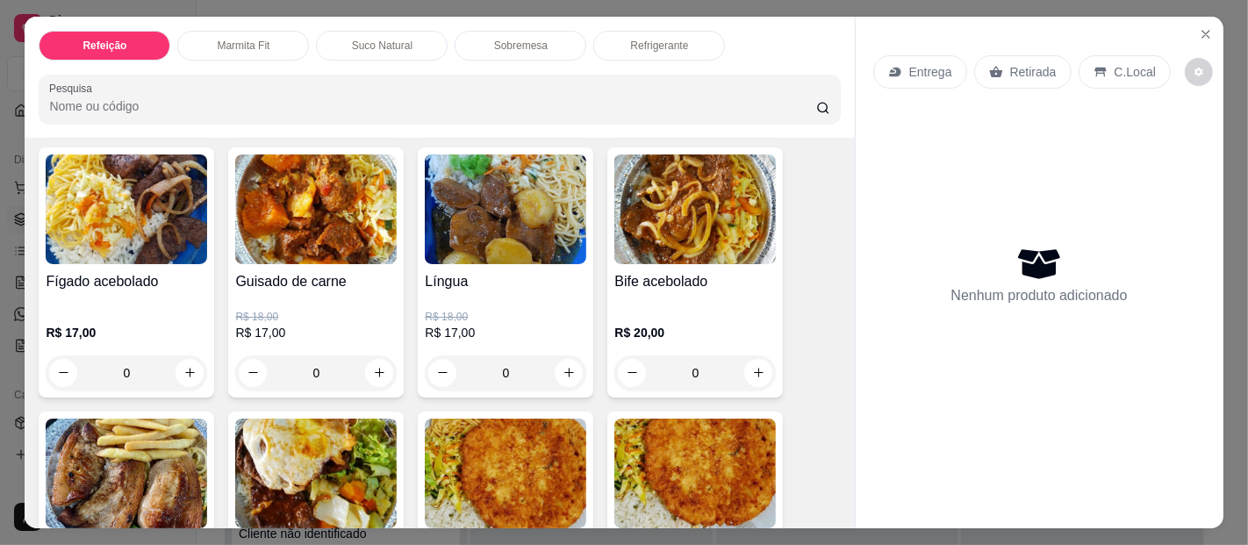
click at [357, 39] on p "Suco Natural" at bounding box center [382, 46] width 61 height 14
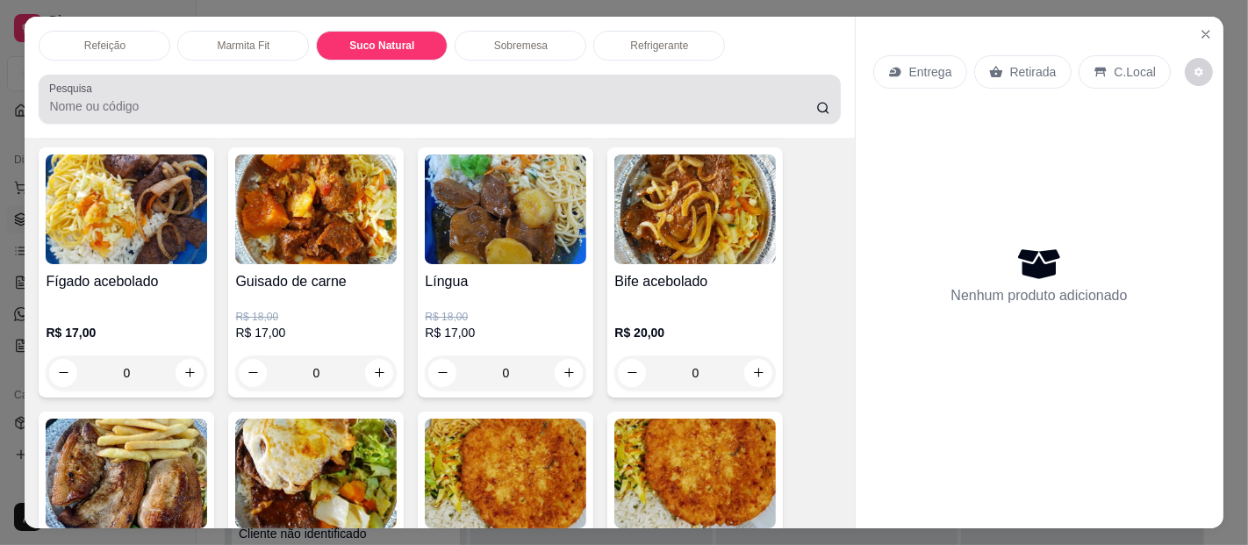
scroll to position [47, 0]
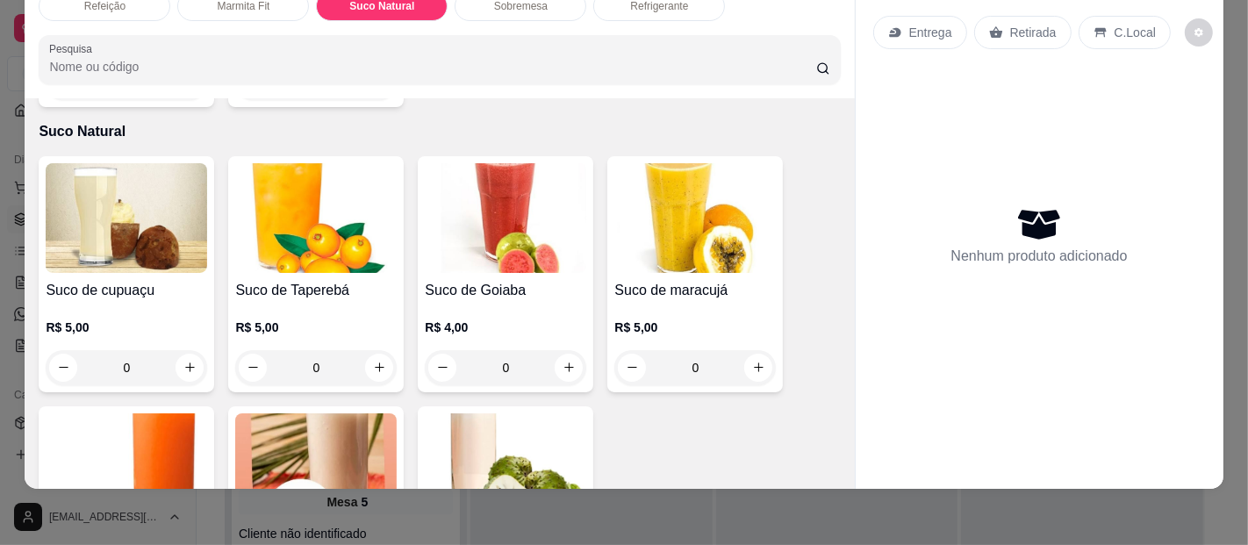
click at [537, 201] on img at bounding box center [505, 218] width 161 height 110
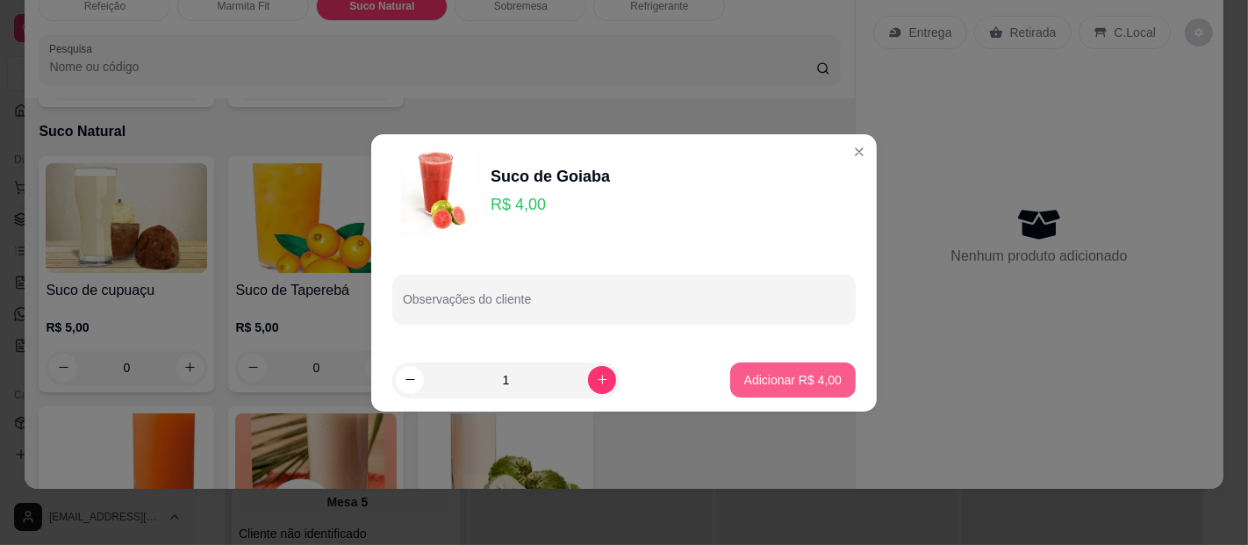
click at [744, 382] on p "Adicionar R$ 4,00" at bounding box center [792, 380] width 97 height 18
type input "1"
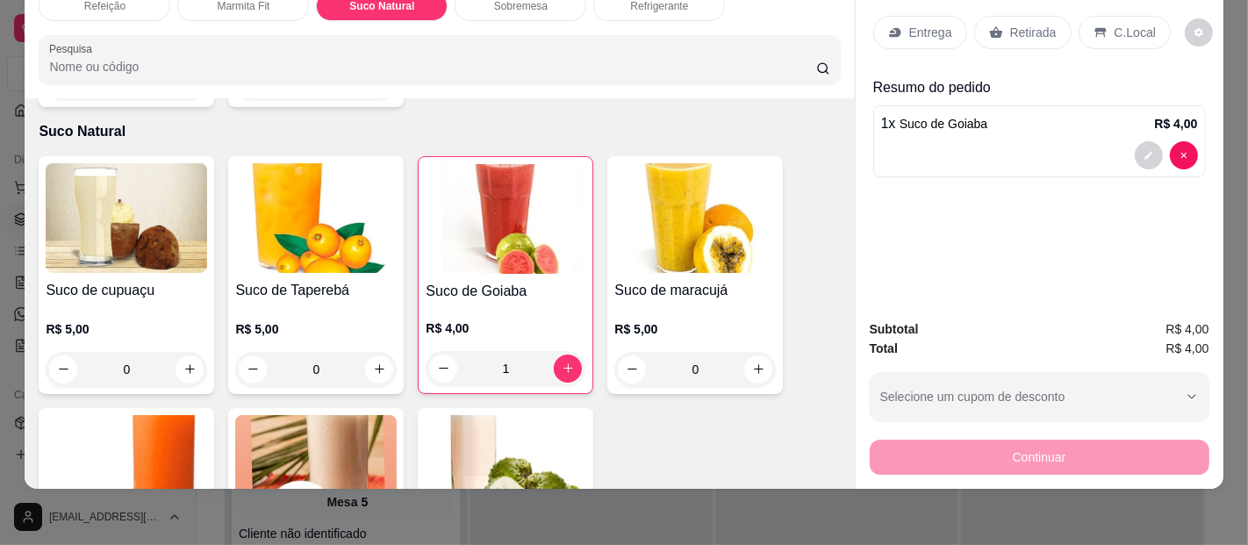
click at [1126, 24] on p "C.Local" at bounding box center [1134, 33] width 41 height 18
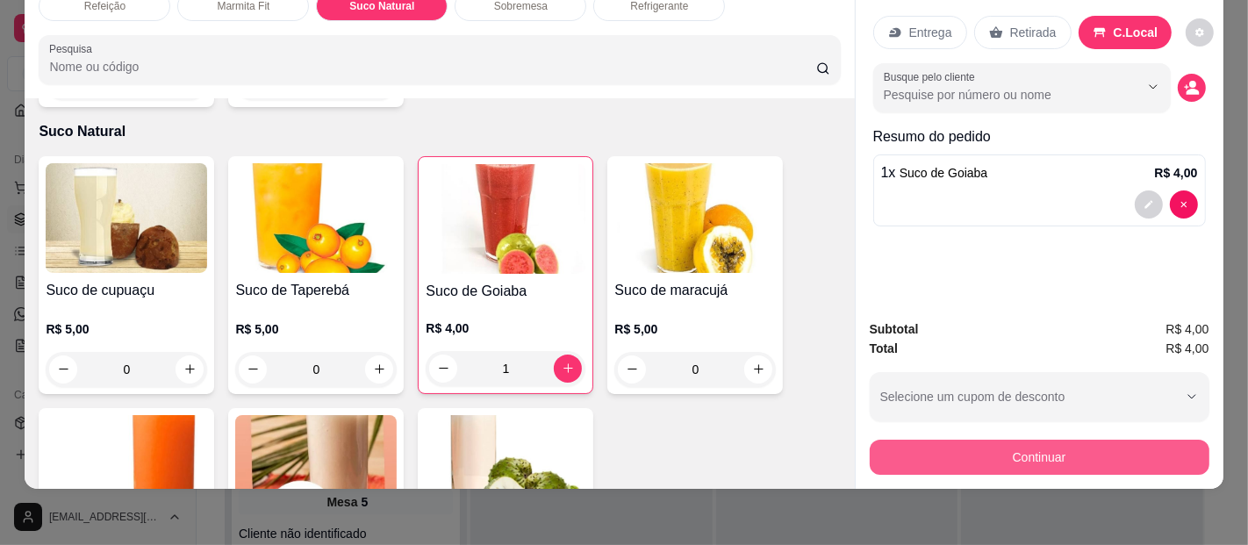
click at [1025, 446] on button "Continuar" at bounding box center [1039, 457] width 340 height 35
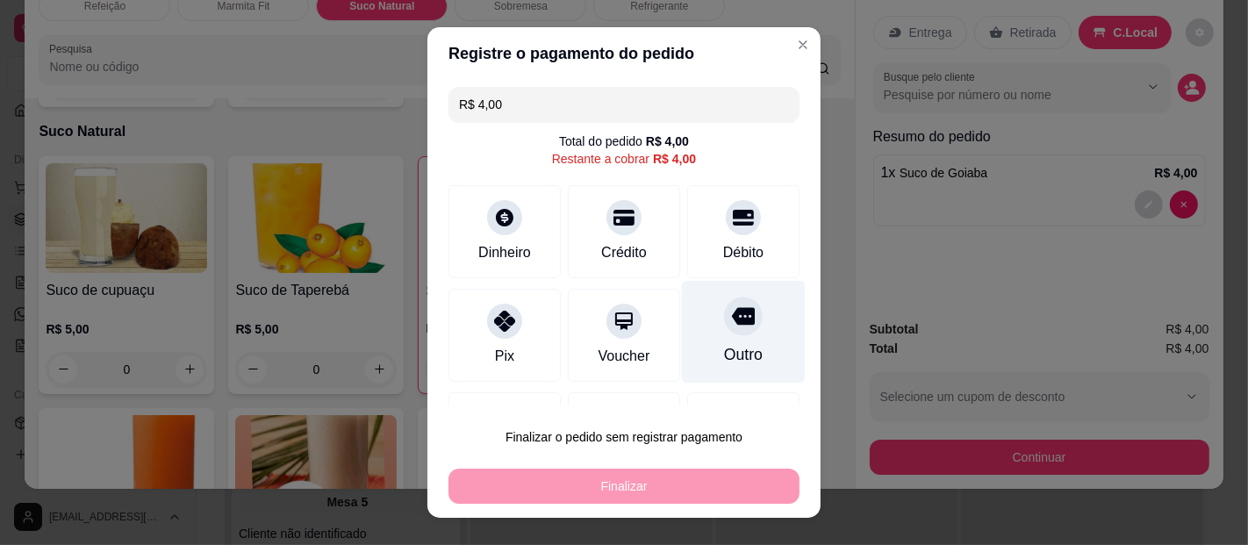
click at [726, 315] on div at bounding box center [743, 316] width 39 height 39
type input "R$ 0,00"
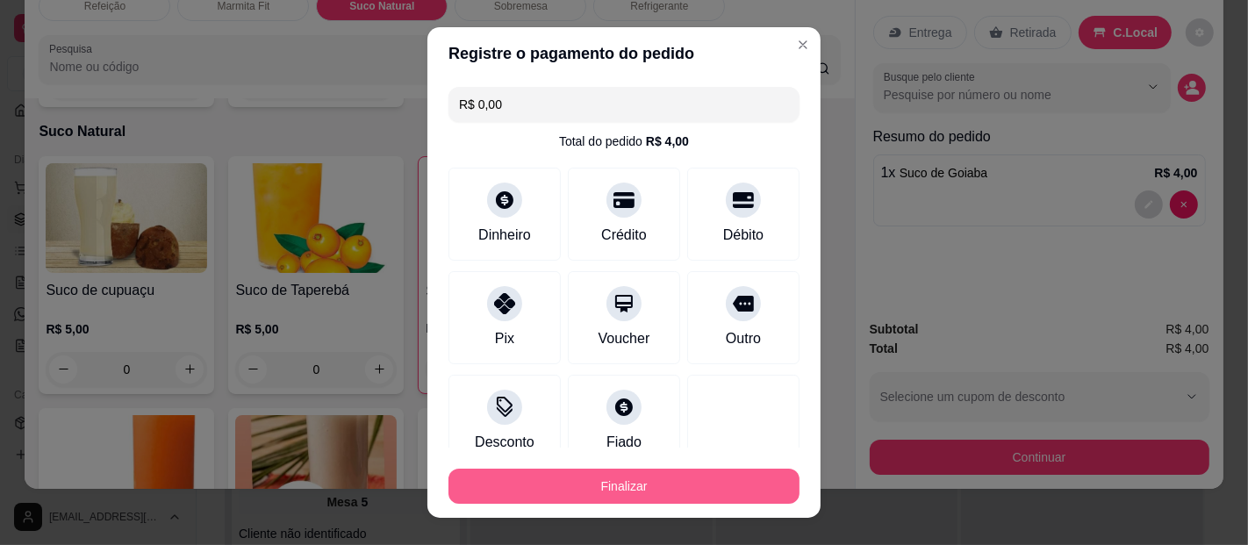
click at [627, 486] on button "Finalizar" at bounding box center [623, 486] width 351 height 35
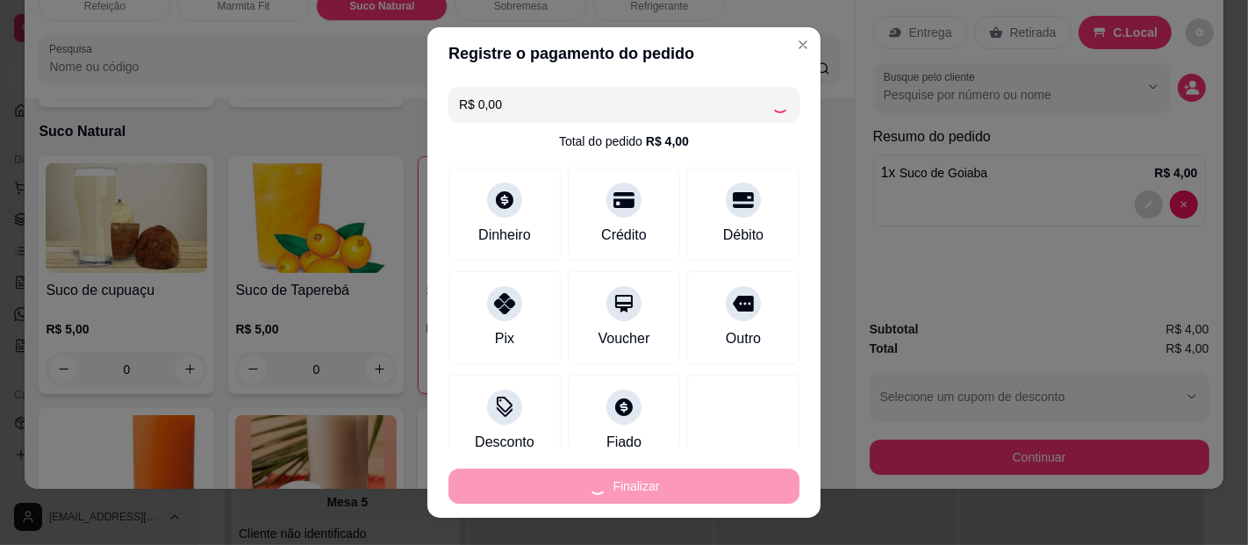
type input "0"
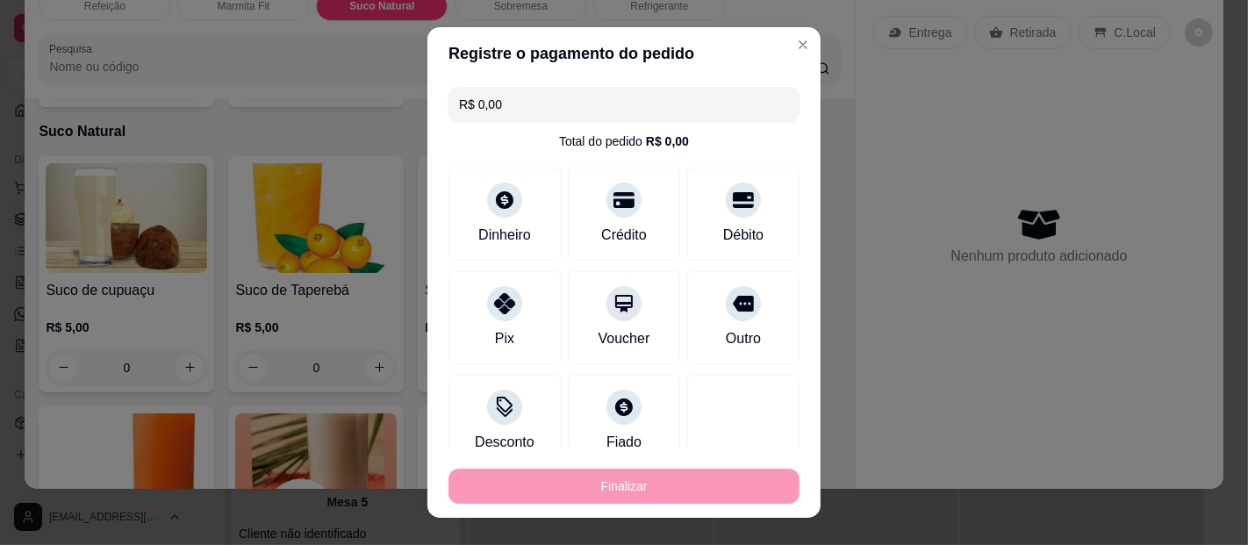
type input "-R$ 4,00"
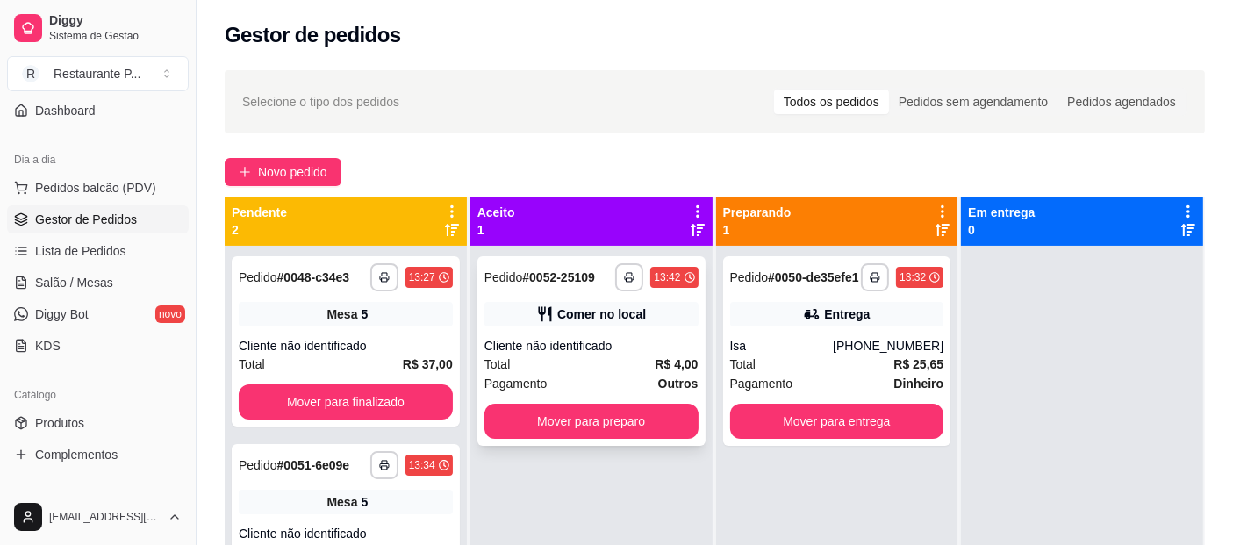
click at [557, 277] on strong "# 0052-25109" at bounding box center [558, 277] width 73 height 14
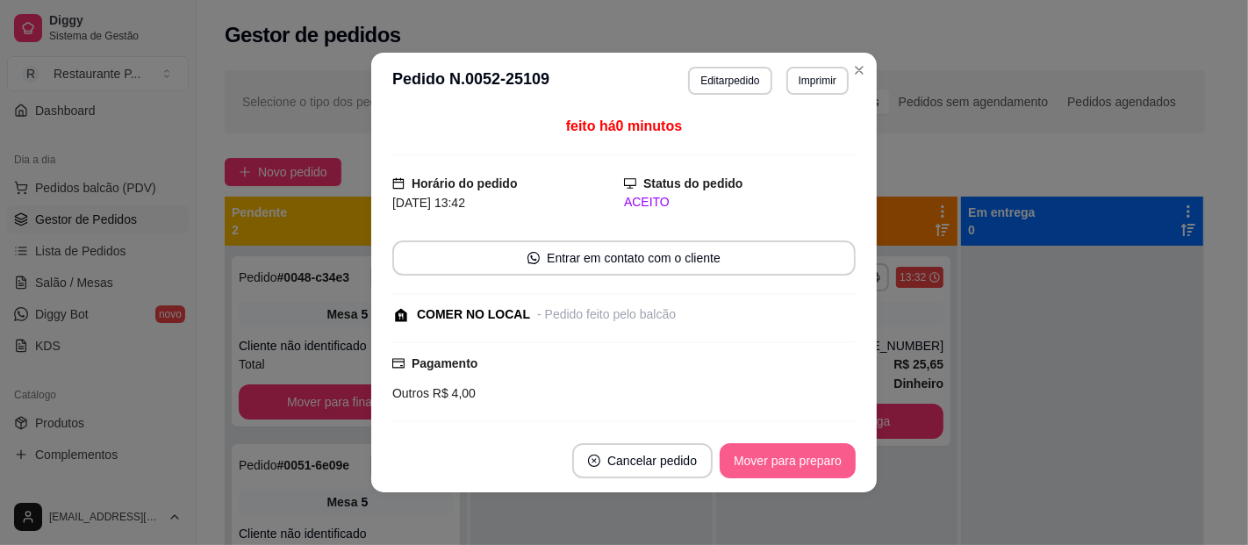
click at [739, 475] on button "Mover para preparo" at bounding box center [787, 460] width 136 height 35
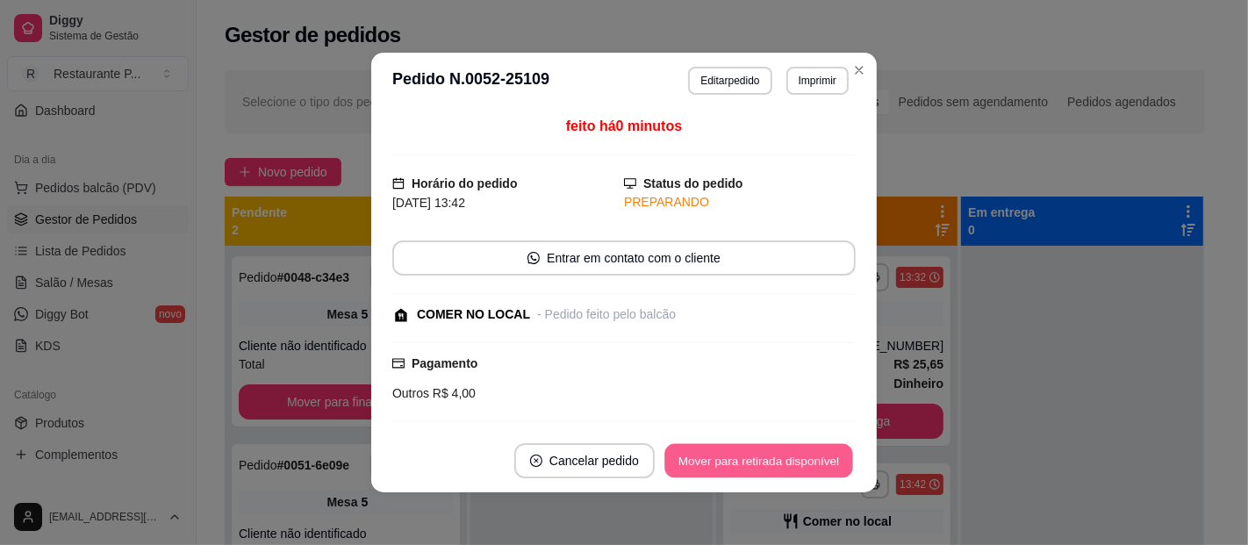
click at [787, 474] on button "Mover para retirada disponível" at bounding box center [758, 461] width 188 height 34
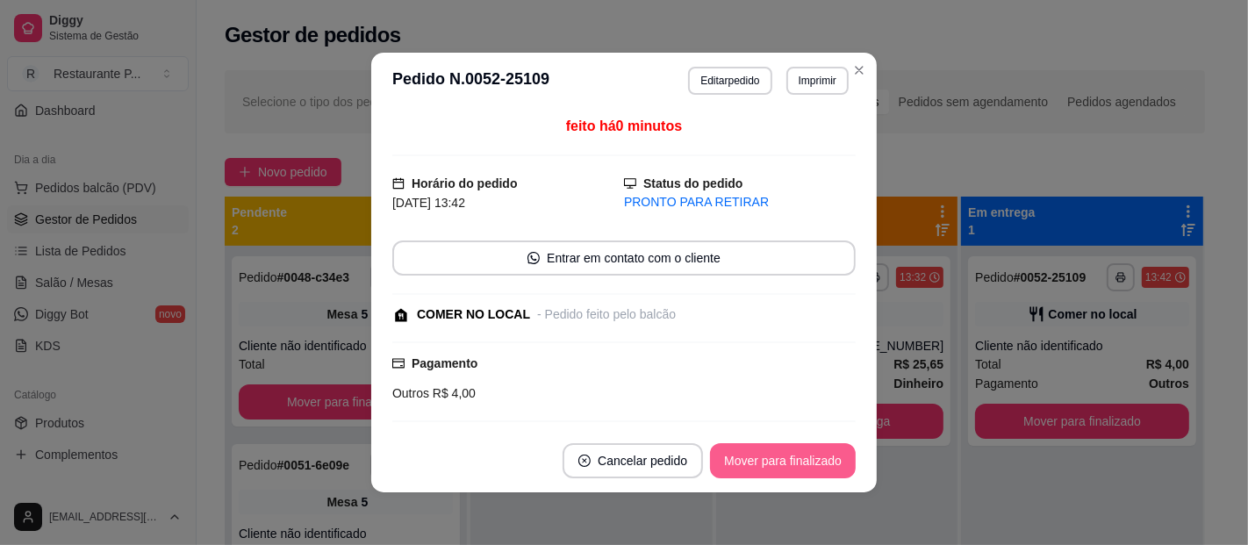
click at [804, 454] on button "Mover para finalizado" at bounding box center [783, 460] width 146 height 35
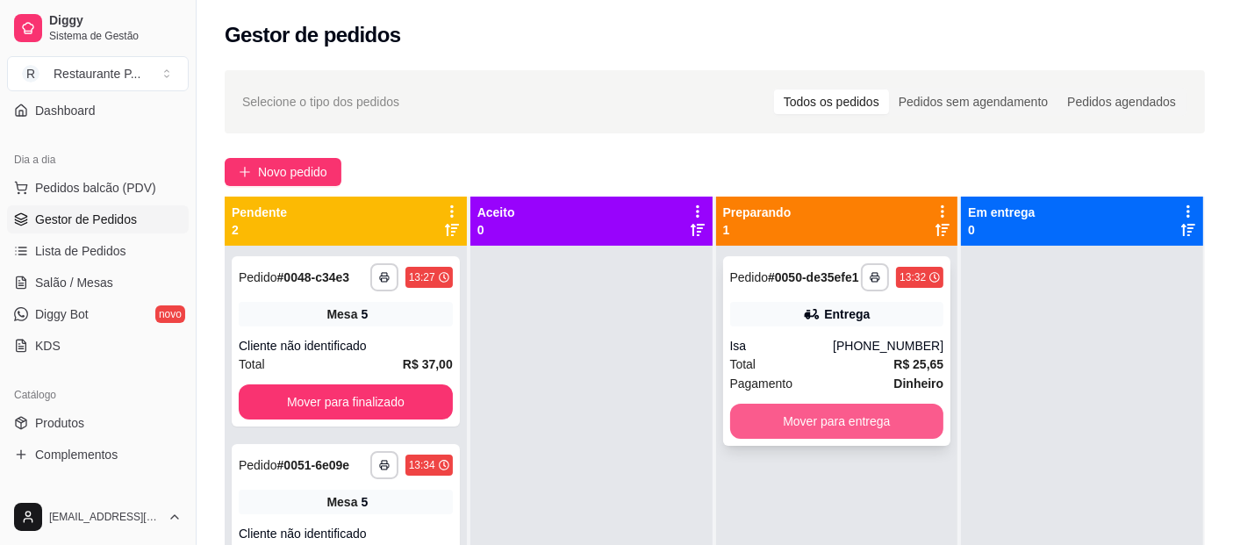
click at [792, 431] on button "Mover para entrega" at bounding box center [837, 421] width 214 height 35
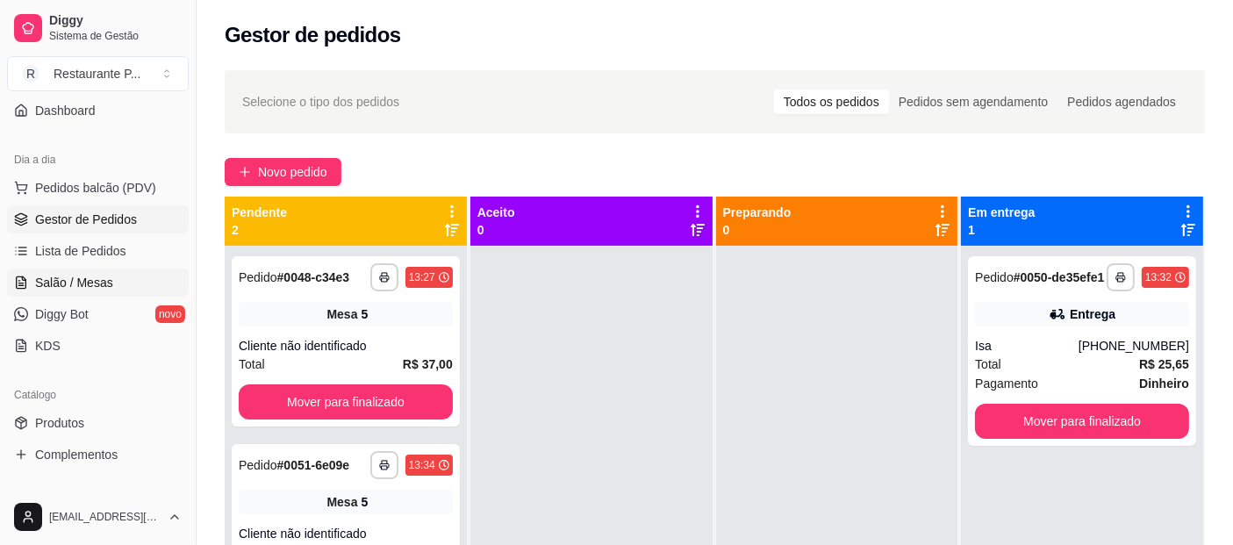
click at [105, 283] on span "Salão / Mesas" at bounding box center [74, 283] width 78 height 18
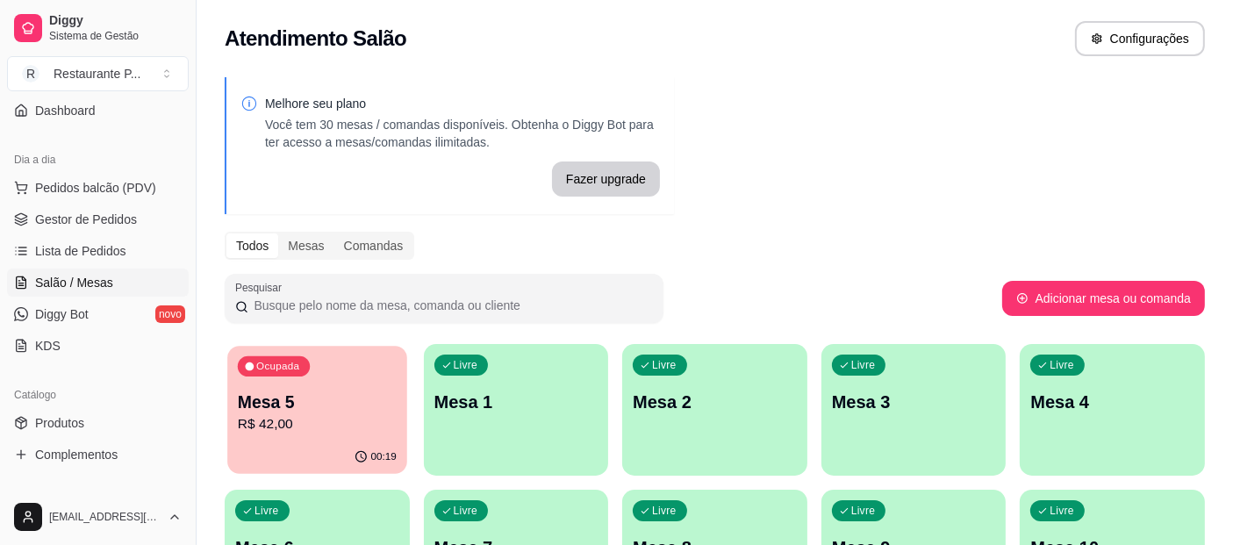
click at [323, 401] on p "Mesa 5" at bounding box center [317, 402] width 159 height 24
click at [72, 215] on span "Gestor de Pedidos" at bounding box center [86, 220] width 102 height 18
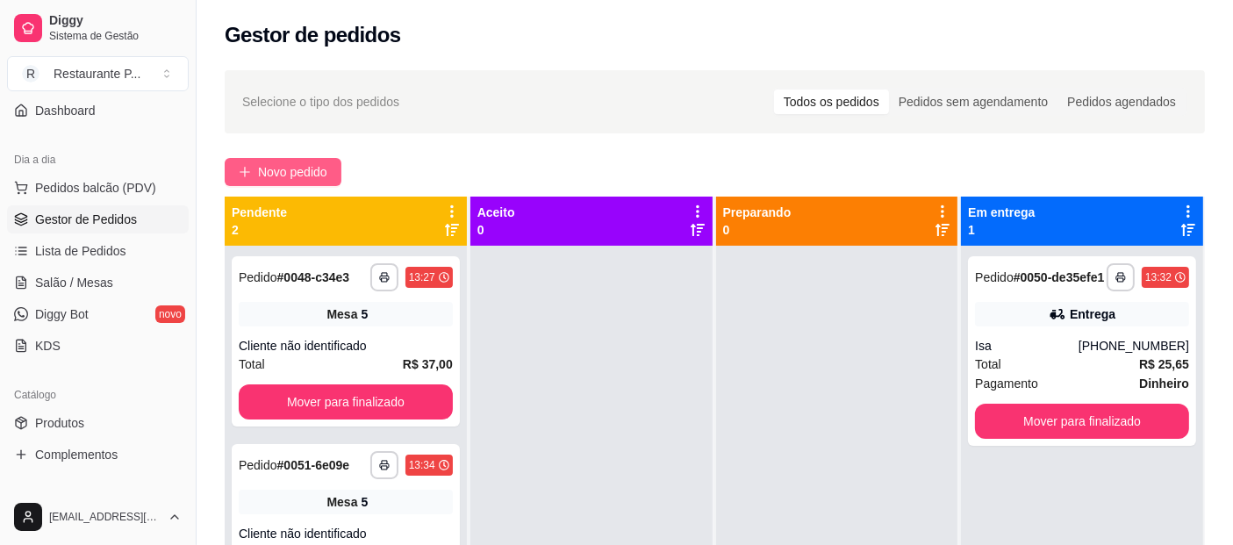
click at [333, 164] on button "Novo pedido" at bounding box center [283, 172] width 117 height 28
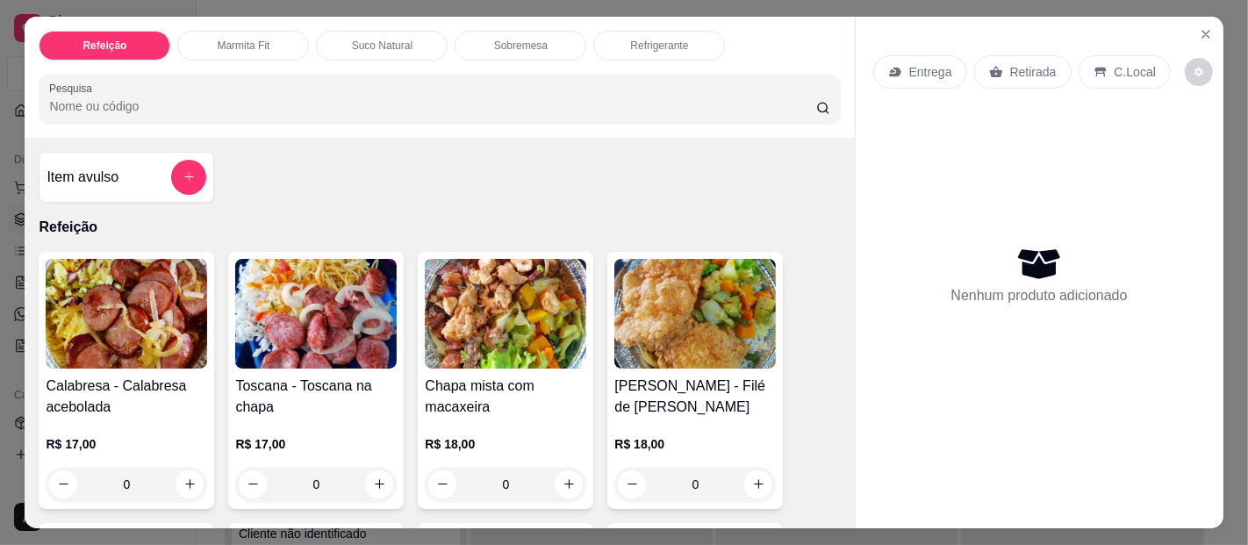
click at [490, 31] on div "Sobremesa" at bounding box center [520, 46] width 132 height 30
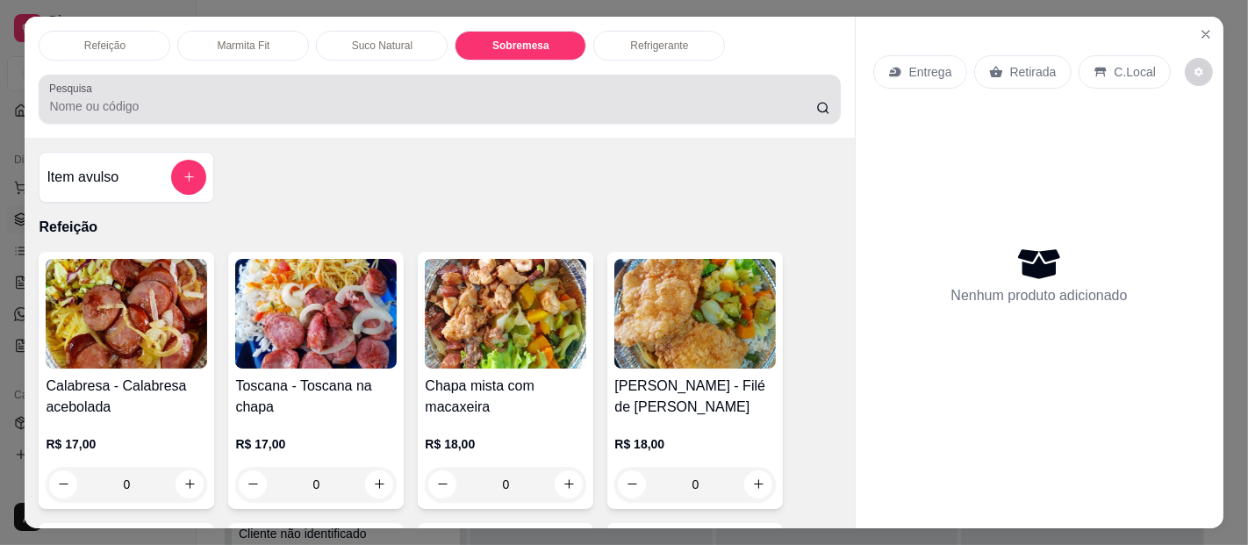
scroll to position [47, 0]
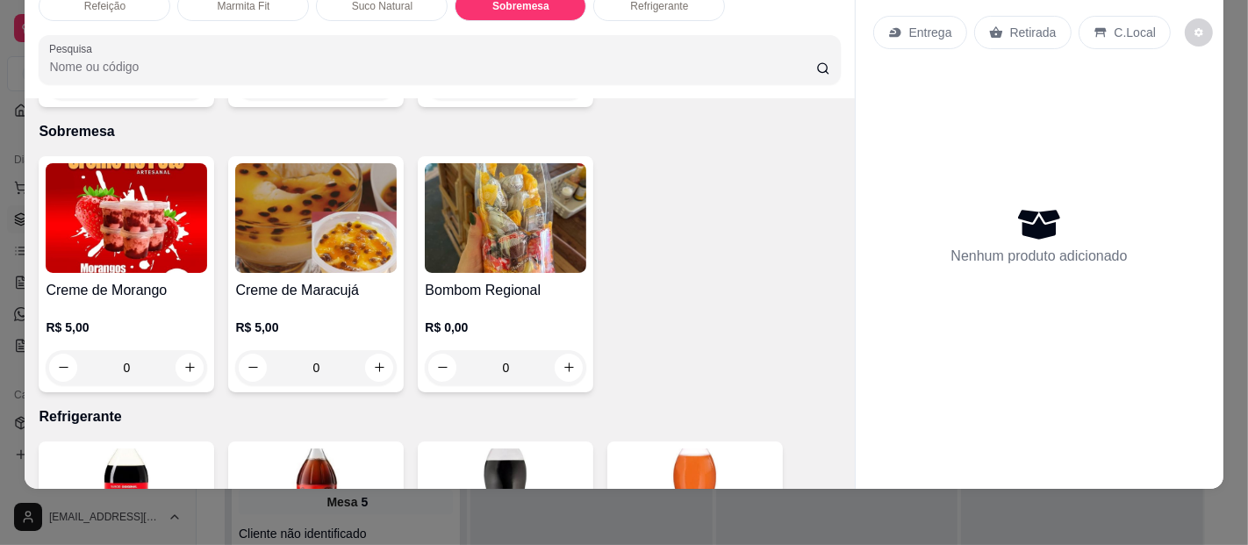
click at [370, 350] on div "0" at bounding box center [315, 367] width 161 height 35
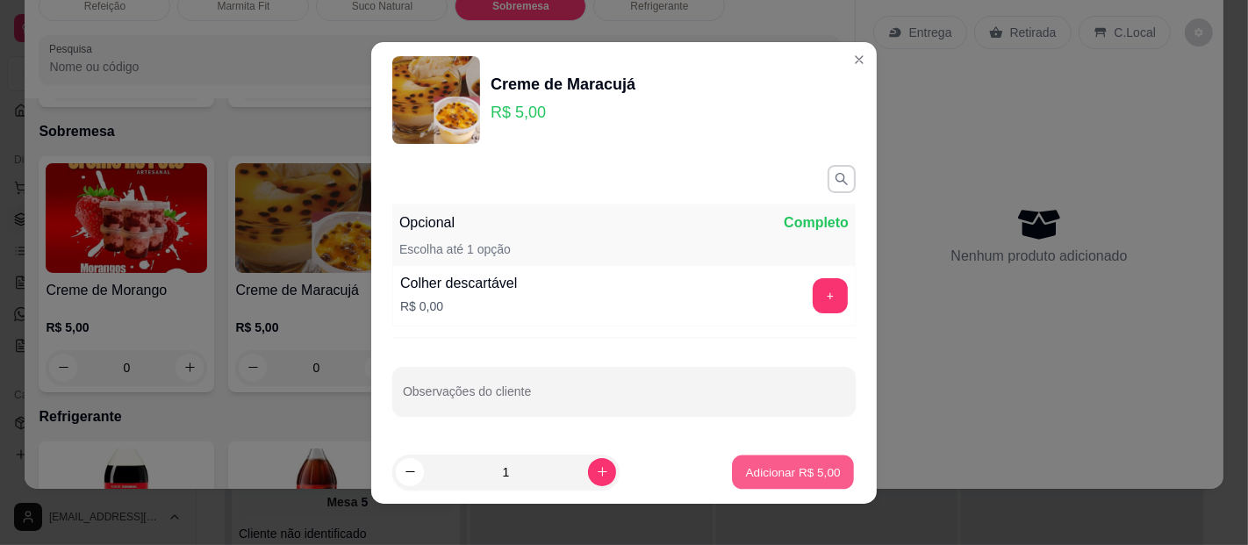
click at [766, 471] on p "Adicionar R$ 5,00" at bounding box center [792, 471] width 95 height 17
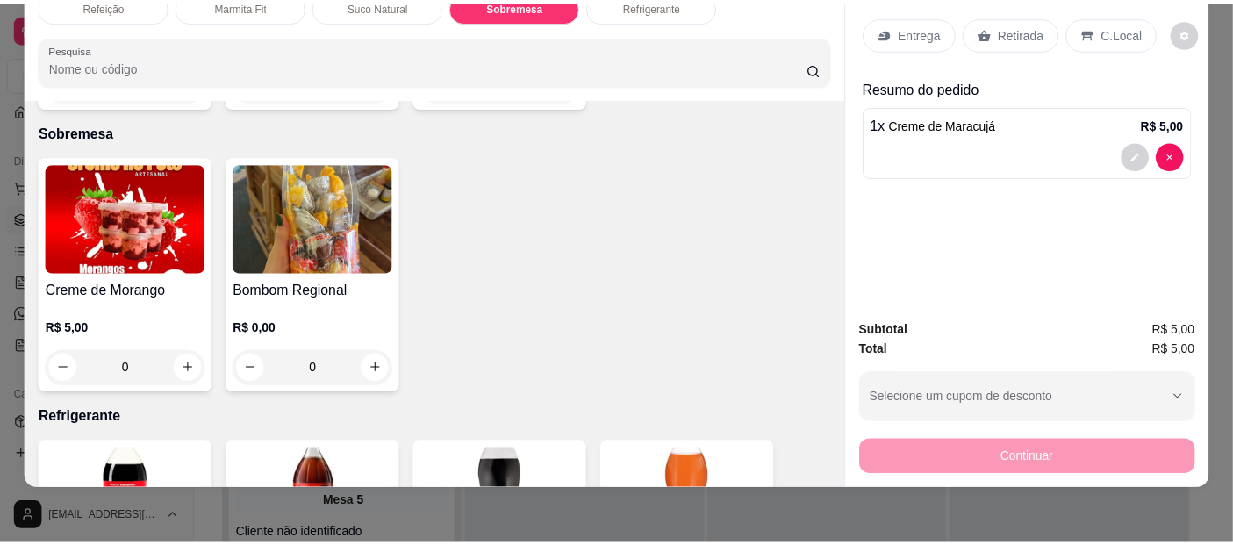
scroll to position [0, 0]
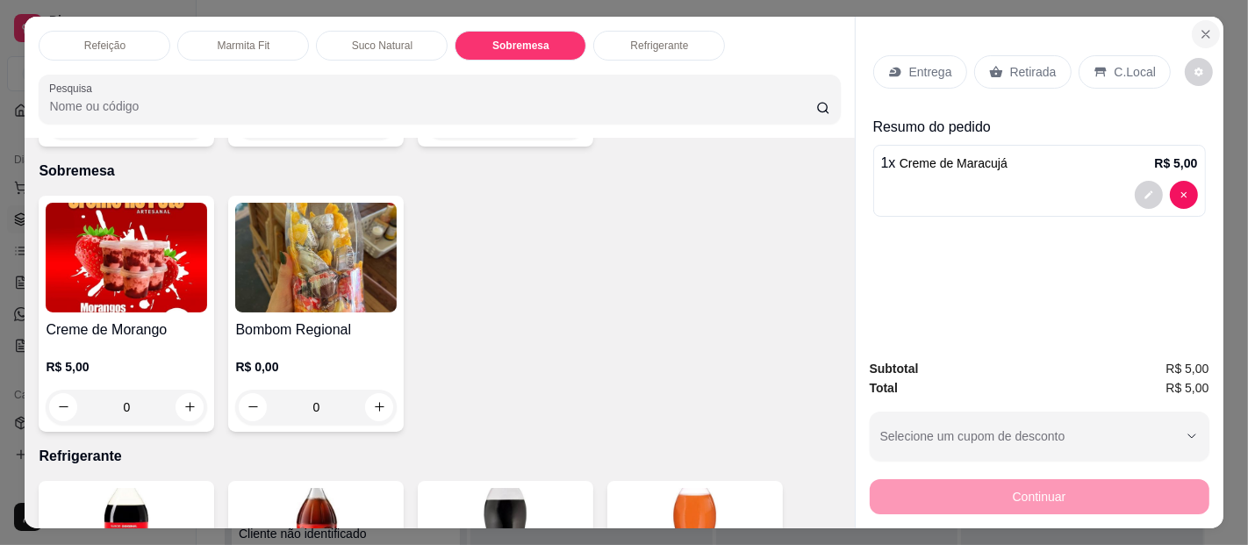
click at [1202, 28] on icon "Close" at bounding box center [1205, 34] width 14 height 14
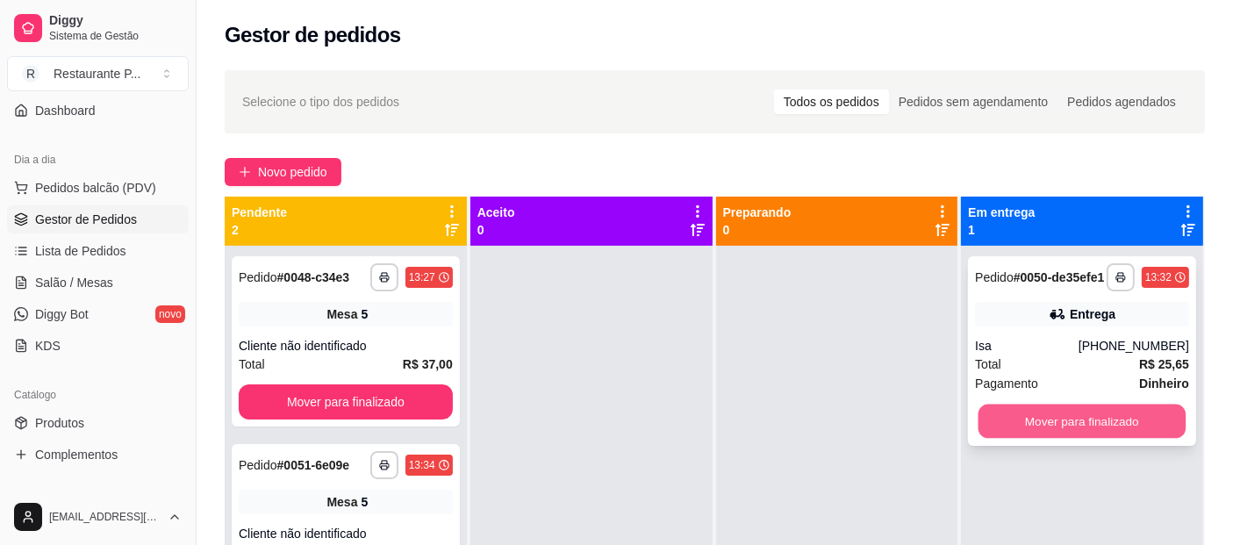
click at [1091, 422] on button "Mover para finalizado" at bounding box center [1081, 421] width 207 height 34
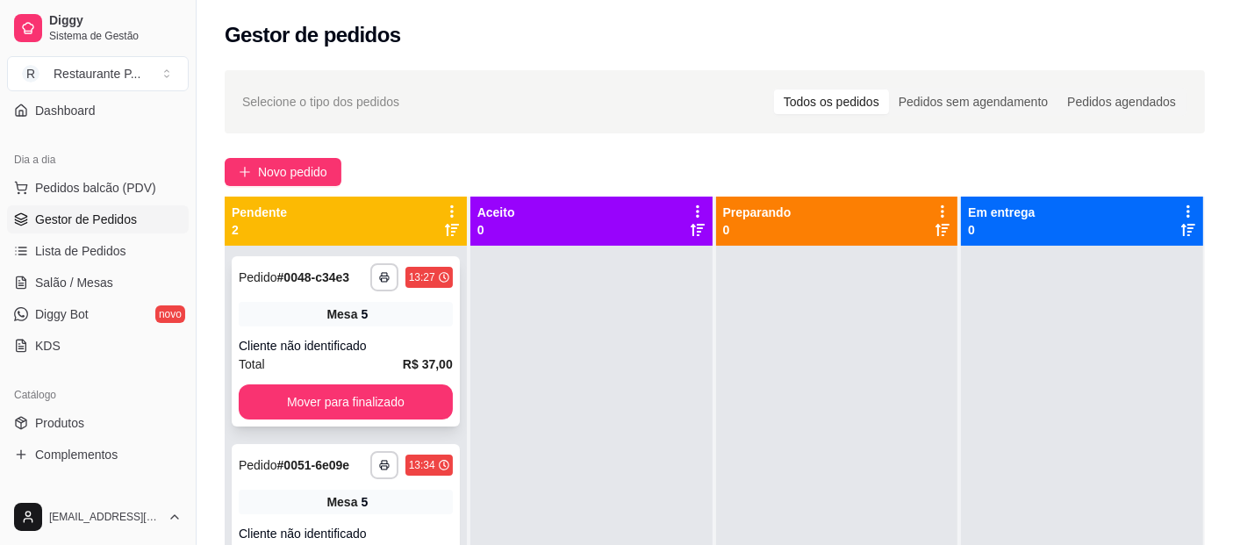
drag, startPoint x: 190, startPoint y: 252, endPoint x: 188, endPoint y: 304, distance: 52.7
click at [197, 309] on button "Toggle Sidebar" at bounding box center [196, 272] width 14 height 545
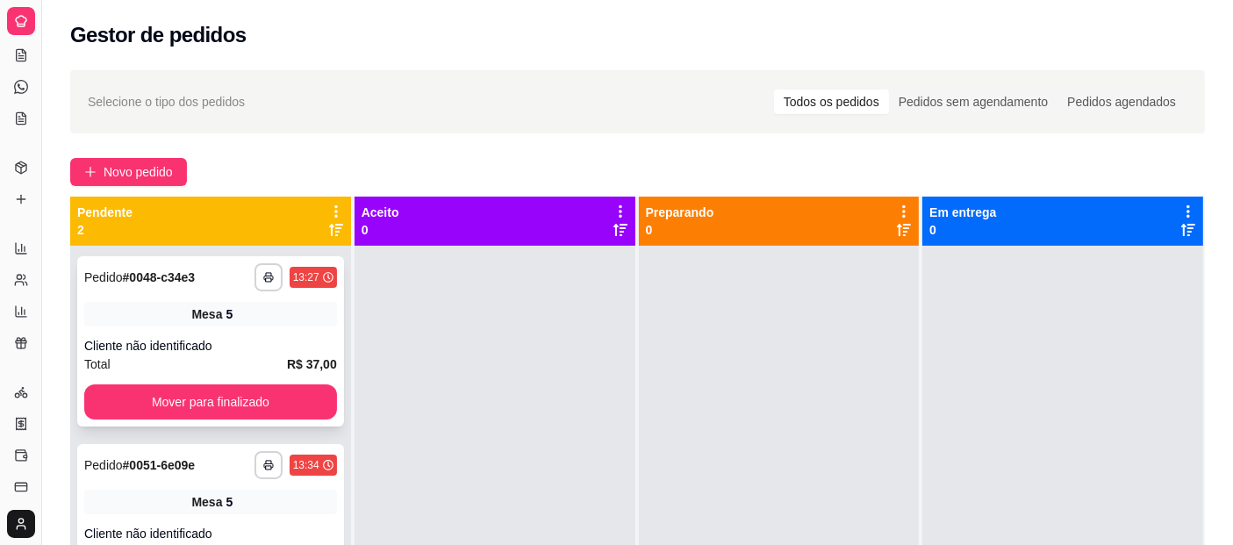
scroll to position [38, 0]
click at [44, 267] on button "Toggle Sidebar" at bounding box center [41, 272] width 14 height 545
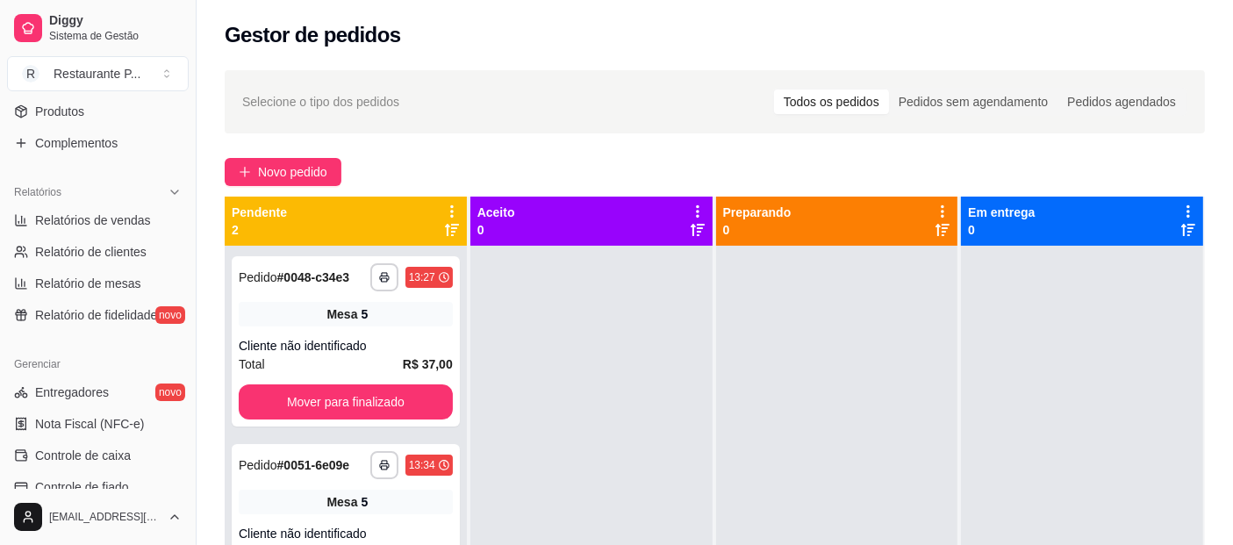
scroll to position [481, 0]
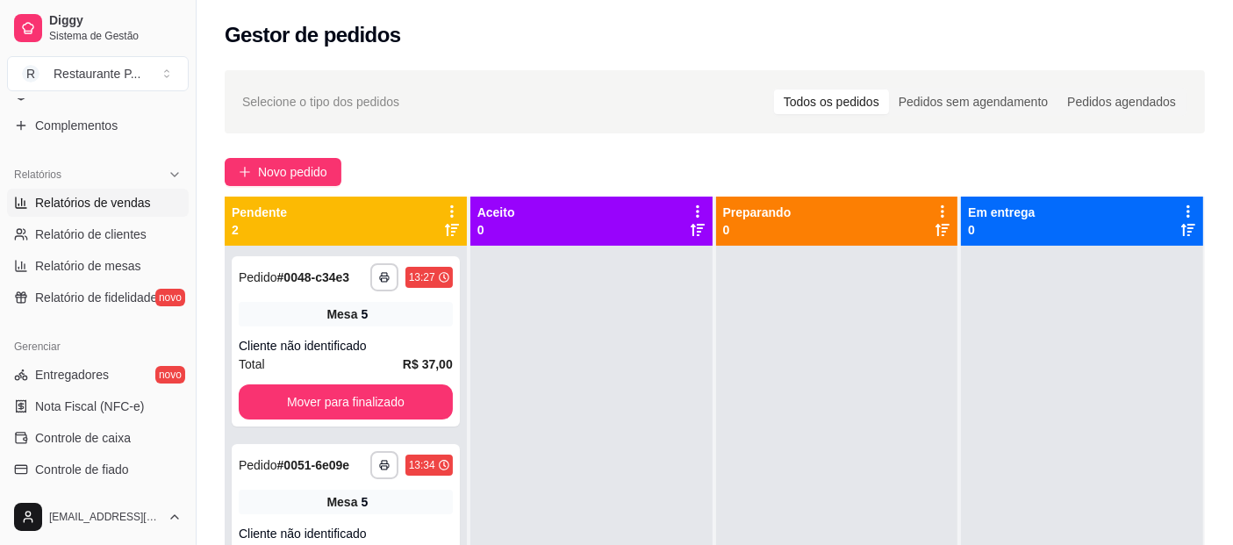
click at [130, 208] on span "Relatórios de vendas" at bounding box center [93, 203] width 116 height 18
select select "ALL"
select select "0"
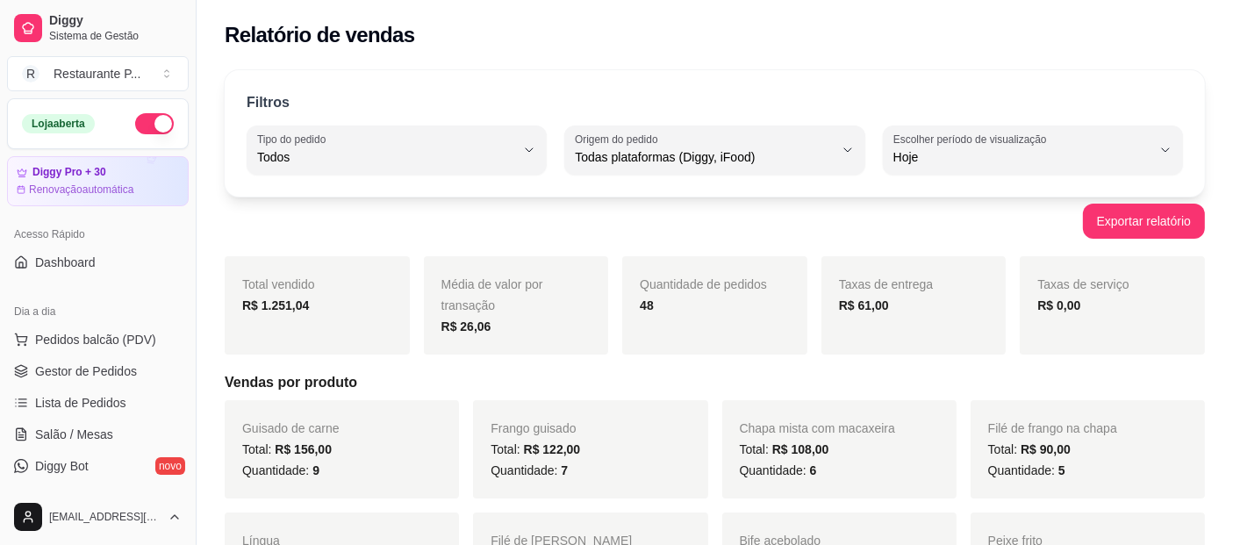
click at [142, 121] on button "button" at bounding box center [154, 123] width 39 height 21
click at [57, 434] on span "Salão / Mesas" at bounding box center [74, 435] width 78 height 18
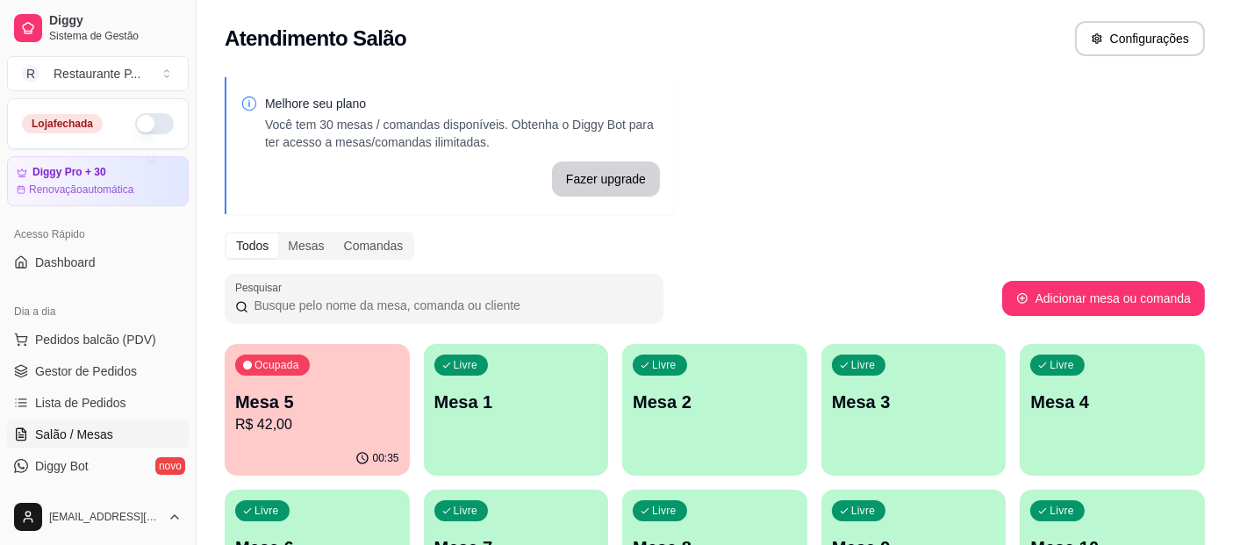
click at [354, 434] on p "R$ 42,00" at bounding box center [317, 424] width 164 height 21
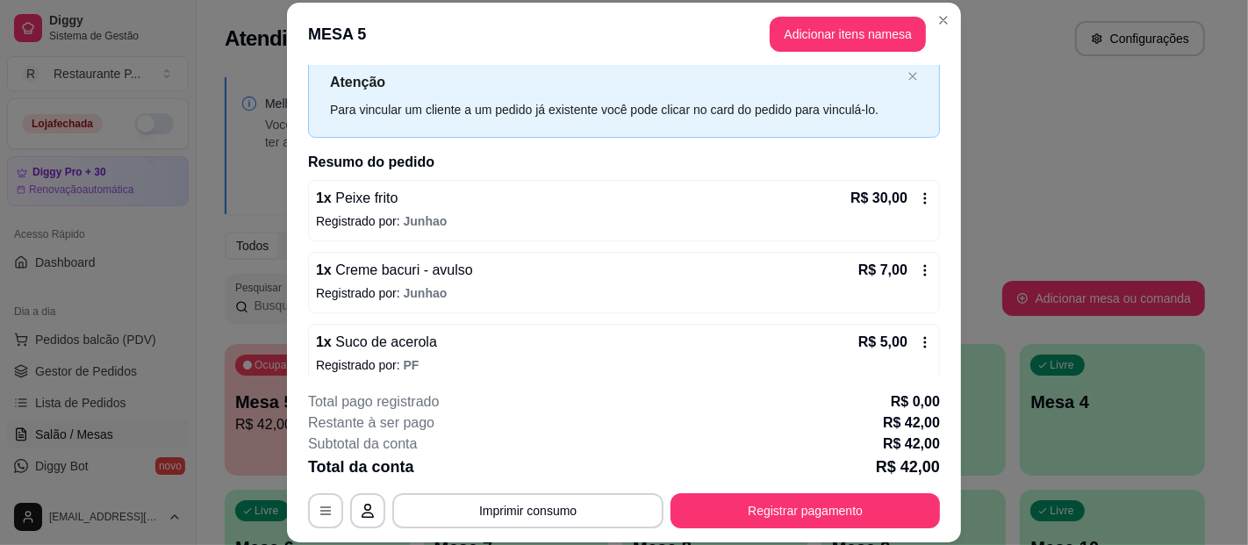
scroll to position [64, 0]
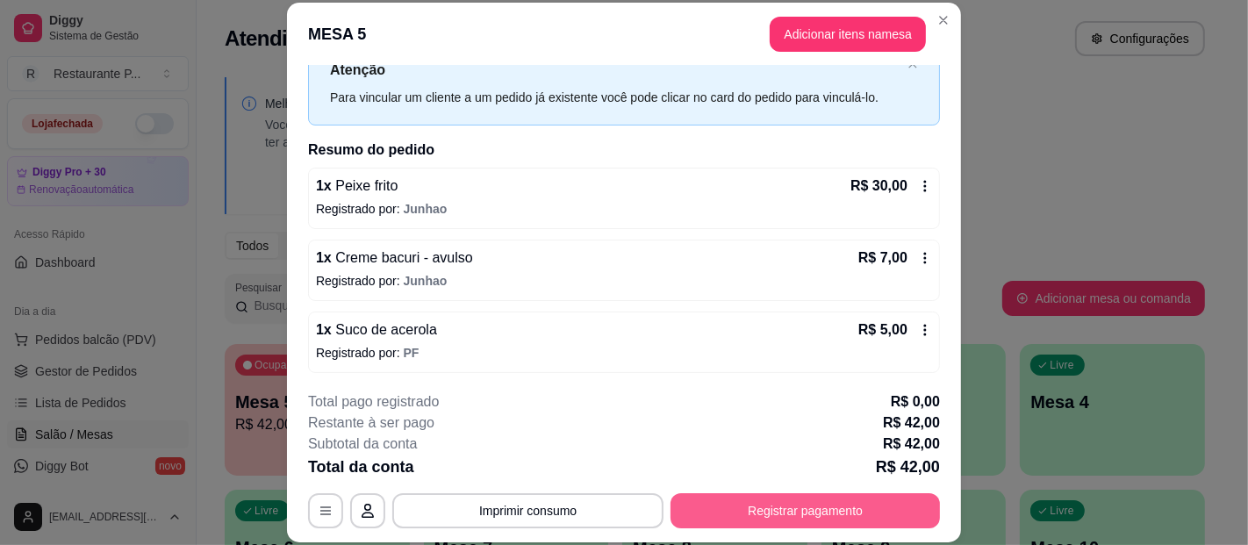
click at [826, 519] on button "Registrar pagamento" at bounding box center [804, 510] width 269 height 35
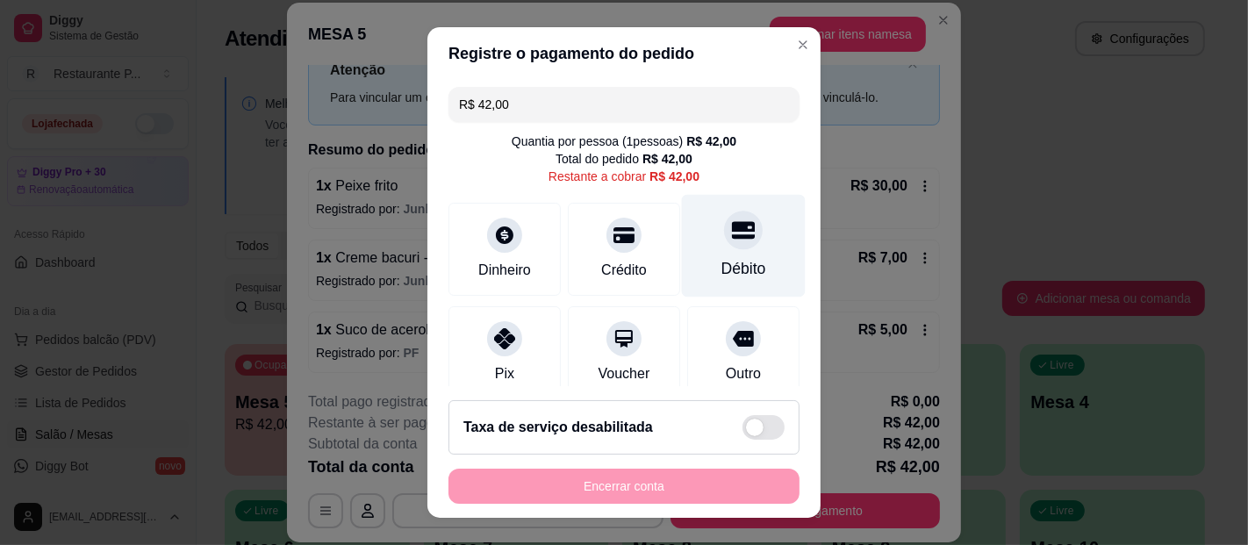
click at [696, 255] on div "Débito" at bounding box center [744, 246] width 124 height 103
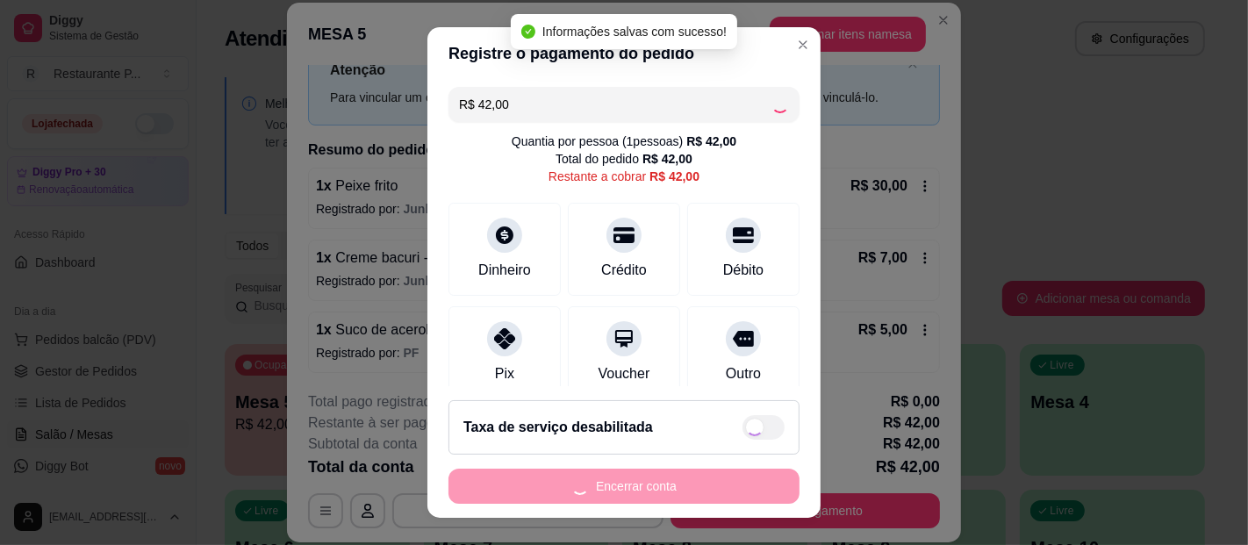
type input "R$ 0,00"
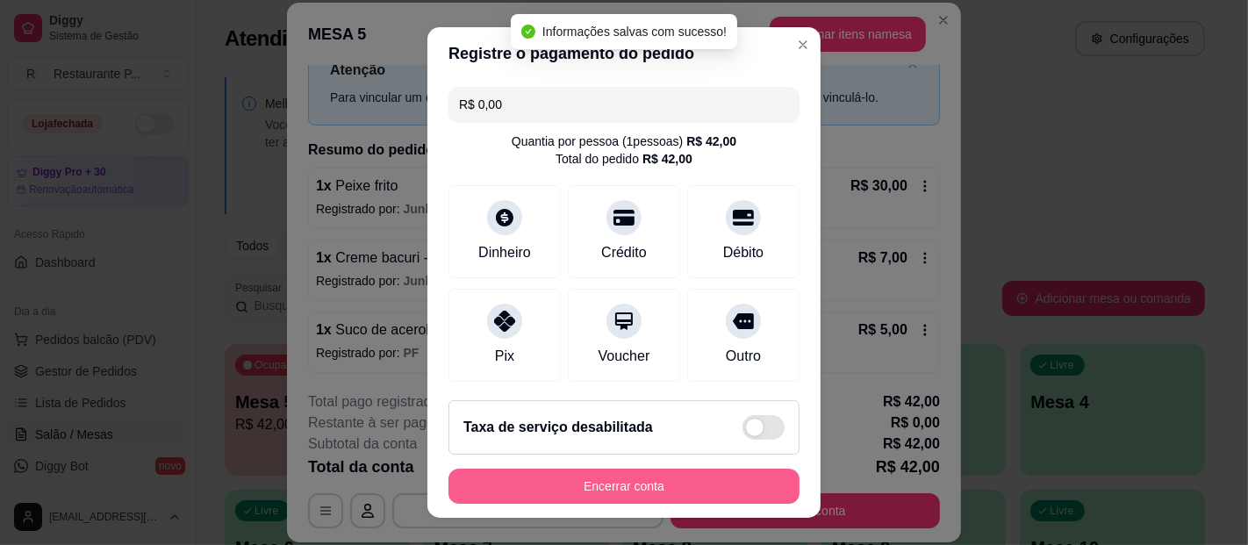
click at [661, 490] on button "Encerrar conta" at bounding box center [623, 486] width 351 height 35
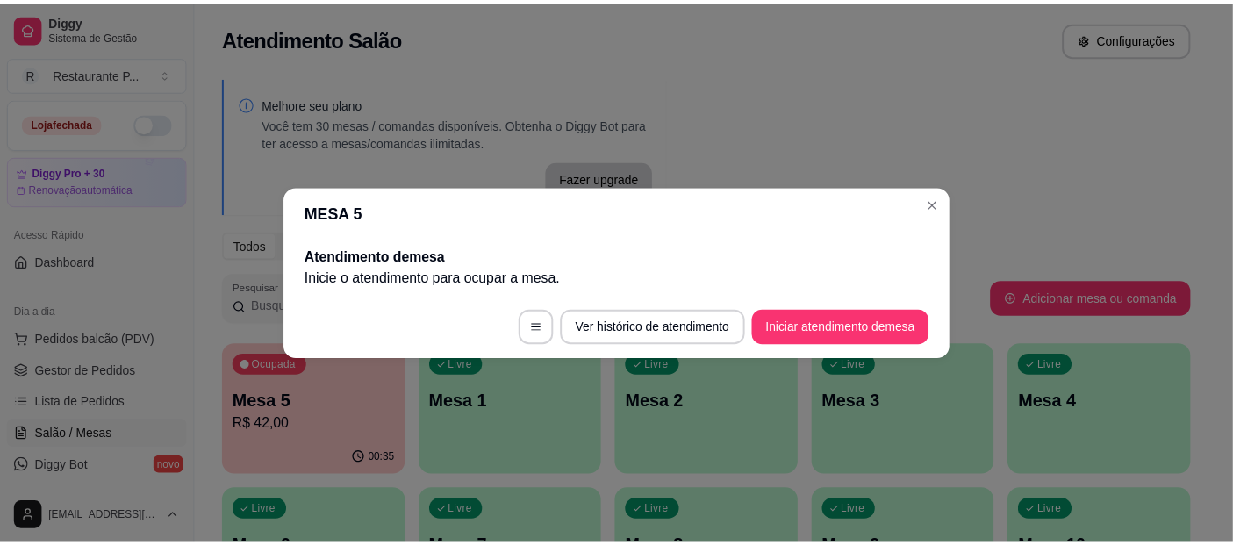
scroll to position [0, 0]
